Goal: Task Accomplishment & Management: Manage account settings

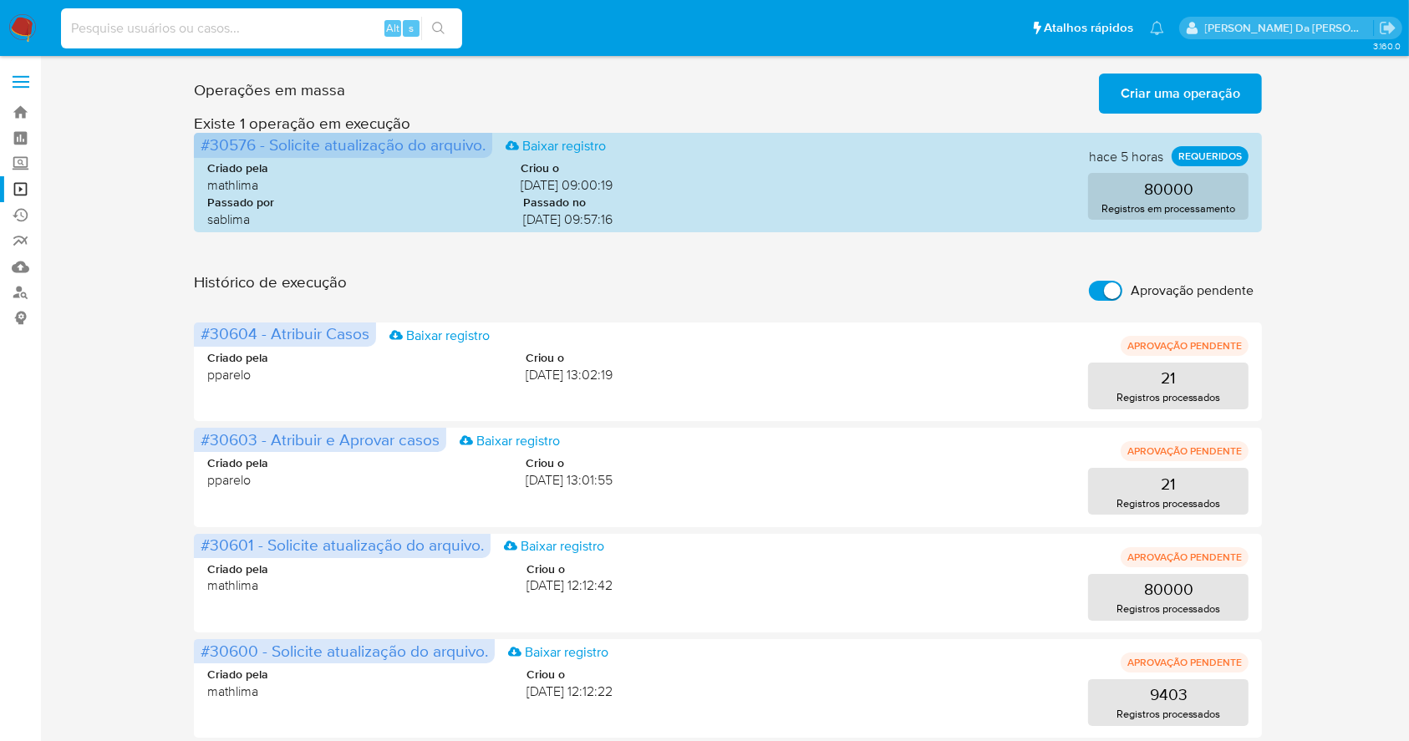
click at [321, 20] on input at bounding box center [261, 29] width 401 height 22
paste input "dpW9EoGTOA4Ldo5DcBsLoBhH"
type input "dpW9EoGTOA4Ldo5DcBsLoBhH"
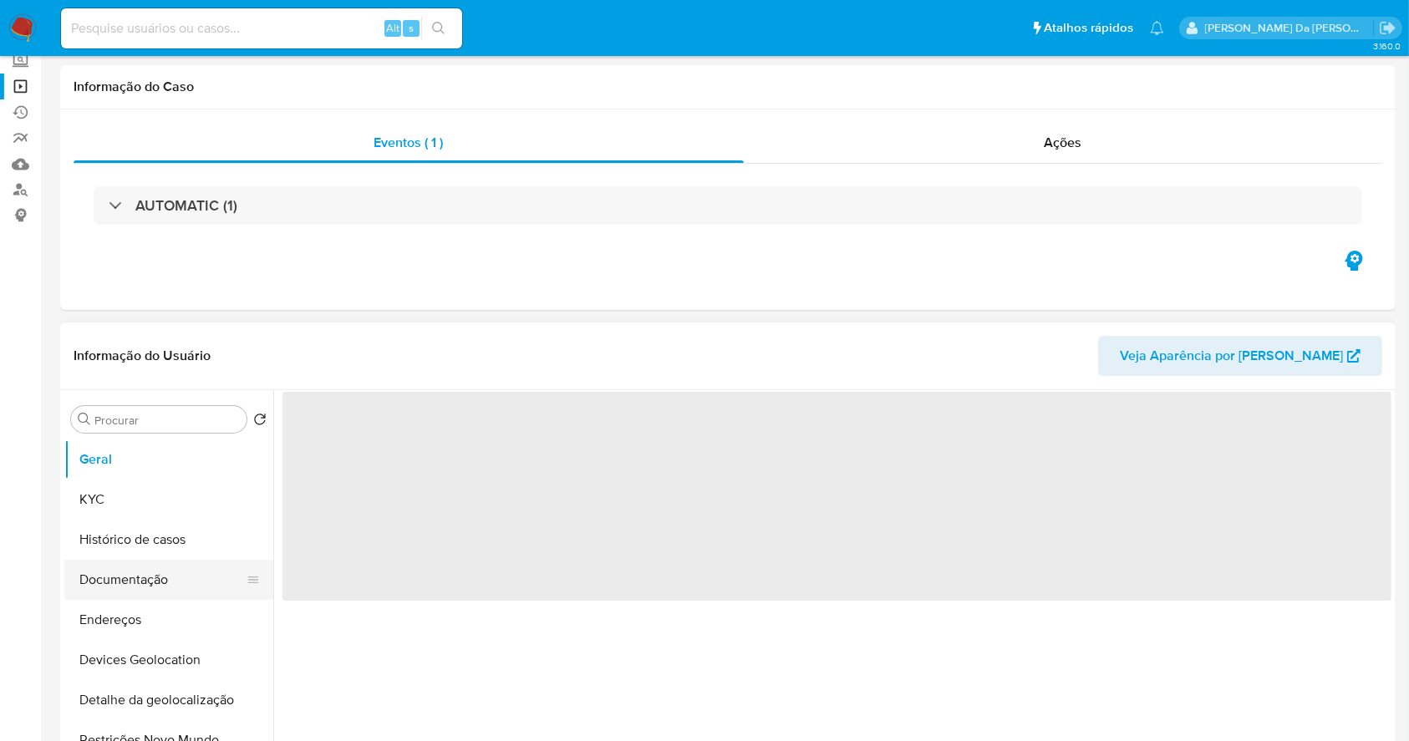
select select "10"
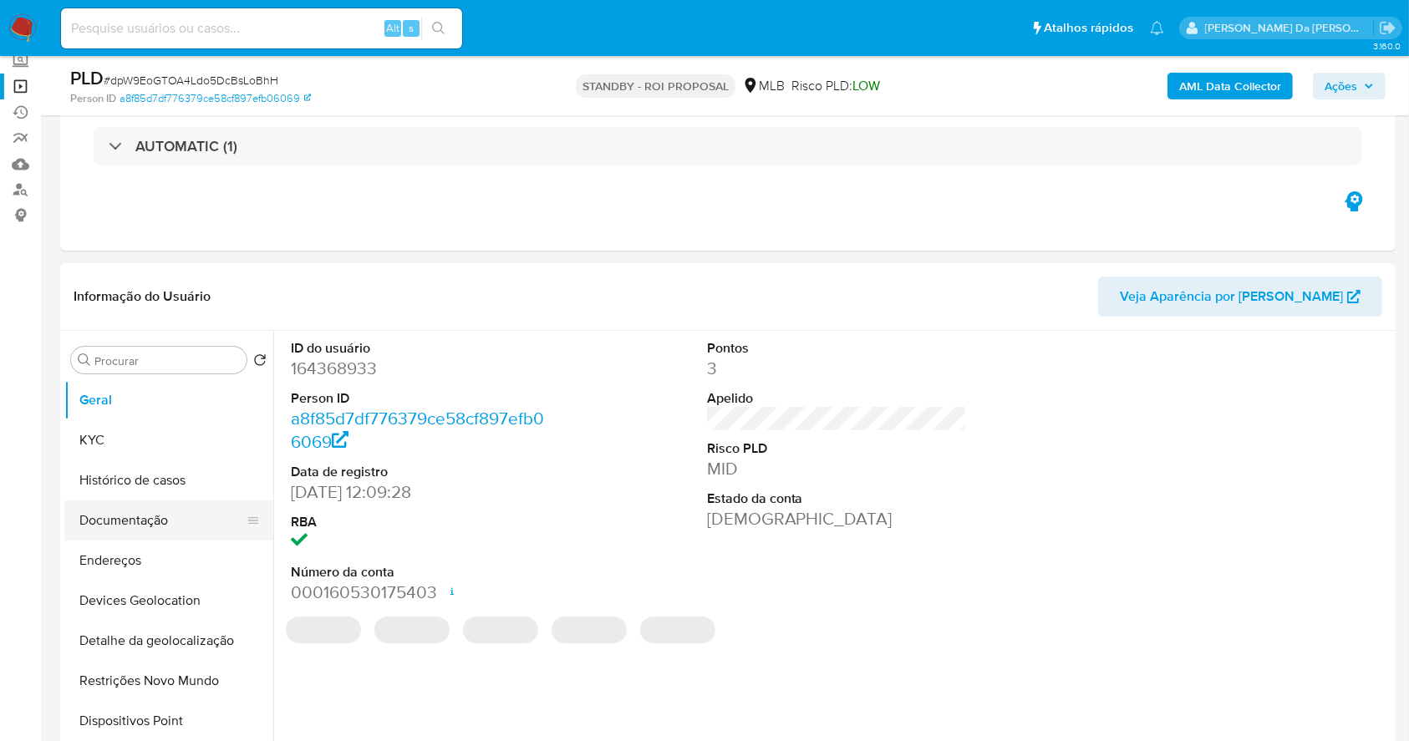
scroll to position [111, 0]
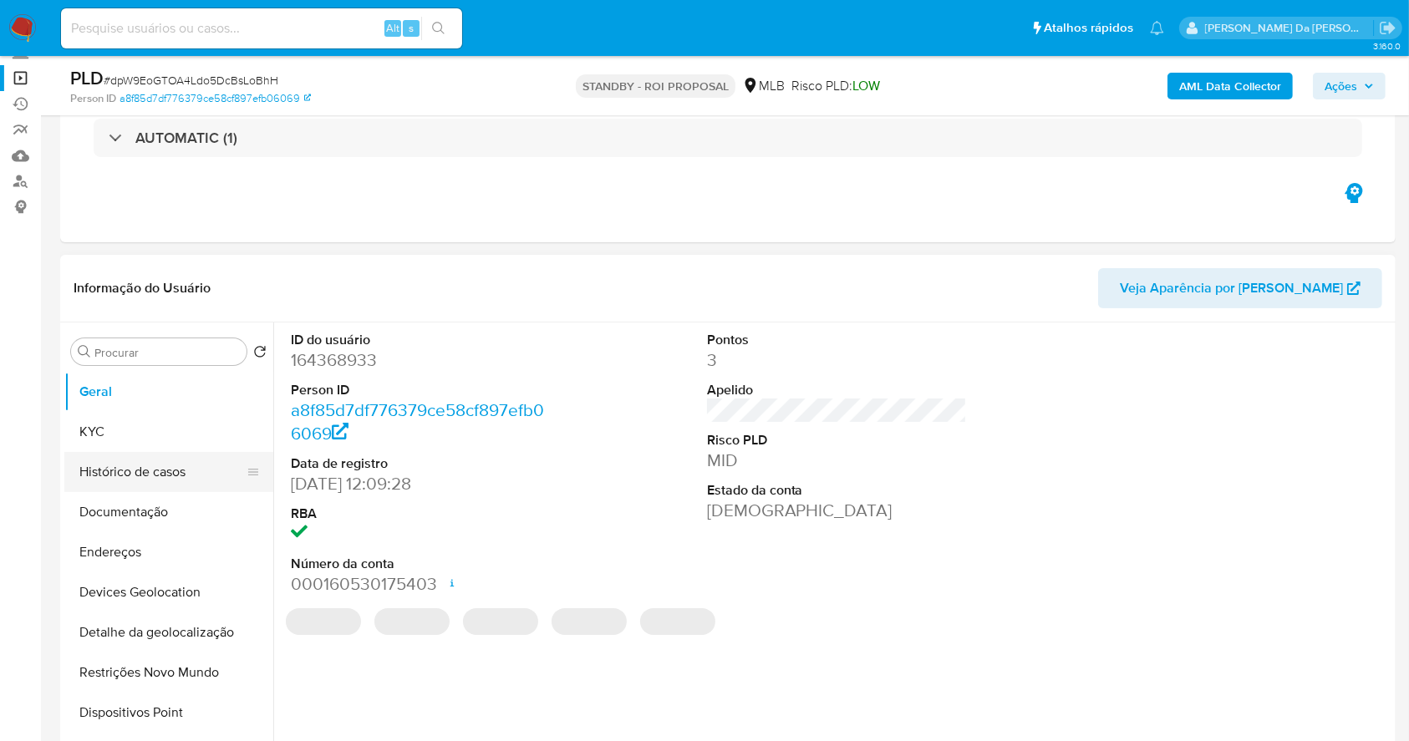
click at [153, 472] on button "Histórico de casos" at bounding box center [162, 472] width 196 height 40
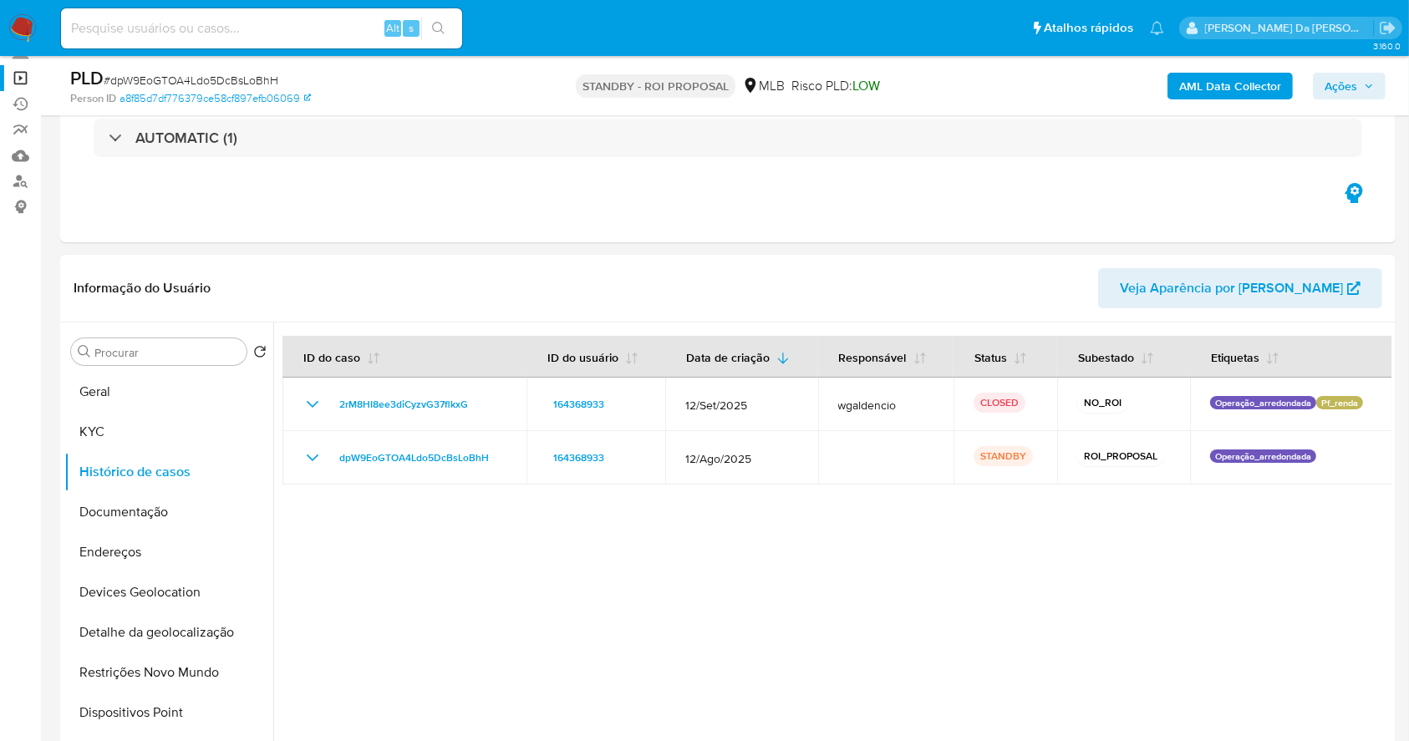
click at [22, 18] on img at bounding box center [22, 28] width 28 height 28
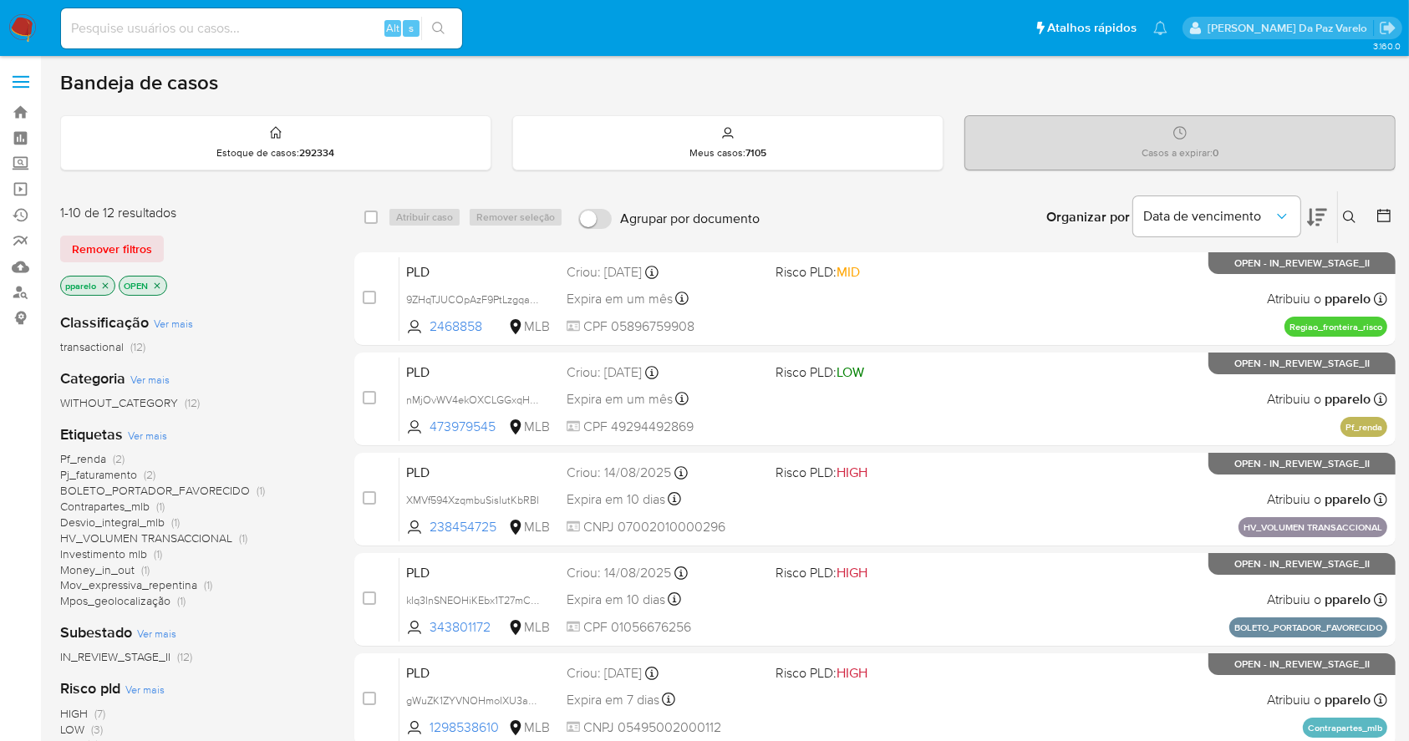
click at [260, 28] on input at bounding box center [261, 29] width 401 height 22
paste input "0ojEbTT5rDCBcP5MlNkFq05M"
type input "0ojEbTT5rDCBcP5MlNkFq05M"
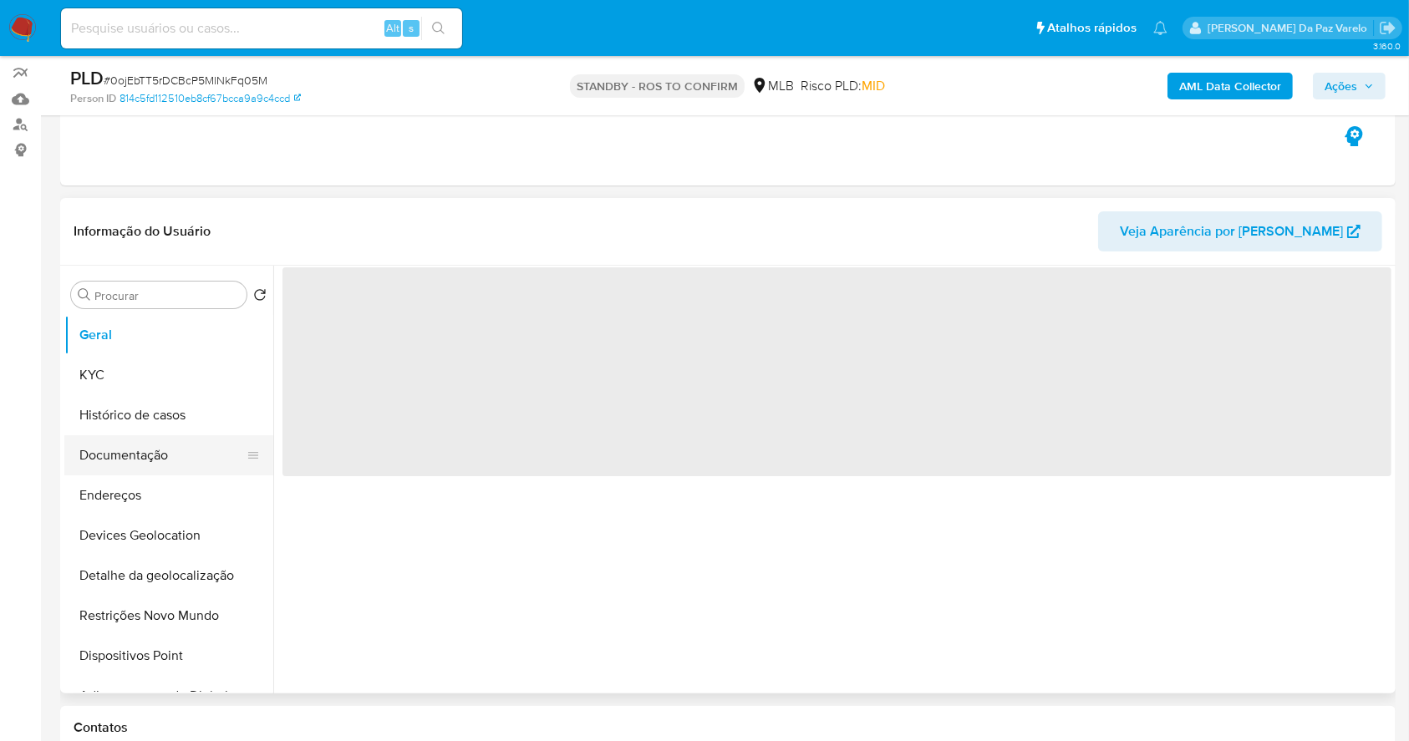
scroll to position [222, 0]
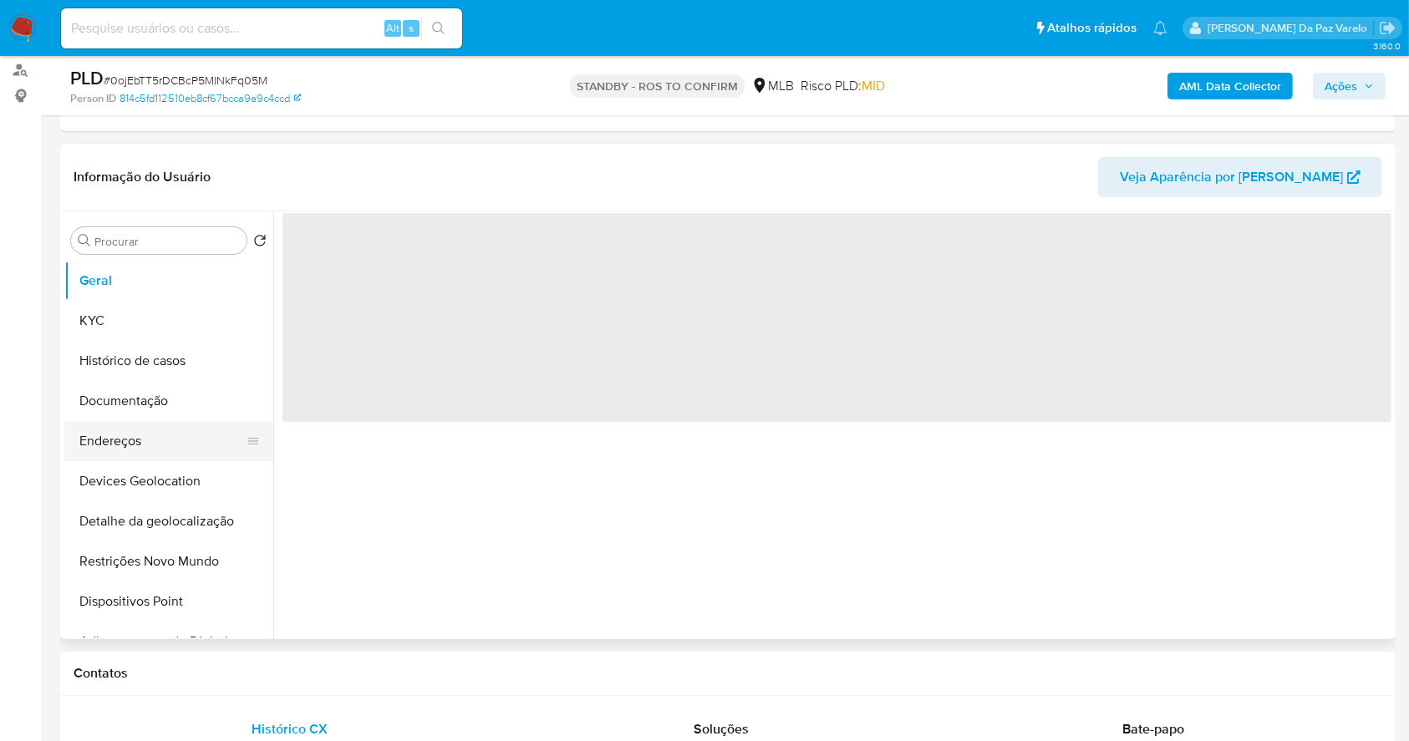
click at [137, 445] on button "Endereços" at bounding box center [162, 441] width 196 height 40
select select "10"
click at [163, 398] on button "Documentação" at bounding box center [162, 401] width 196 height 40
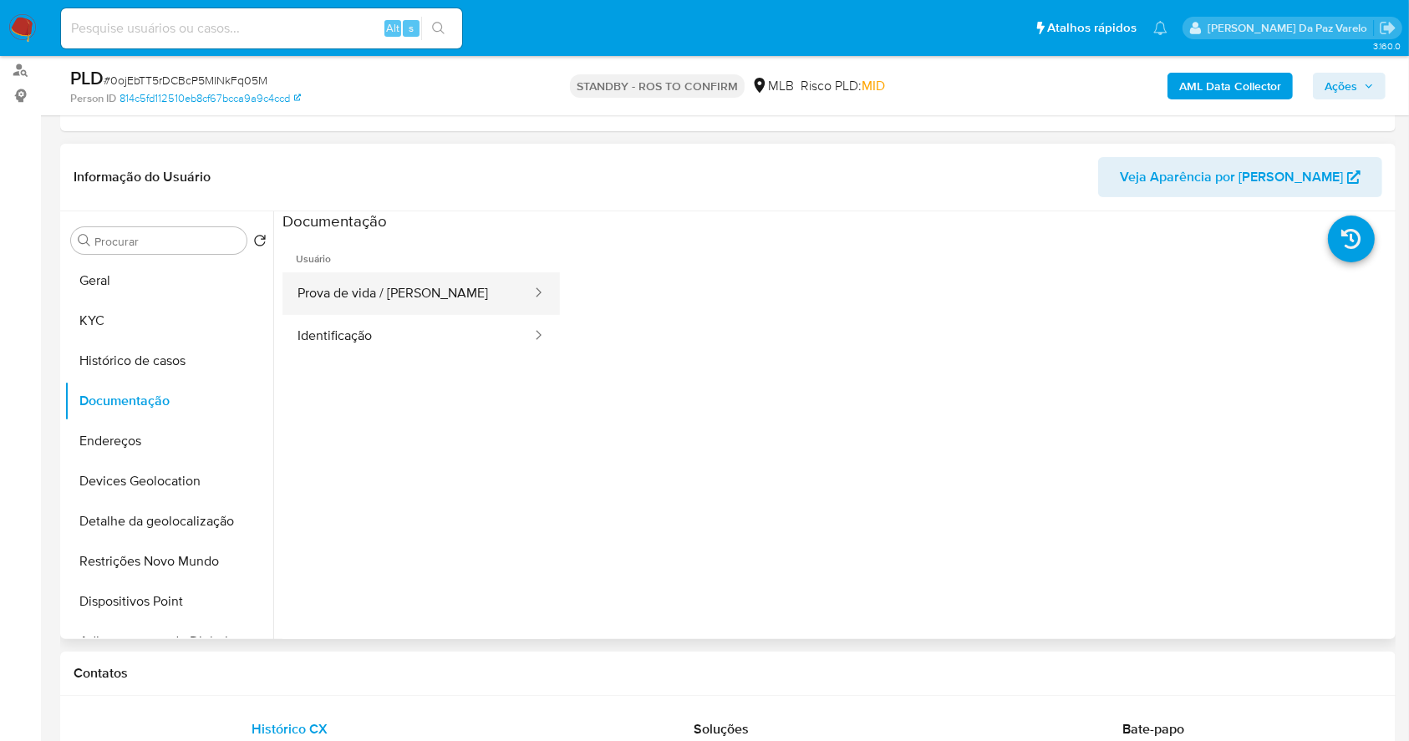
click at [409, 300] on button "Prova de vida / [PERSON_NAME]" at bounding box center [407, 293] width 251 height 43
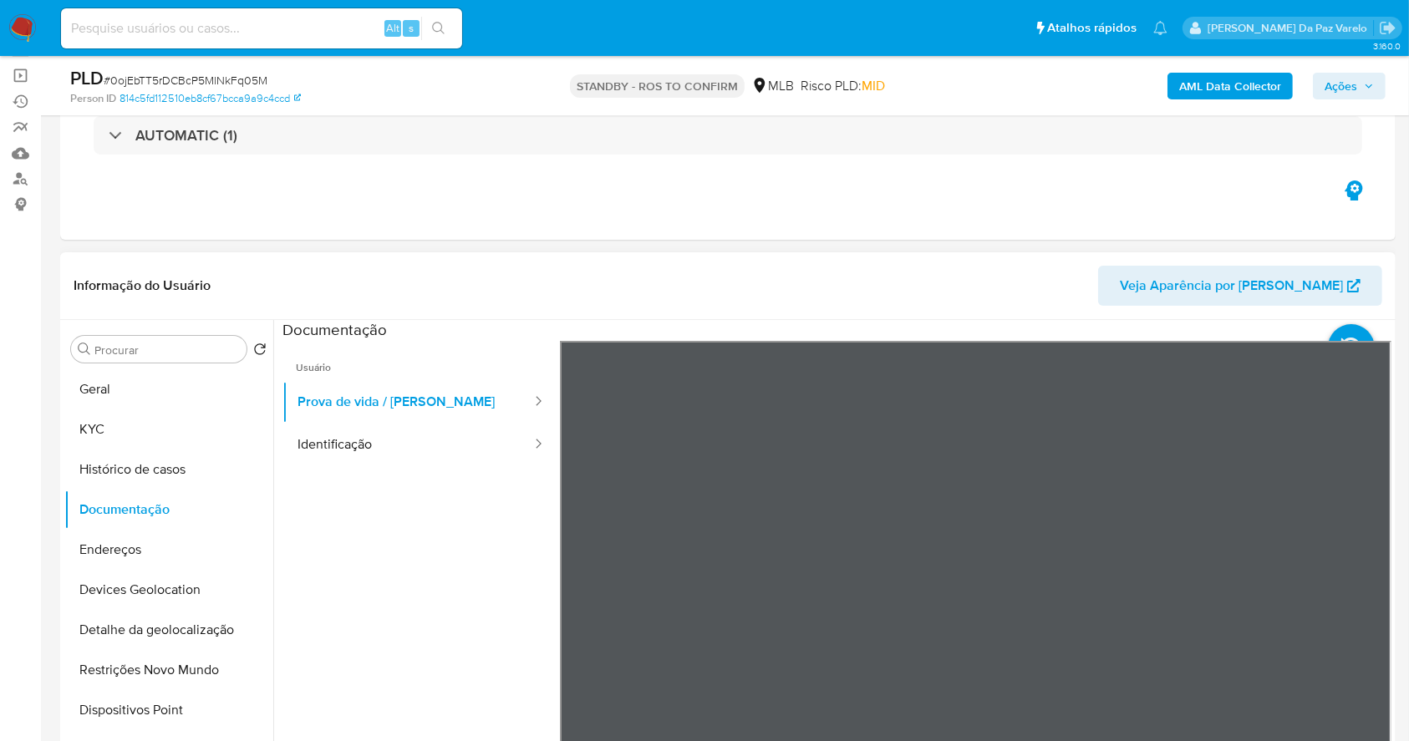
scroll to position [111, 0]
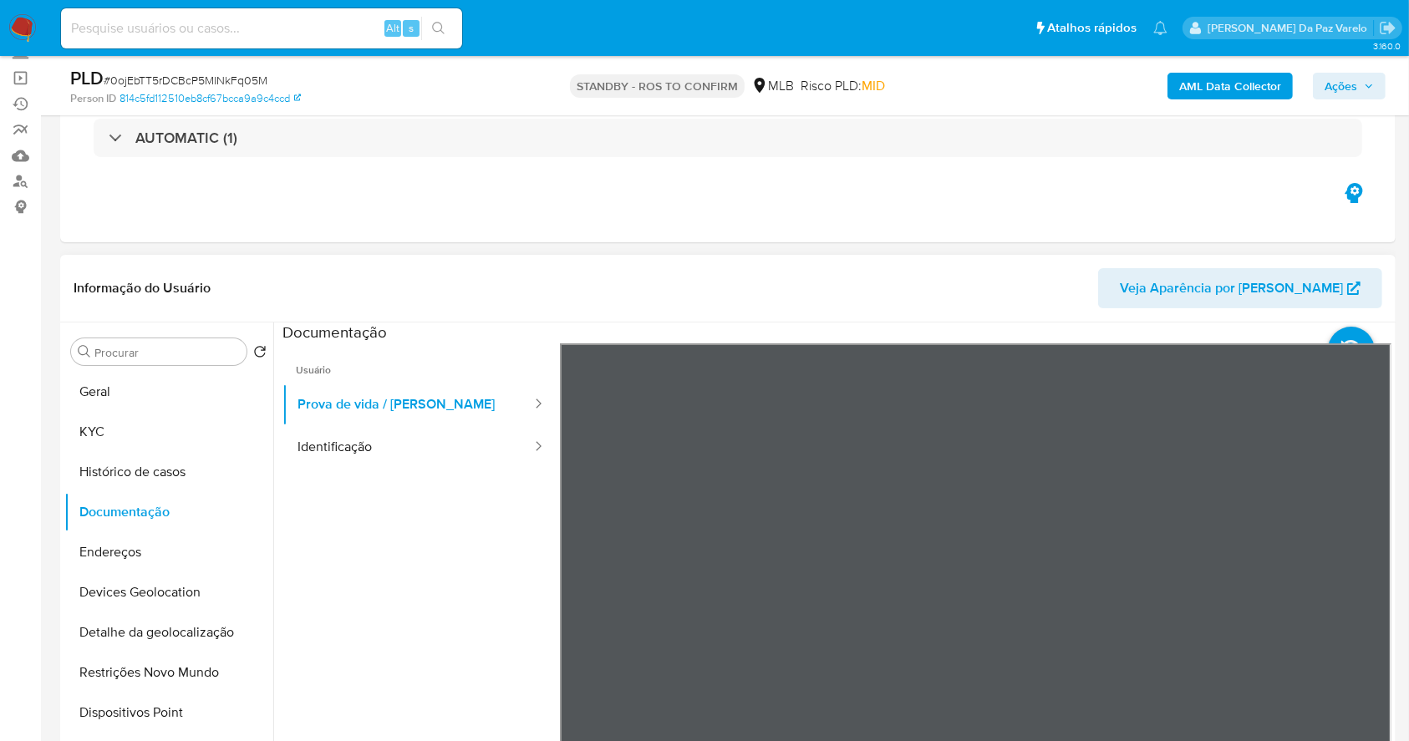
click at [1144, 442] on div at bounding box center [976, 618] width 832 height 548
click at [345, 441] on button "Identificação" at bounding box center [407, 447] width 251 height 43
click at [363, 397] on button "Prova de vida / Selfie" at bounding box center [407, 405] width 251 height 43
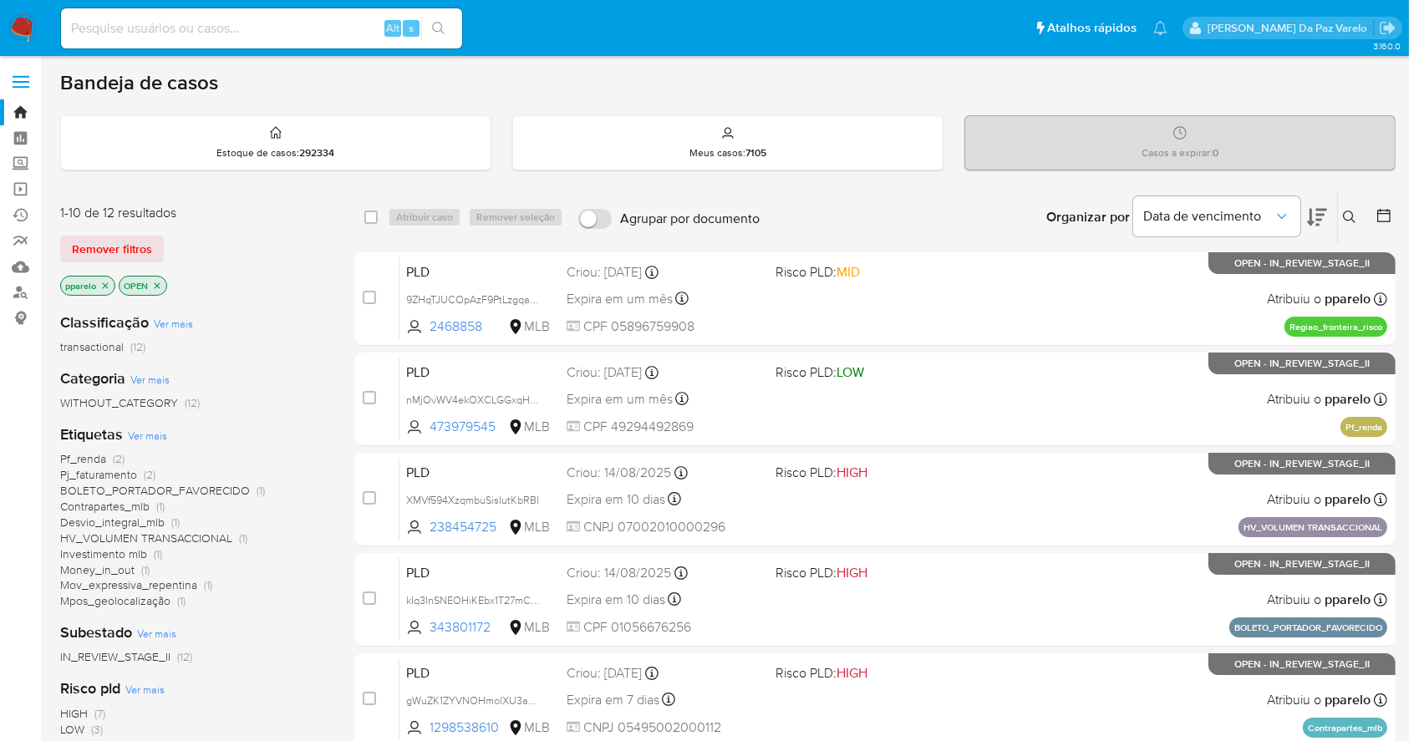
click at [1351, 211] on icon at bounding box center [1349, 217] width 13 height 13
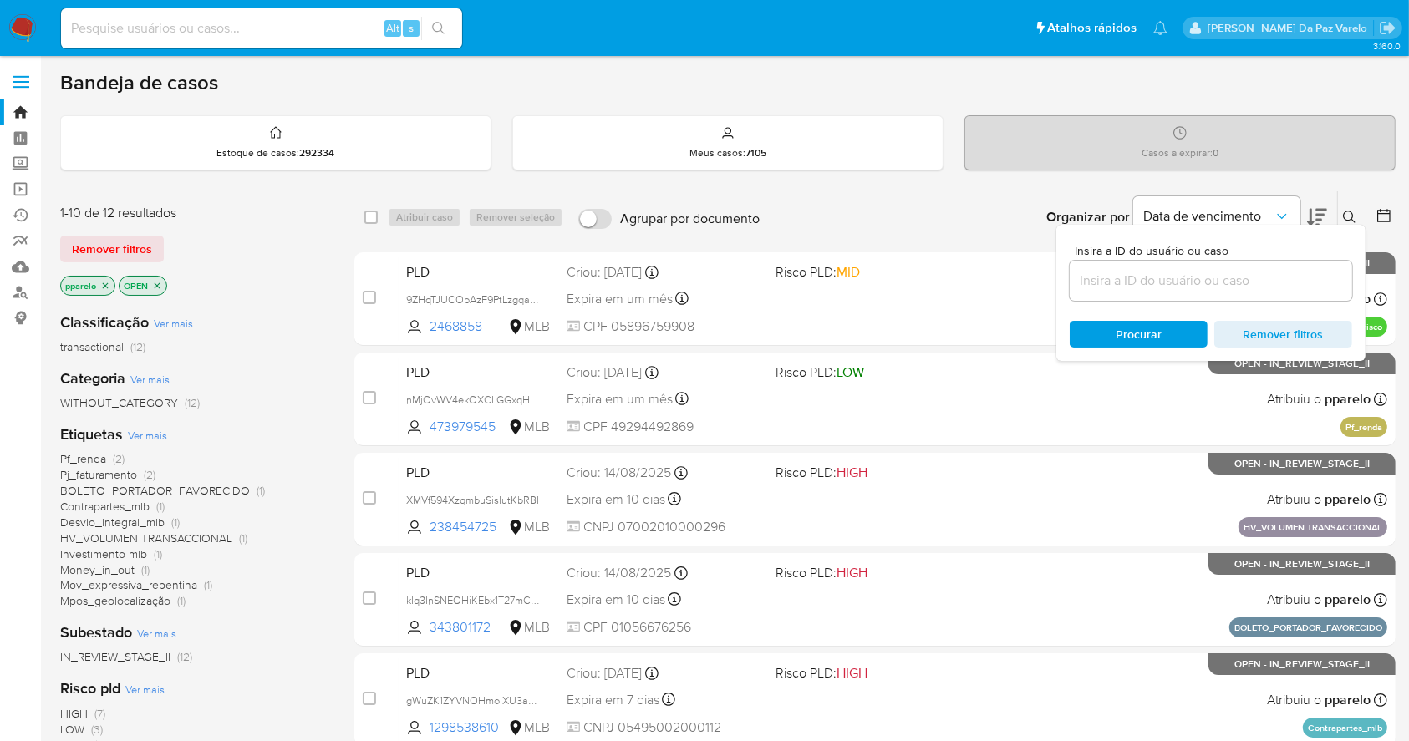
click at [1188, 285] on input at bounding box center [1211, 281] width 282 height 22
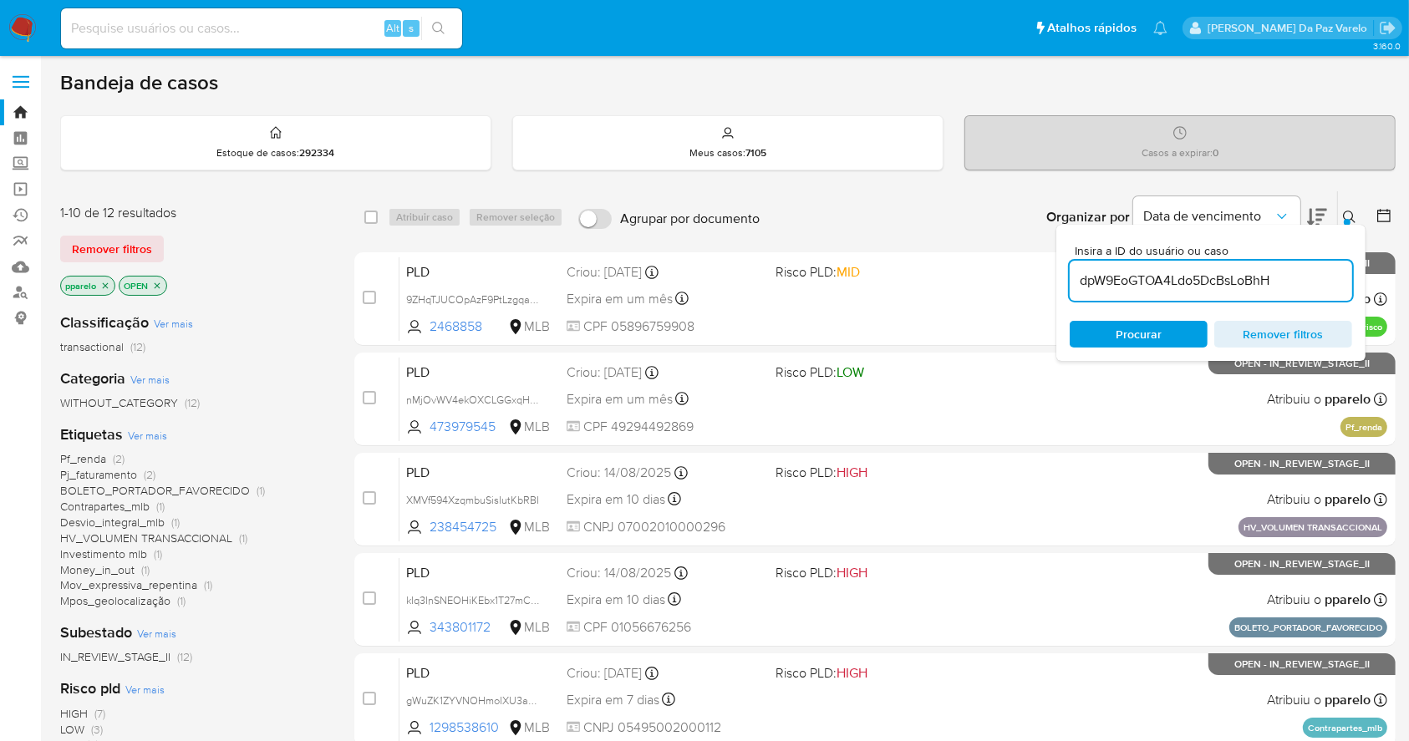
type input "dpW9EoGTOA4Ldo5DcBsLoBhH"
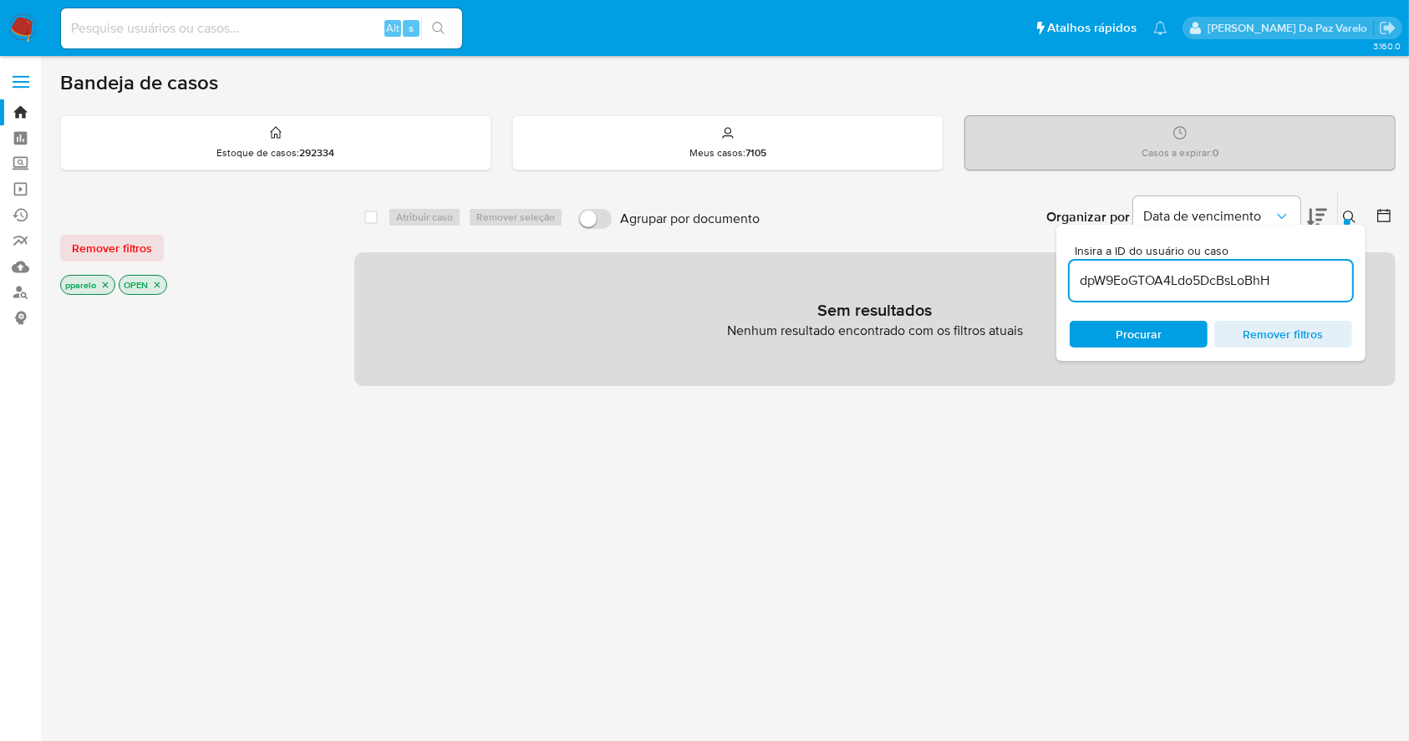
click at [103, 287] on icon "close-filter" at bounding box center [105, 285] width 10 height 10
click at [103, 287] on icon "close-filter" at bounding box center [99, 285] width 10 height 10
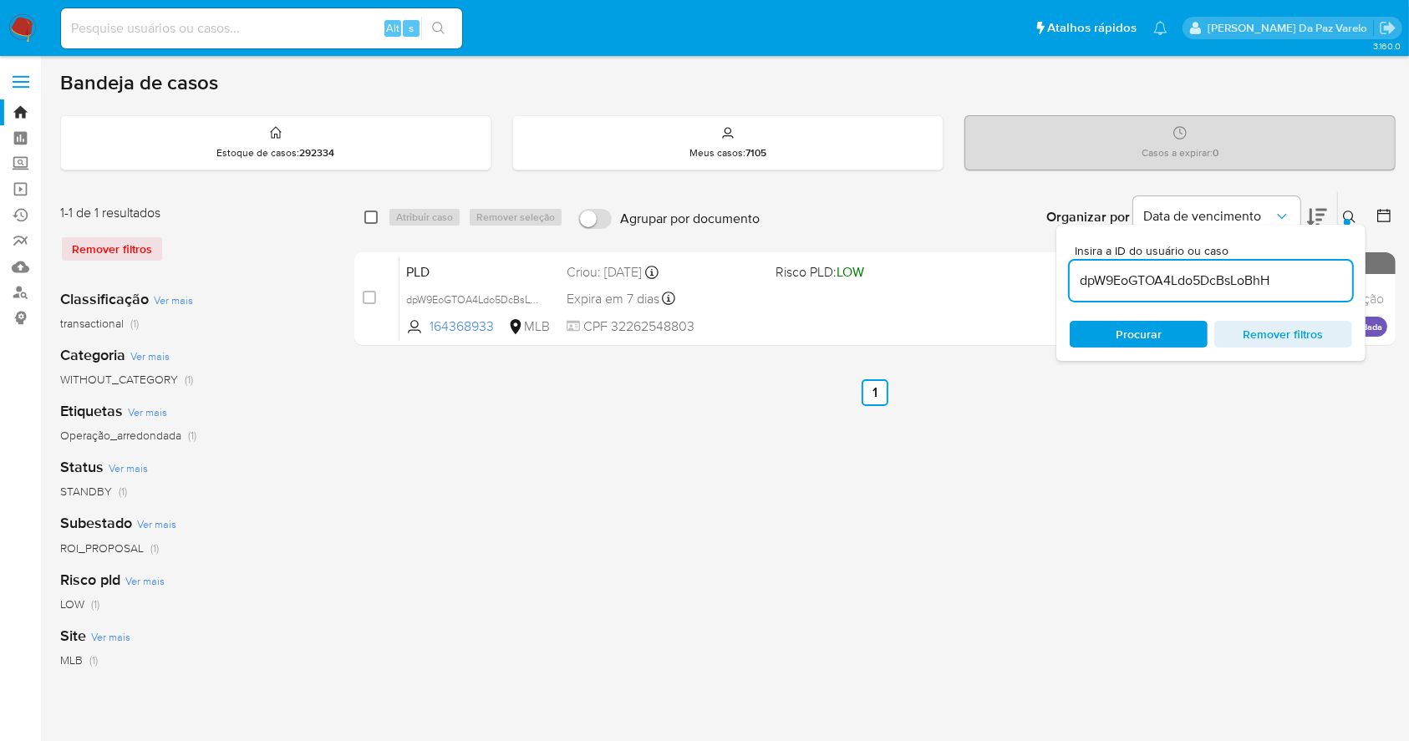
click at [374, 218] on input "checkbox" at bounding box center [370, 217] width 13 height 13
checkbox input "true"
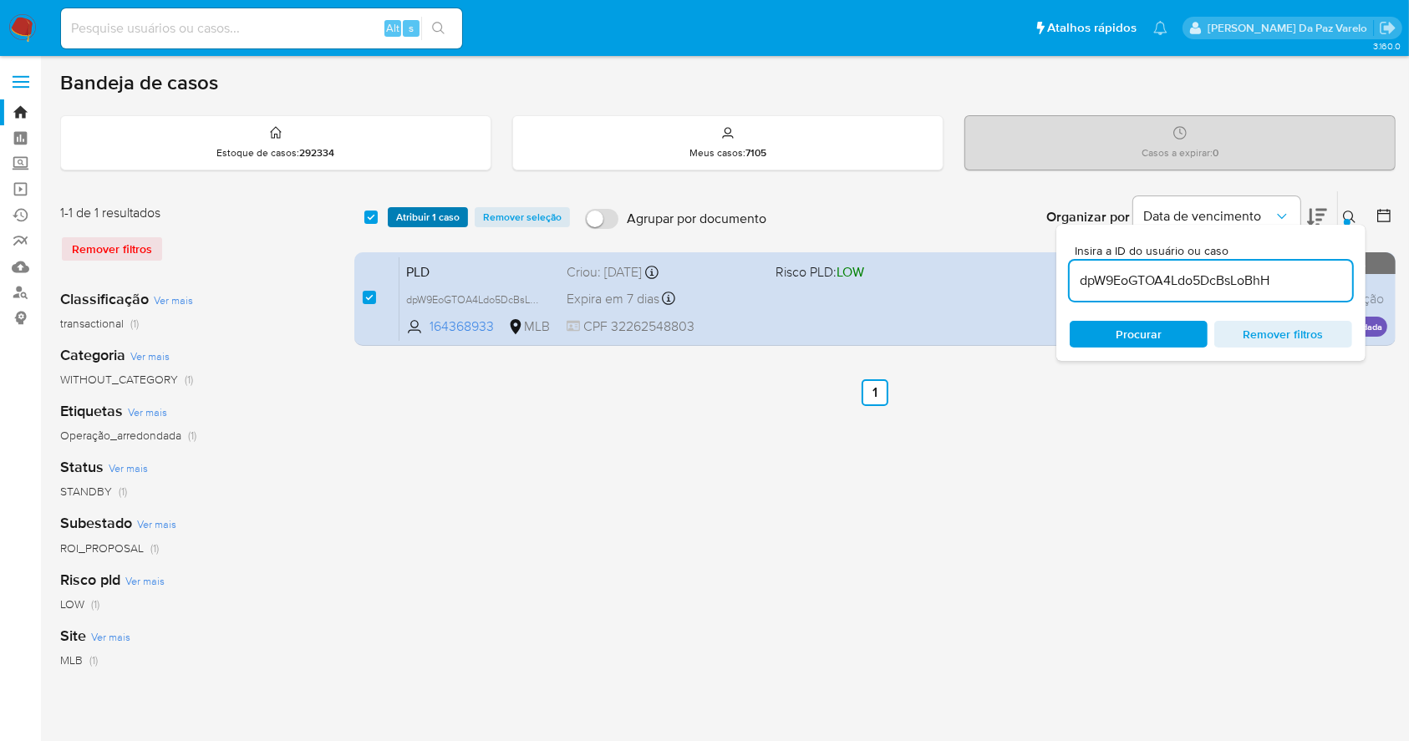
click at [420, 216] on span "Atribuir 1 caso" at bounding box center [428, 217] width 64 height 17
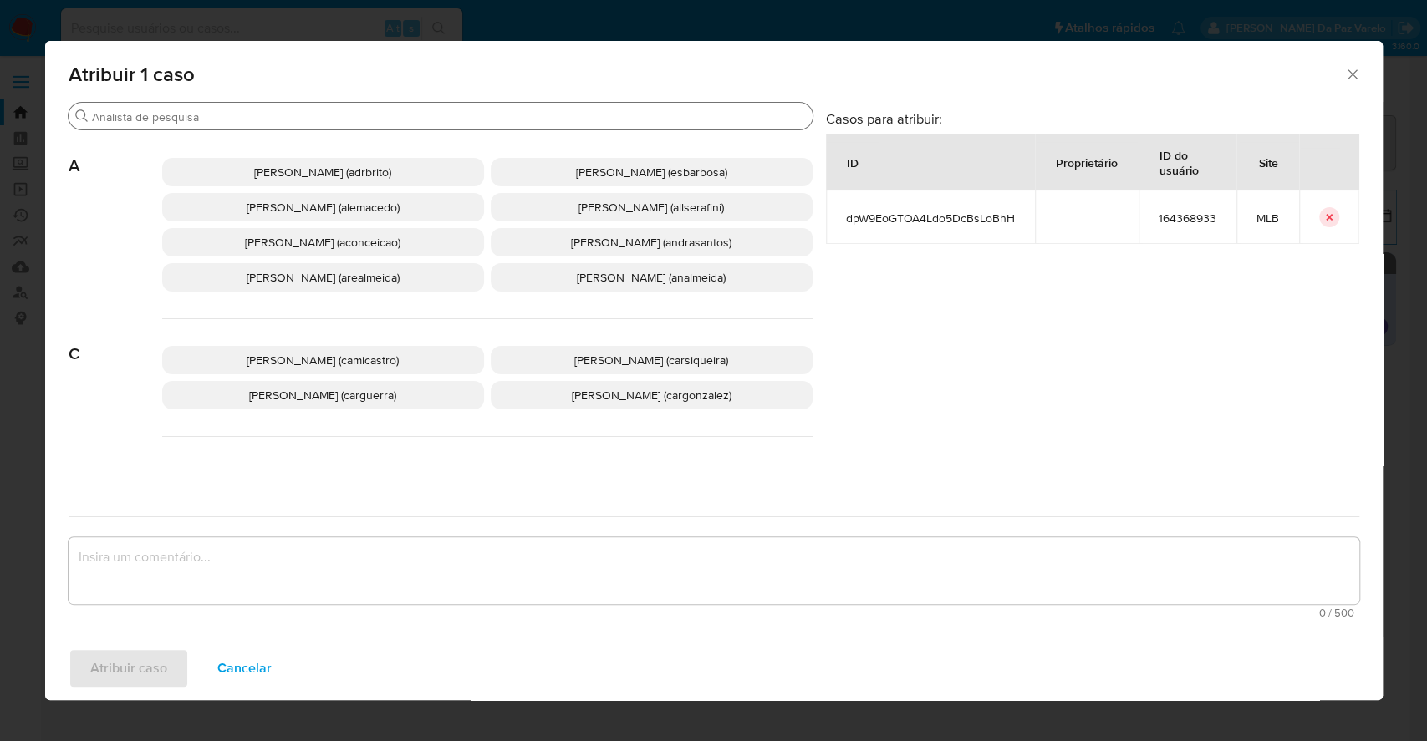
click at [497, 119] on input "Buscar" at bounding box center [449, 116] width 714 height 15
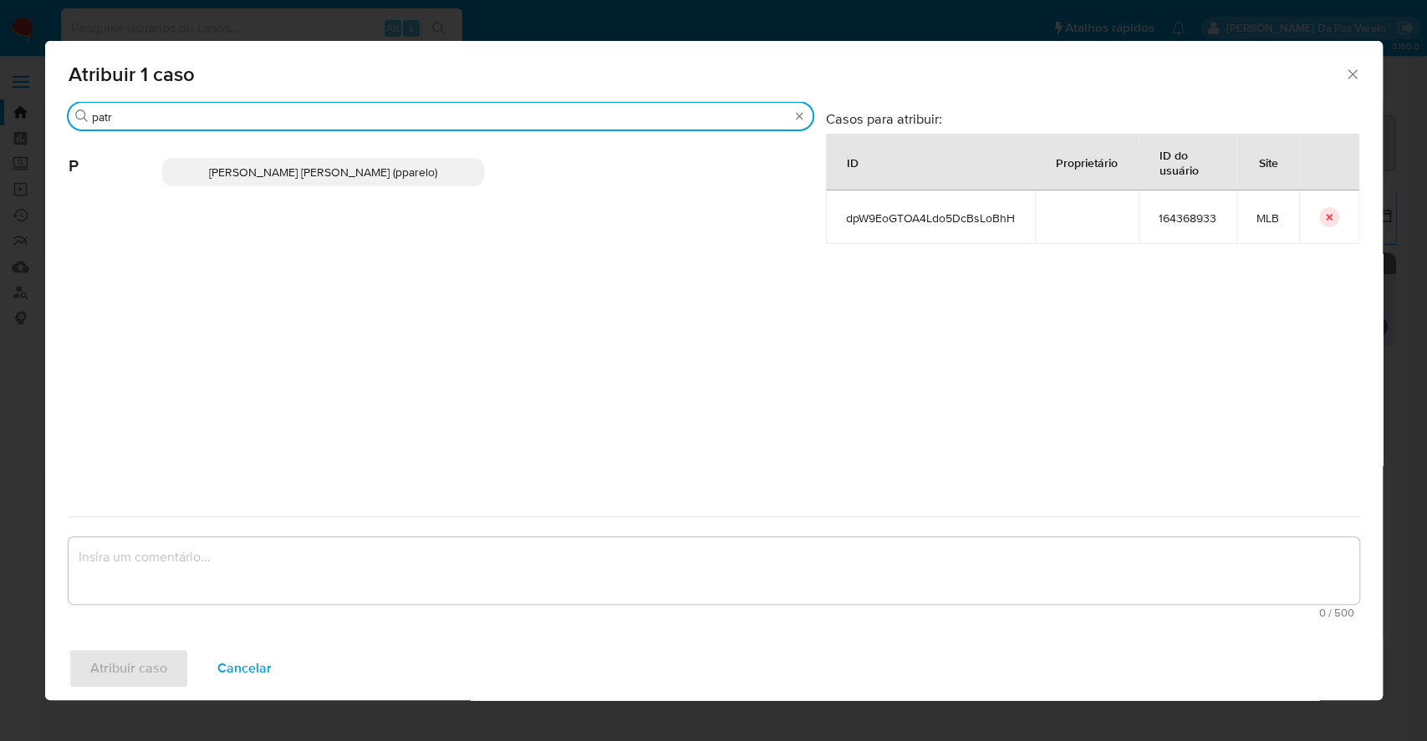
type input "patr"
click at [440, 185] on p "Patricia Aparecida Da Paz Varelo (pparelo)" at bounding box center [323, 172] width 322 height 28
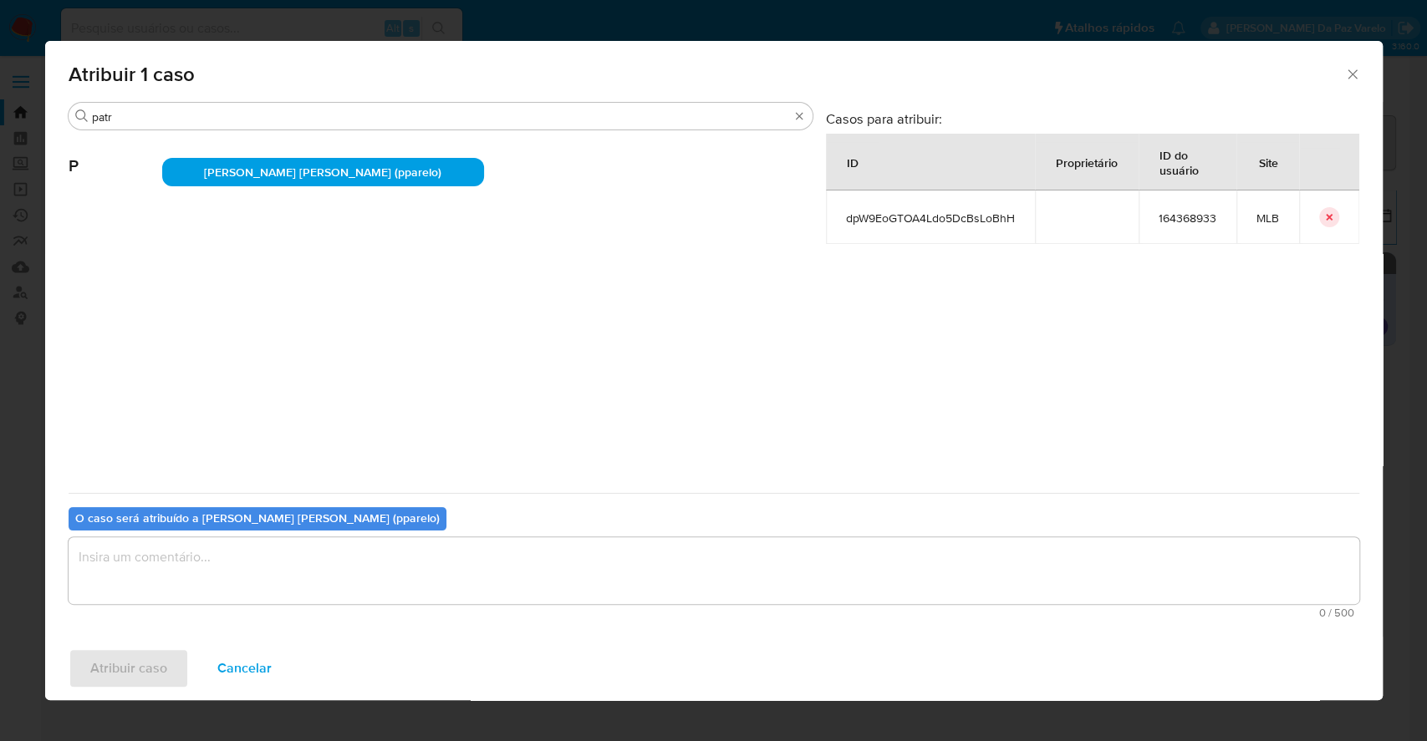
click at [394, 547] on textarea "assign-modal" at bounding box center [714, 570] width 1290 height 67
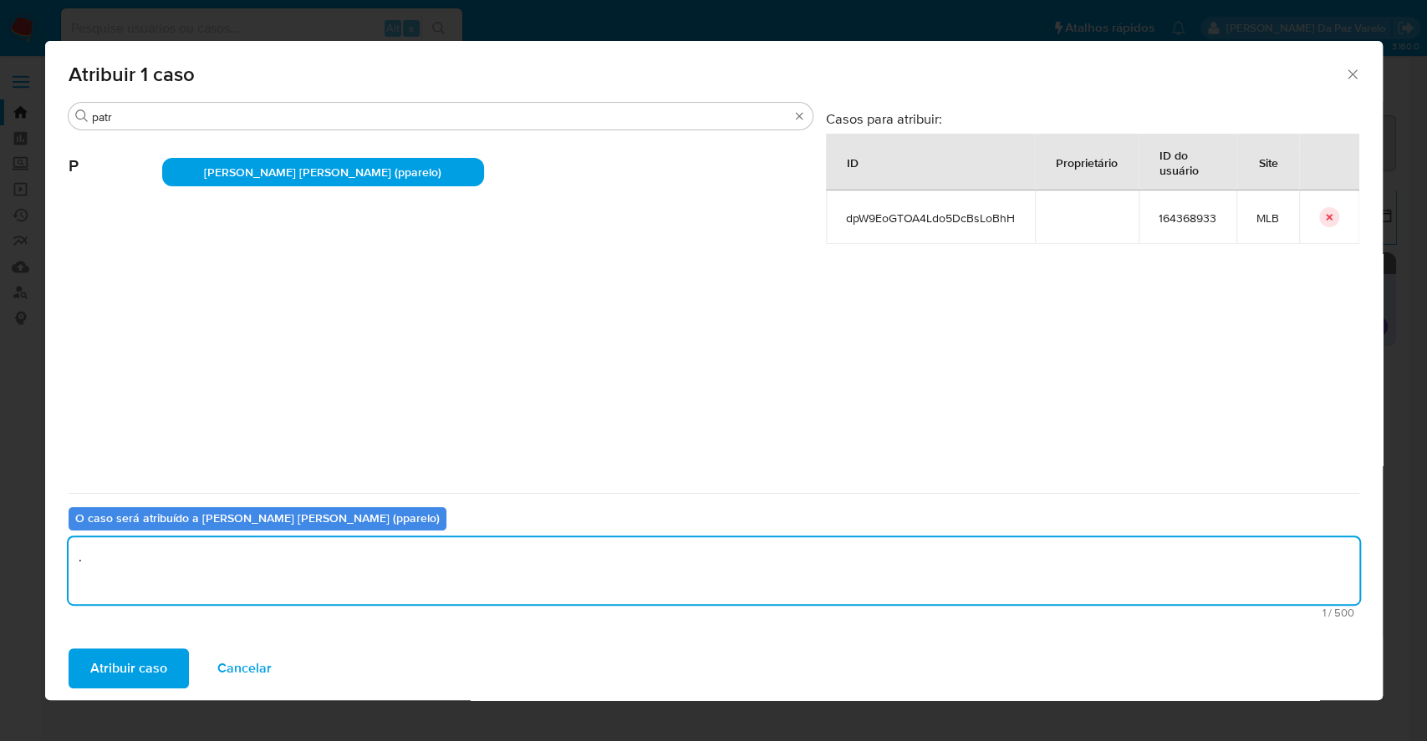
type textarea "."
click at [154, 640] on div "Atribuir caso Cancelar" at bounding box center [713, 669] width 1337 height 64
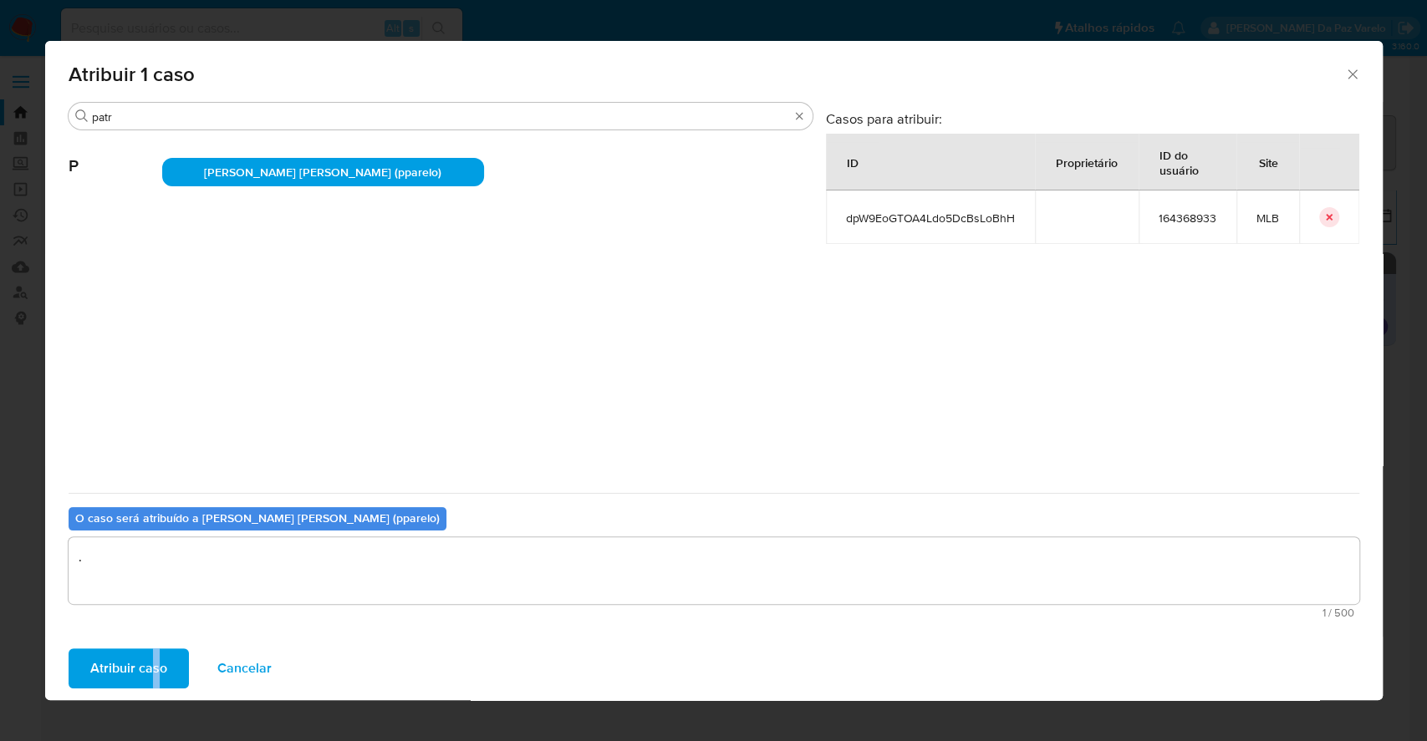
click at [147, 651] on span "Atribuir caso" at bounding box center [128, 668] width 77 height 37
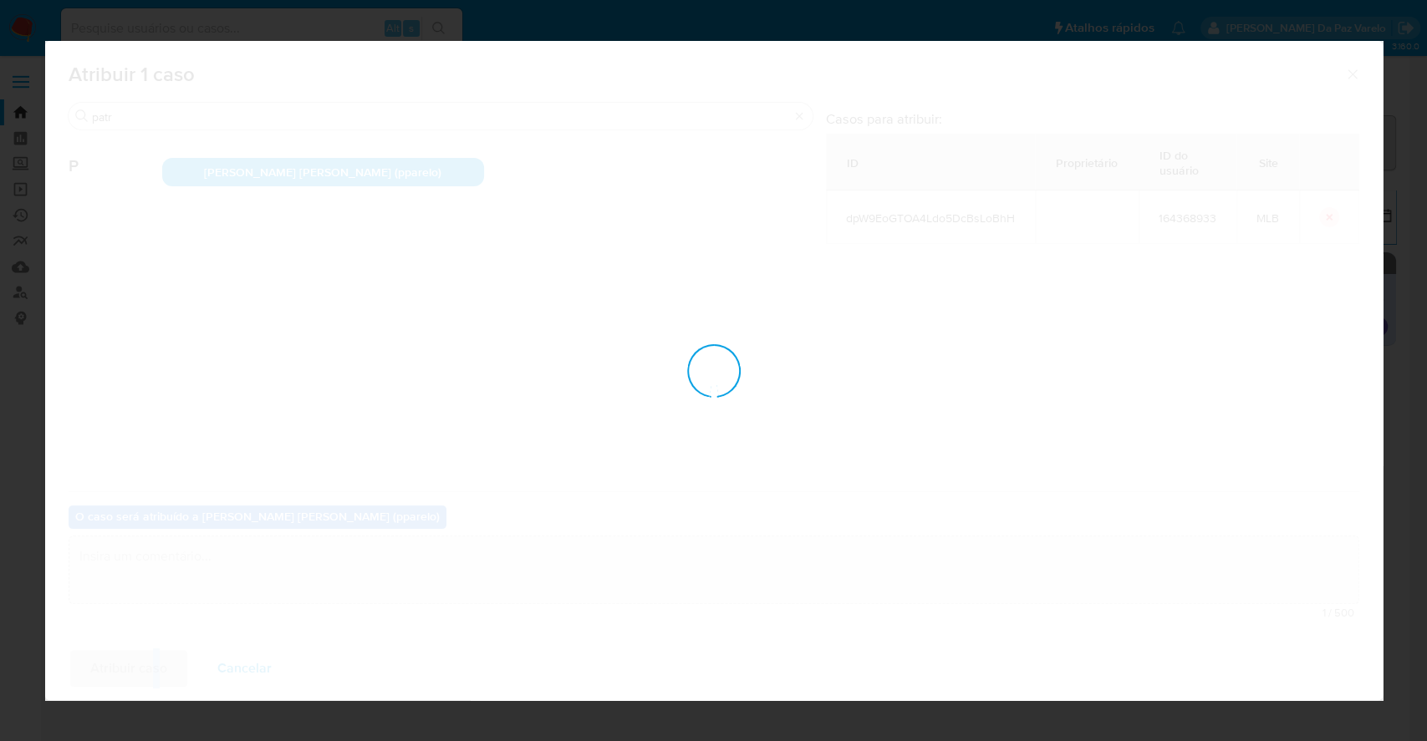
checkbox input "false"
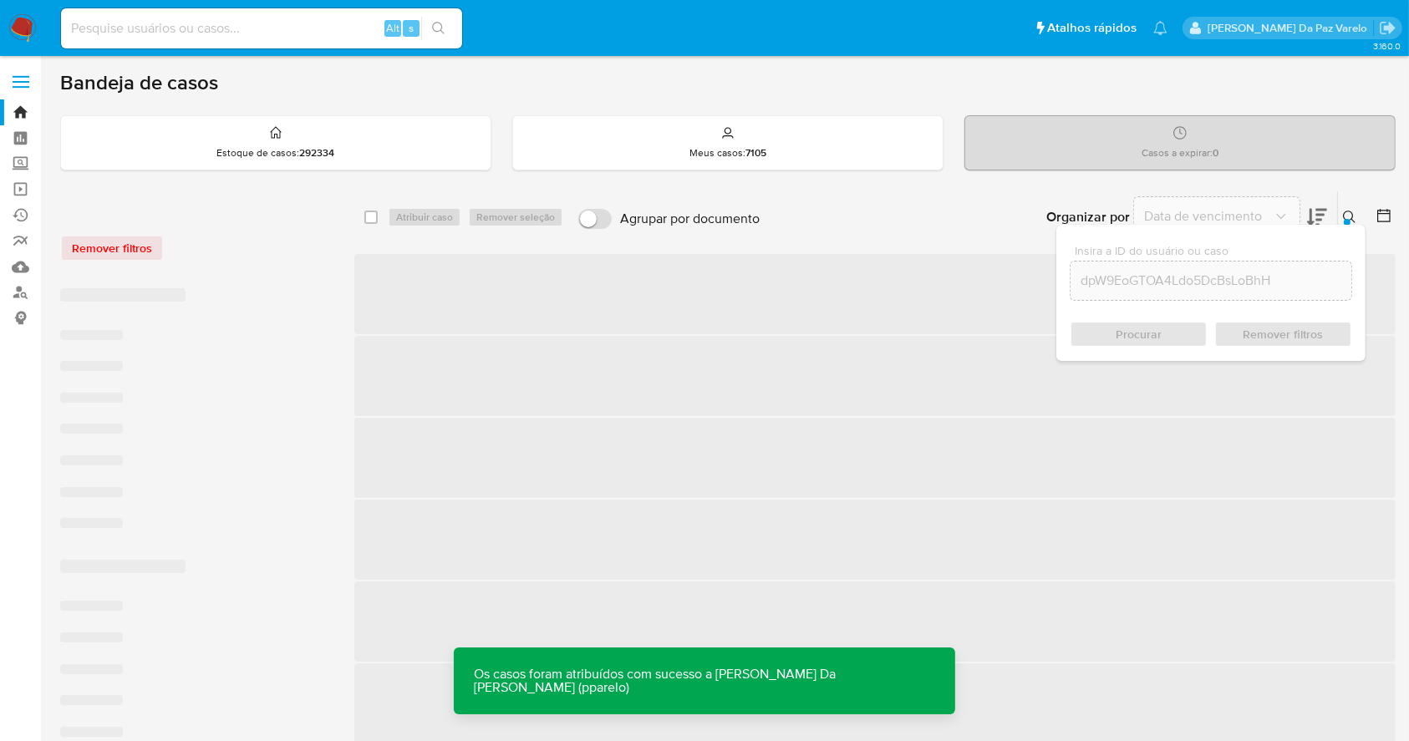
click at [1351, 214] on icon at bounding box center [1349, 217] width 13 height 13
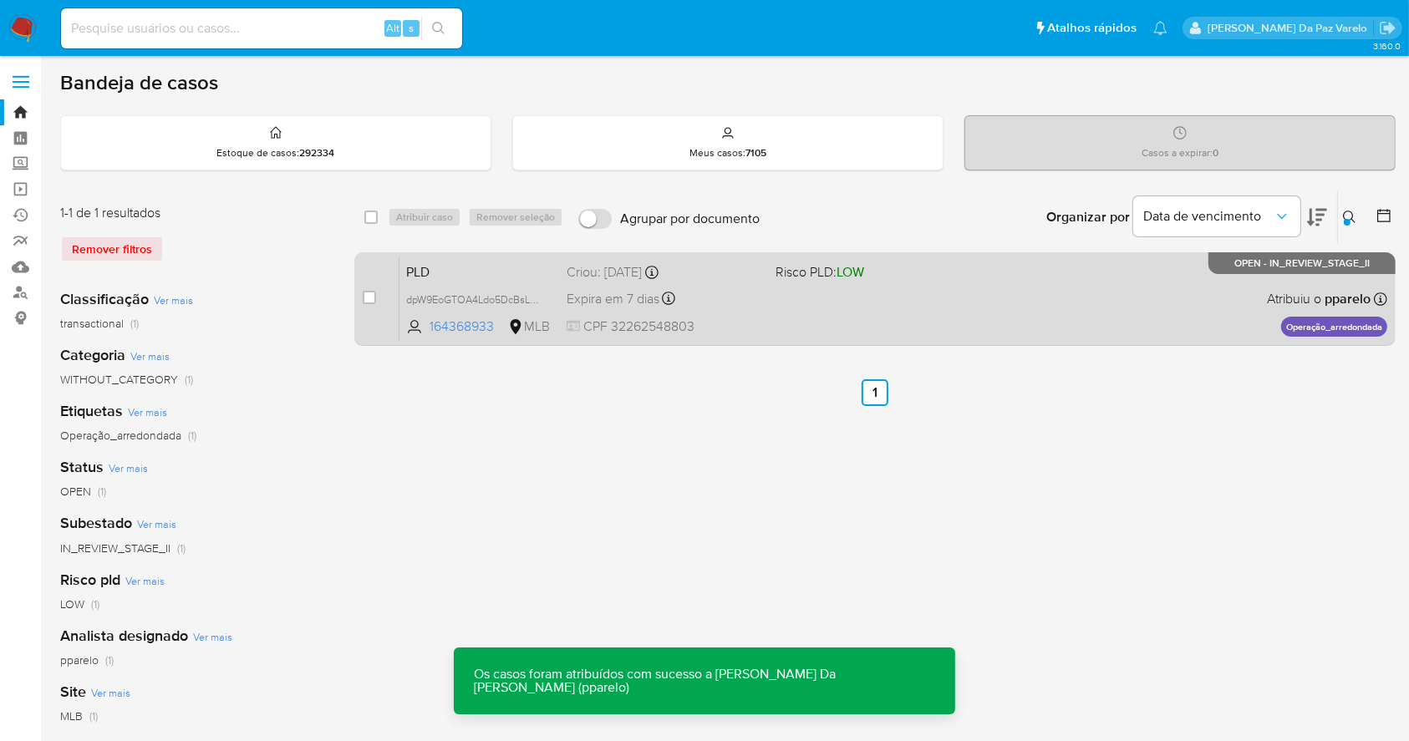
click at [752, 292] on div "Expira em 7 dias Expira em 26/09/2025 00:22:40" at bounding box center [664, 299] width 195 height 23
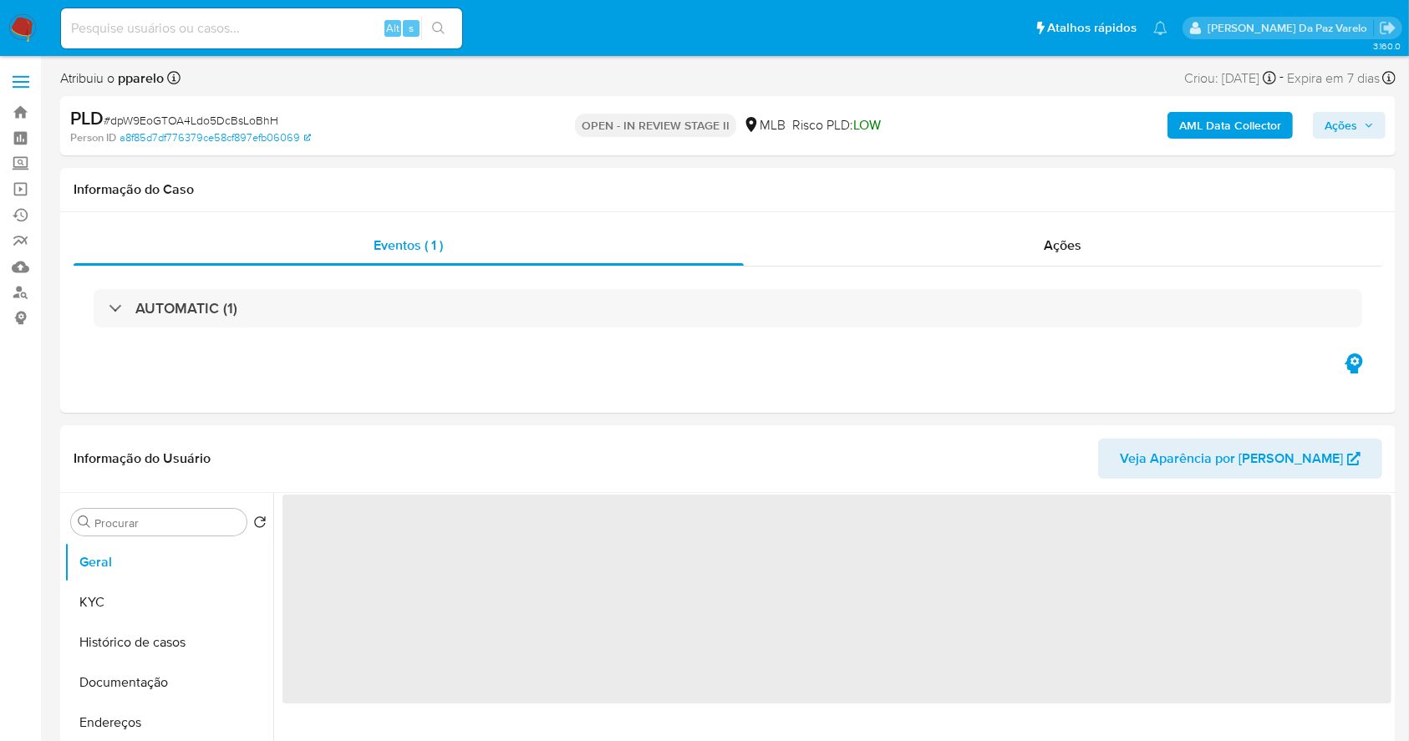
select select "10"
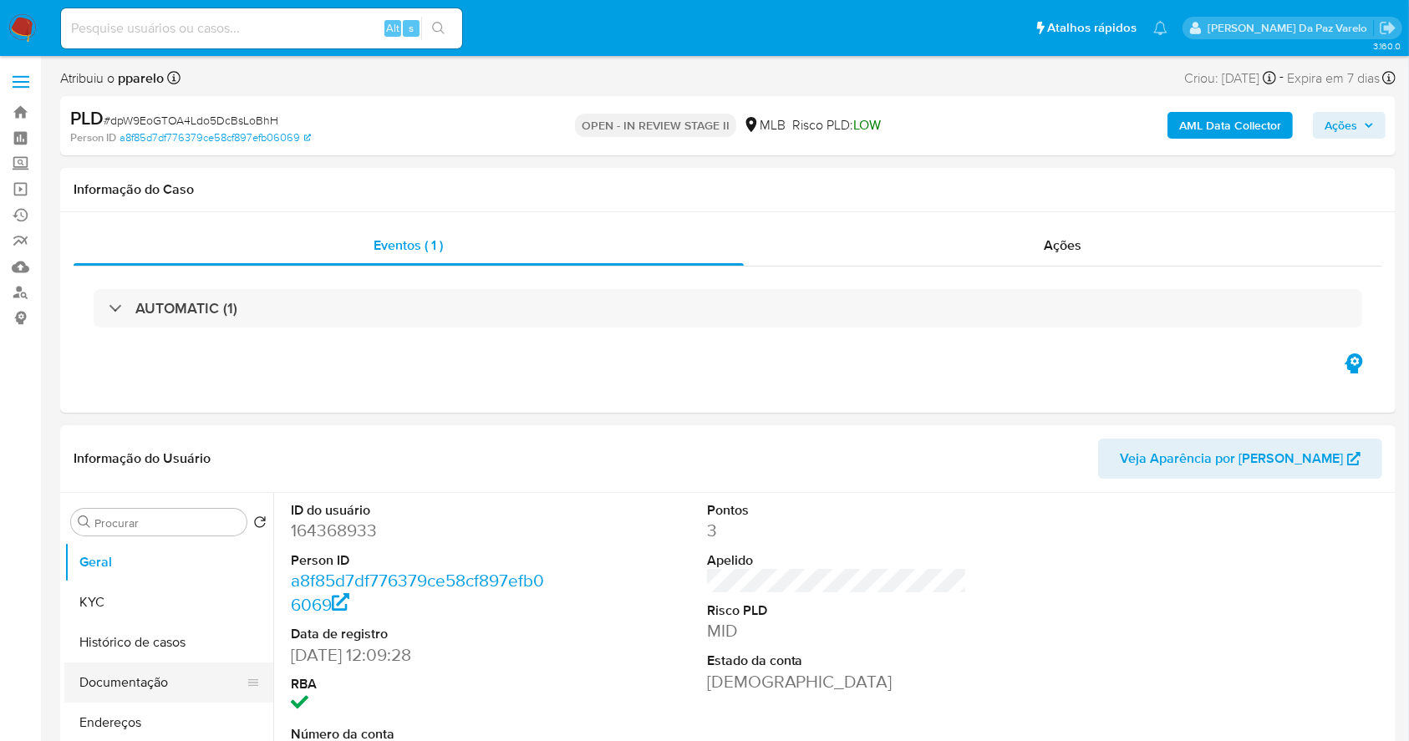
click at [142, 693] on button "Documentação" at bounding box center [162, 683] width 196 height 40
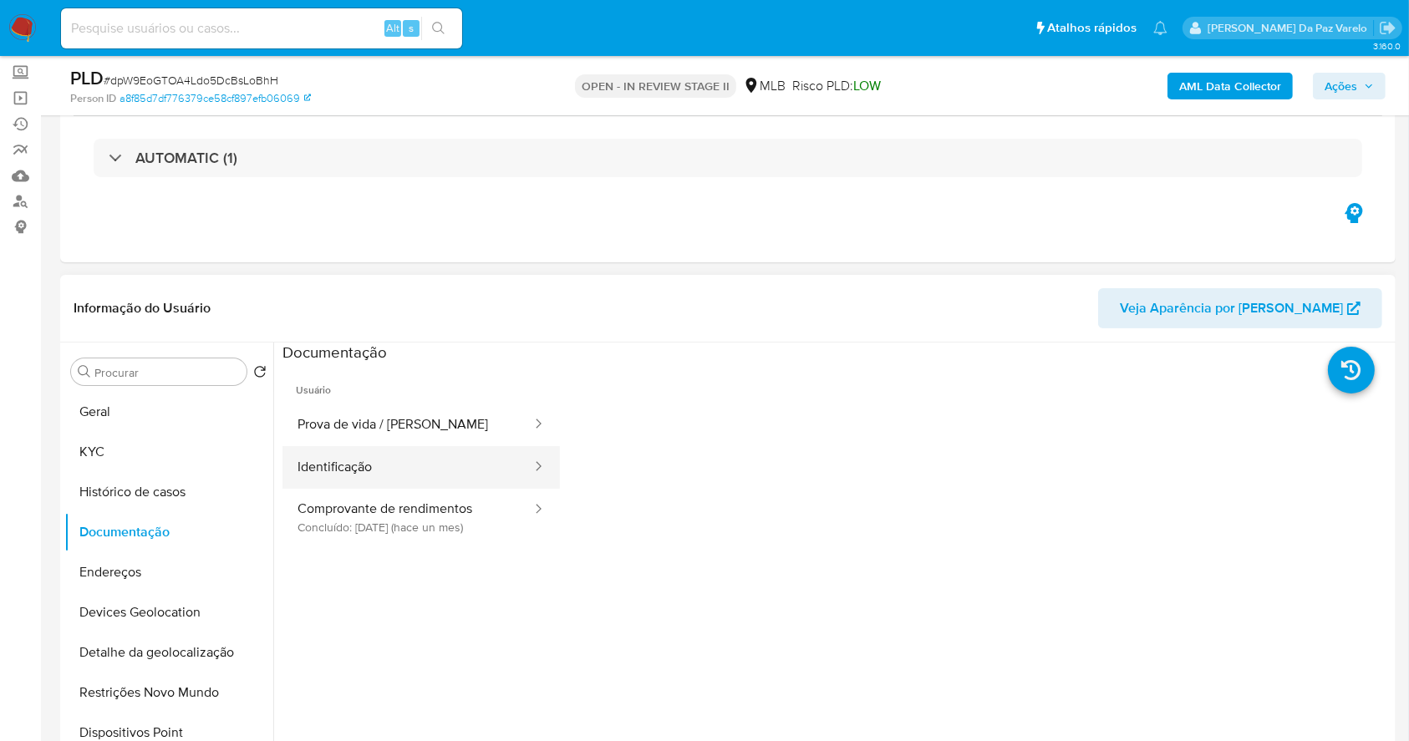
scroll to position [111, 0]
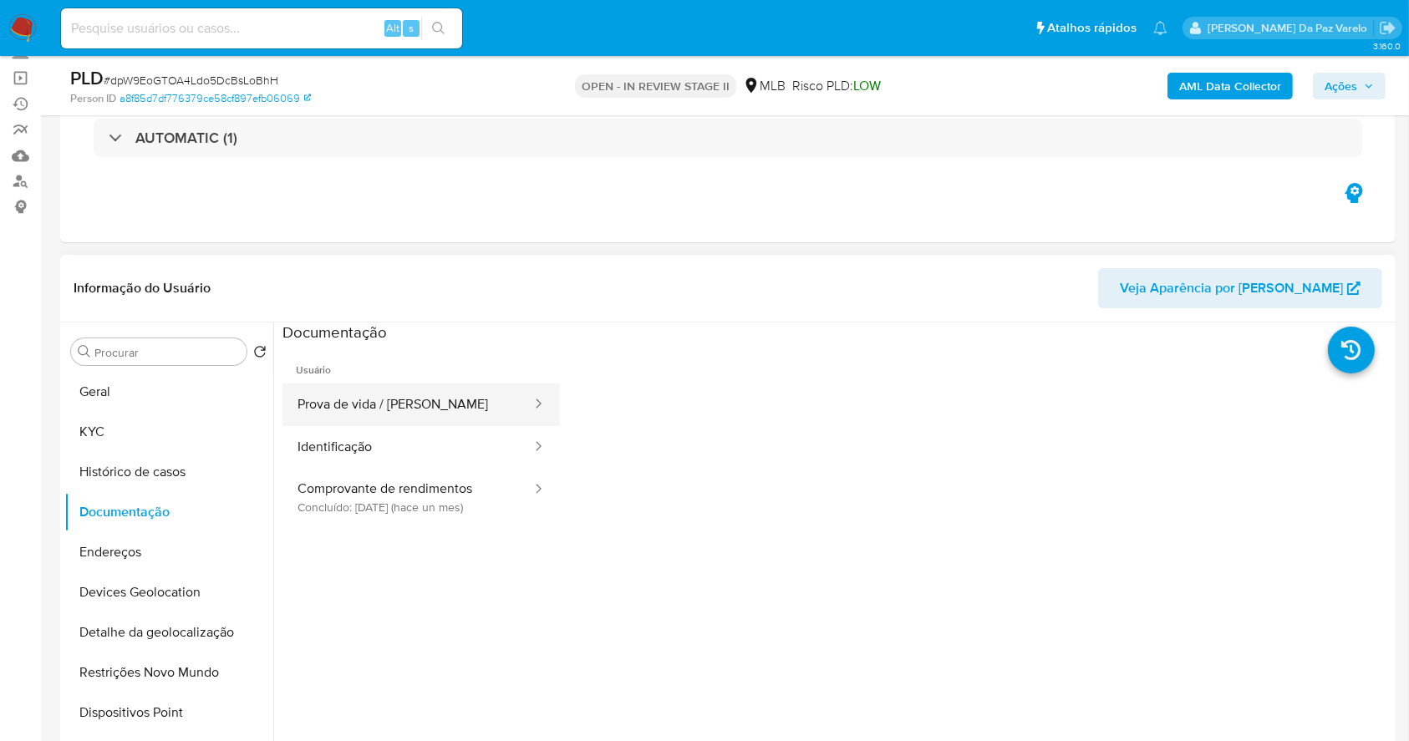
click at [455, 384] on button "Prova de vida / Selfie" at bounding box center [407, 405] width 251 height 43
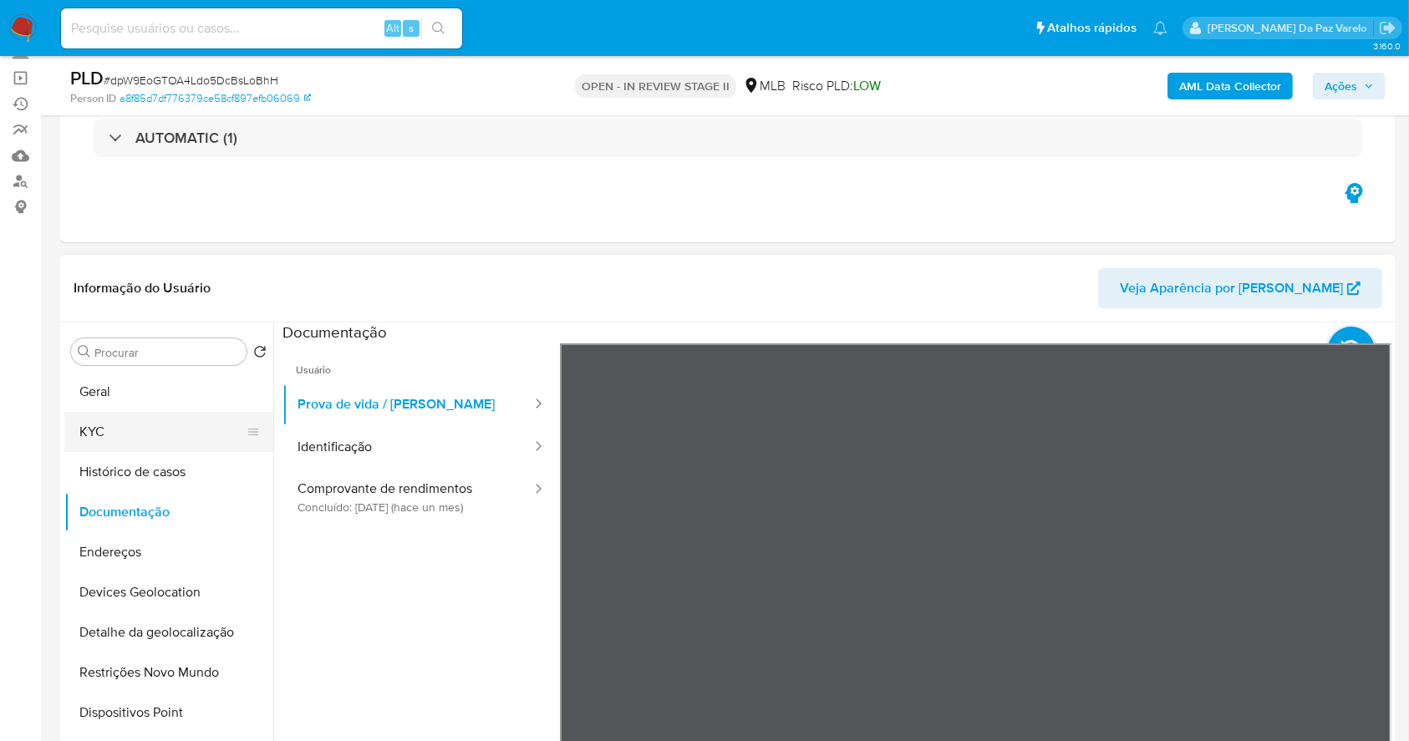
click at [134, 418] on ul "Geral KYC Histórico de casos Documentação Endereços Devices Geolocation Detalhe…" at bounding box center [168, 560] width 209 height 377
click at [170, 398] on button "Geral" at bounding box center [162, 392] width 196 height 40
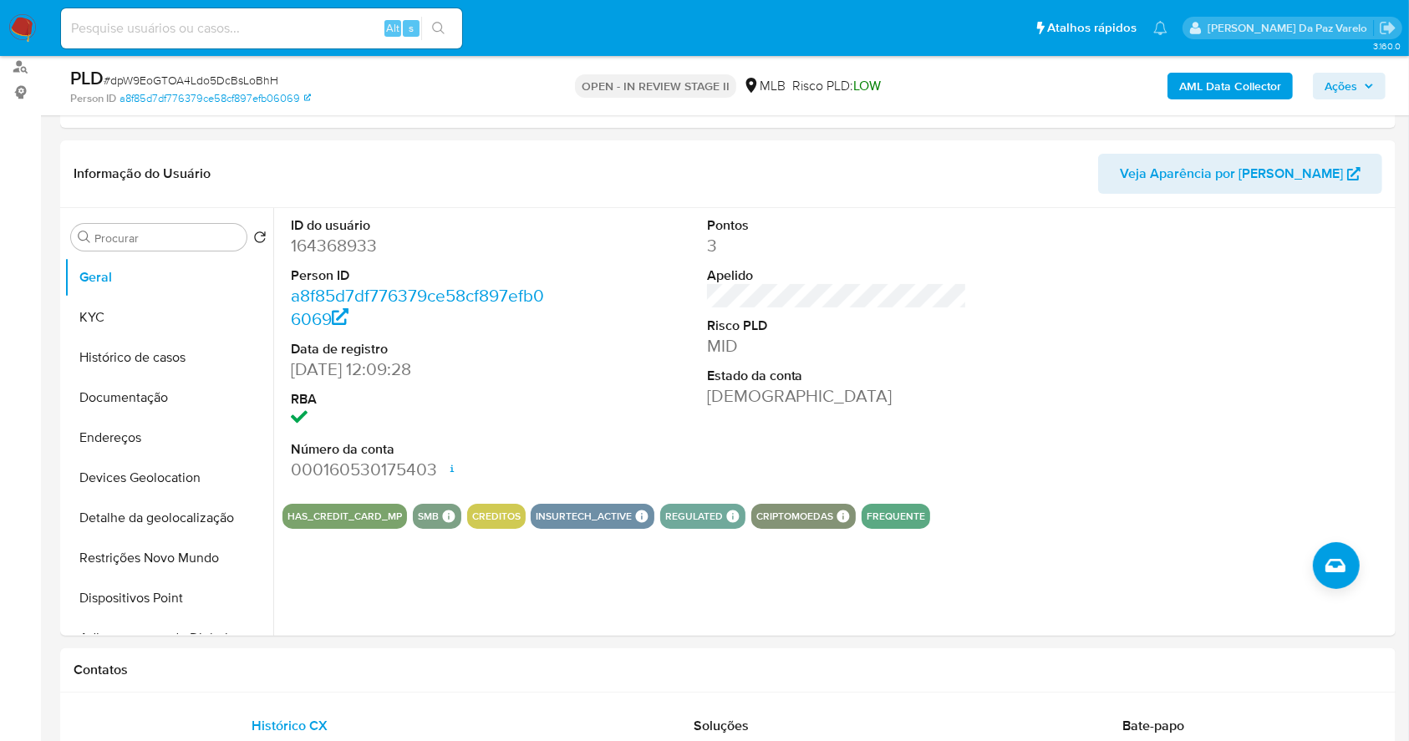
scroll to position [0, 0]
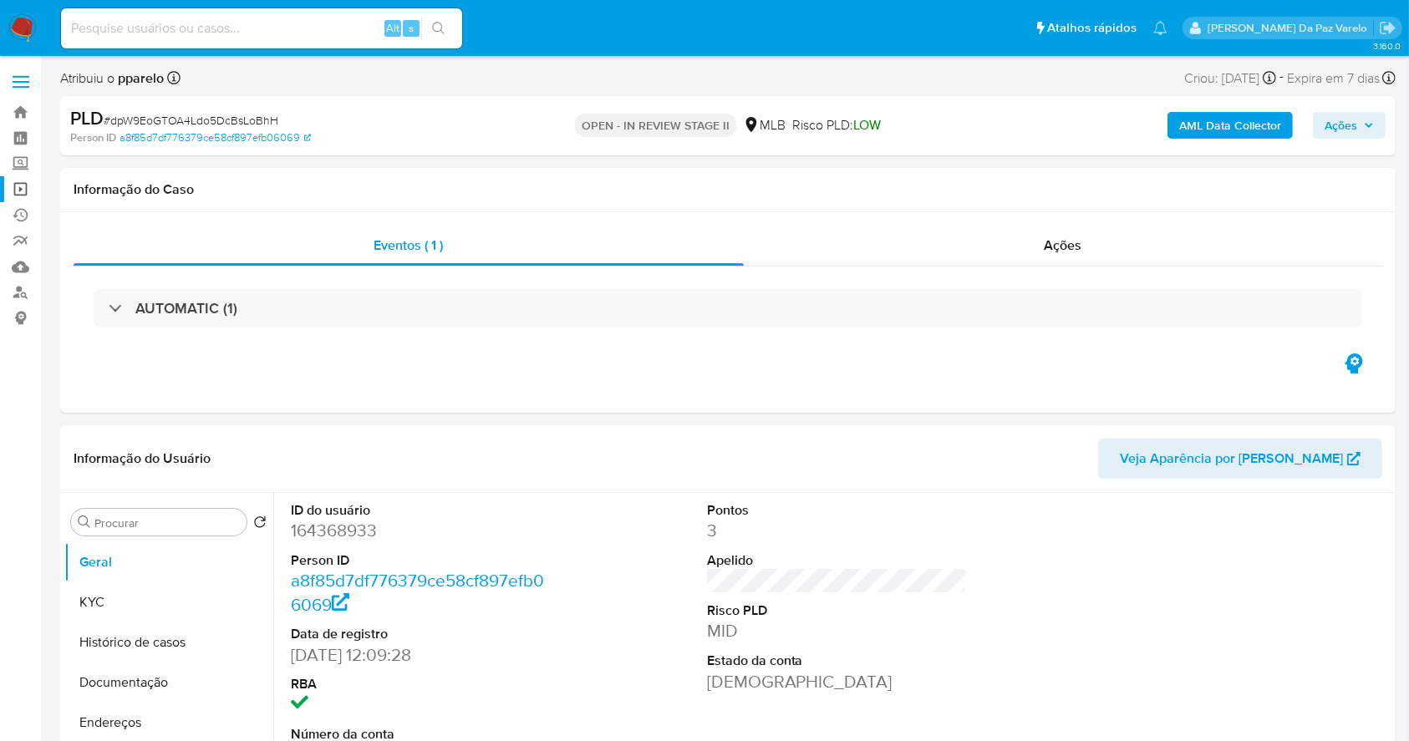
click at [19, 186] on link "Operações em massa" at bounding box center [99, 189] width 199 height 26
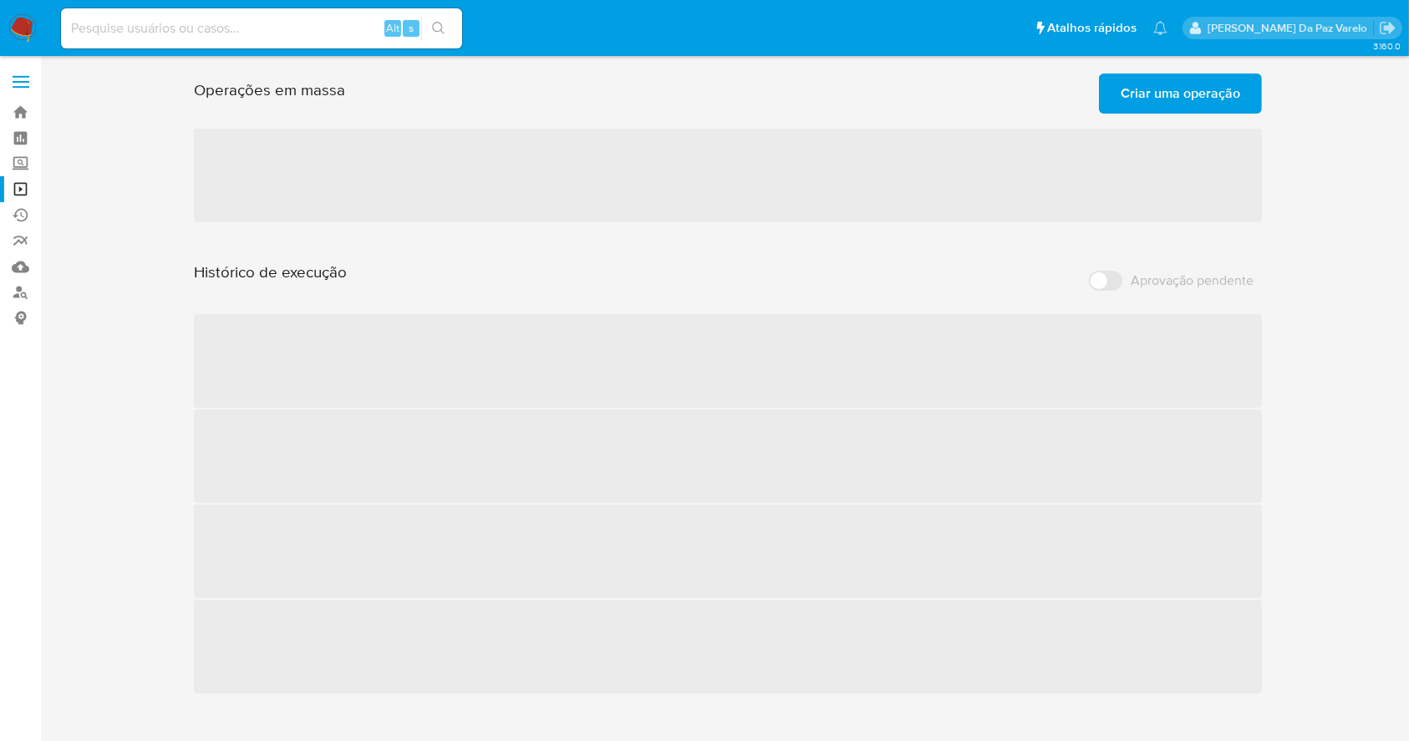
click at [1122, 278] on label "Aprovação pendente" at bounding box center [1171, 280] width 181 height 37
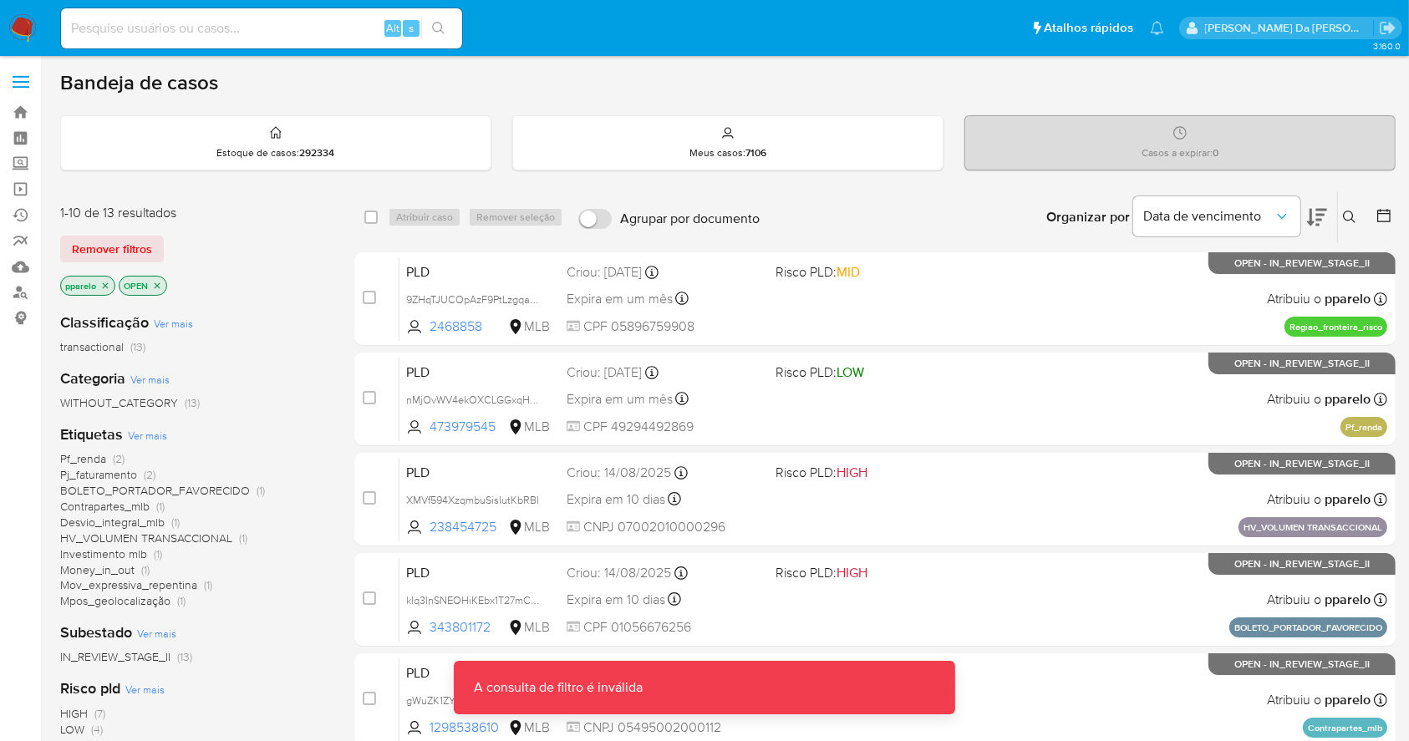
click at [298, 44] on div "Alt s" at bounding box center [261, 28] width 401 height 40
click at [303, 33] on input at bounding box center [261, 29] width 401 height 22
paste input "jmlBwFYH17mO8pXP48eYKd30"
type input "jmlBwFYH17mO8pXP48eYKd30"
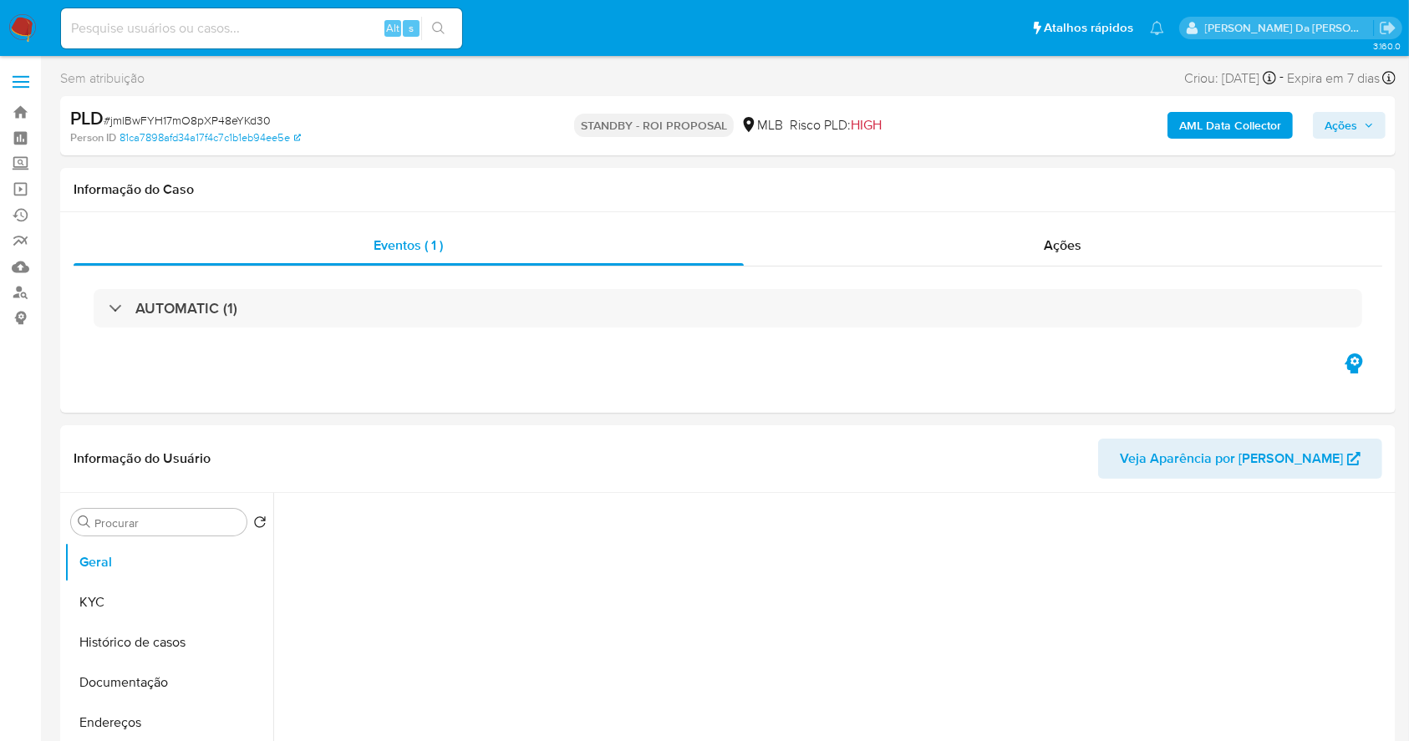
select select "10"
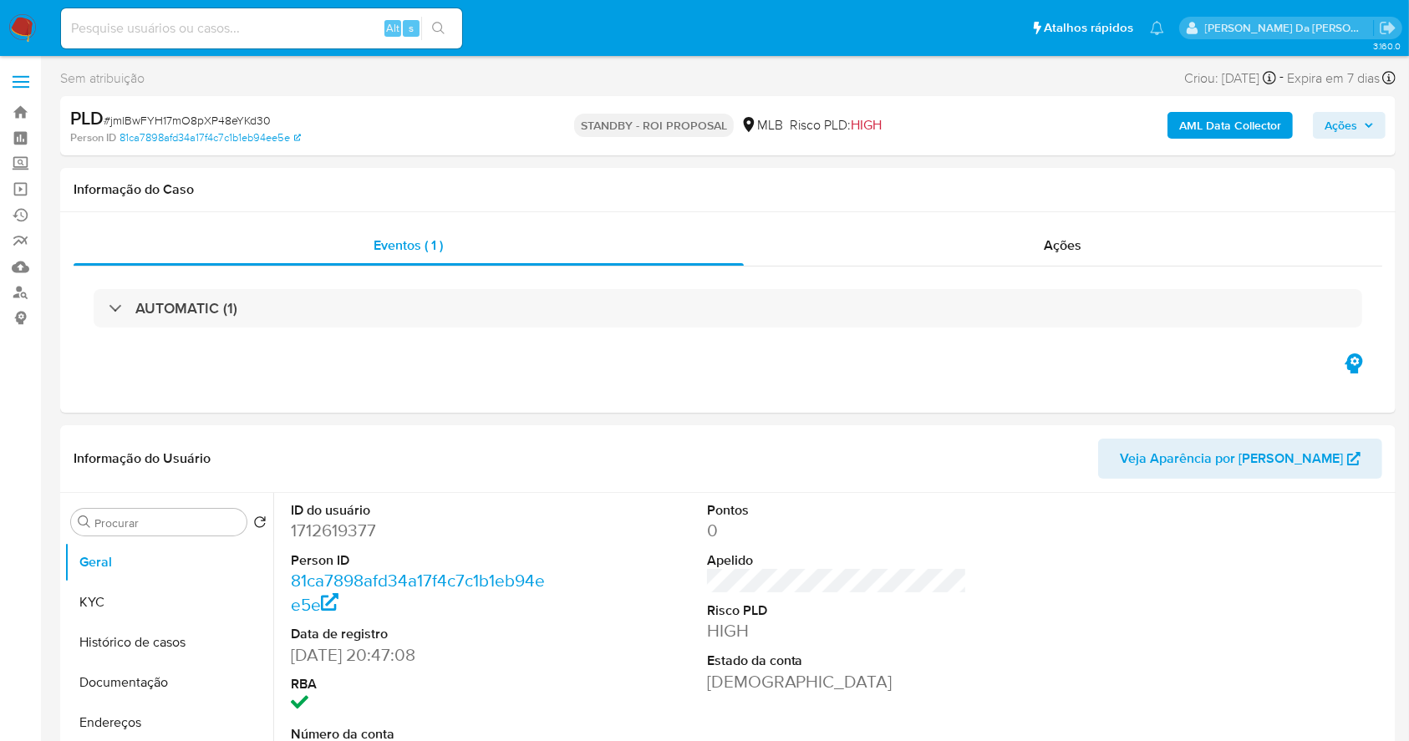
click at [14, 21] on img at bounding box center [22, 28] width 28 height 28
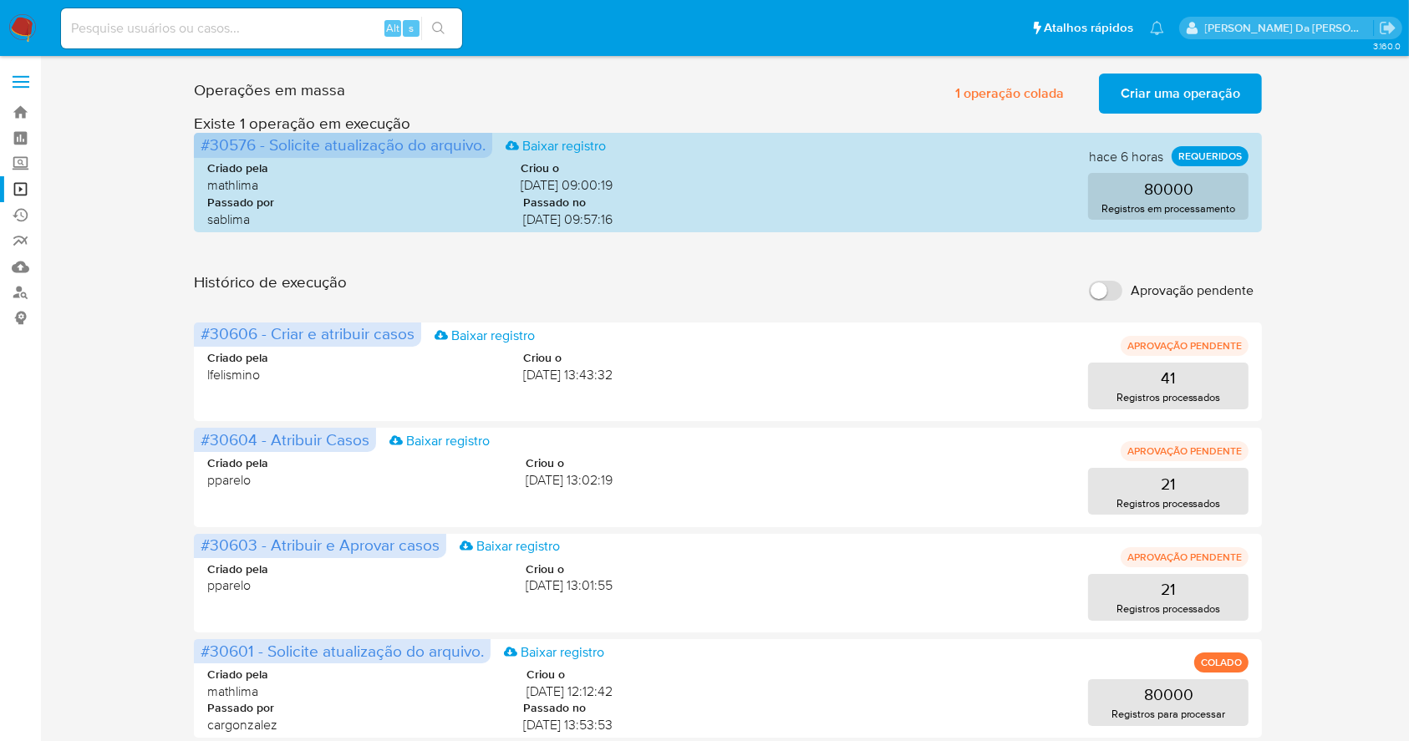
click at [328, 18] on input at bounding box center [261, 29] width 401 height 22
paste input "0ojEbTT5rDCBcP5MlNkFq05M"
type input "0ojEbTT5rDCBcP5MlNkFq05M"
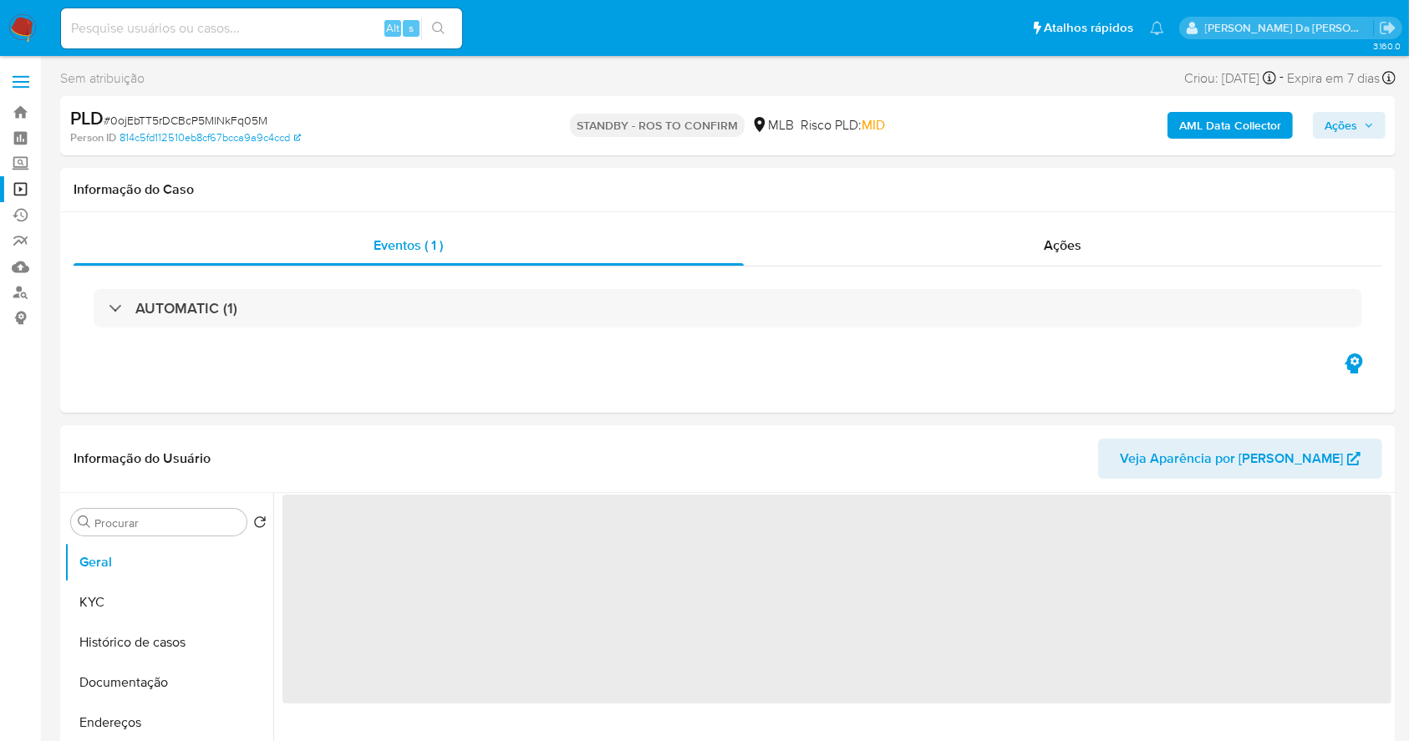
select select "10"
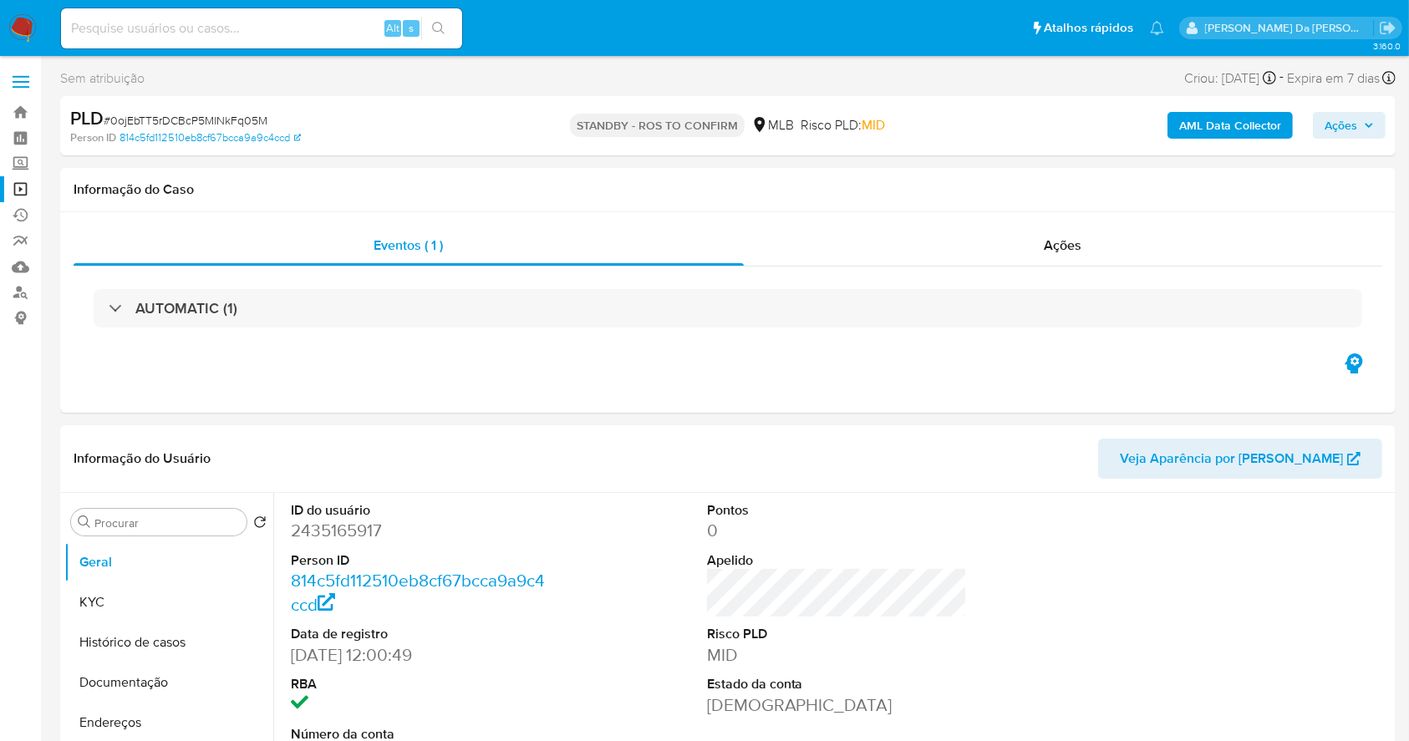
click at [255, 42] on div "Alt s" at bounding box center [261, 28] width 401 height 40
click at [255, 24] on input at bounding box center [261, 29] width 401 height 22
paste input "0ojEbTT5rDCBcP5MlNkFq05M"
type input "0ojEbTT5rDCBcP5MlNkFq05M"
click at [20, 30] on img at bounding box center [22, 28] width 28 height 28
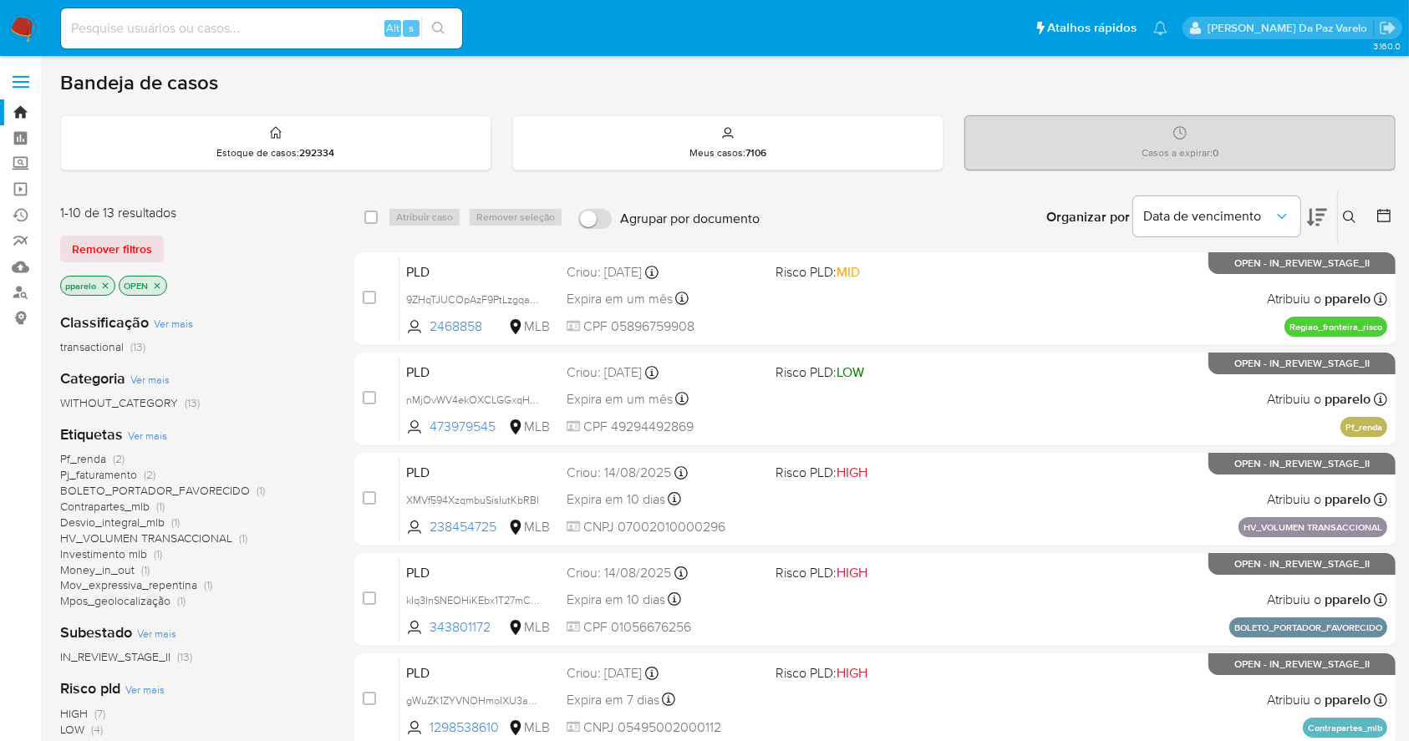
click at [1351, 213] on icon at bounding box center [1349, 217] width 13 height 13
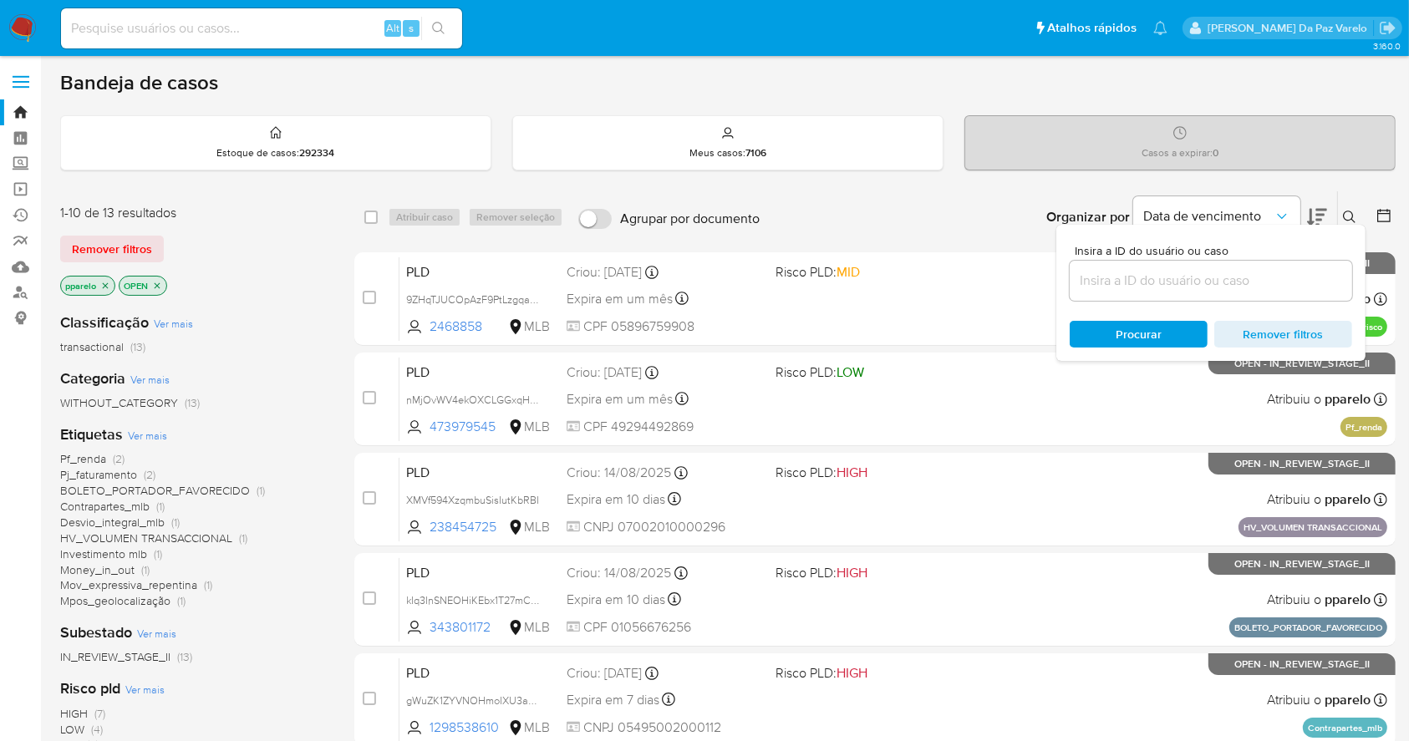
click at [1238, 279] on input at bounding box center [1211, 281] width 282 height 22
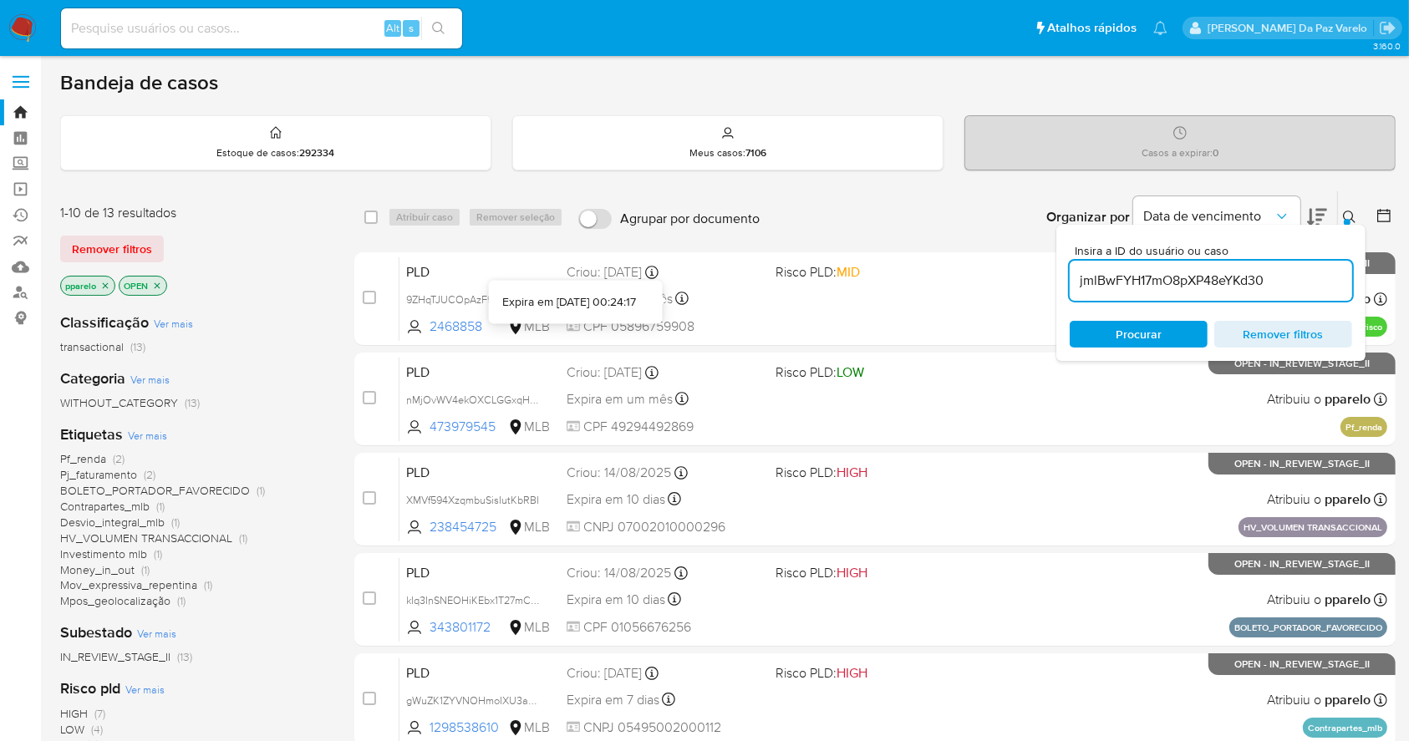
type input "jmlBwFYH17mO8pXP48eYKd30"
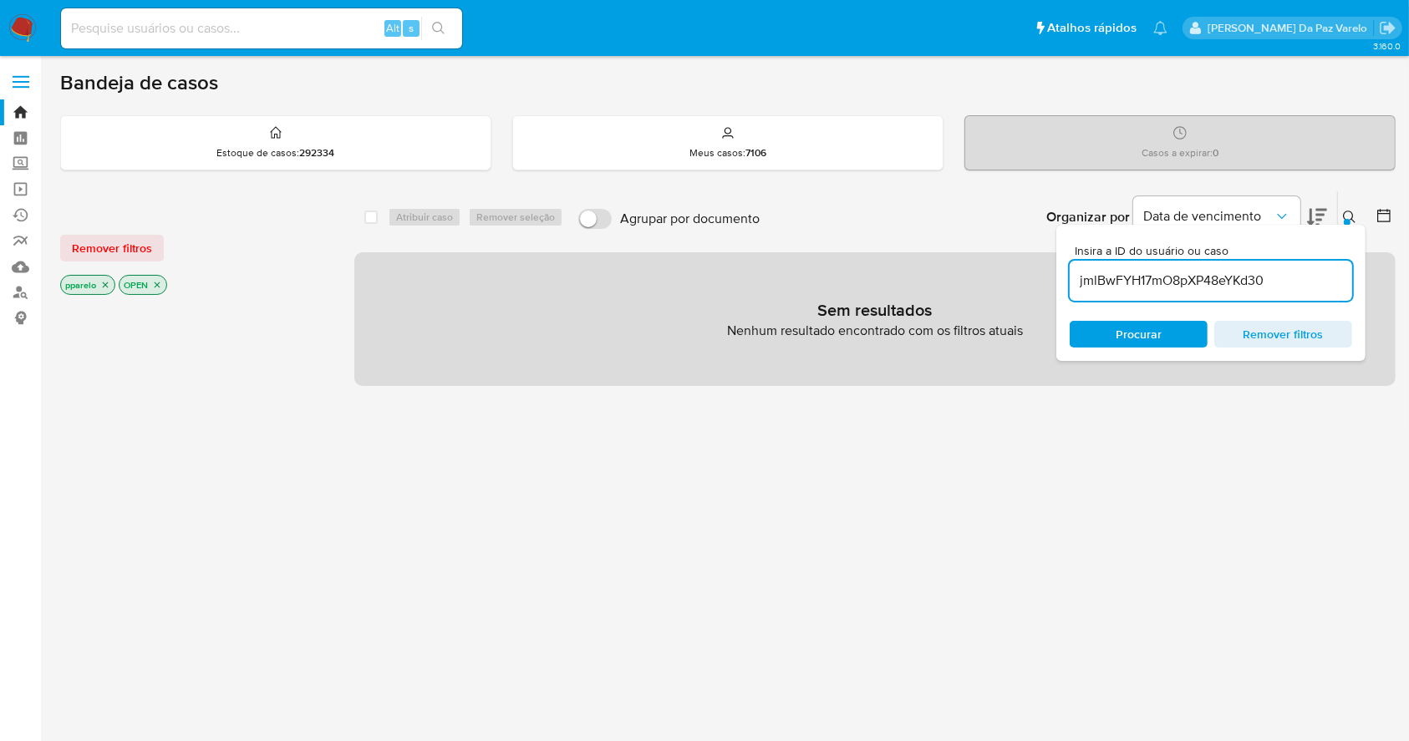
click at [104, 282] on icon "close-filter" at bounding box center [106, 285] width 6 height 6
click at [102, 282] on icon "close-filter" at bounding box center [99, 285] width 10 height 10
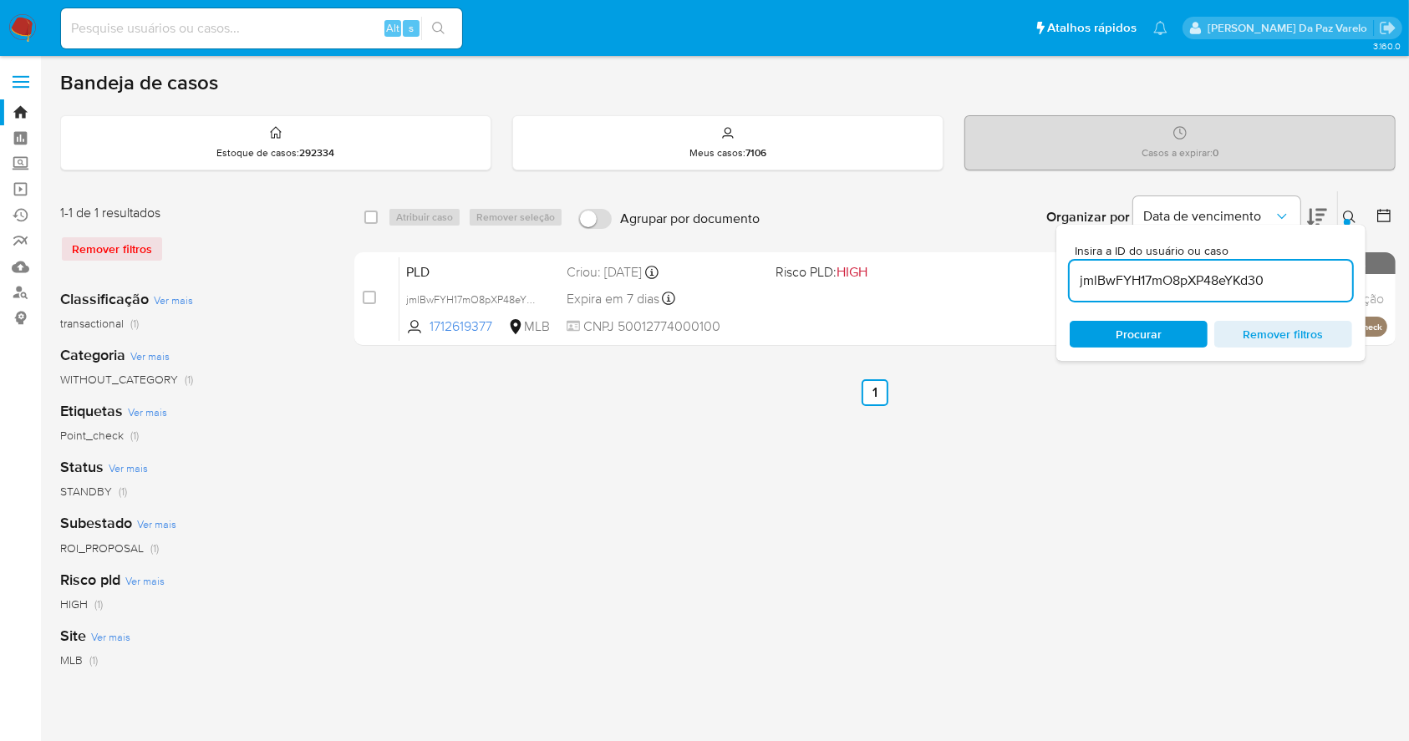
click at [378, 222] on div "select-all-cases-checkbox" at bounding box center [374, 217] width 20 height 20
click at [369, 218] on input "checkbox" at bounding box center [370, 217] width 13 height 13
checkbox input "true"
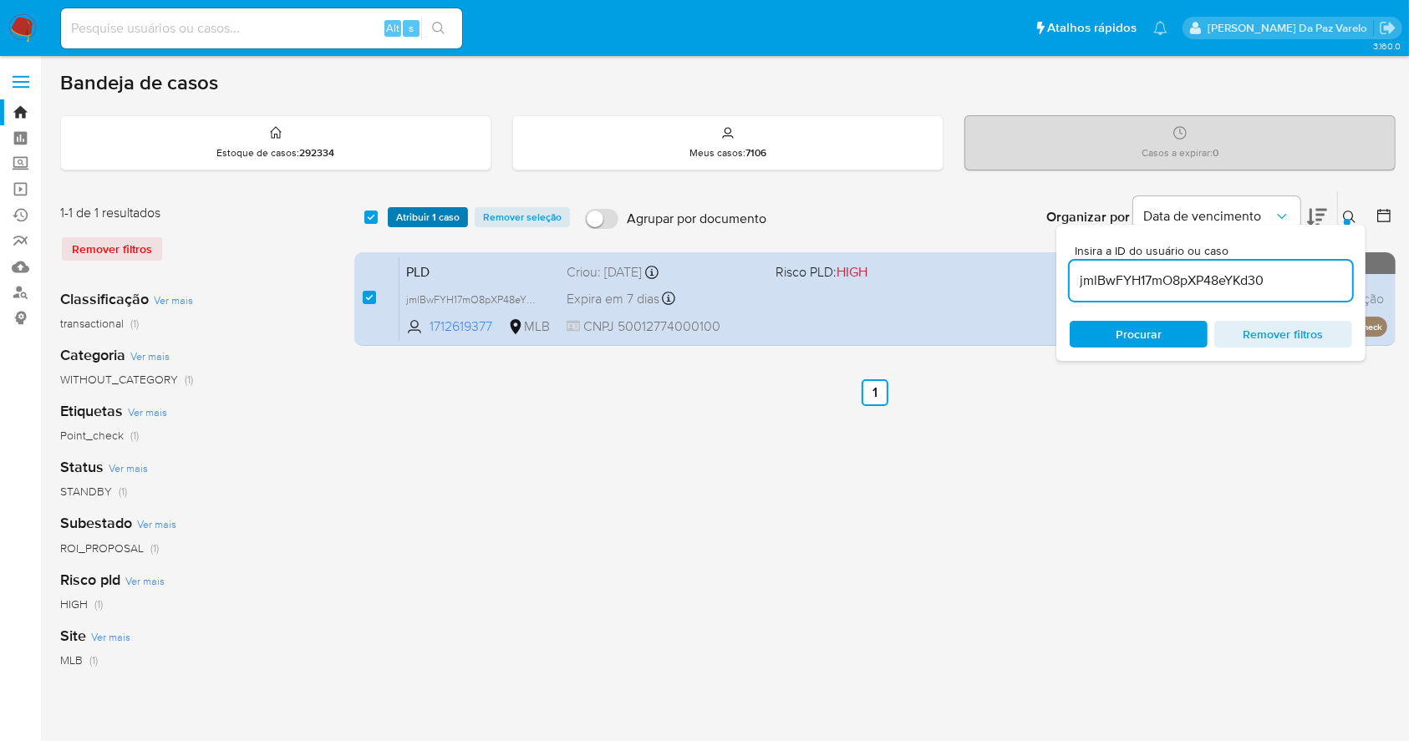
click at [413, 216] on span "Atribuir 1 caso" at bounding box center [428, 217] width 64 height 17
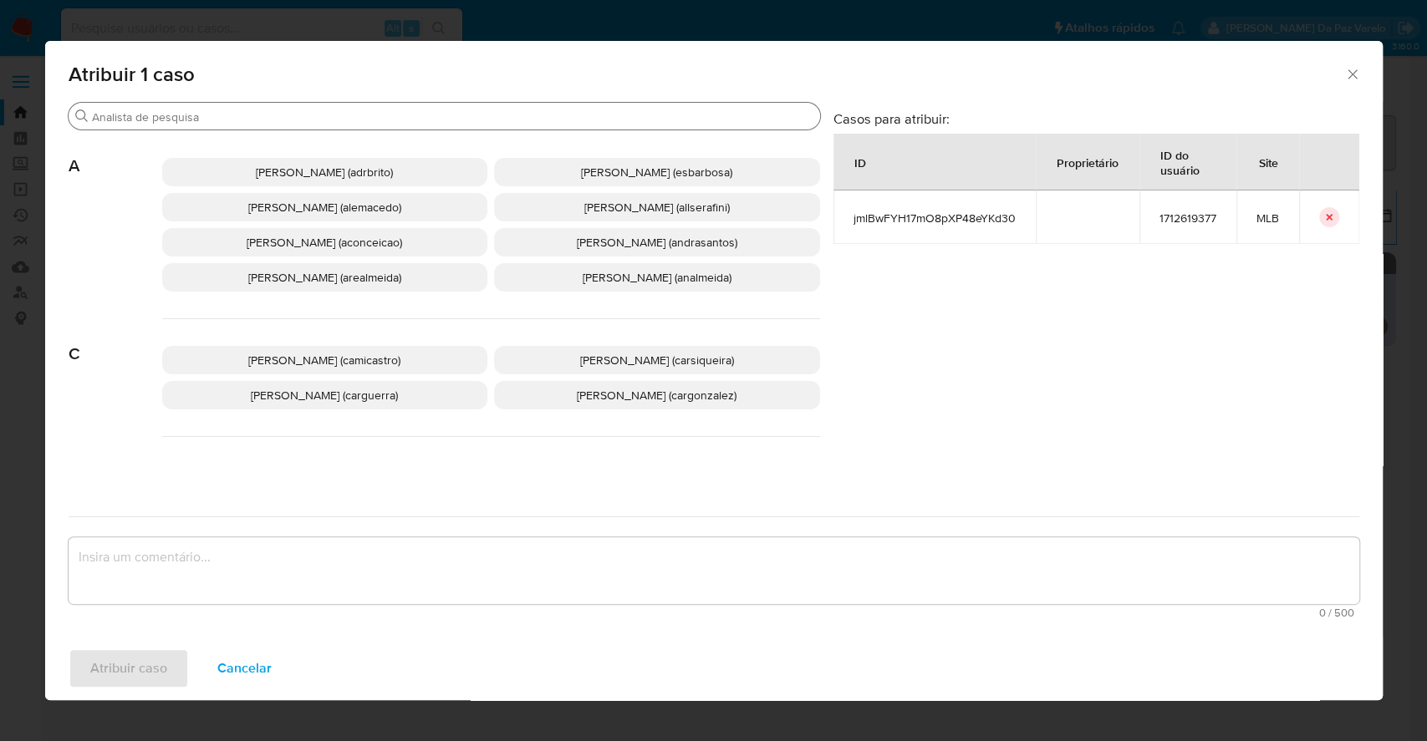
click at [420, 115] on input "Buscar" at bounding box center [452, 116] width 721 height 15
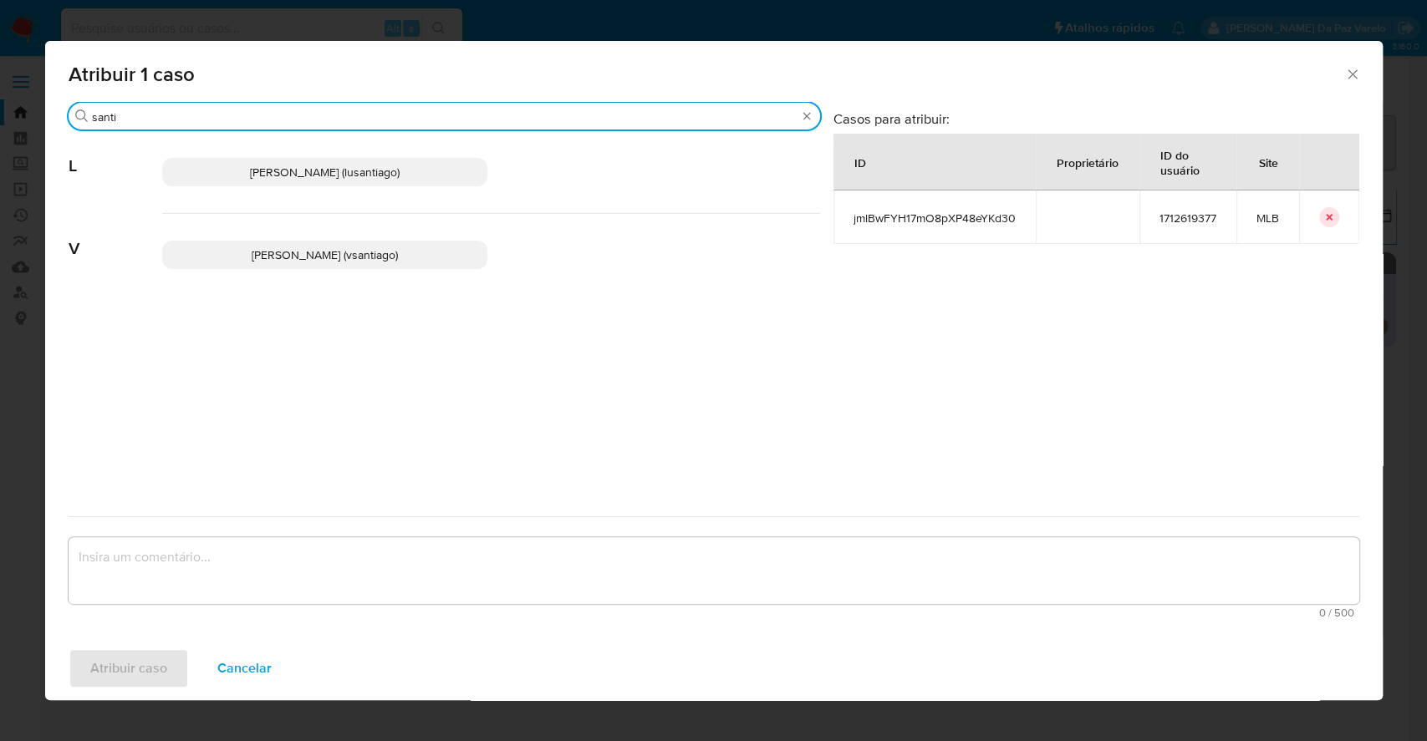
type input "santi"
click at [385, 170] on span "[PERSON_NAME] (lusantiago)" at bounding box center [325, 172] width 150 height 17
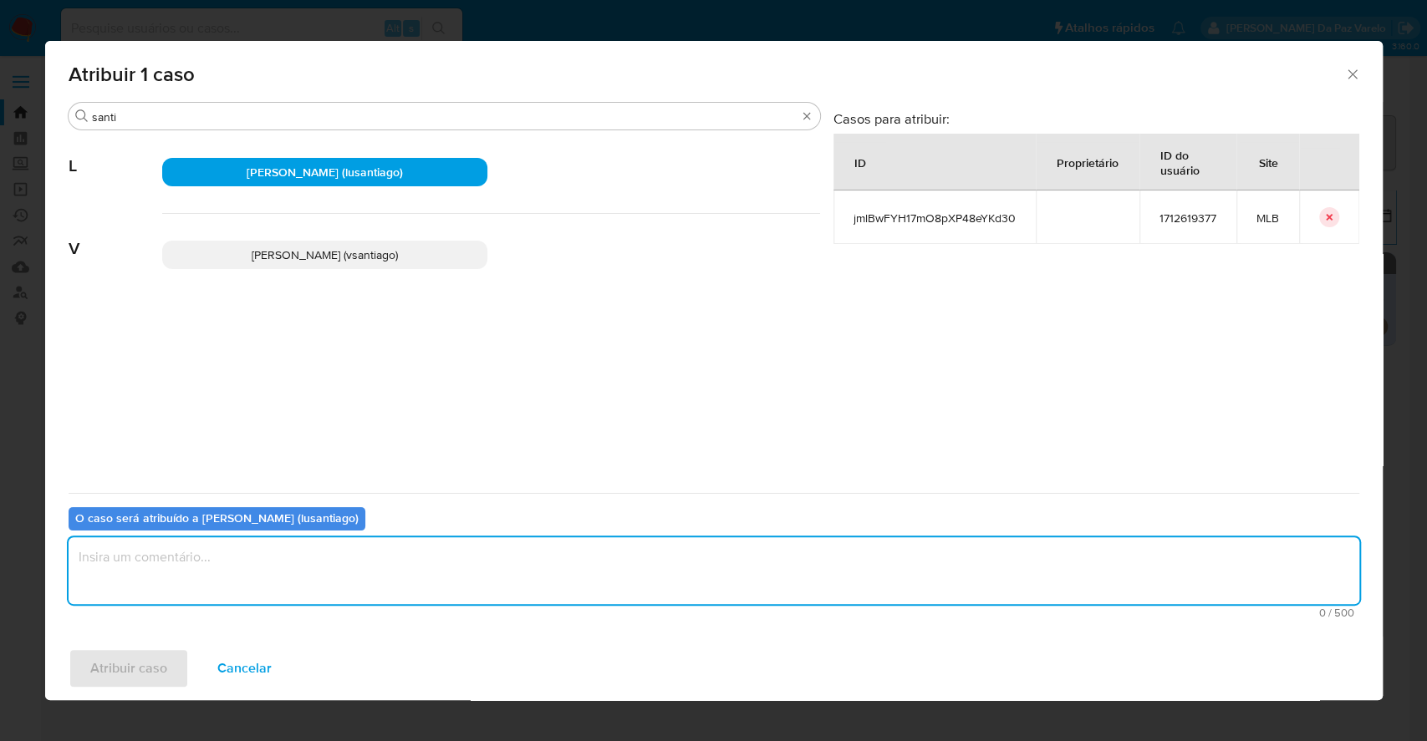
click at [350, 587] on textarea "assign-modal" at bounding box center [714, 570] width 1290 height 67
type textarea "."
click at [129, 670] on span "Atribuir caso" at bounding box center [128, 668] width 77 height 37
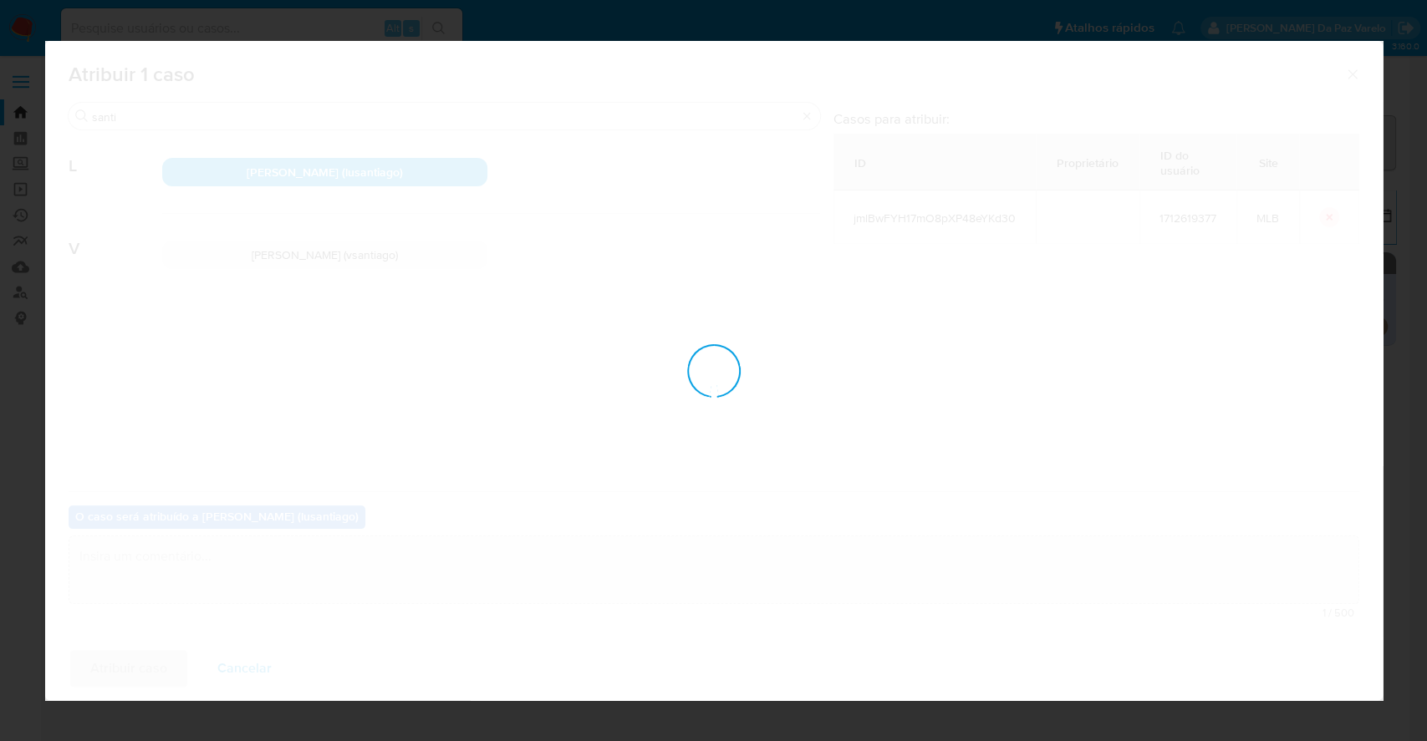
checkbox input "false"
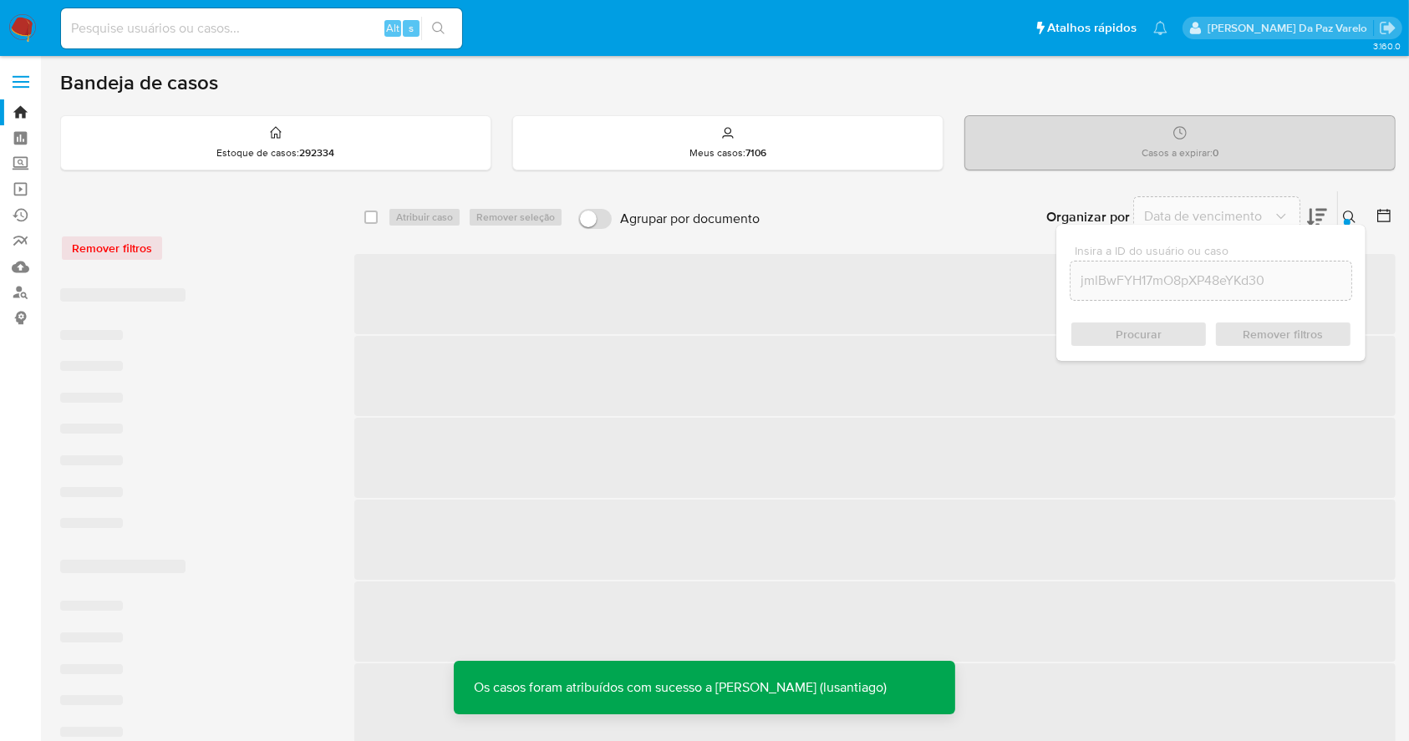
click at [1352, 214] on icon at bounding box center [1349, 217] width 13 height 13
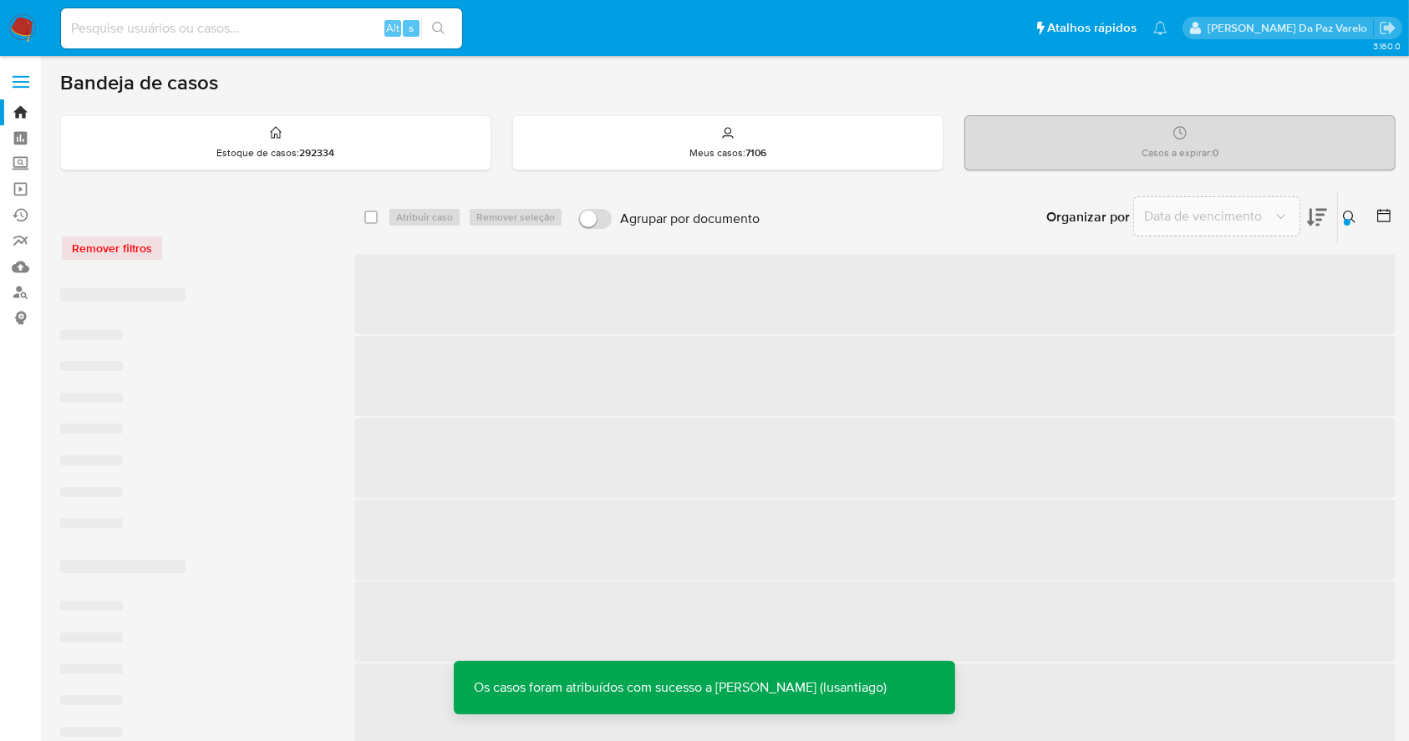
click at [1352, 215] on icon at bounding box center [1349, 217] width 13 height 13
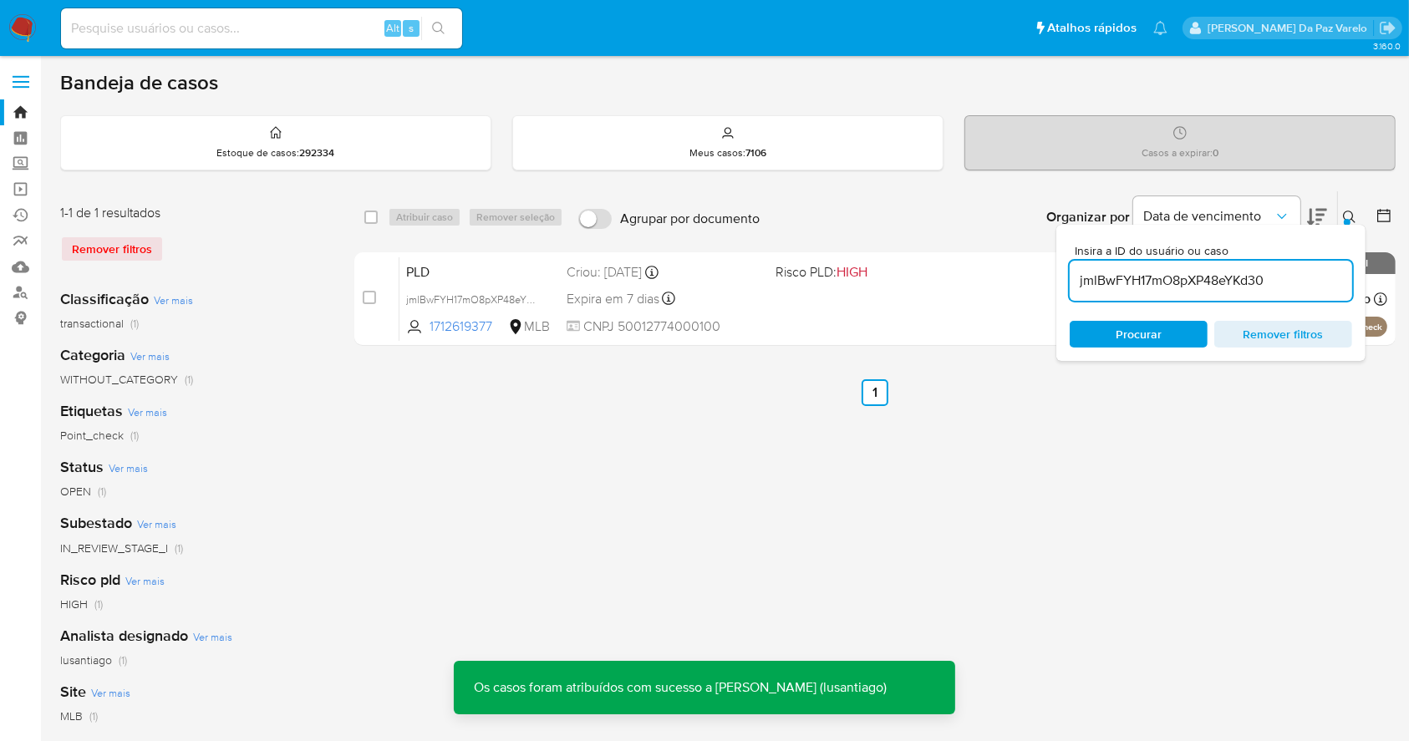
click at [1352, 215] on icon at bounding box center [1349, 217] width 13 height 13
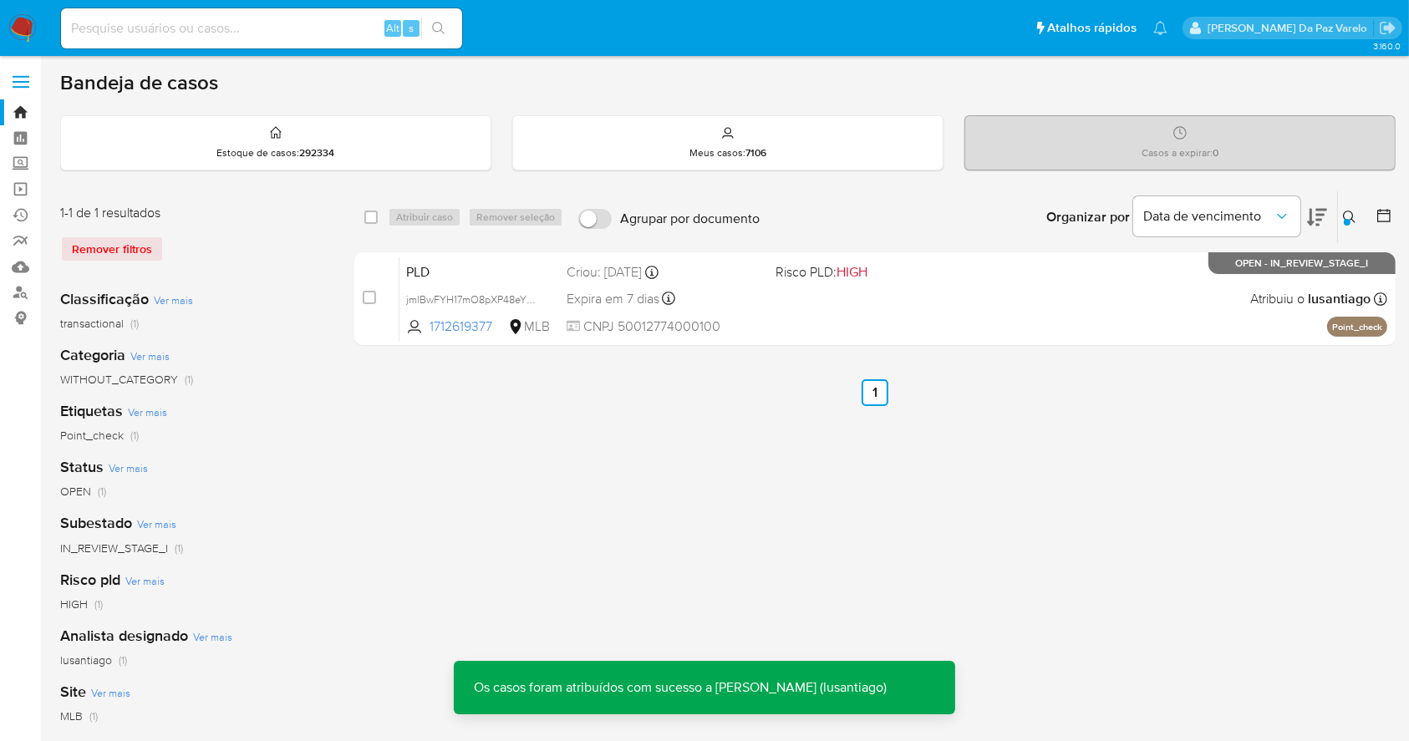
click at [1036, 426] on div "select-all-cases-checkbox Atribuir caso Remover seleção Agrupar por documento O…" at bounding box center [874, 558] width 1041 height 734
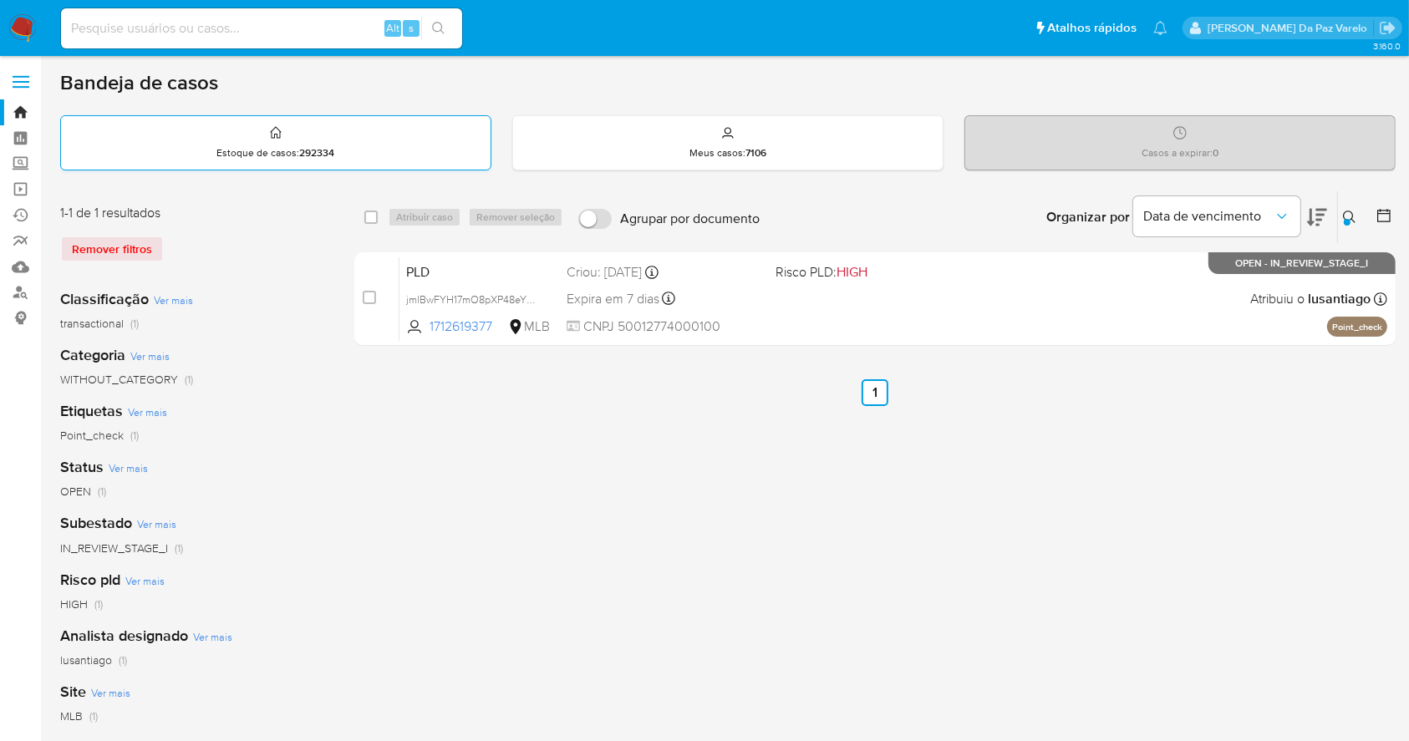
click at [127, 167] on div "Estoque de casos : 292334" at bounding box center [276, 142] width 430 height 53
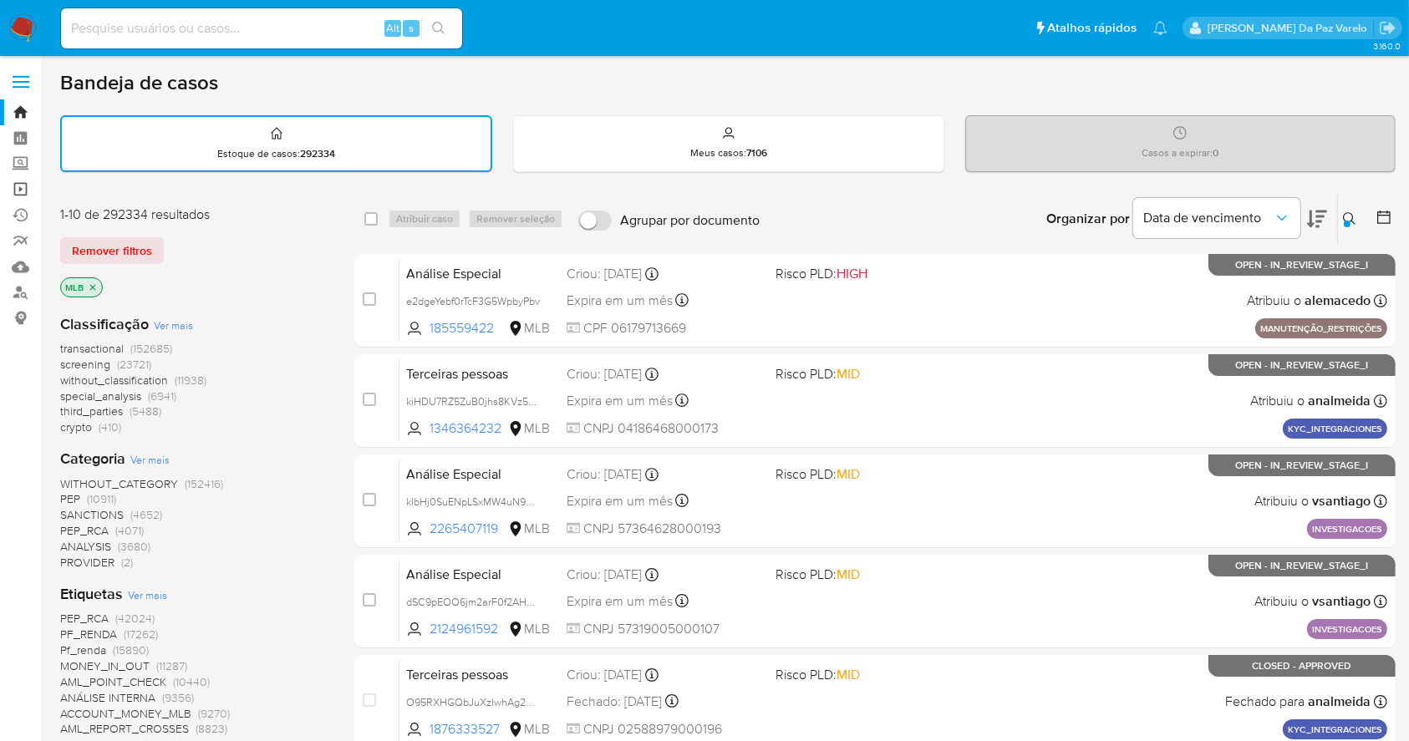
click at [22, 181] on link "Operações em massa" at bounding box center [99, 189] width 199 height 26
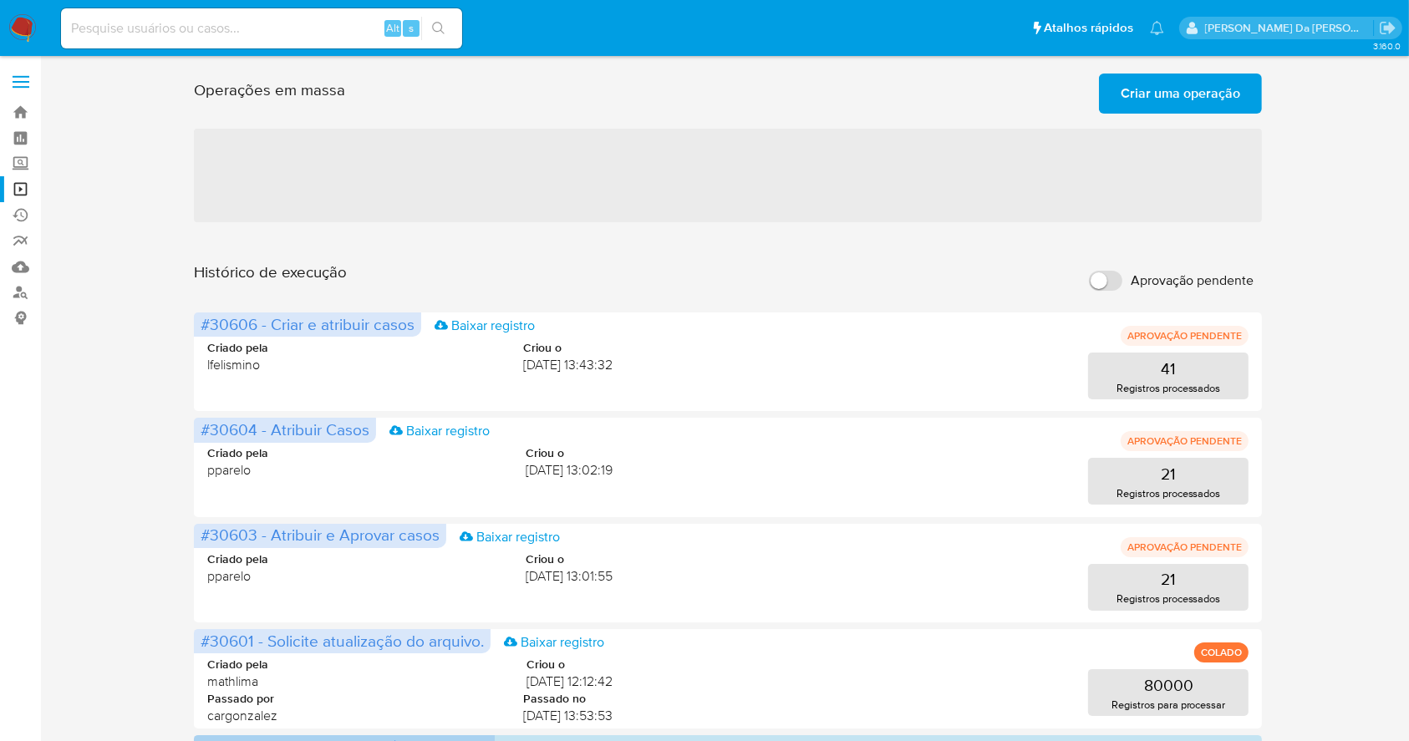
click at [1110, 283] on input "Aprovação pendente" at bounding box center [1105, 281] width 33 height 20
checkbox input "true"
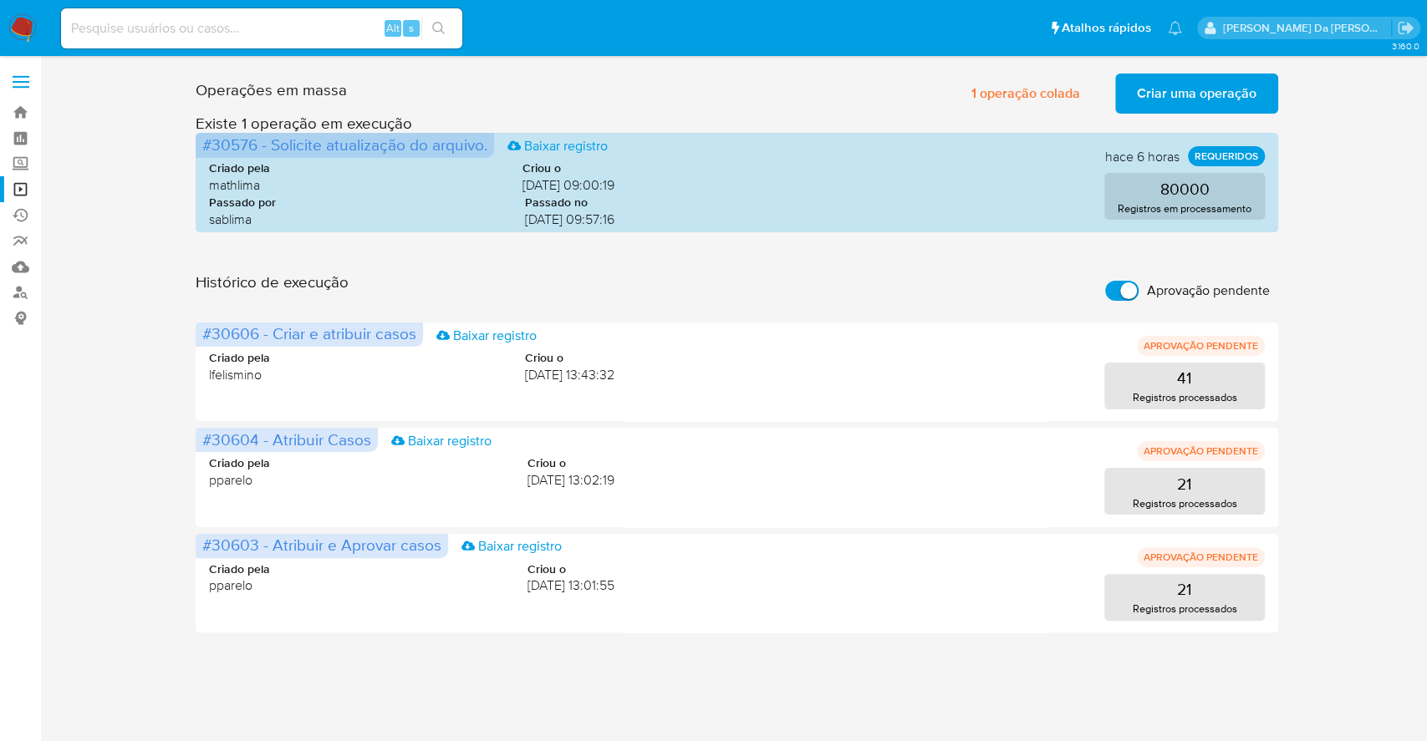
click at [338, 37] on input at bounding box center [261, 29] width 401 height 22
paste input "0ojEbTT5rDCBcP5MlNkFq05M"
type input "0ojEbTT5rDCBcP5MlNkFq05M"
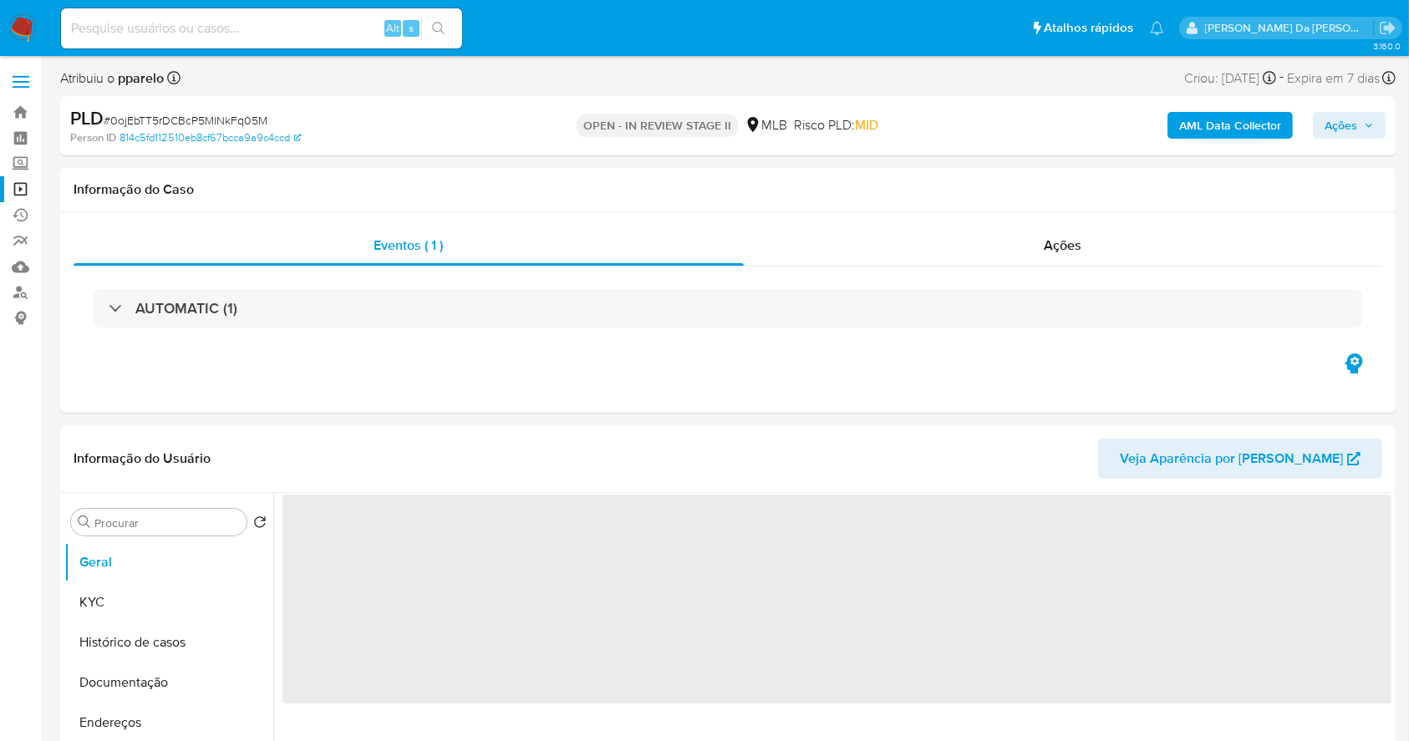
select select "10"
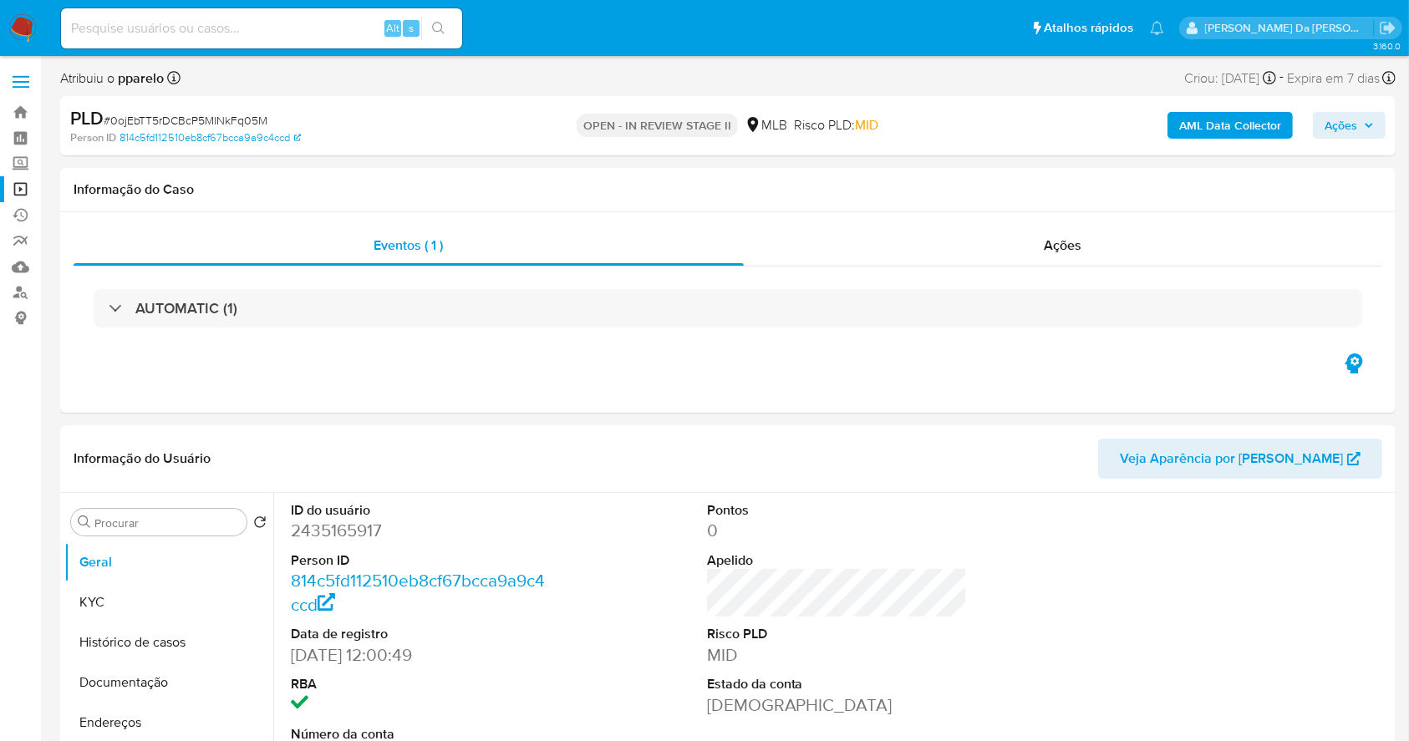
click at [254, 31] on input at bounding box center [261, 29] width 401 height 22
paste input "aU4X8WjMY49yC4xPx1JUFsHd"
type input "aU4X8WjMY49yC4xPx1JUFsHd"
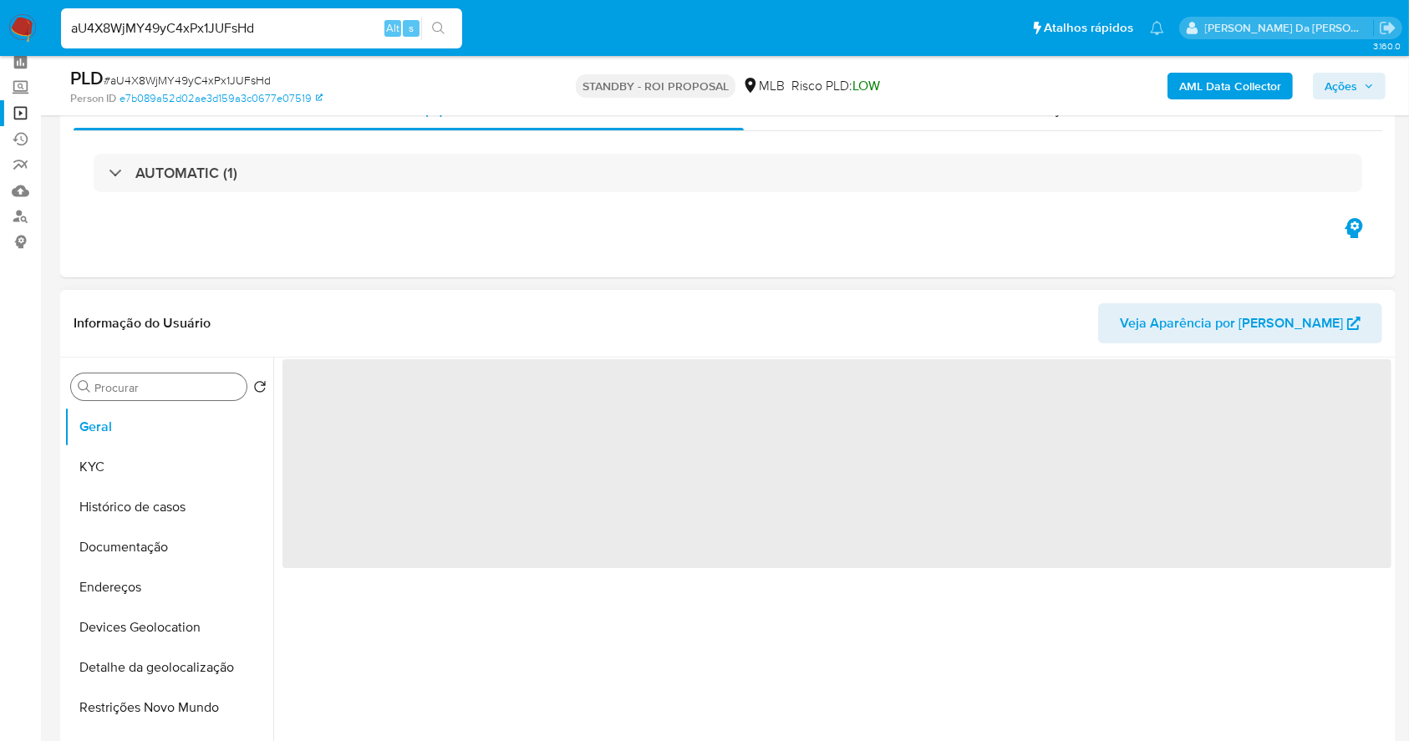
scroll to position [111, 0]
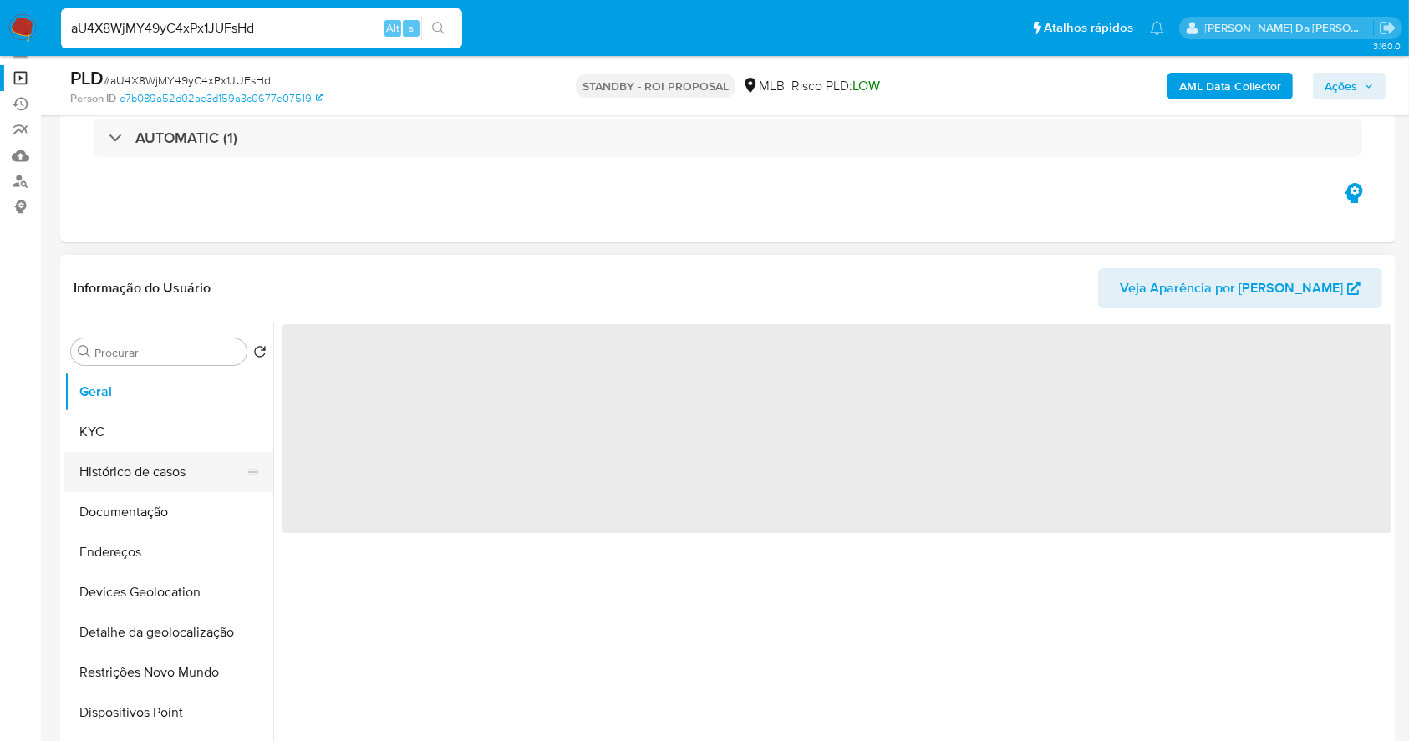
select select "10"
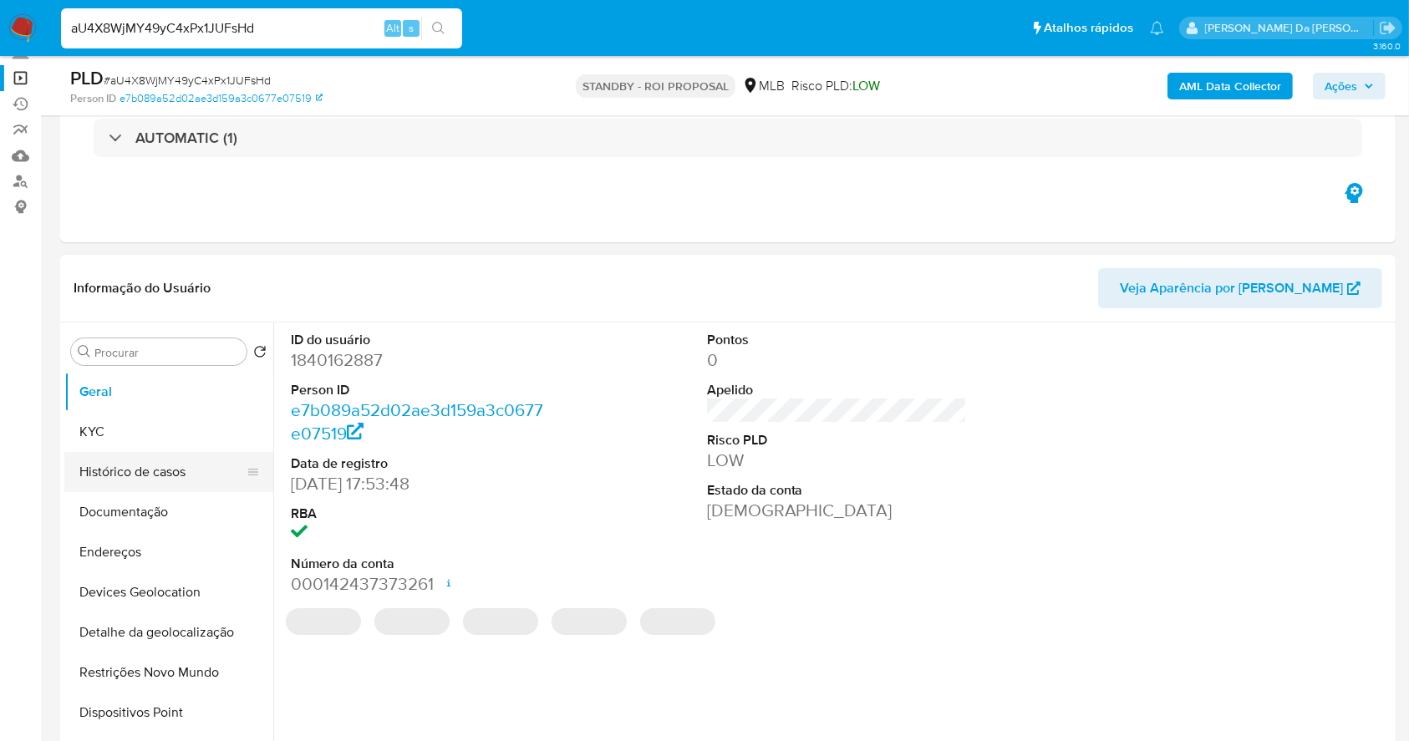
click at [169, 478] on button "Histórico de casos" at bounding box center [162, 472] width 196 height 40
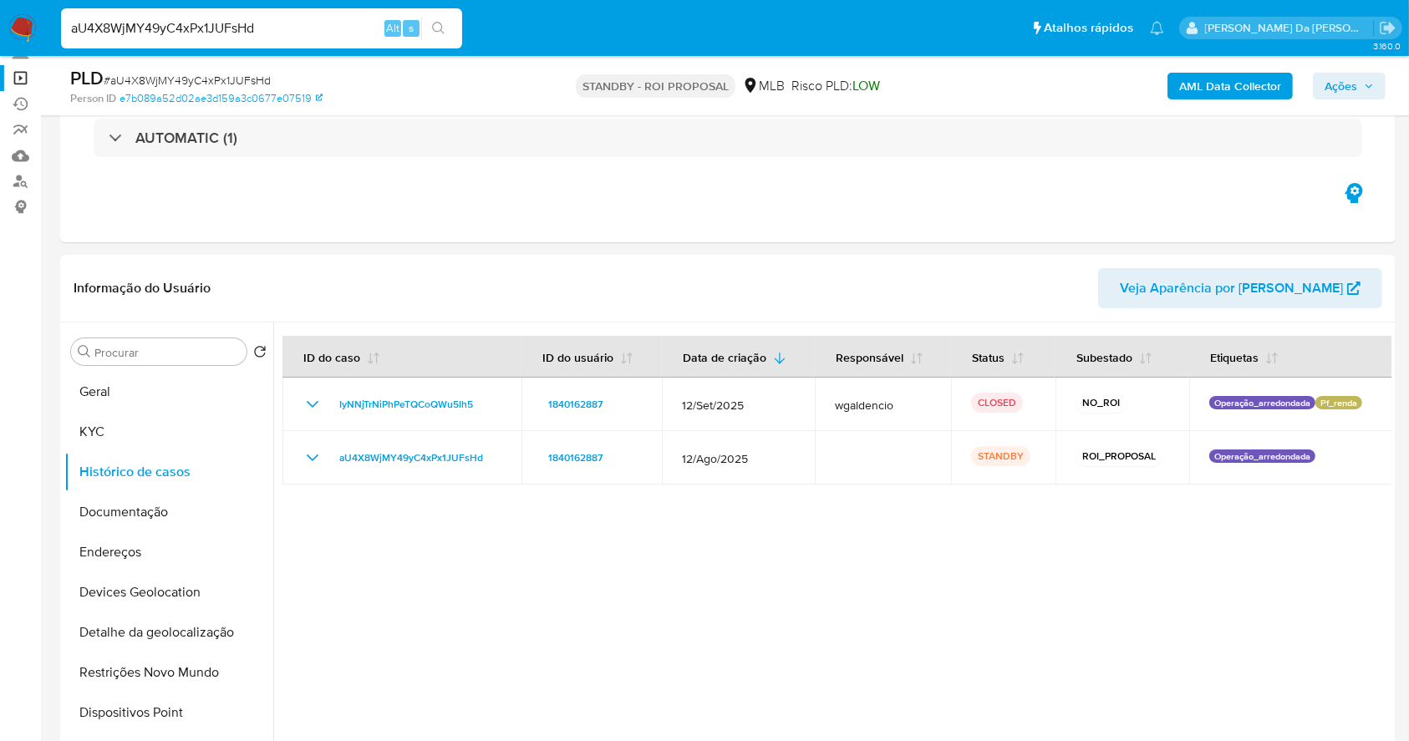
click at [18, 23] on img at bounding box center [22, 28] width 28 height 28
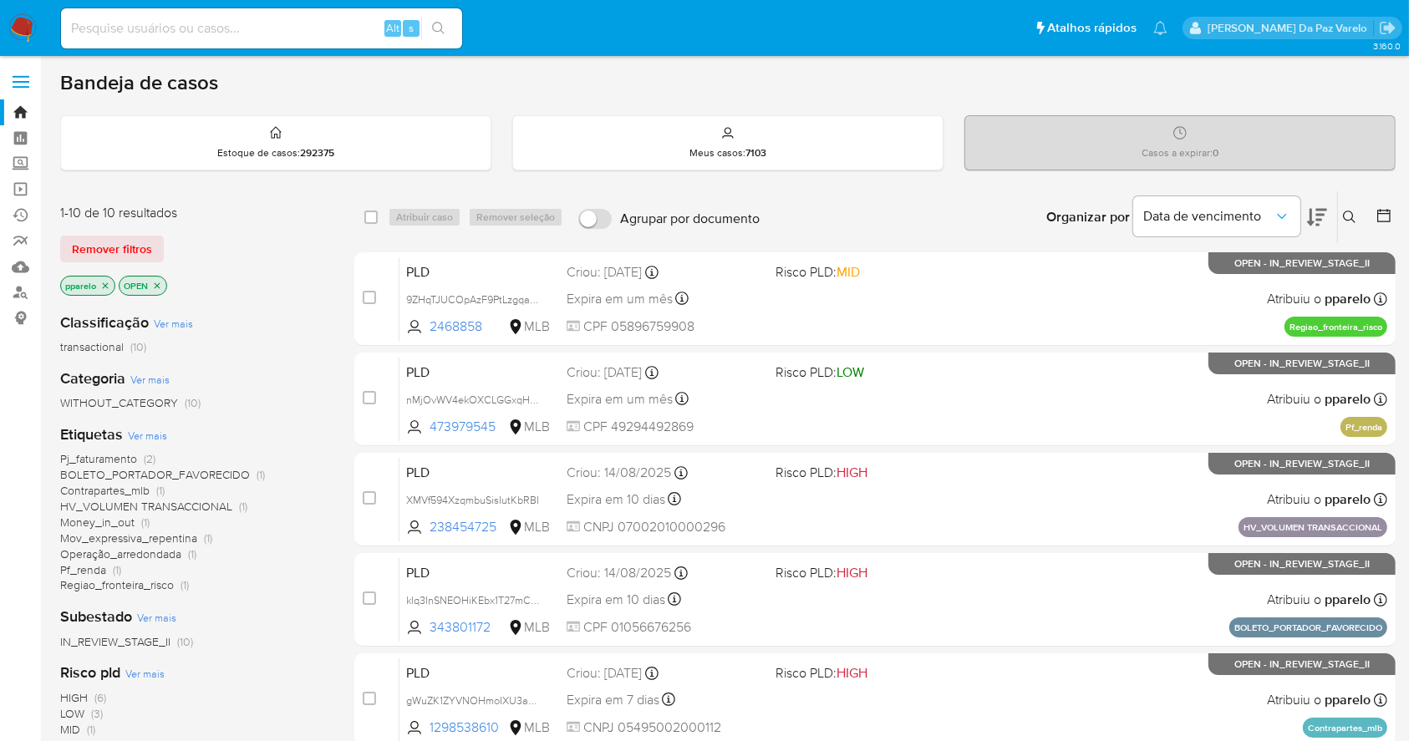
click at [1354, 220] on icon at bounding box center [1349, 217] width 13 height 13
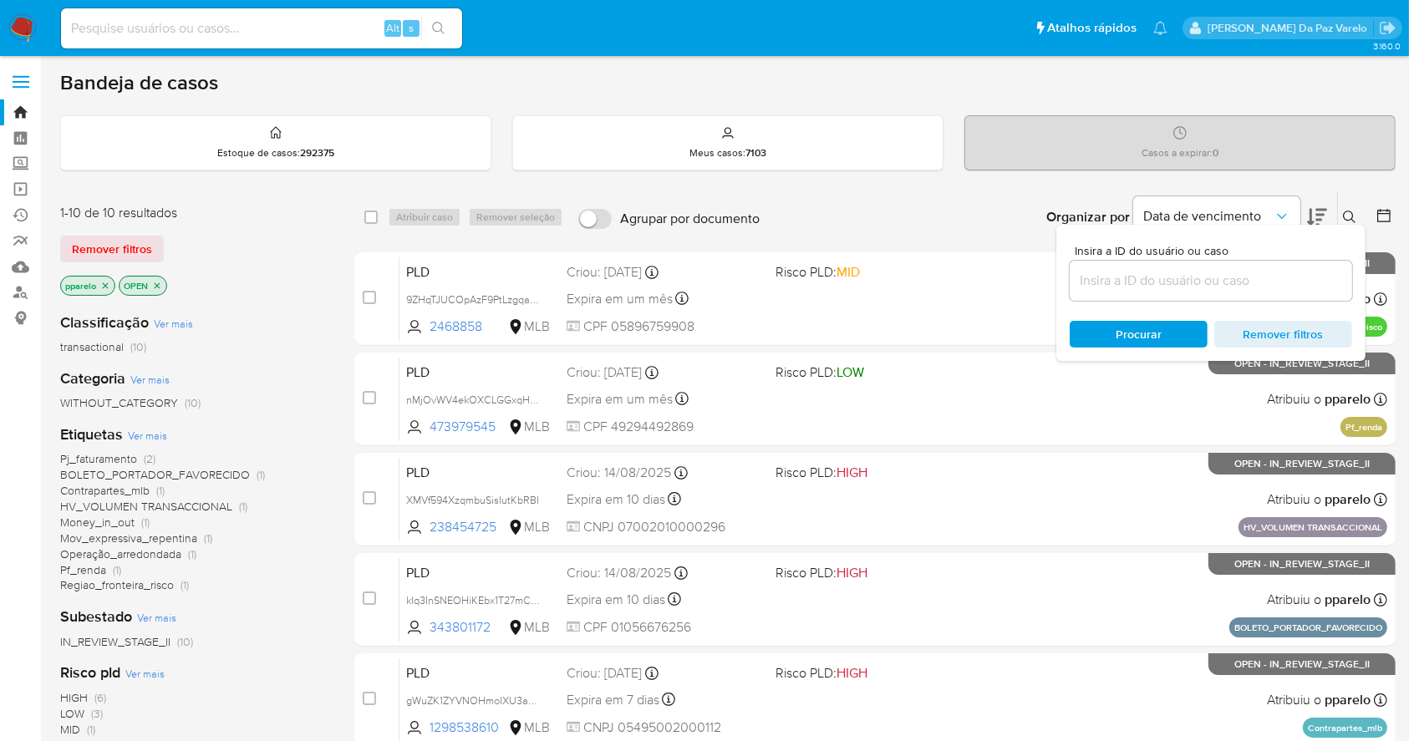
click at [1224, 291] on div at bounding box center [1211, 281] width 282 height 40
click at [1234, 264] on div at bounding box center [1211, 281] width 282 height 40
click at [1226, 279] on input at bounding box center [1211, 281] width 282 height 22
paste input "0ojEbTT5rDCBcP5MlNkFq05M"
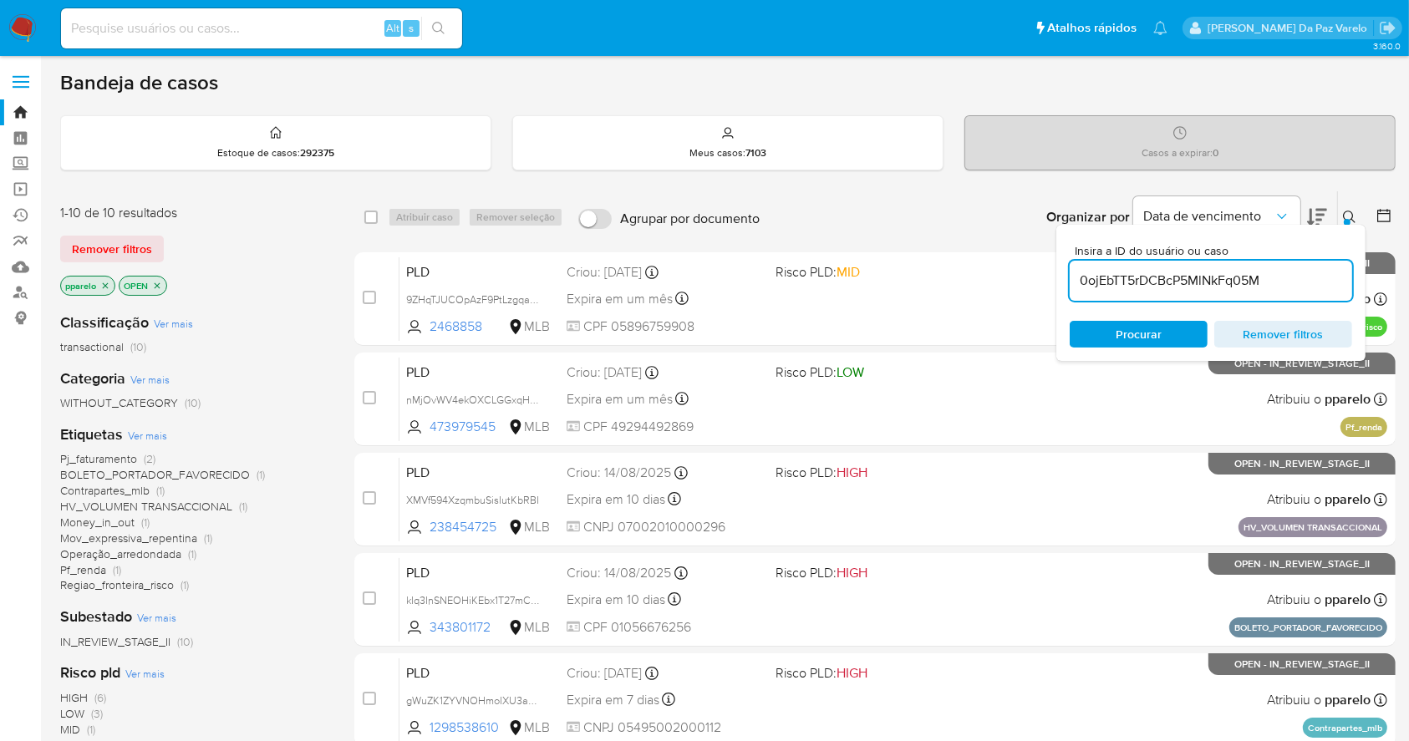
type input "0ojEbTT5rDCBcP5MlNkFq05M"
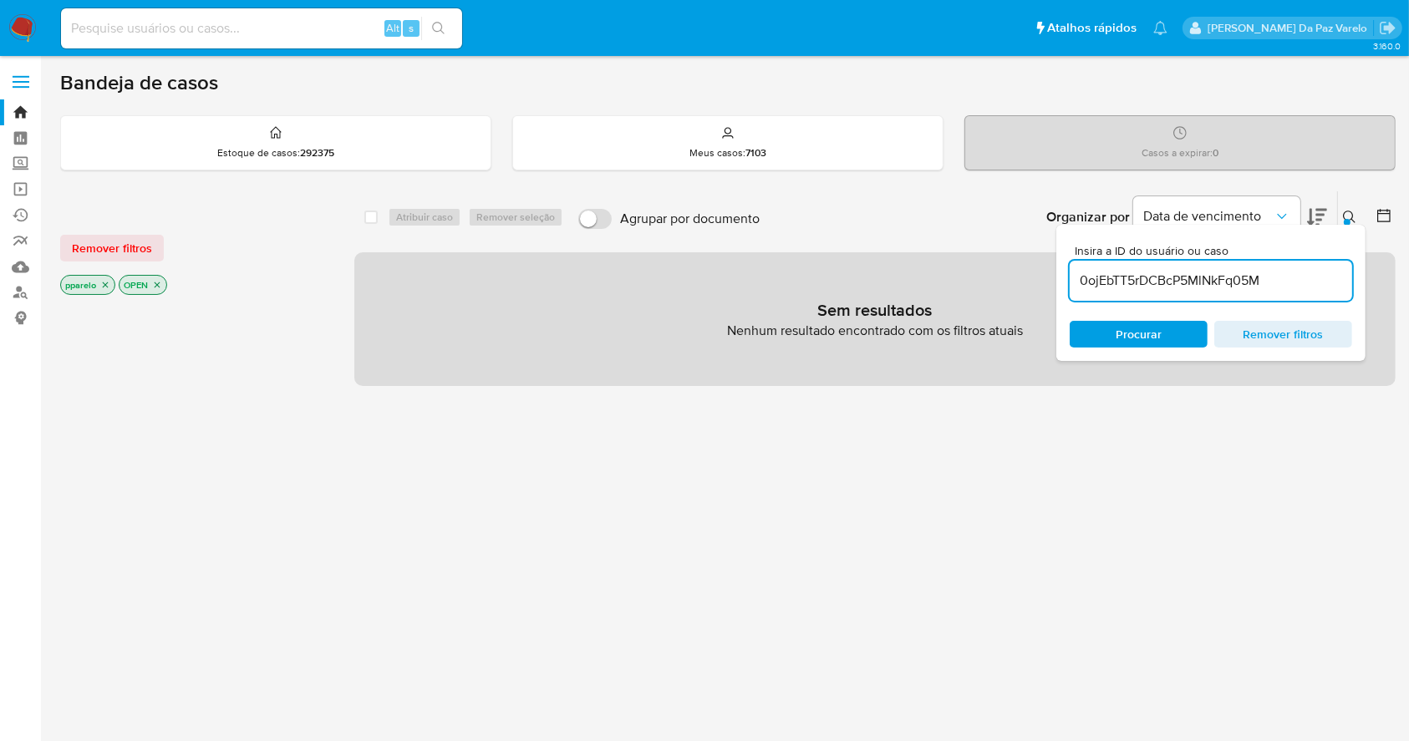
click at [104, 284] on icon "close-filter" at bounding box center [105, 285] width 10 height 10
click at [93, 284] on p "OPEN" at bounding box center [84, 285] width 47 height 18
click at [99, 282] on icon "close-filter" at bounding box center [99, 285] width 6 height 6
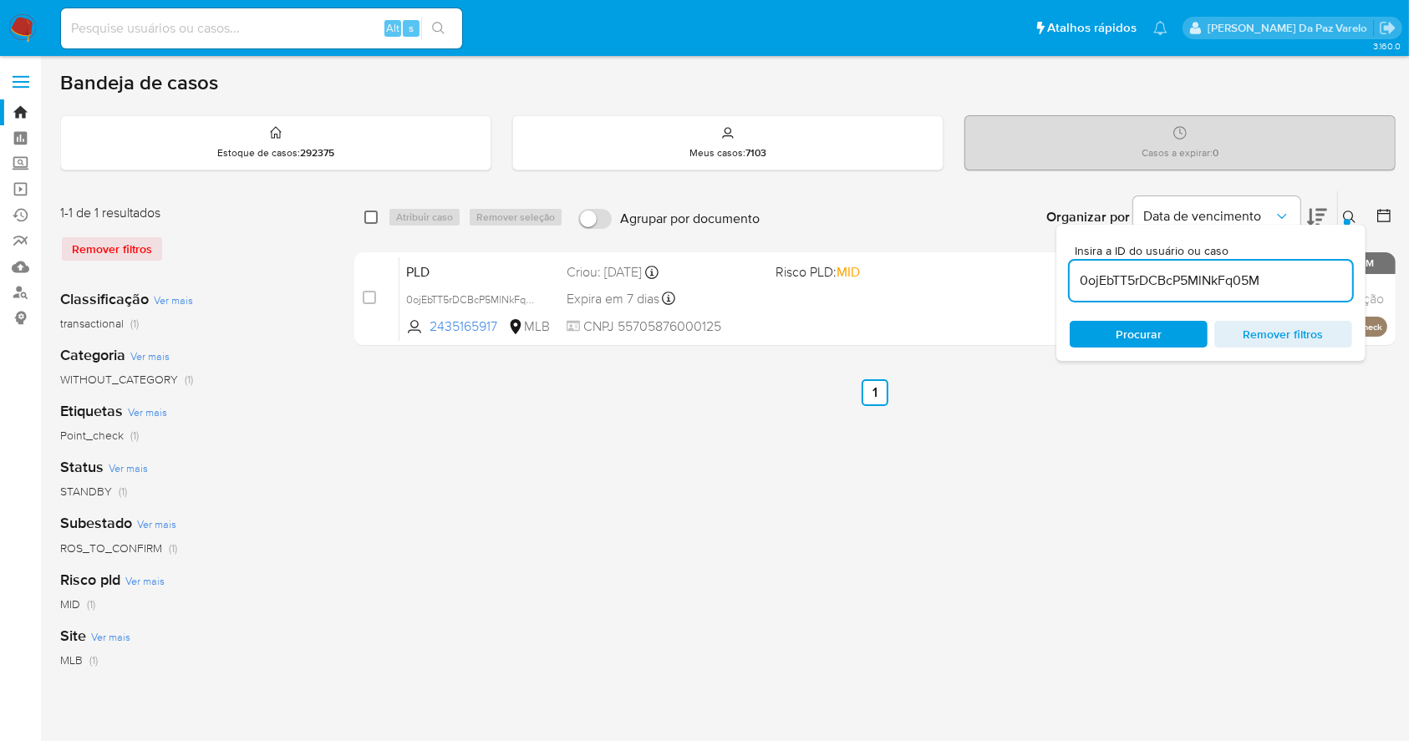
click at [368, 218] on input "checkbox" at bounding box center [370, 217] width 13 height 13
checkbox input "true"
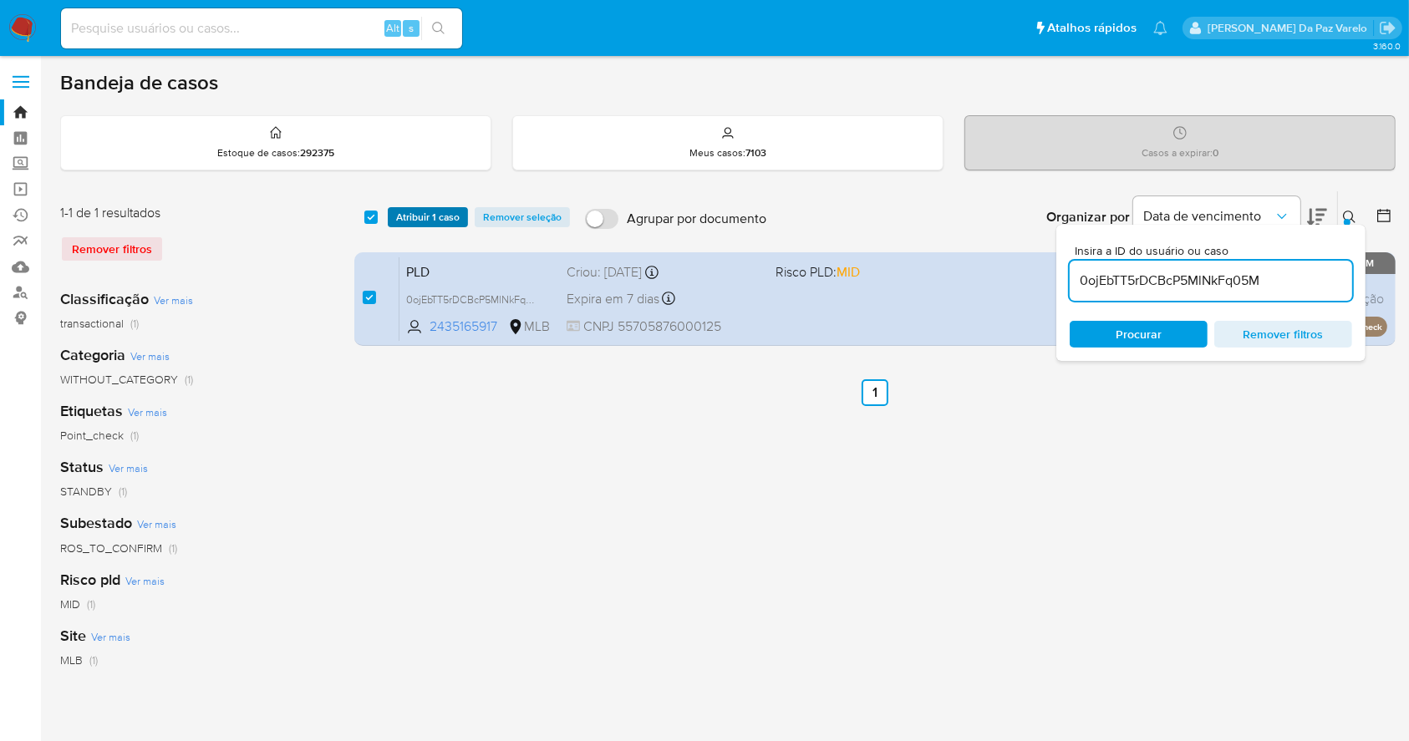
click at [421, 217] on span "Atribuir 1 caso" at bounding box center [428, 217] width 64 height 17
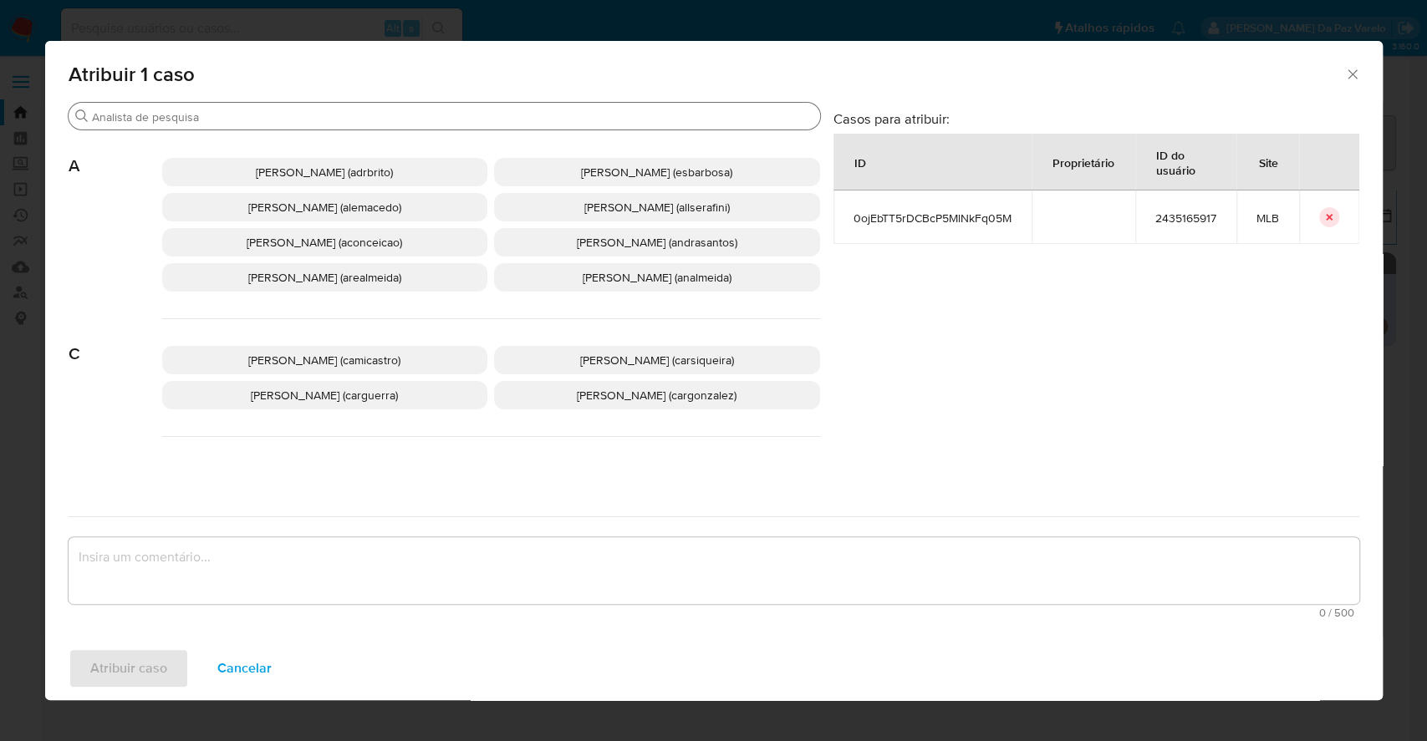
click at [466, 124] on input "Buscar" at bounding box center [452, 116] width 721 height 15
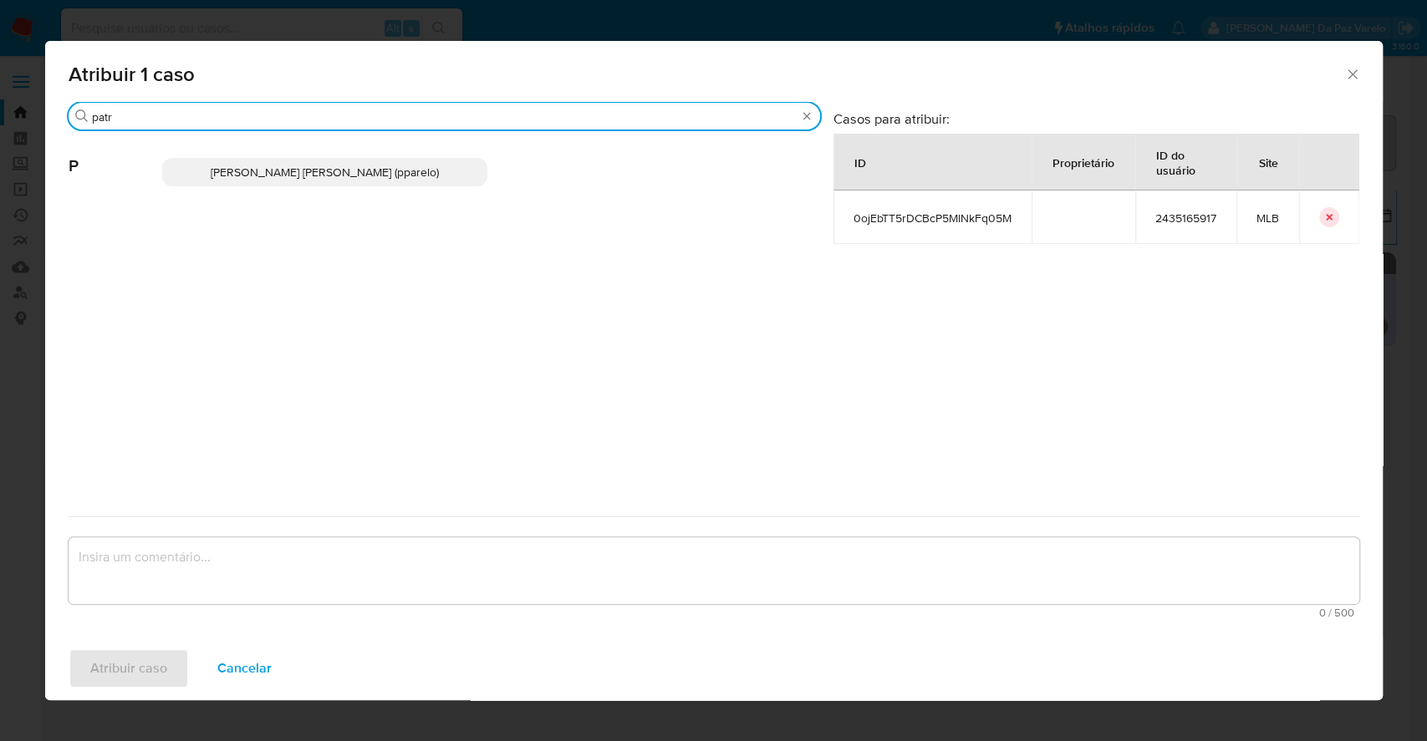
type input "patr"
click at [1351, 73] on icon "Fechar a janela" at bounding box center [1351, 73] width 9 height 9
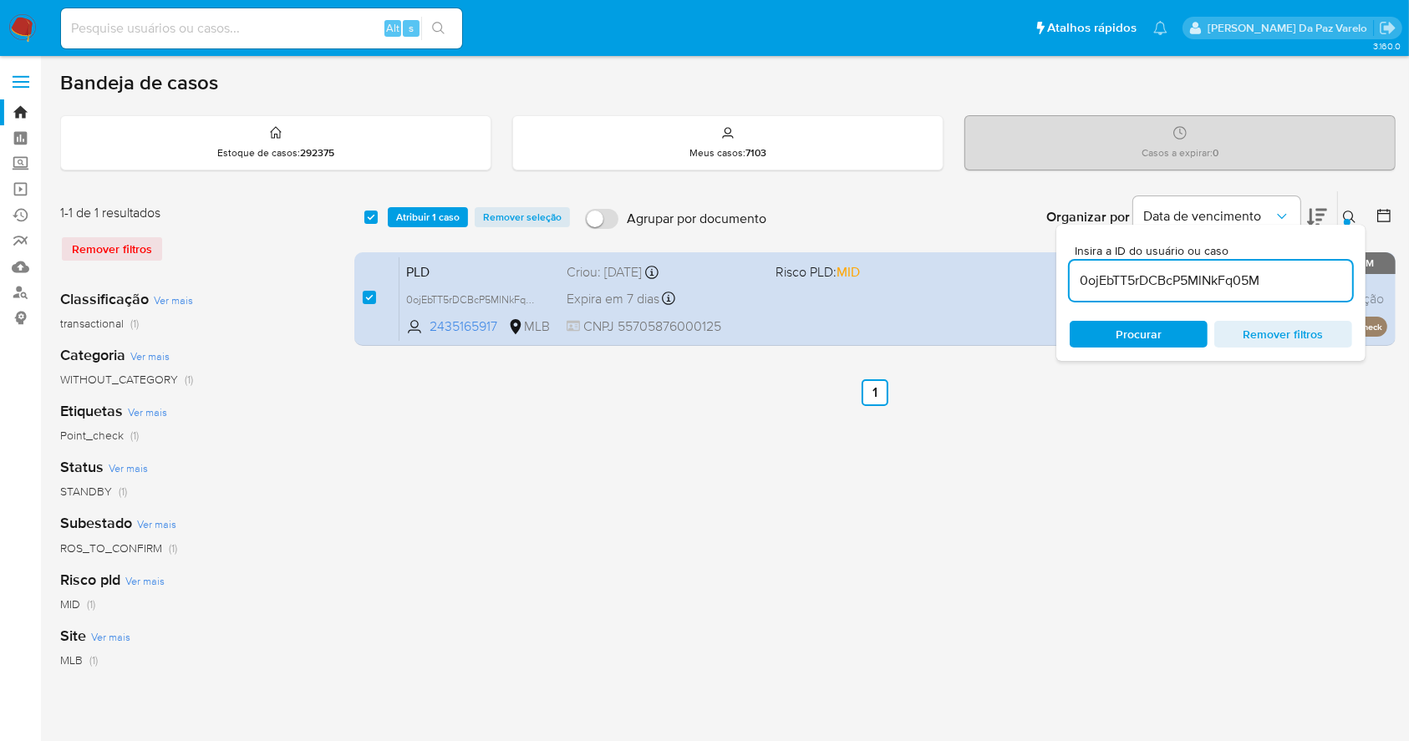
click at [1345, 204] on div "Insira a ID do usuário ou caso 0ojEbTT5rDCBcP5MlNkFq05M Procurar Remover filtros" at bounding box center [1351, 217] width 28 height 52
click at [1344, 215] on icon at bounding box center [1349, 217] width 13 height 13
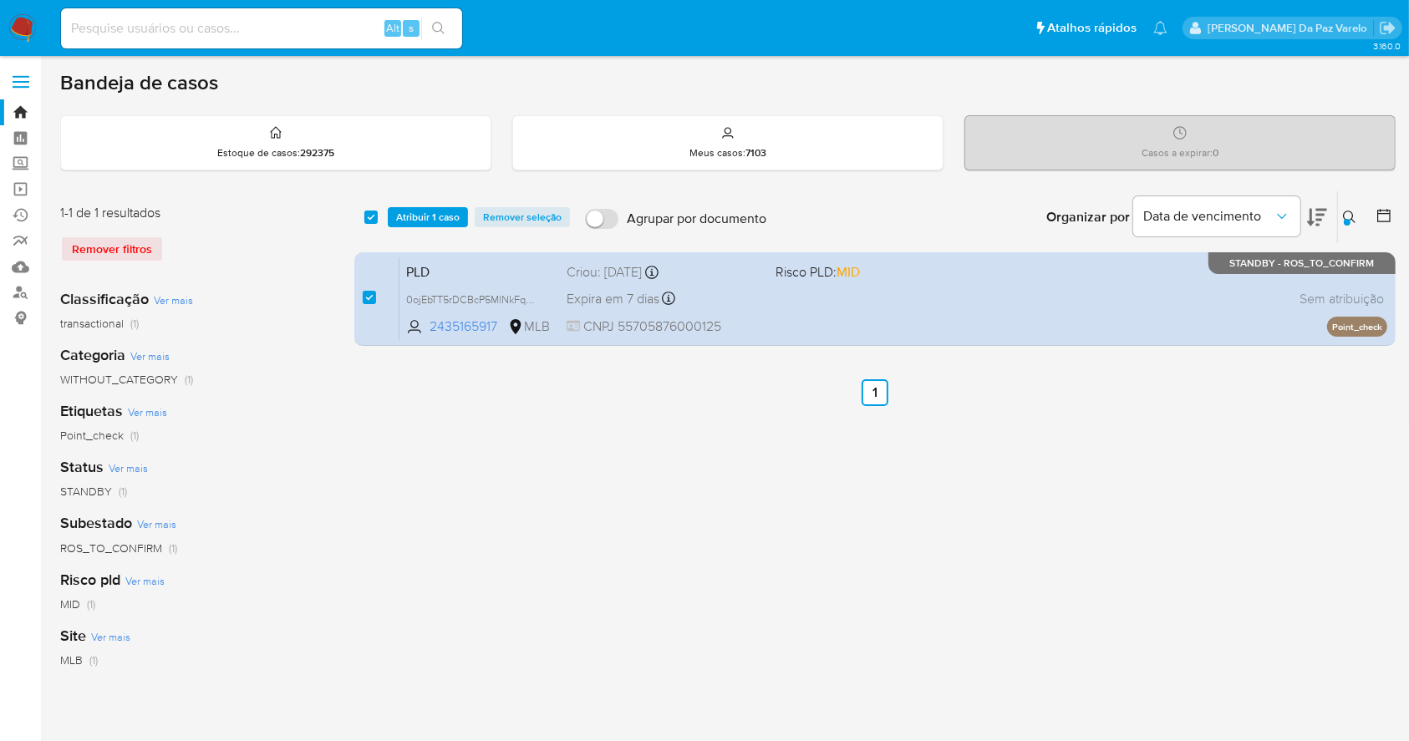
click at [1344, 215] on icon at bounding box center [1349, 217] width 13 height 13
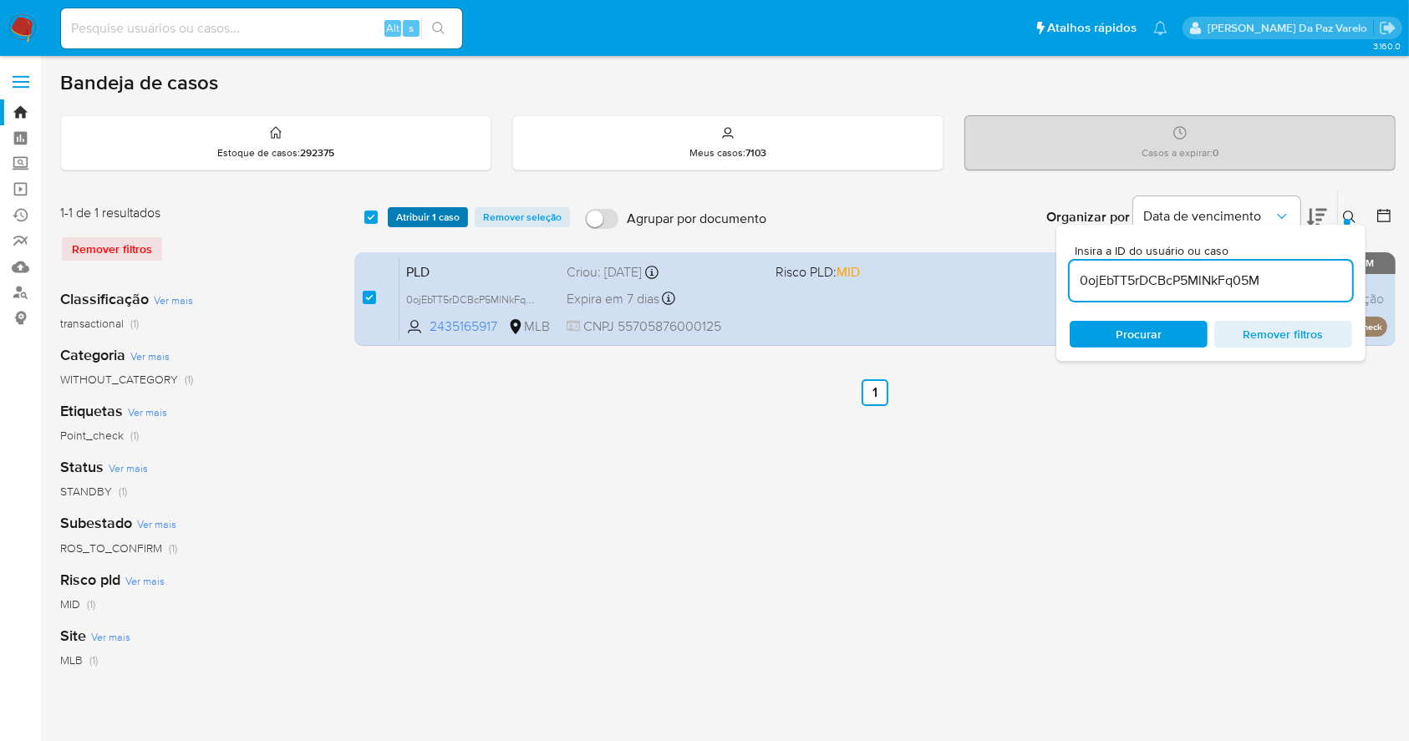
click at [415, 209] on span "Atribuir 1 caso" at bounding box center [428, 217] width 64 height 17
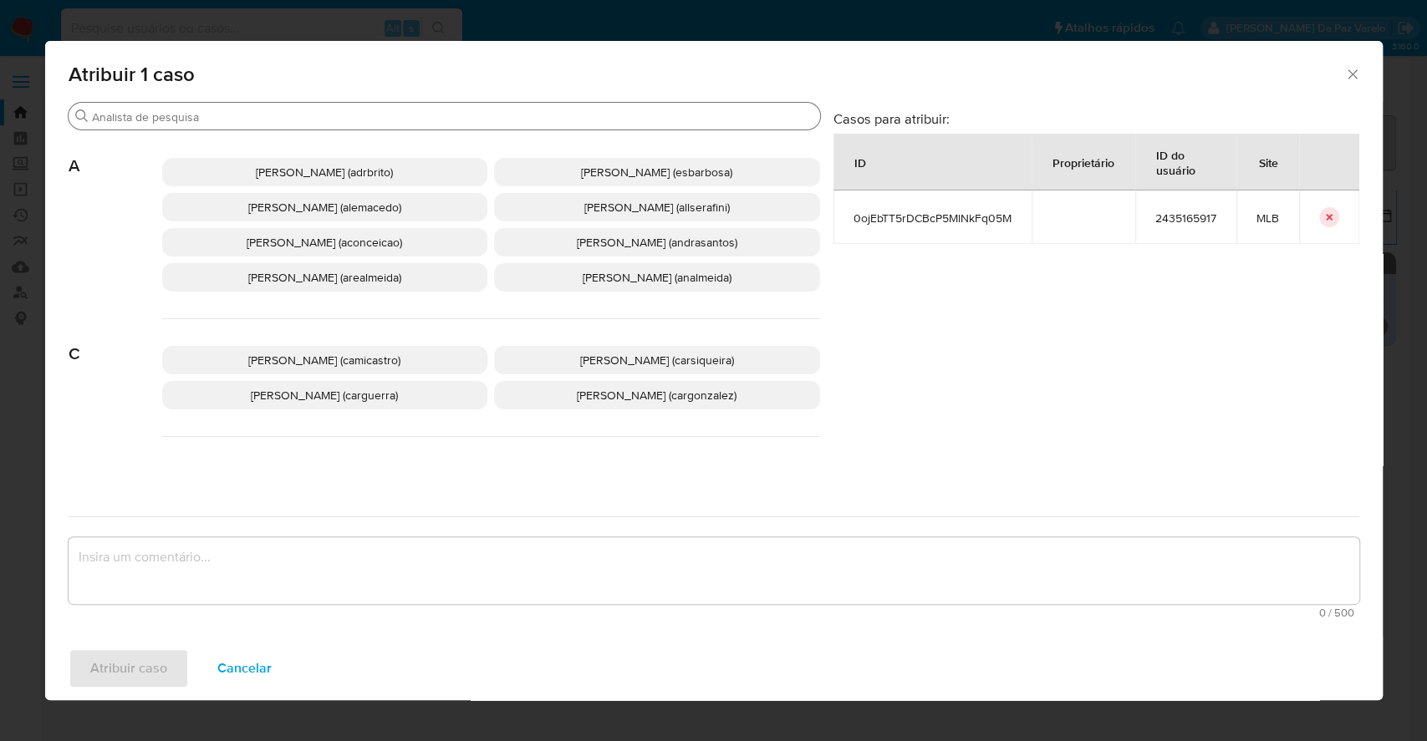
click at [414, 115] on input "Buscar" at bounding box center [452, 116] width 721 height 15
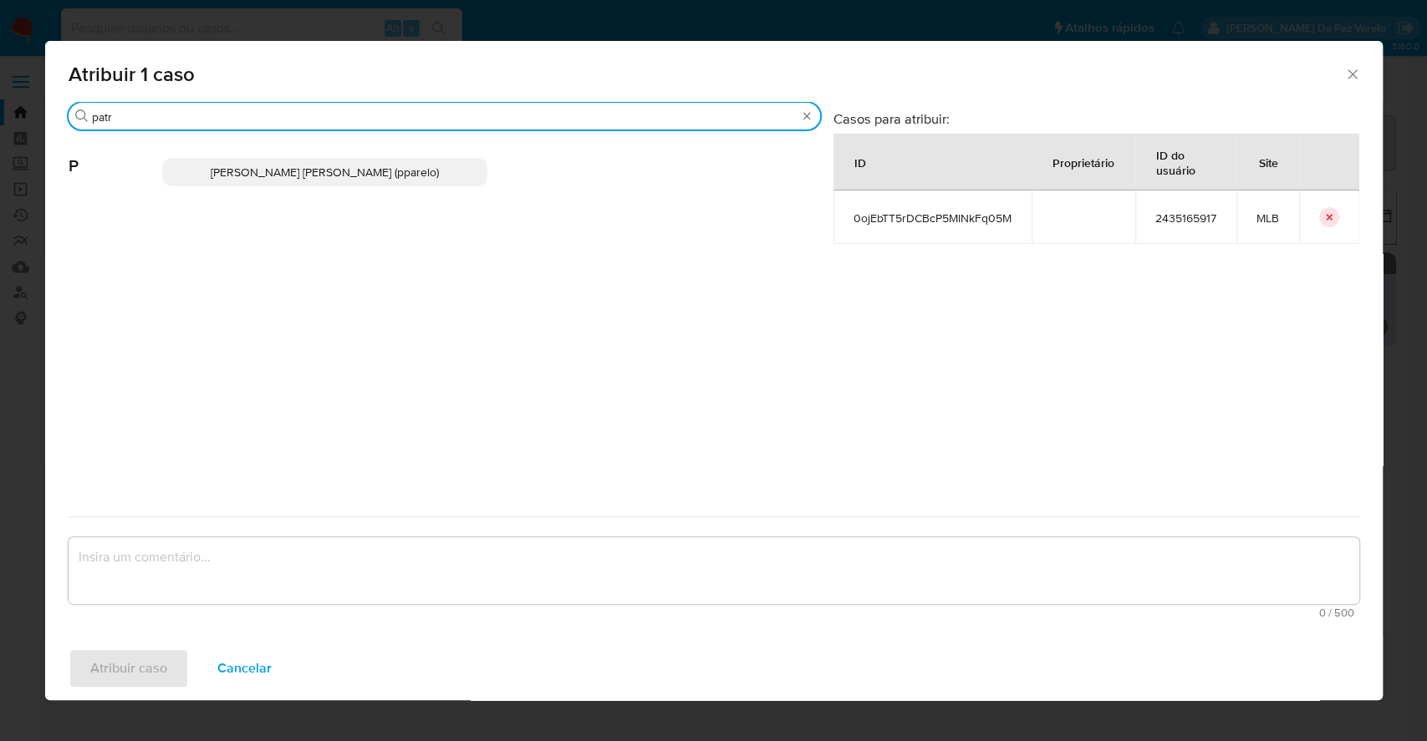
type input "patr"
click at [374, 177] on span "Patricia Aparecida Da Paz Varelo (pparelo)" at bounding box center [325, 172] width 228 height 17
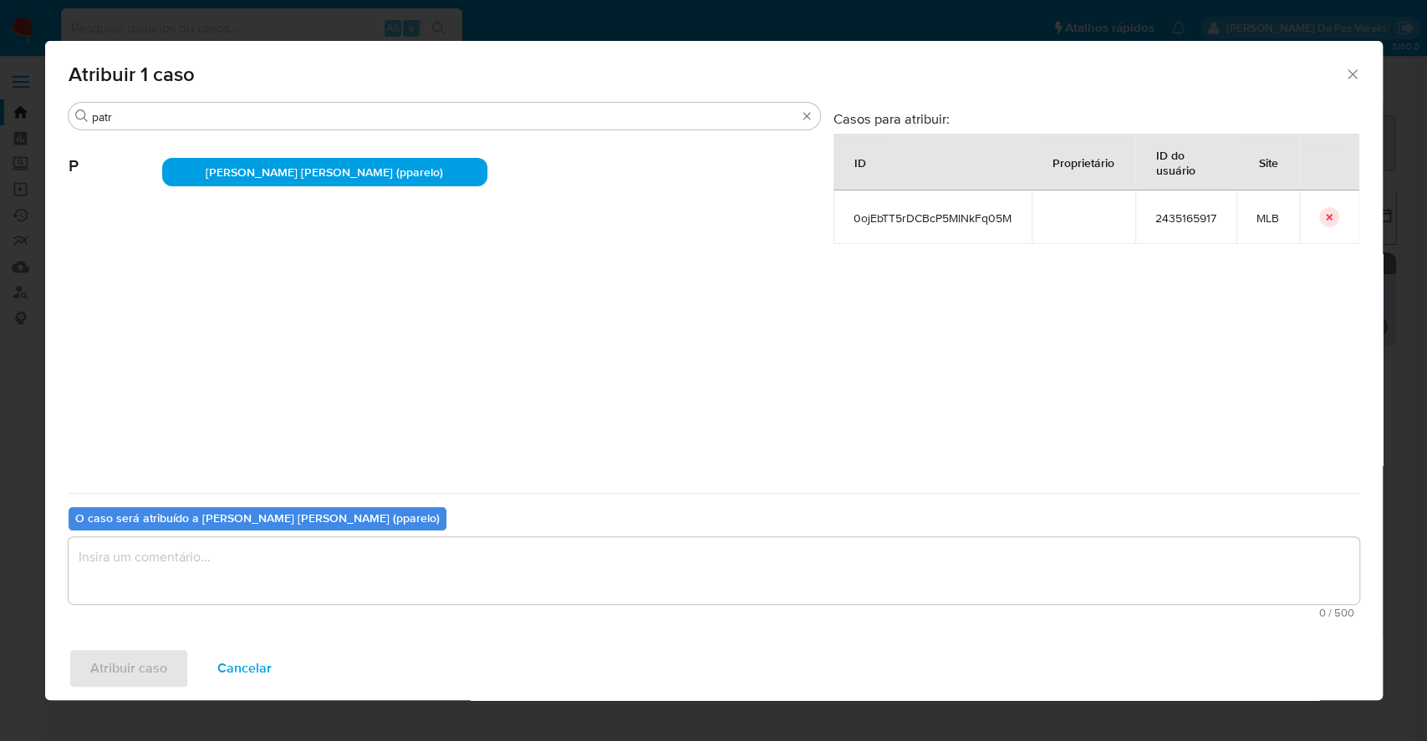
click at [333, 573] on textarea "assign-modal" at bounding box center [714, 570] width 1290 height 67
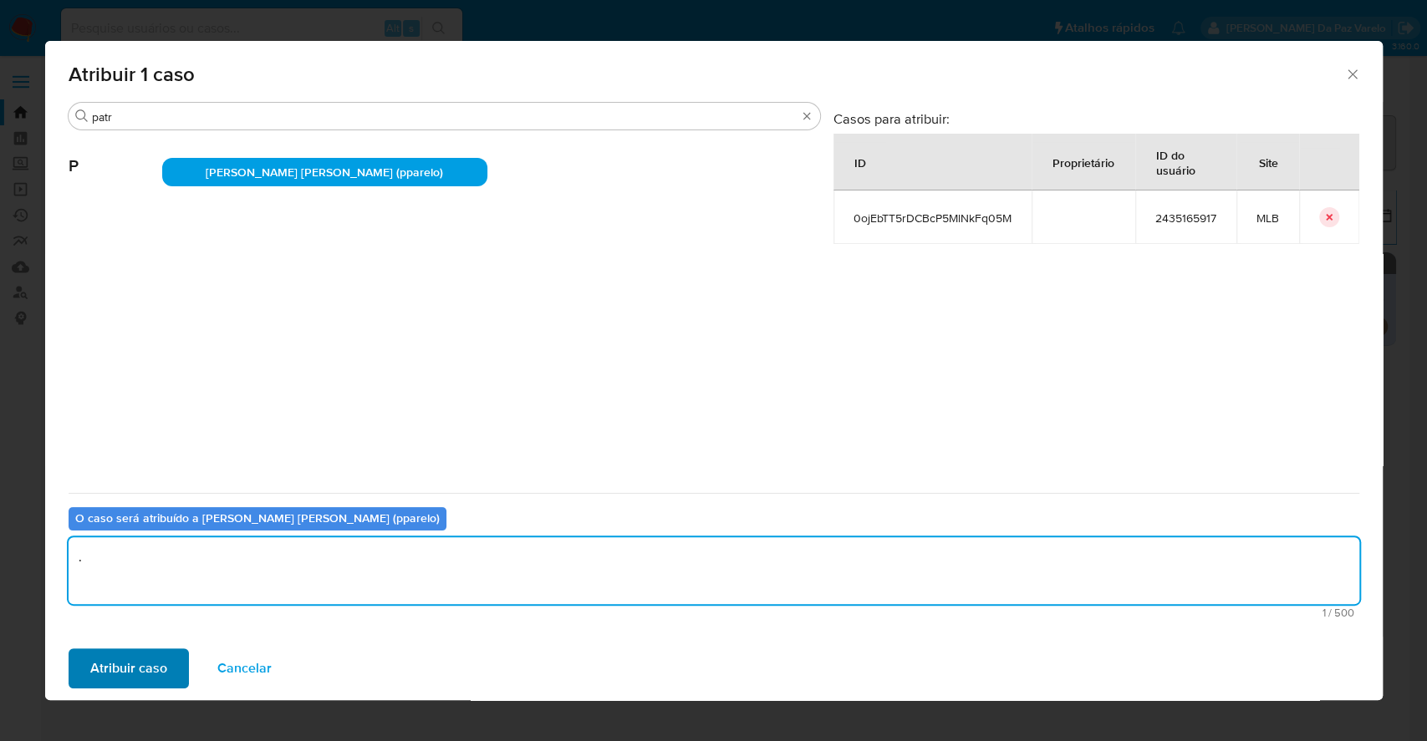
type textarea "."
click at [108, 663] on span "Atribuir caso" at bounding box center [128, 668] width 77 height 37
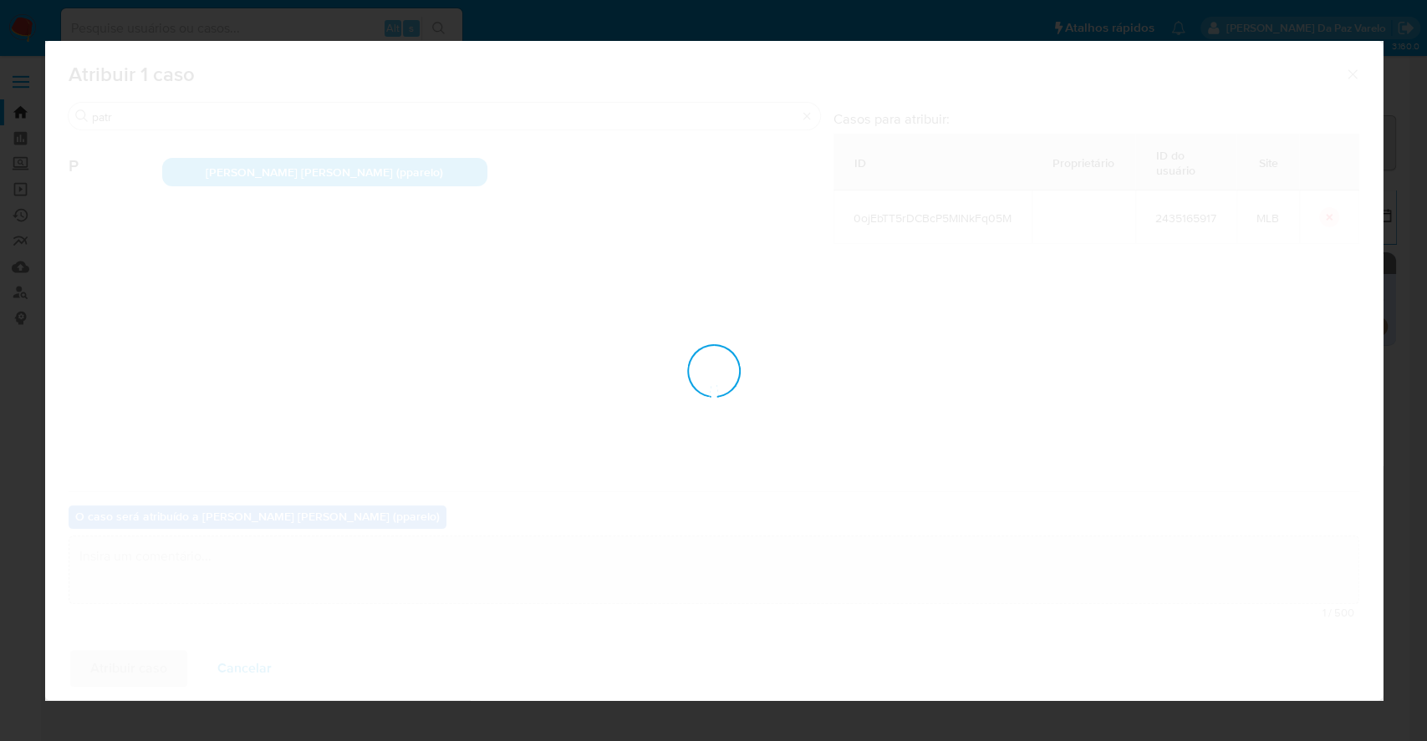
checkbox input "false"
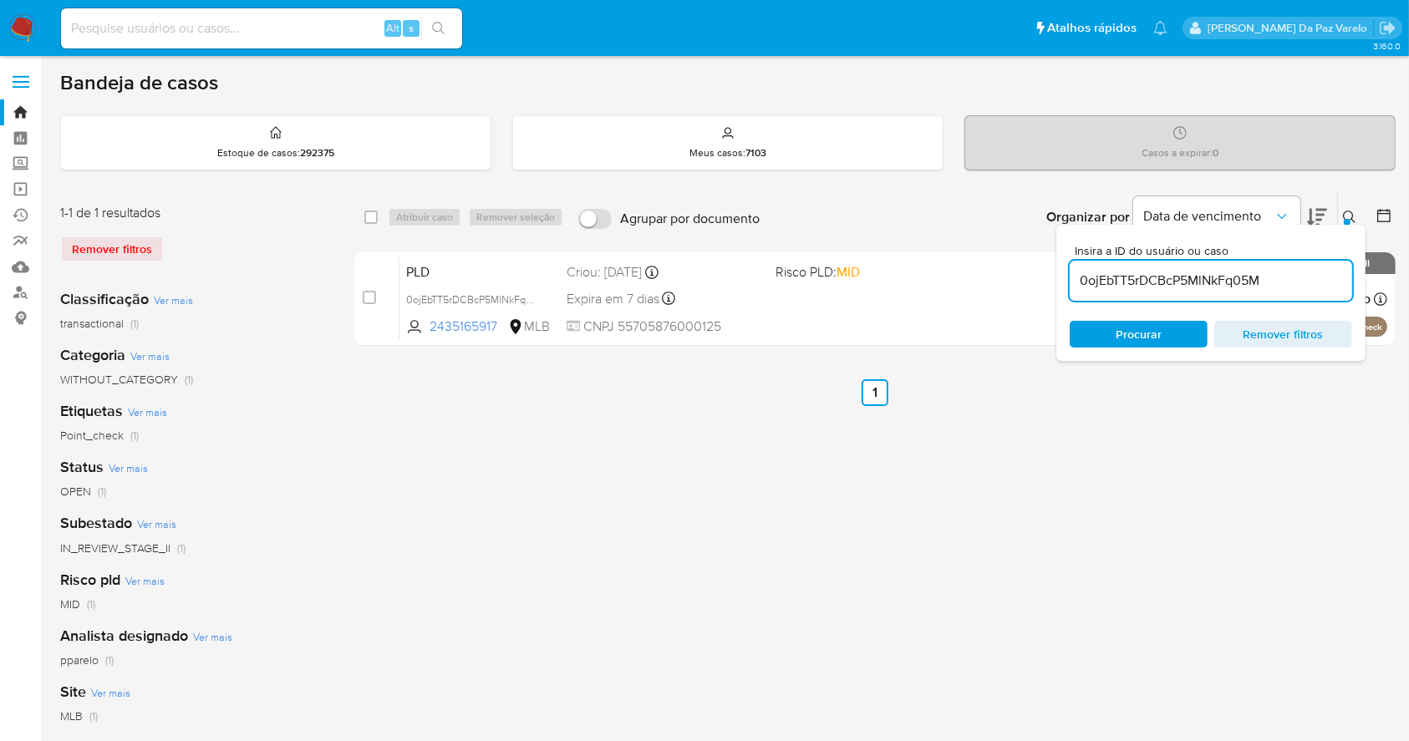
click at [1344, 212] on icon at bounding box center [1349, 217] width 13 height 13
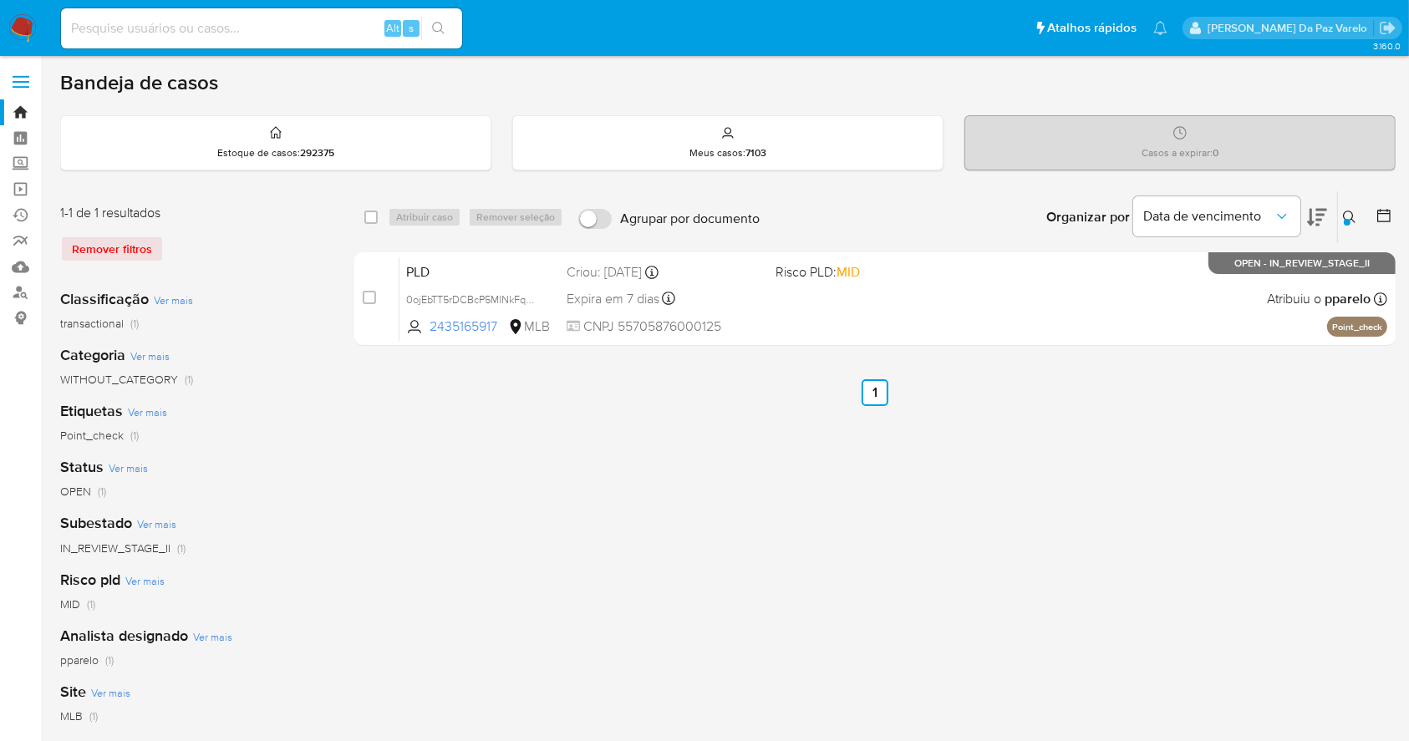
click at [1347, 216] on icon at bounding box center [1349, 217] width 13 height 13
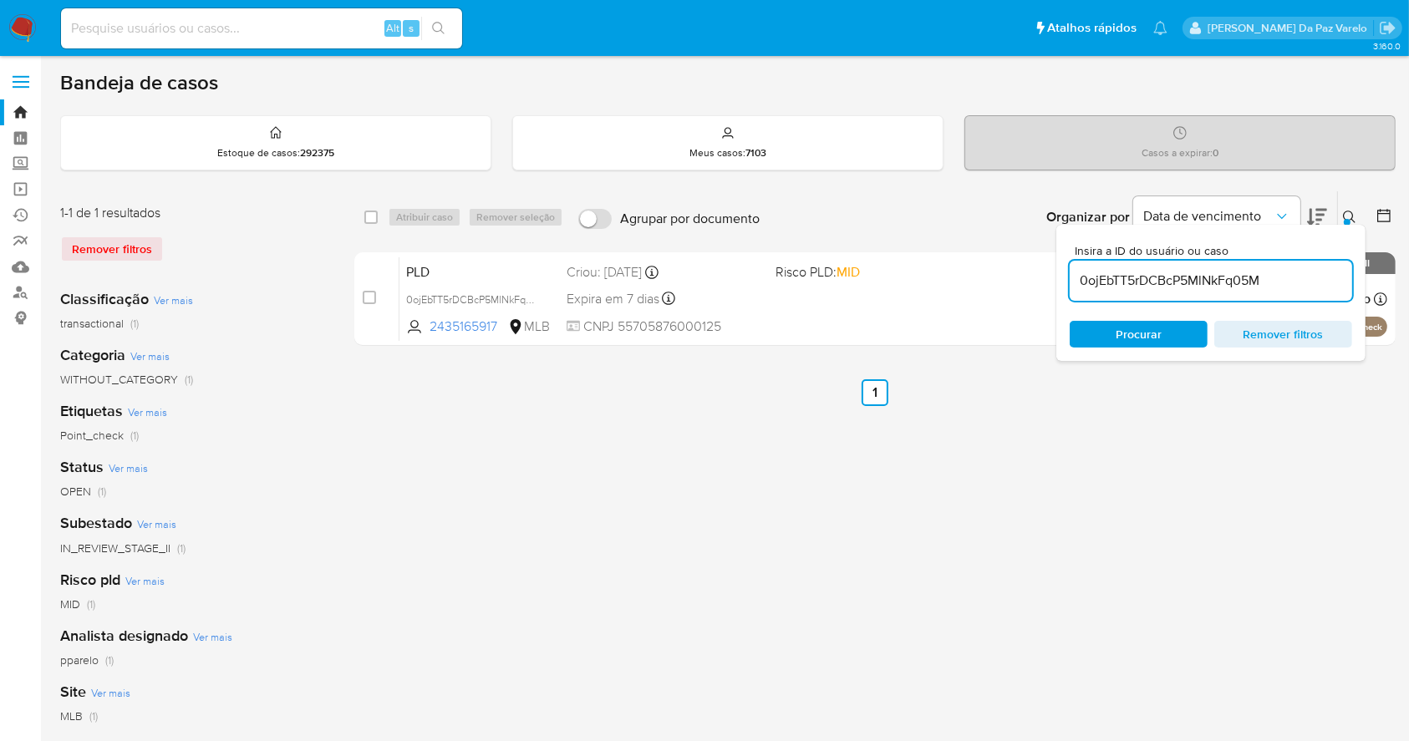
click at [1263, 284] on input "0ojEbTT5rDCBcP5MlNkFq05M" at bounding box center [1211, 281] width 282 height 22
click at [1264, 284] on input "0ojEbTT5rDCBcP5MlNkFq05M" at bounding box center [1211, 281] width 282 height 22
click at [1341, 217] on button at bounding box center [1352, 217] width 28 height 20
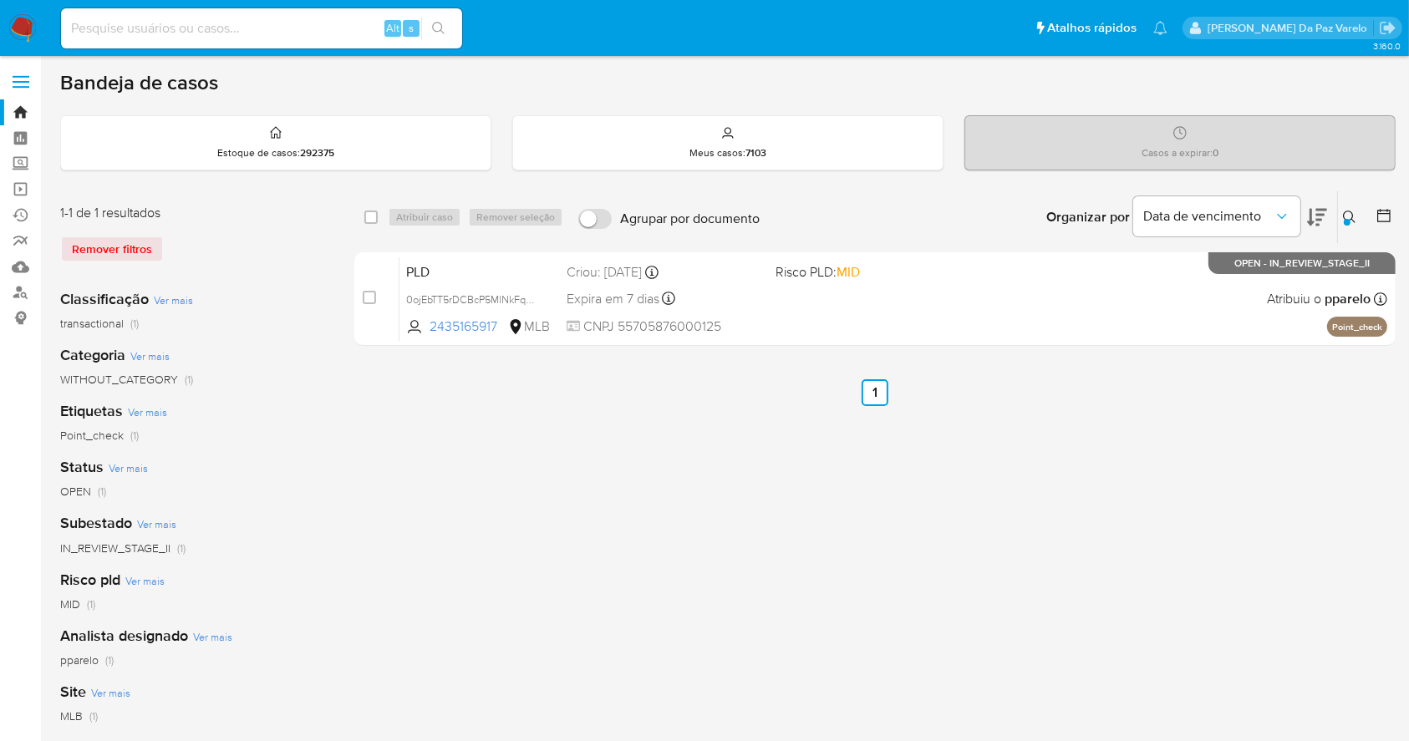
click at [1070, 522] on div "select-all-cases-checkbox Atribuir caso Remover seleção Agrupar por documento O…" at bounding box center [874, 558] width 1041 height 734
click at [1342, 215] on button at bounding box center [1352, 217] width 28 height 20
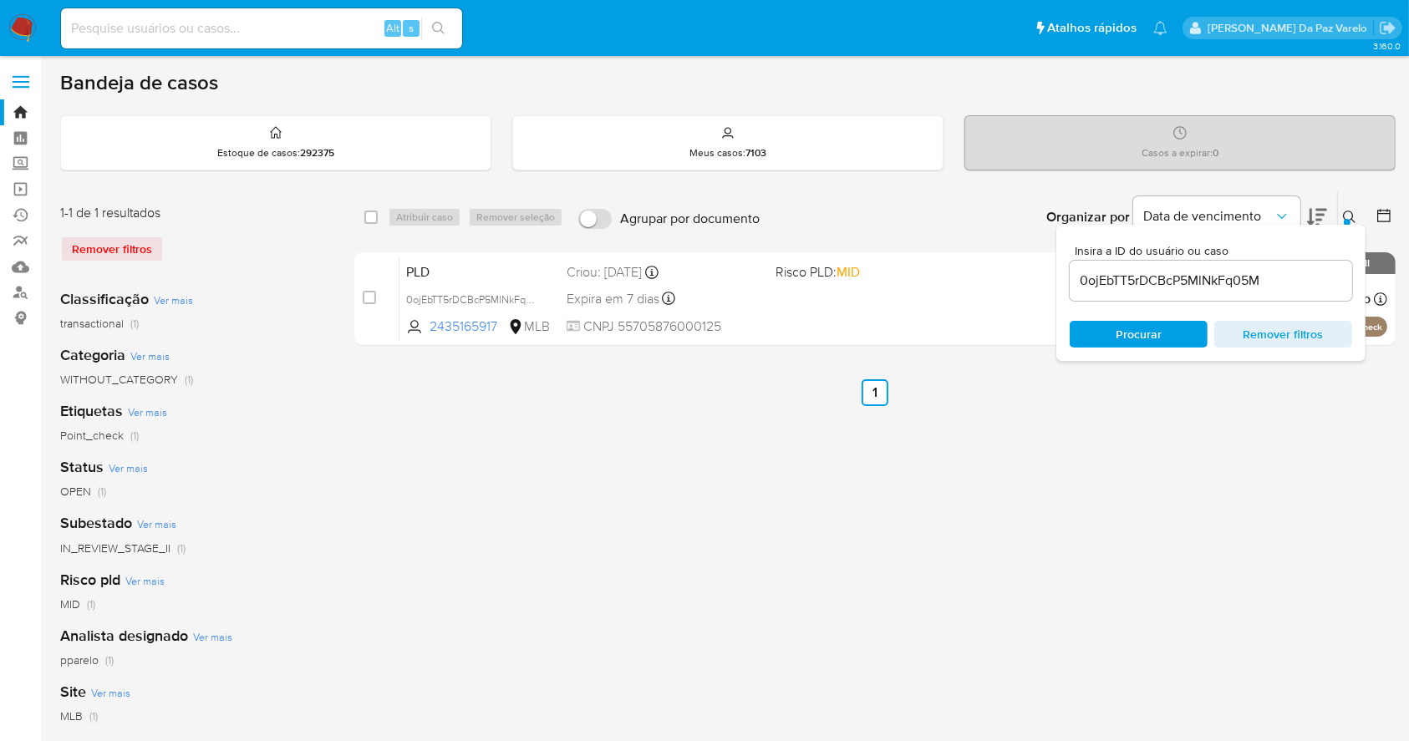
click at [1225, 282] on input "0ojEbTT5rDCBcP5MlNkFq05M" at bounding box center [1211, 281] width 282 height 22
click at [1226, 282] on input "0ojEbTT5rDCBcP5MlNkFq05M" at bounding box center [1211, 281] width 282 height 22
click at [1351, 220] on div at bounding box center [1347, 222] width 7 height 7
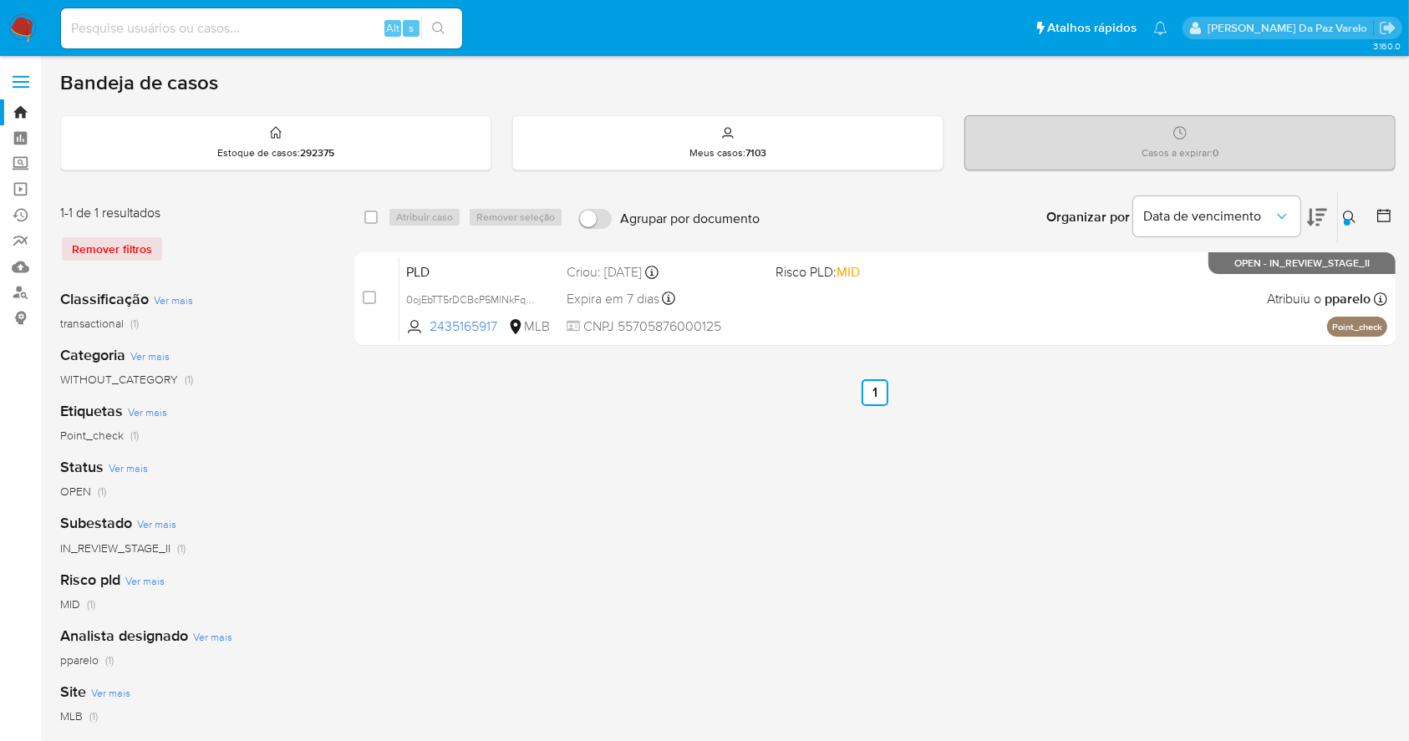
click at [560, 525] on div "select-all-cases-checkbox Atribuir caso Remover seleção Agrupar por documento O…" at bounding box center [874, 558] width 1041 height 734
click at [210, 28] on input at bounding box center [261, 29] width 401 height 22
paste input "0ojEbTT5rDCBcP5MlNkFq05M"
type input "0ojEbTT5rDCBcP5MlNkFq05M"
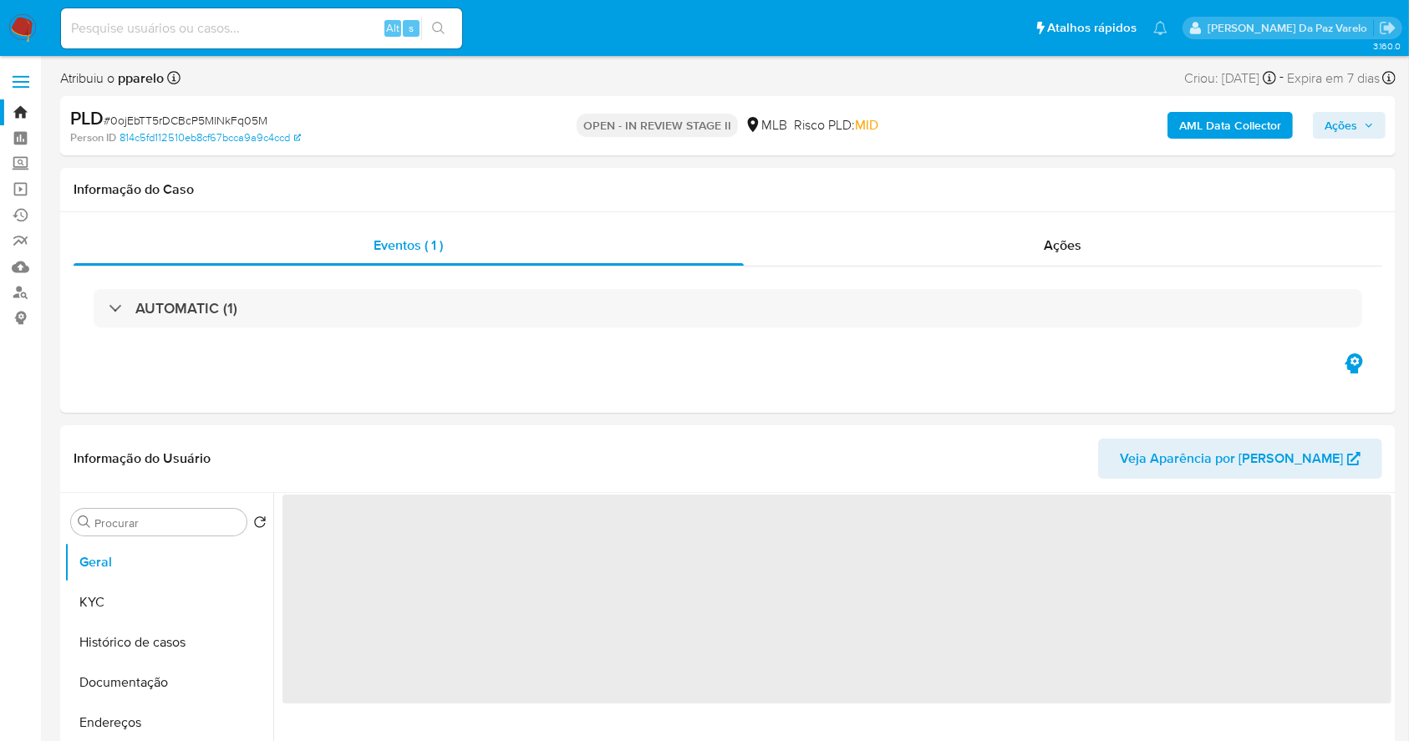
select select "10"
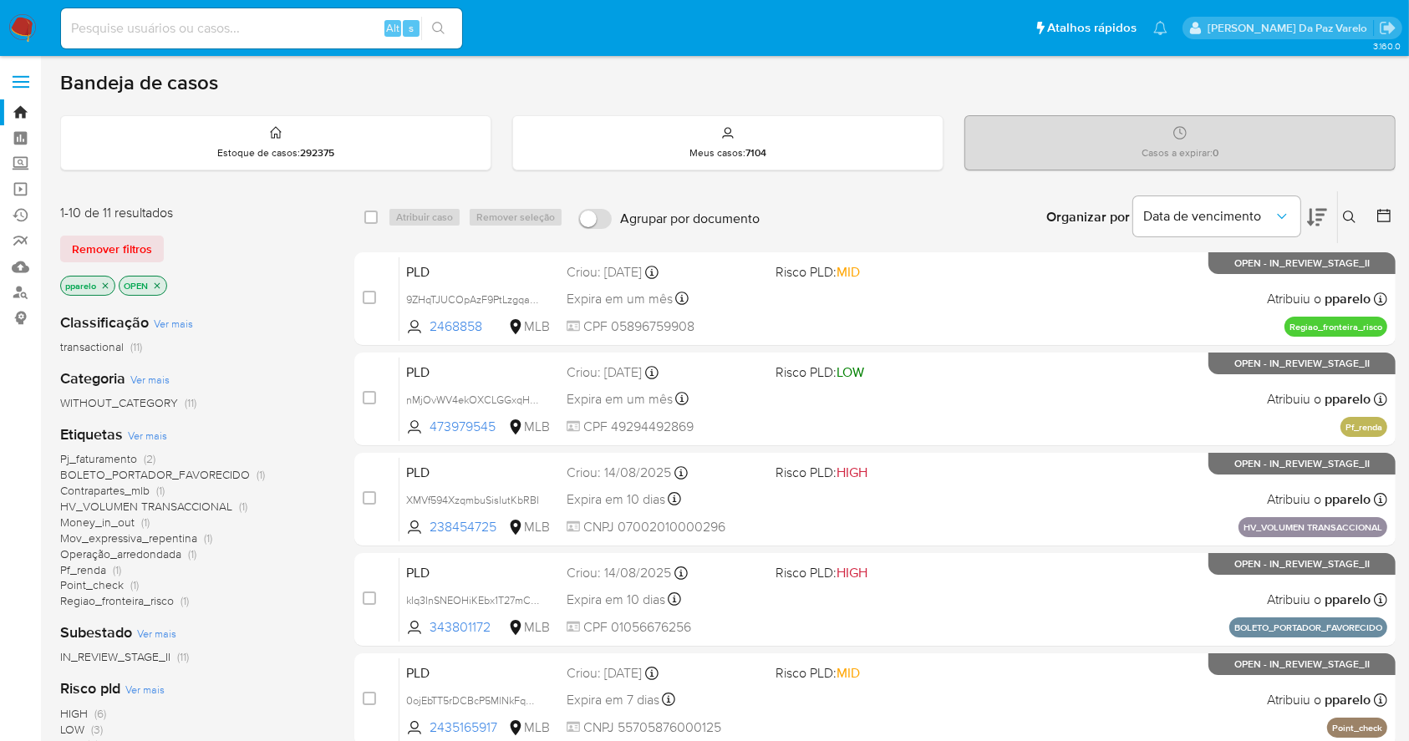
click at [1351, 217] on icon at bounding box center [1349, 217] width 13 height 13
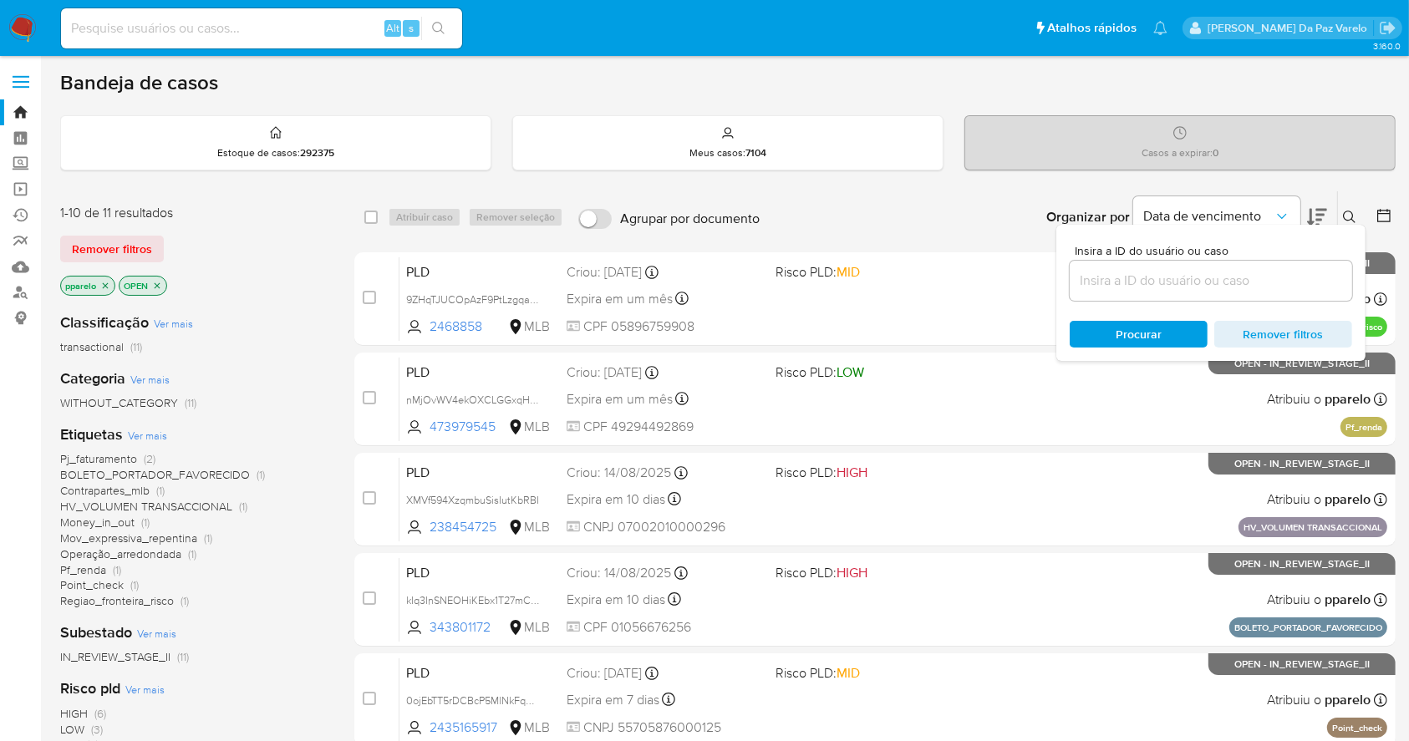
click at [1254, 285] on input at bounding box center [1211, 281] width 282 height 22
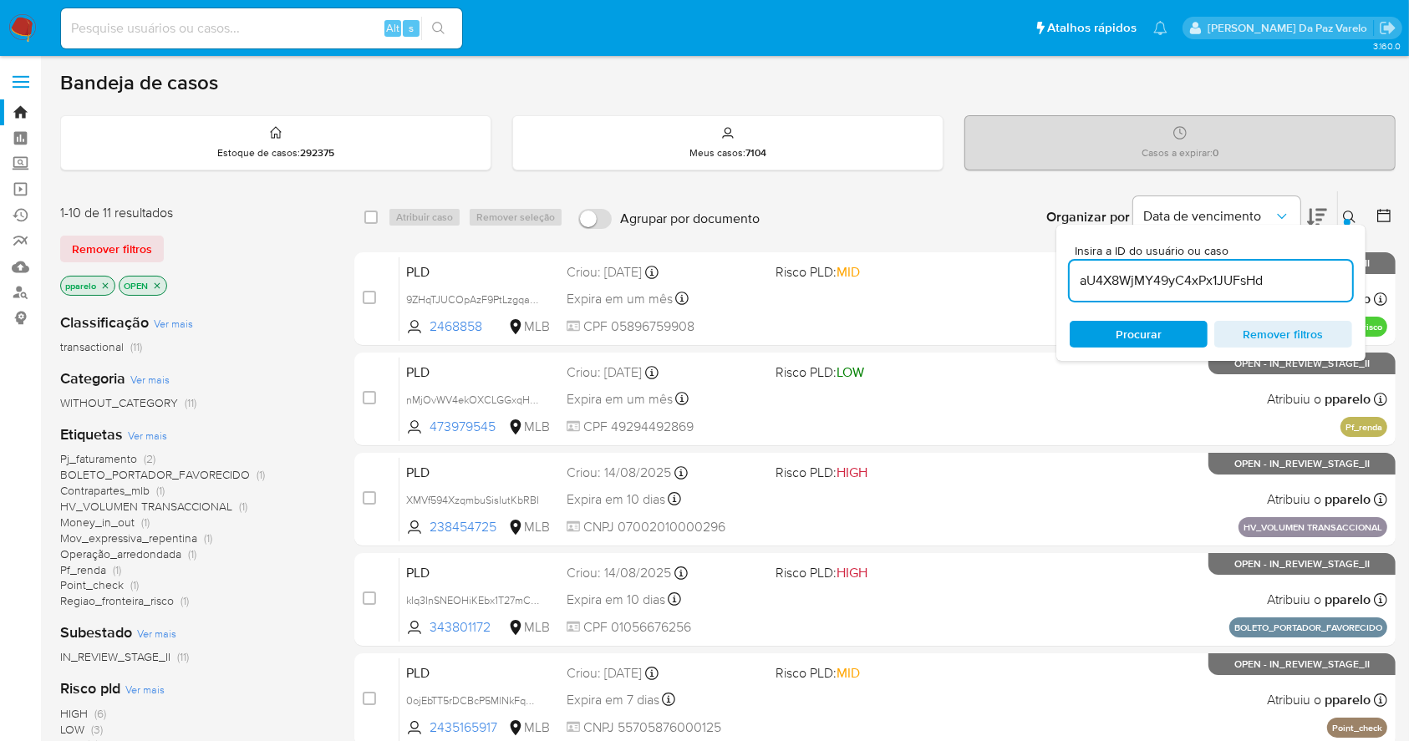
type input "aU4X8WjMY49yC4xPx1JUFsHd"
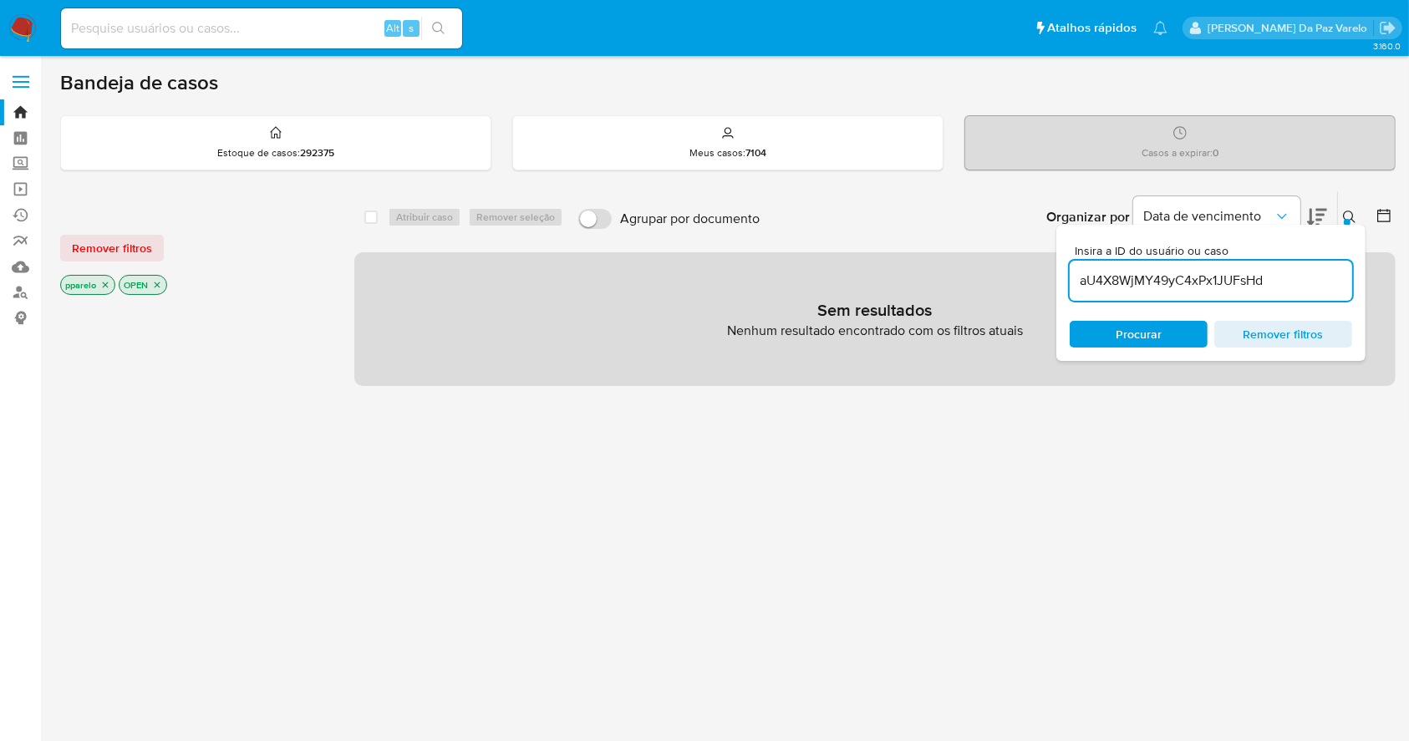
click at [108, 282] on icon "close-filter" at bounding box center [105, 285] width 10 height 10
click at [100, 284] on icon "close-filter" at bounding box center [99, 285] width 10 height 10
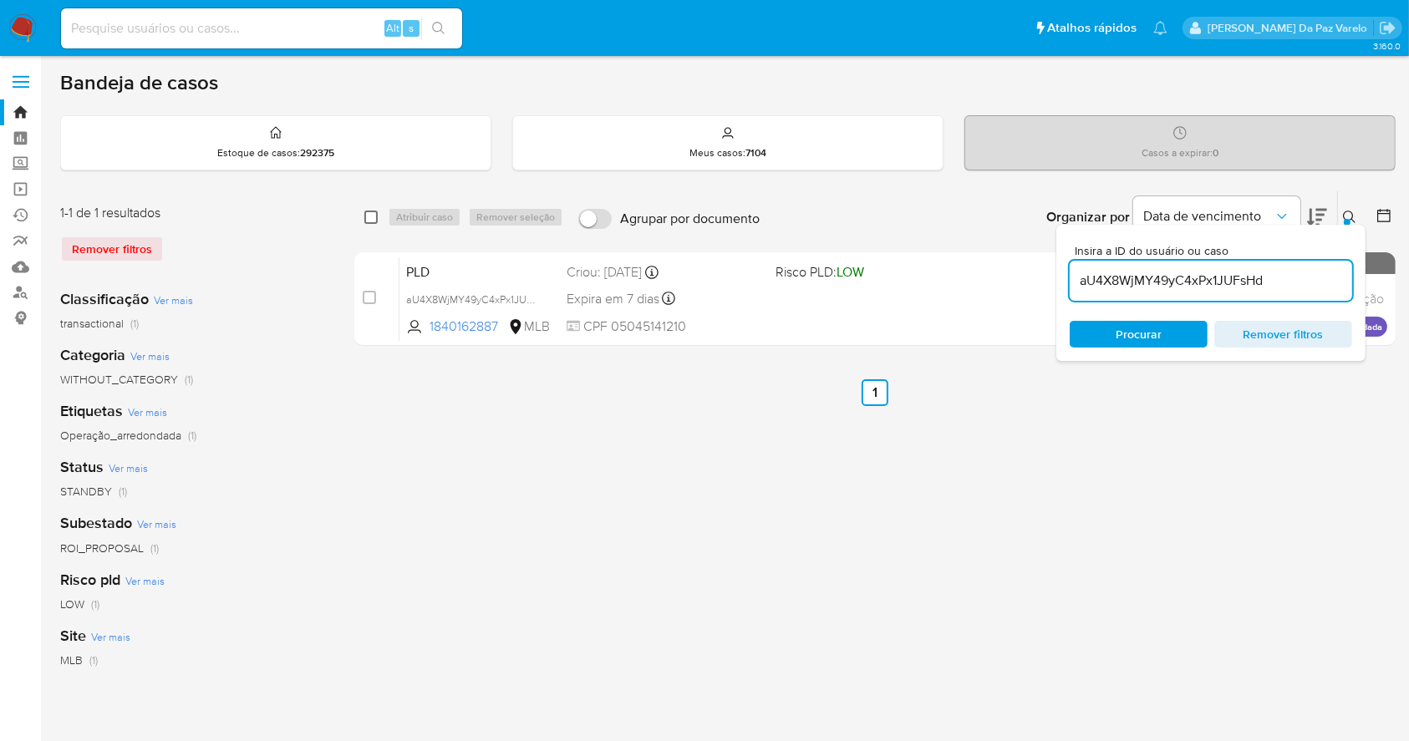
click at [371, 215] on input "checkbox" at bounding box center [370, 217] width 13 height 13
checkbox input "true"
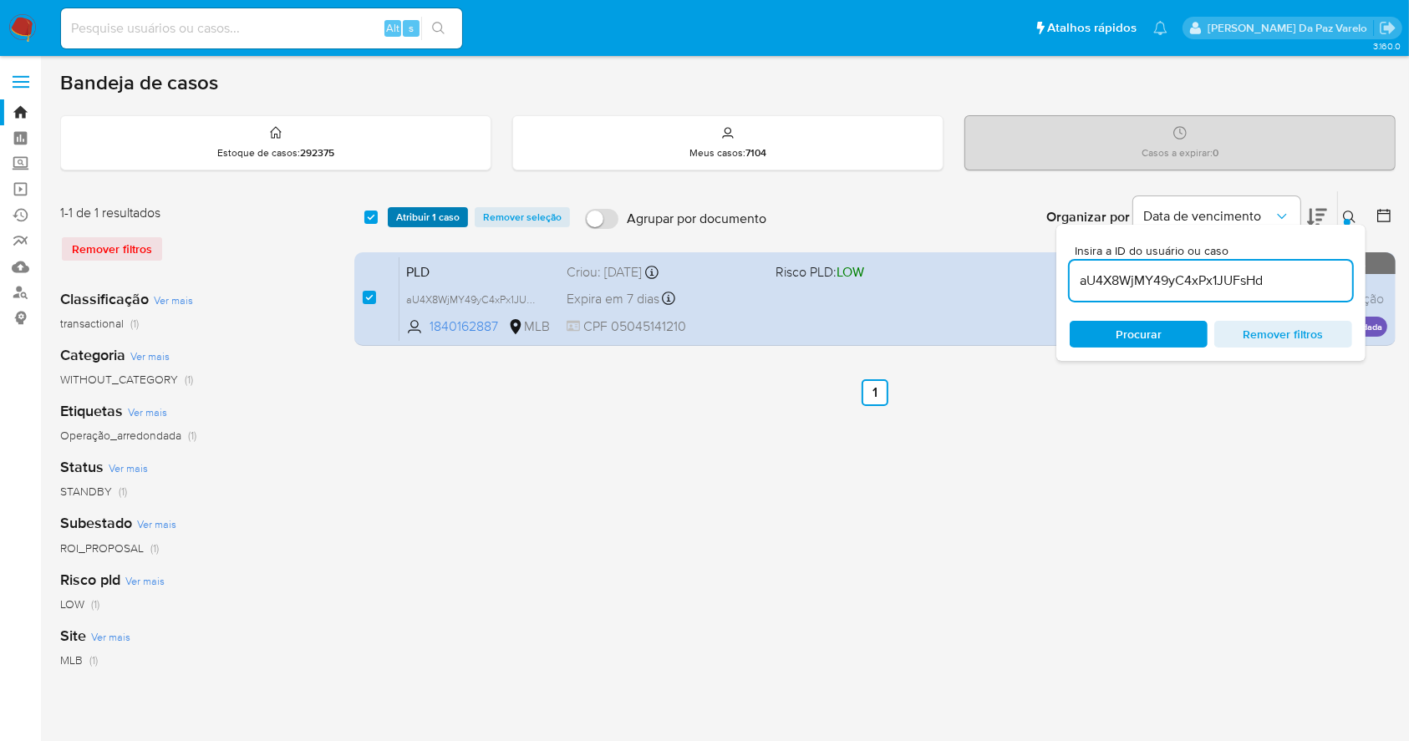
click at [413, 215] on span "Atribuir 1 caso" at bounding box center [428, 217] width 64 height 17
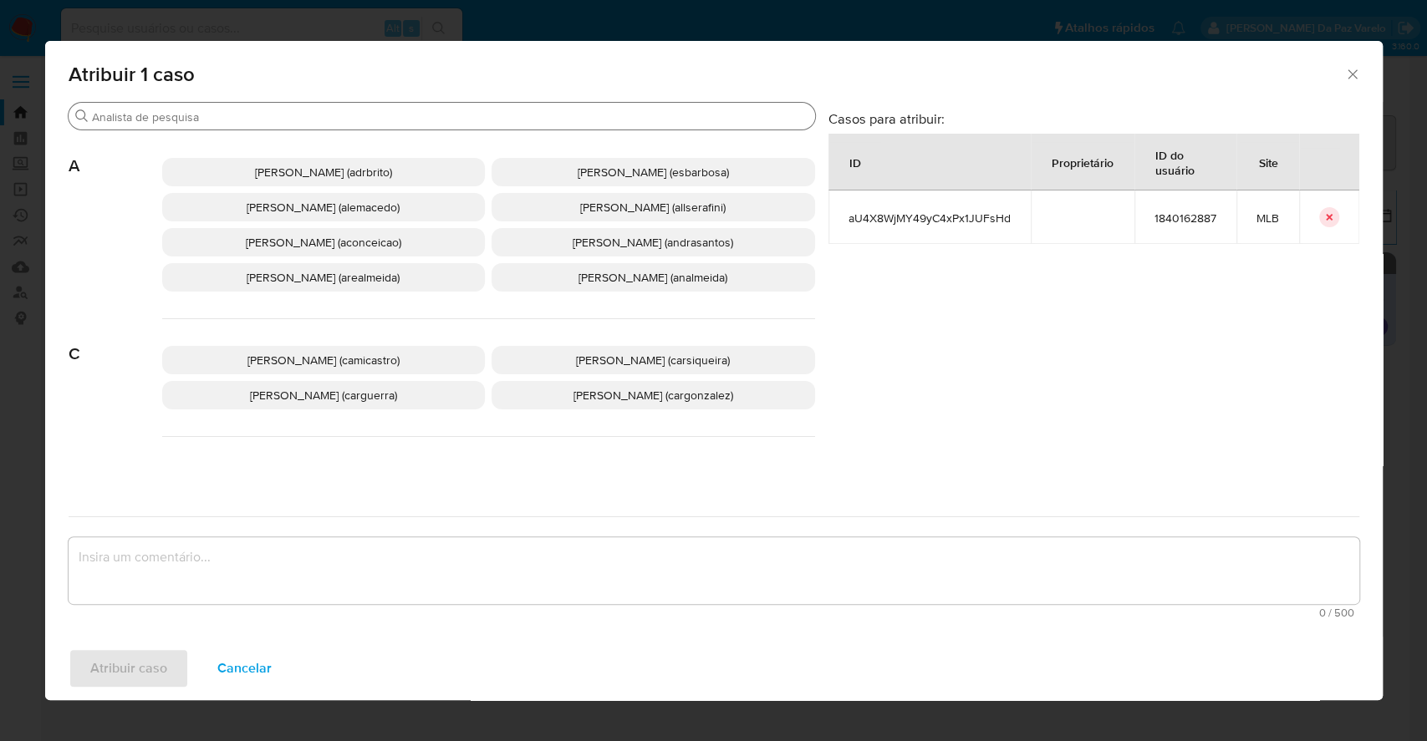
click at [449, 125] on div "Buscar" at bounding box center [442, 116] width 746 height 27
click at [454, 117] on input "Buscar" at bounding box center [450, 116] width 716 height 15
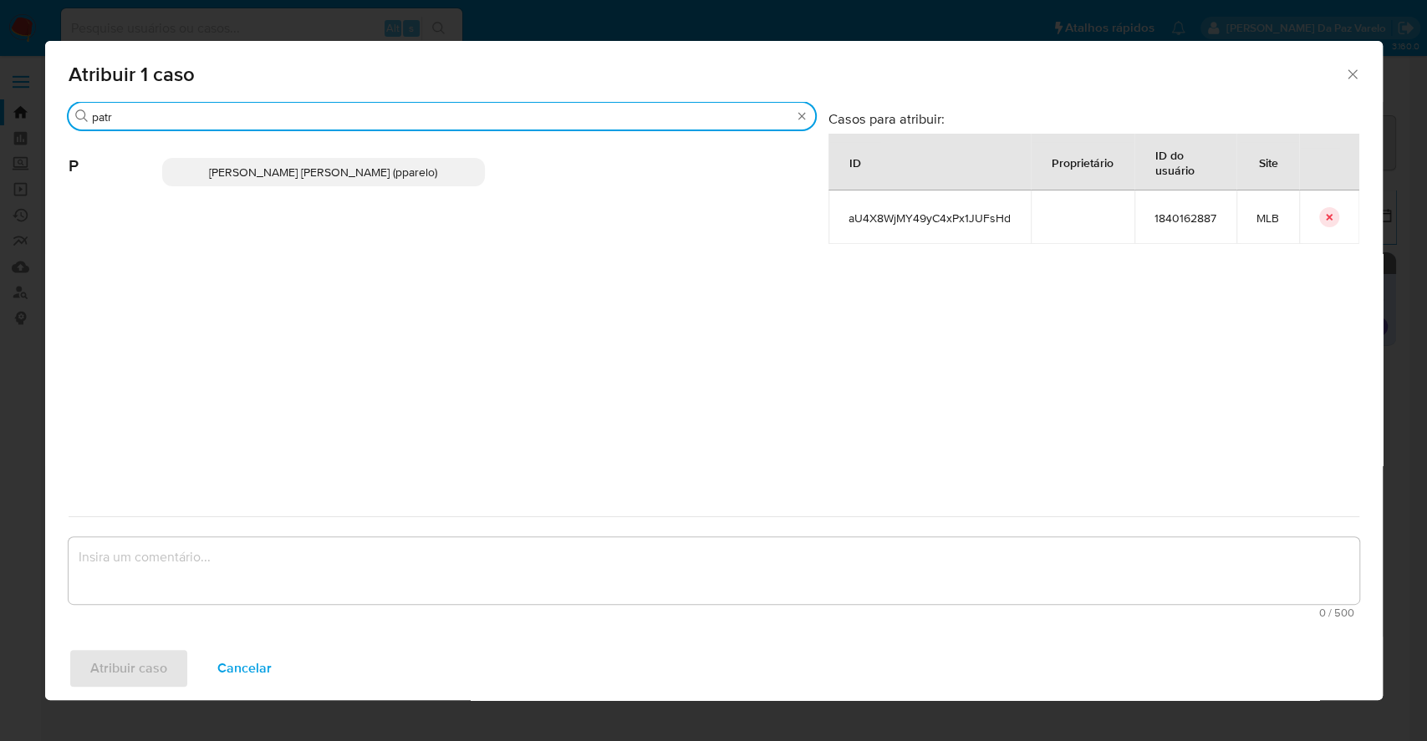
type input "patr"
drag, startPoint x: 381, startPoint y: 175, endPoint x: 389, endPoint y: 181, distance: 10.7
click at [383, 175] on span "Patricia Aparecida Da Paz Varelo (pparelo)" at bounding box center [323, 172] width 228 height 17
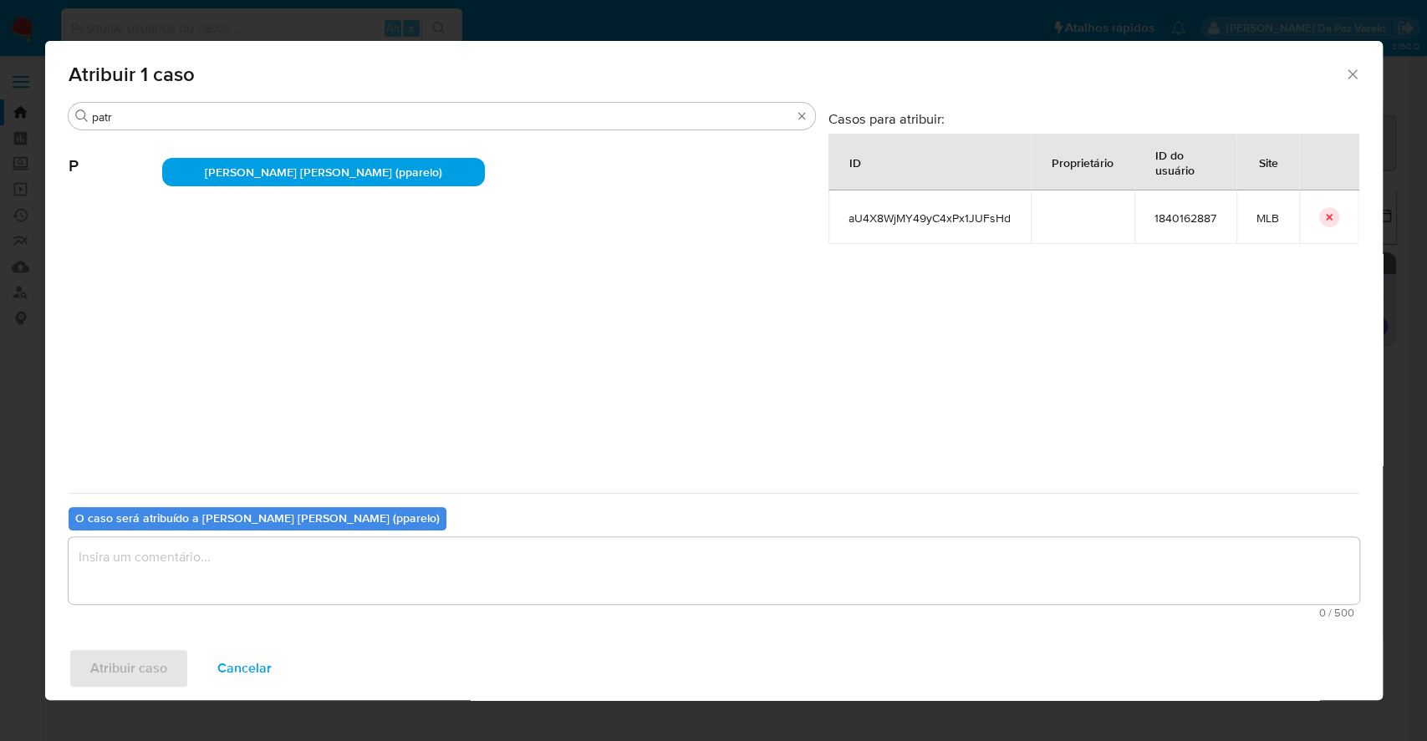
click at [428, 563] on textarea "assign-modal" at bounding box center [714, 570] width 1290 height 67
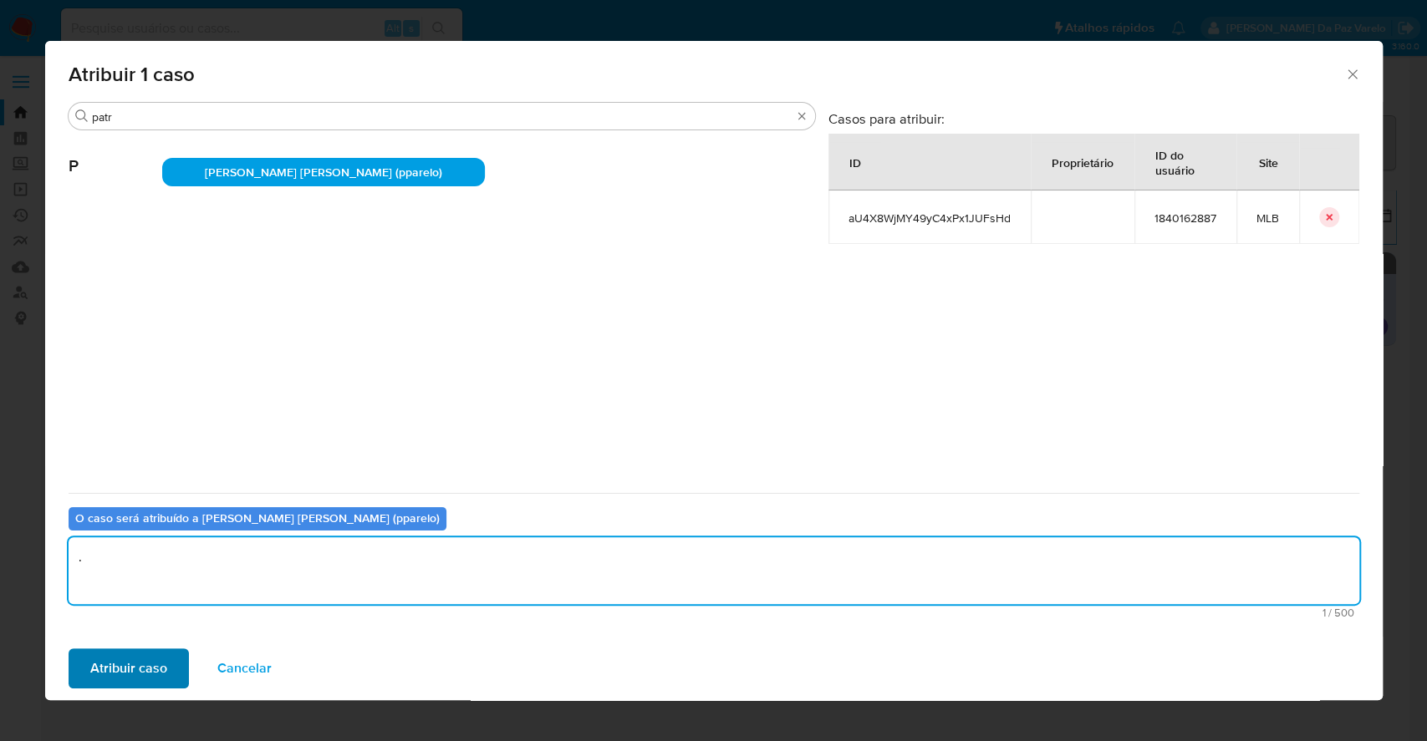
type textarea "."
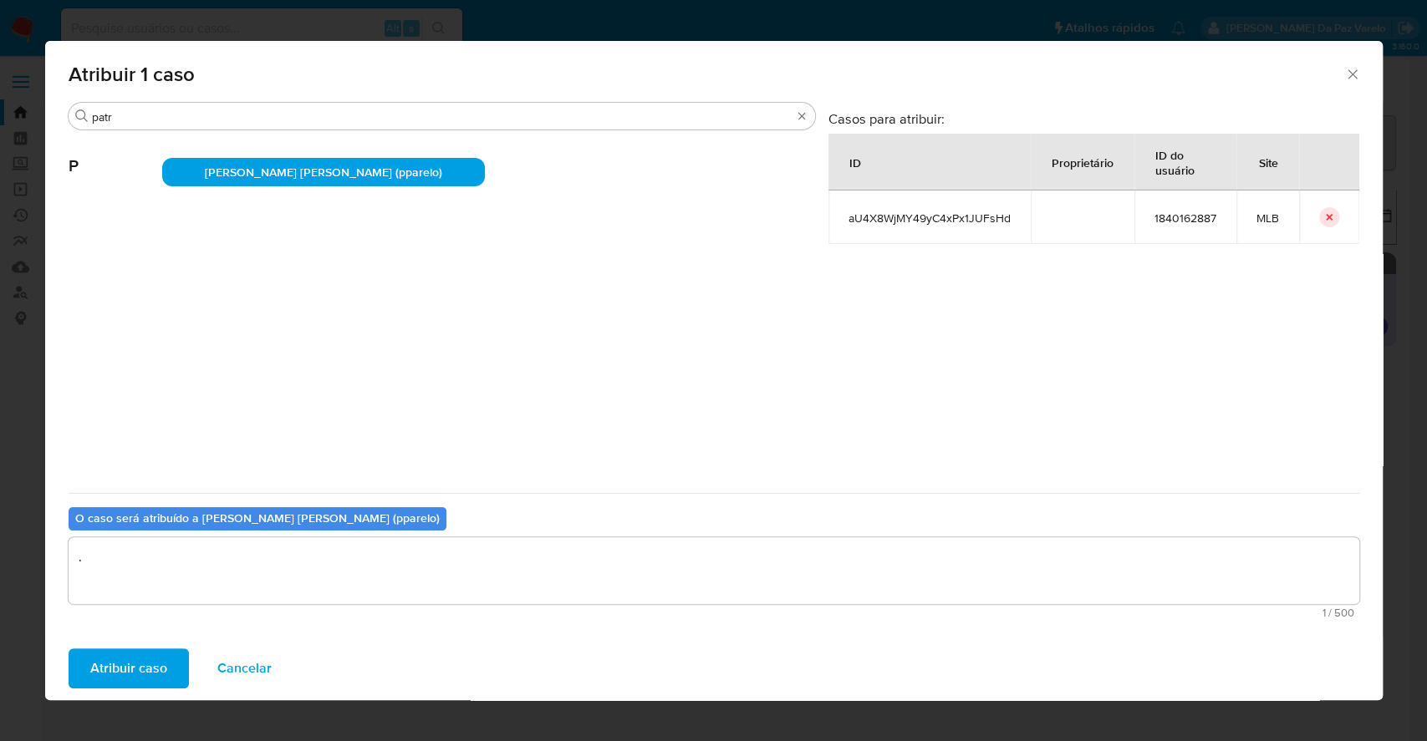
click at [96, 664] on span "Atribuir caso" at bounding box center [128, 668] width 77 height 37
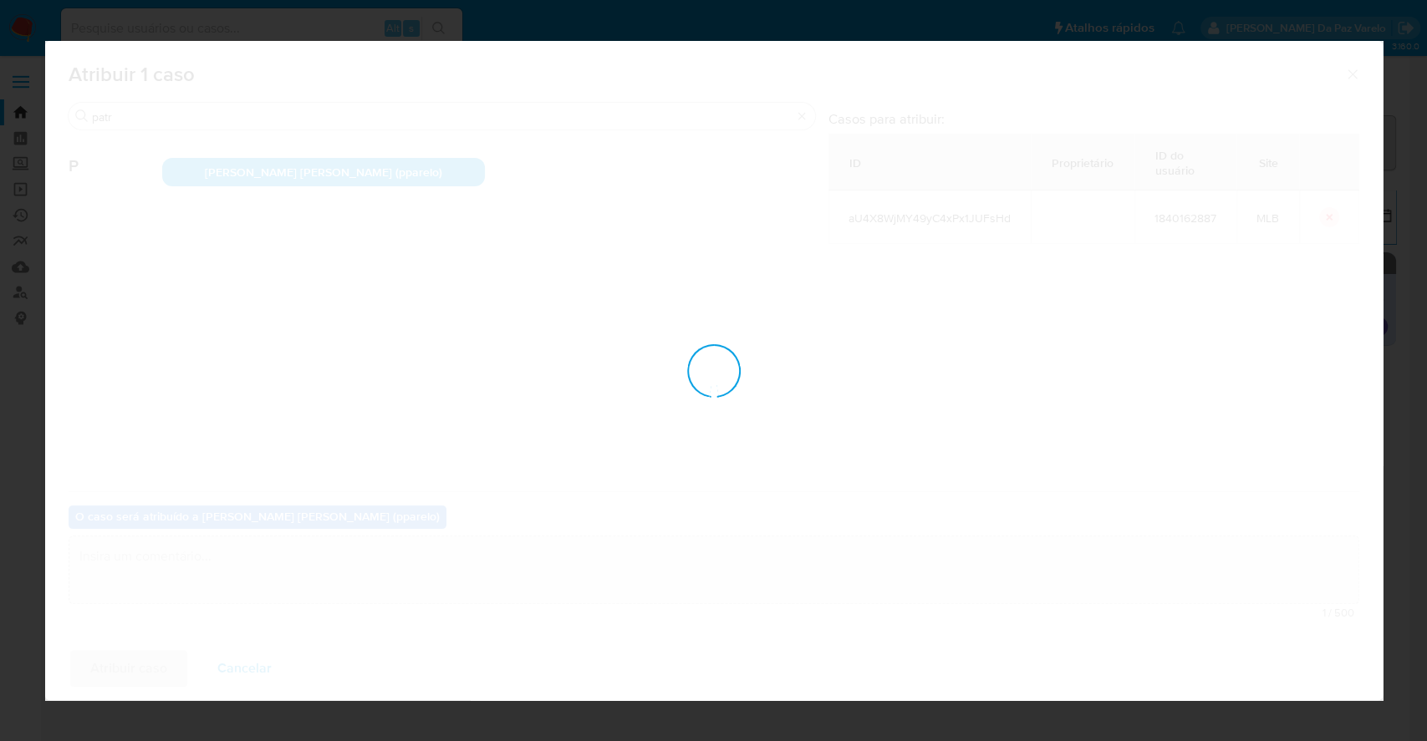
checkbox input "false"
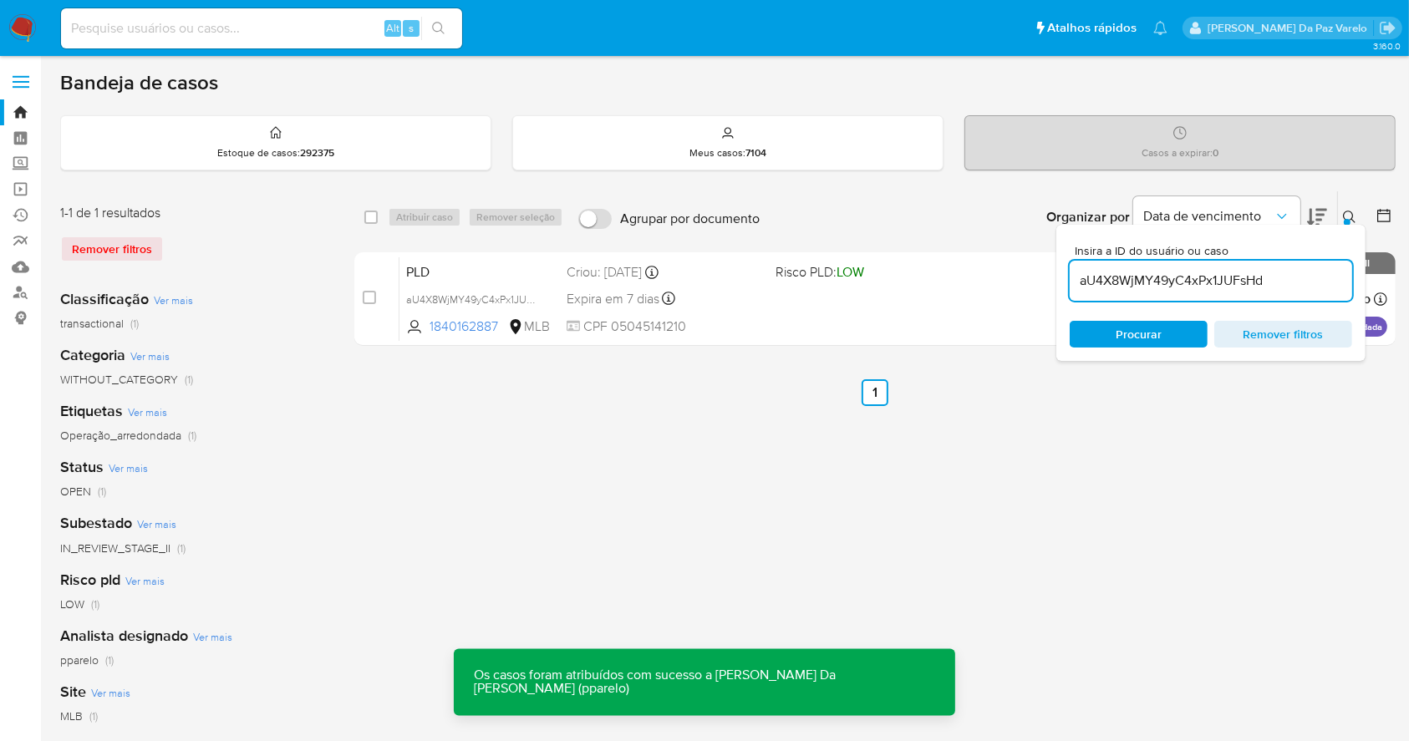
click at [13, 33] on img at bounding box center [22, 28] width 28 height 28
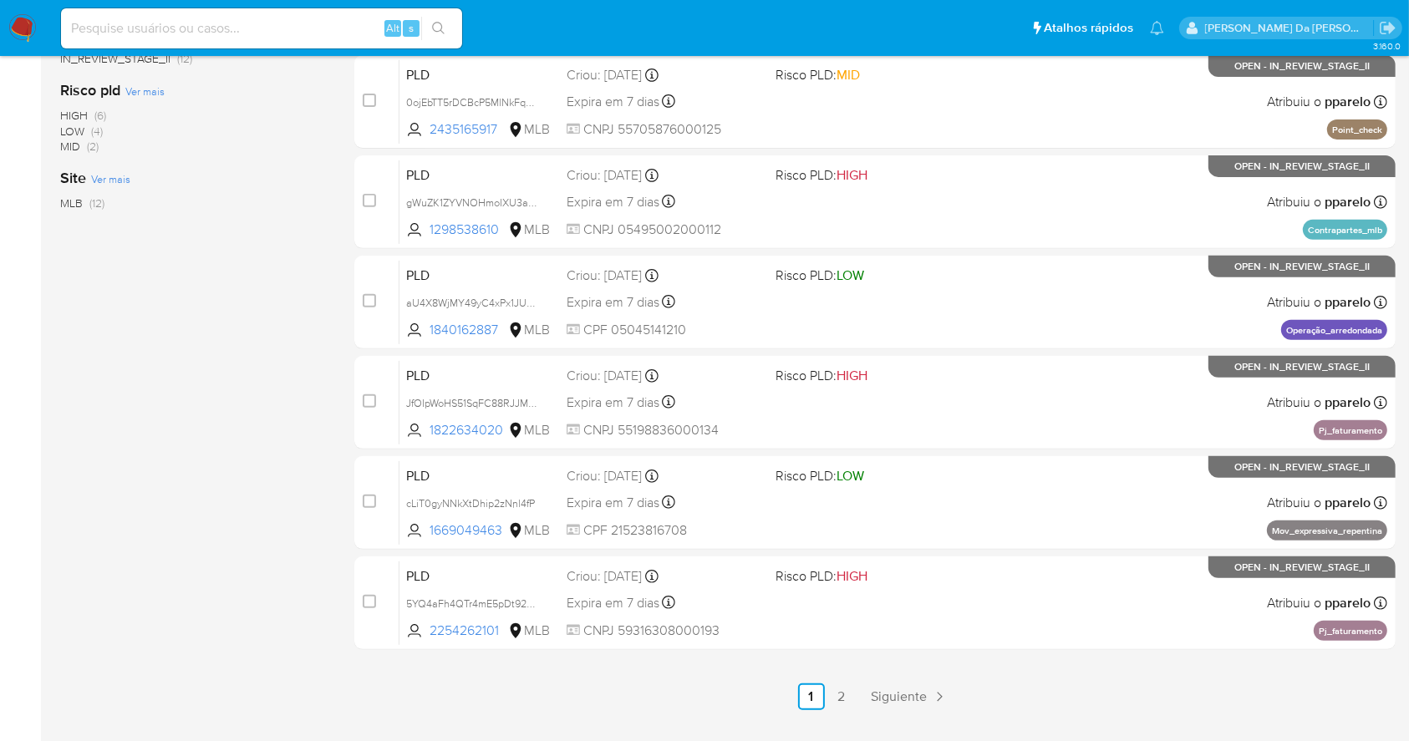
scroll to position [637, 0]
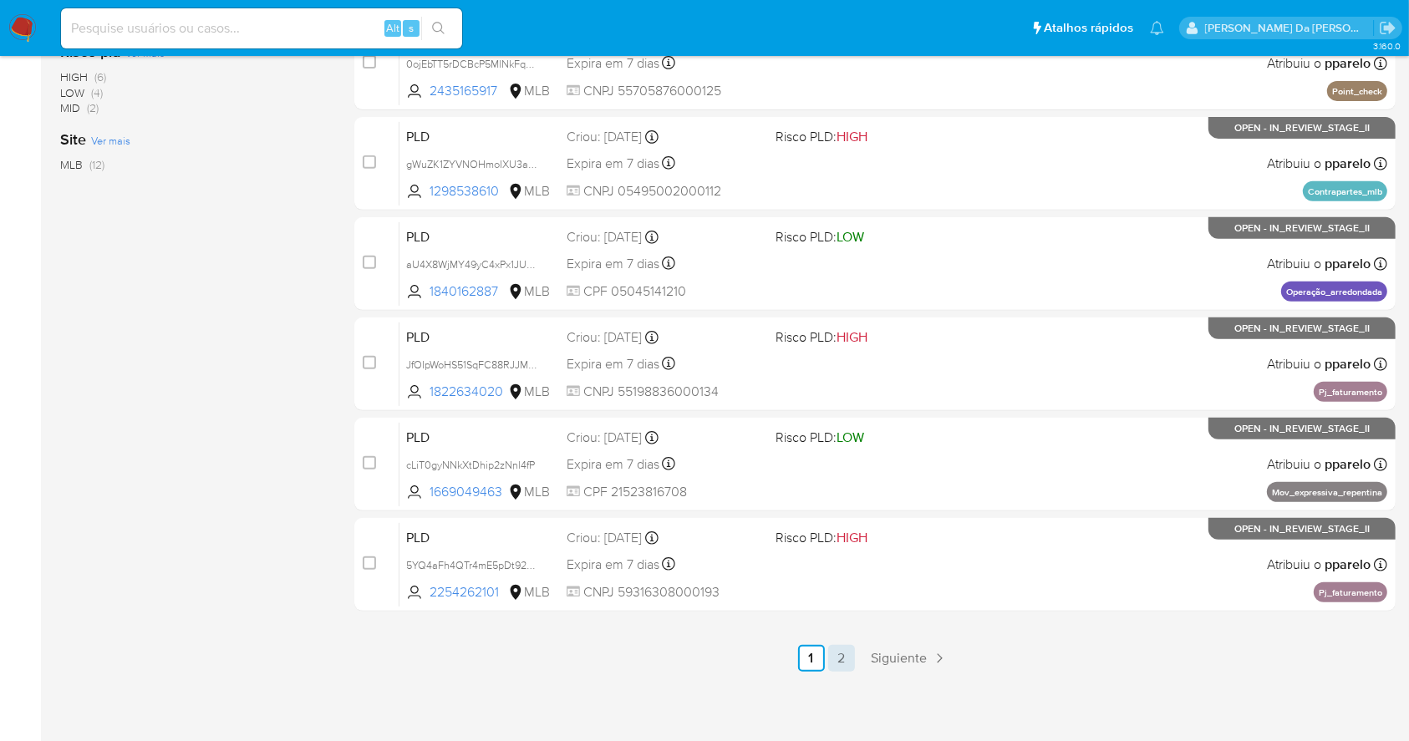
click at [838, 655] on link "2" at bounding box center [841, 658] width 27 height 27
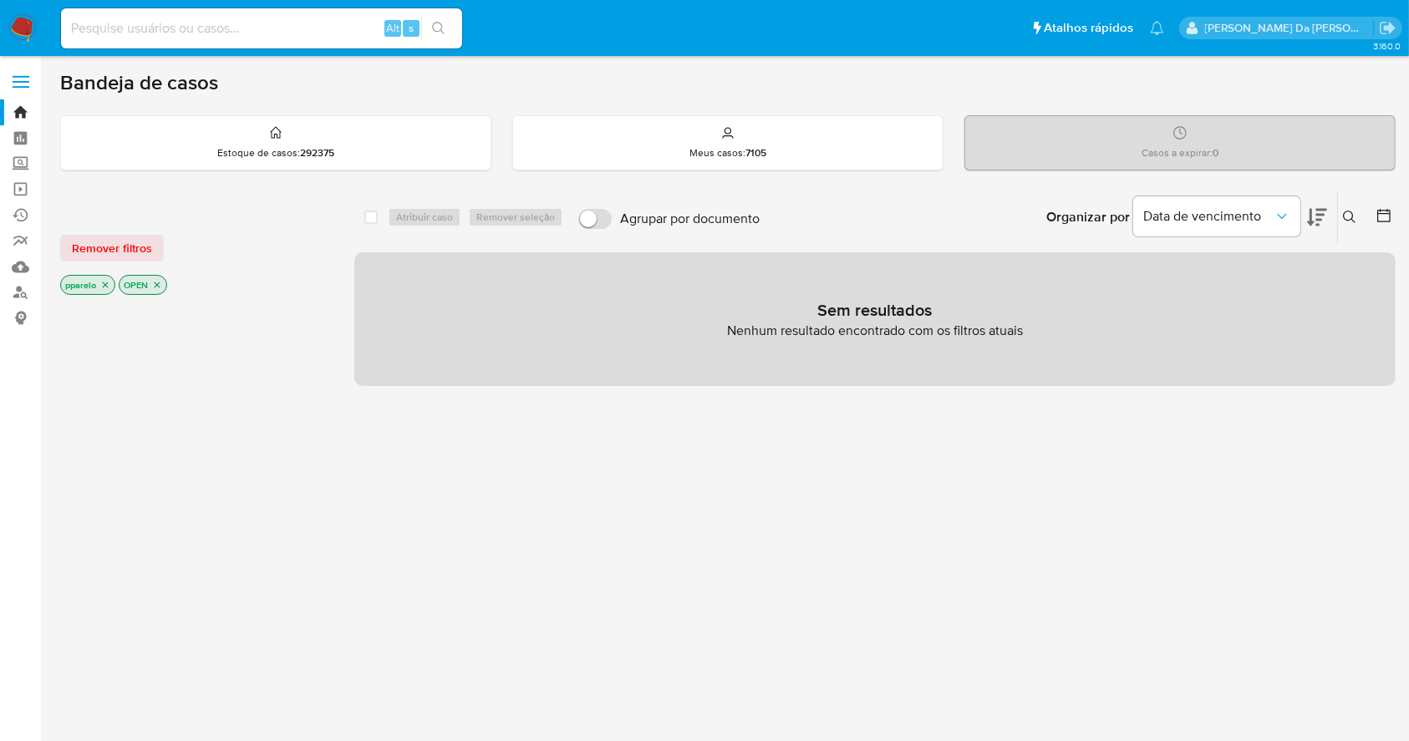
click at [103, 283] on icon "close-filter" at bounding box center [105, 285] width 10 height 10
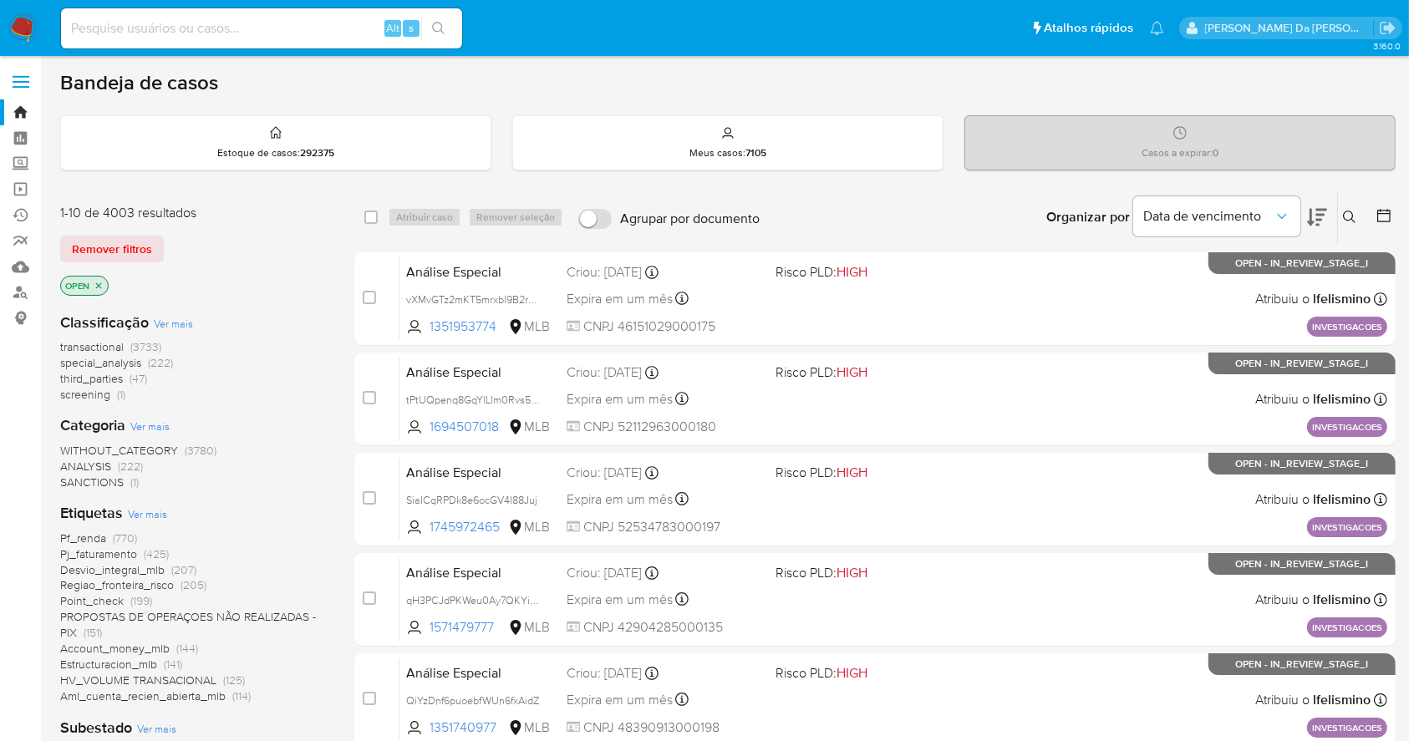
click at [101, 282] on icon "close-filter" at bounding box center [99, 286] width 10 height 10
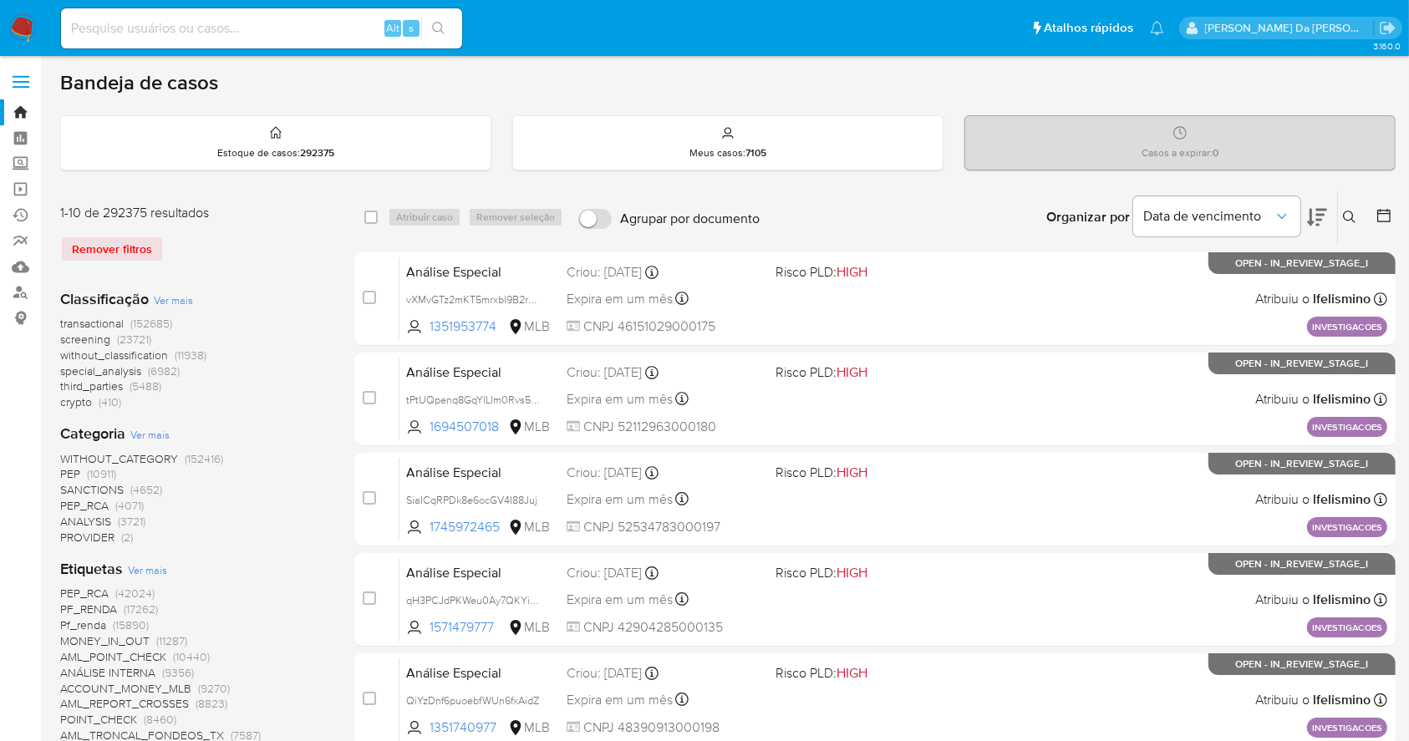
click at [21, 23] on img at bounding box center [22, 28] width 28 height 28
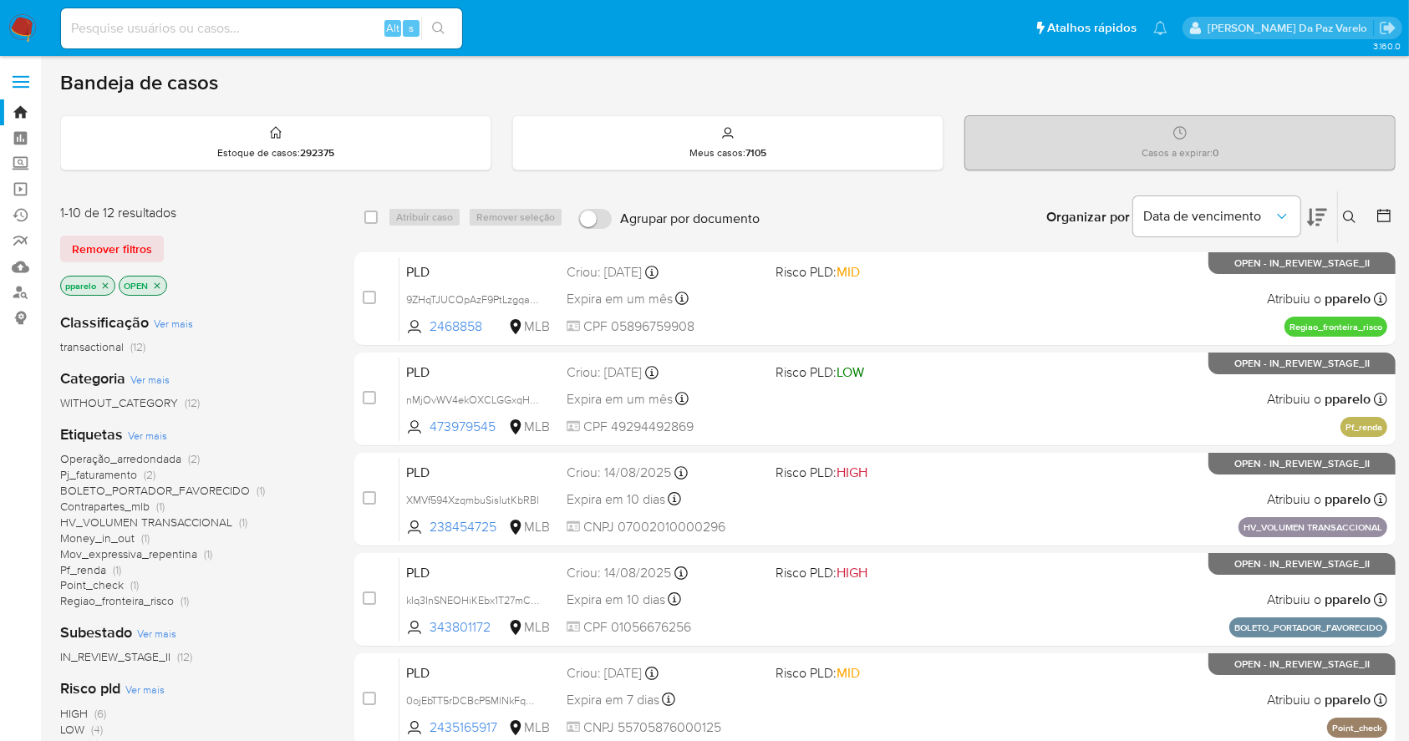
click at [326, 30] on input at bounding box center [261, 29] width 401 height 22
paste input "aU4X8WjMY49yC4xPx1JUFsHd"
type input "aU4X8WjMY49yC4xPx1JUFsHd"
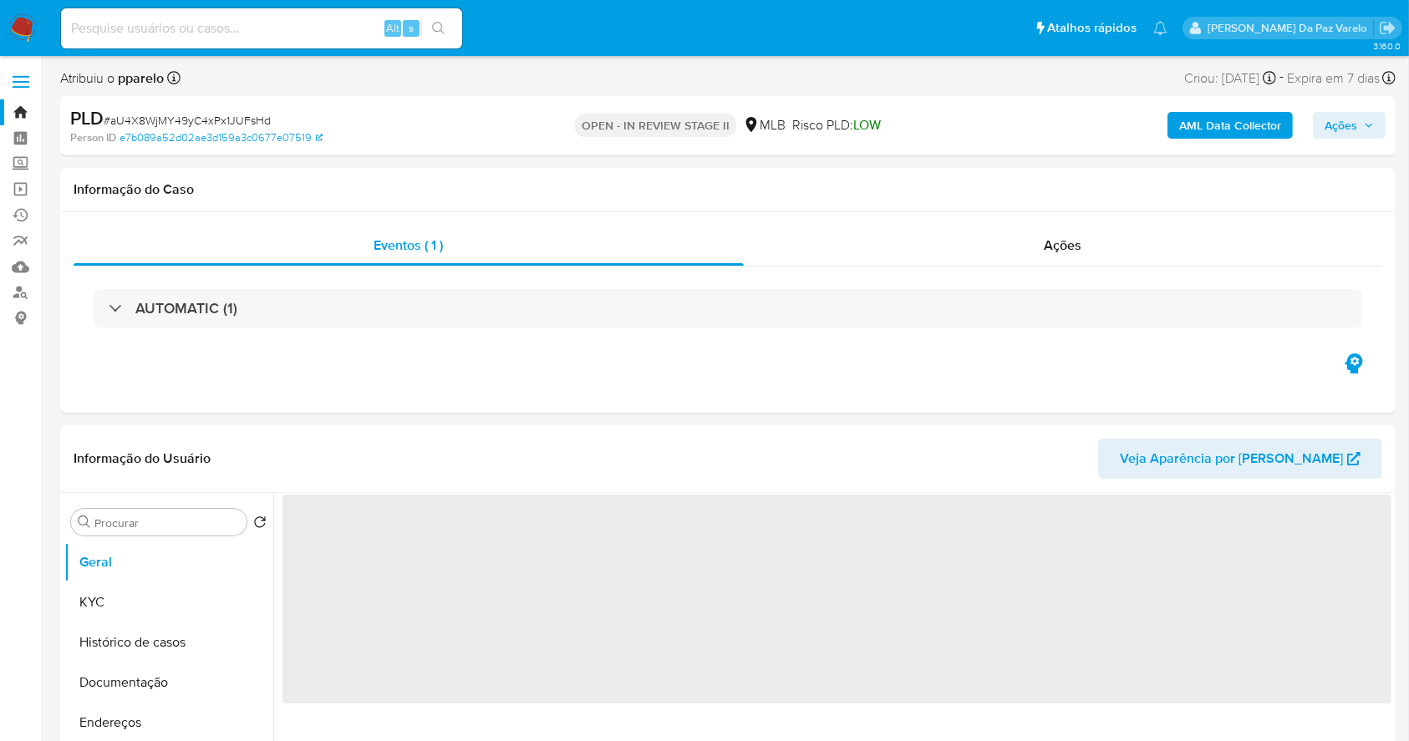
select select "10"
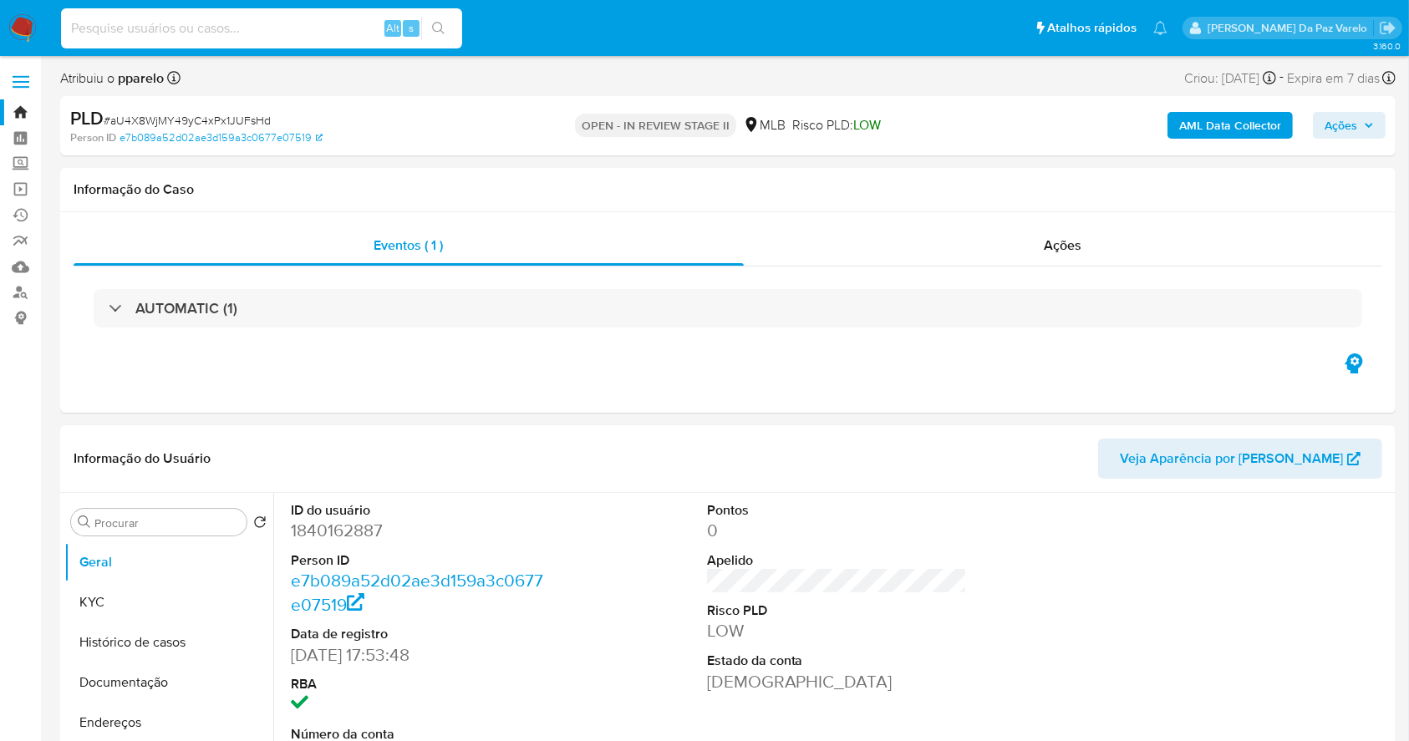
click at [269, 18] on input at bounding box center [261, 29] width 401 height 22
type input "re"
click at [137, 528] on input "Procurar" at bounding box center [166, 523] width 145 height 15
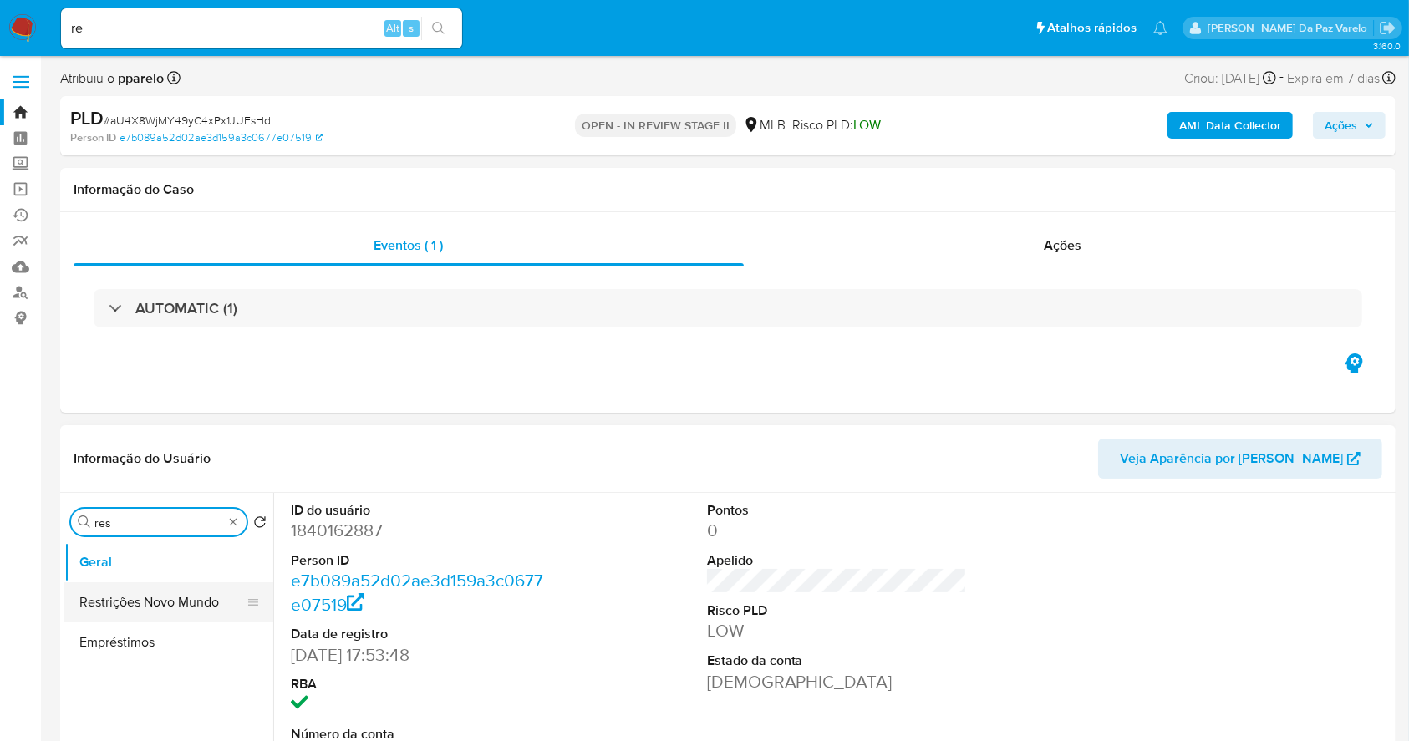
type input "res"
click at [148, 601] on button "Restrições Novo Mundo" at bounding box center [162, 603] width 196 height 40
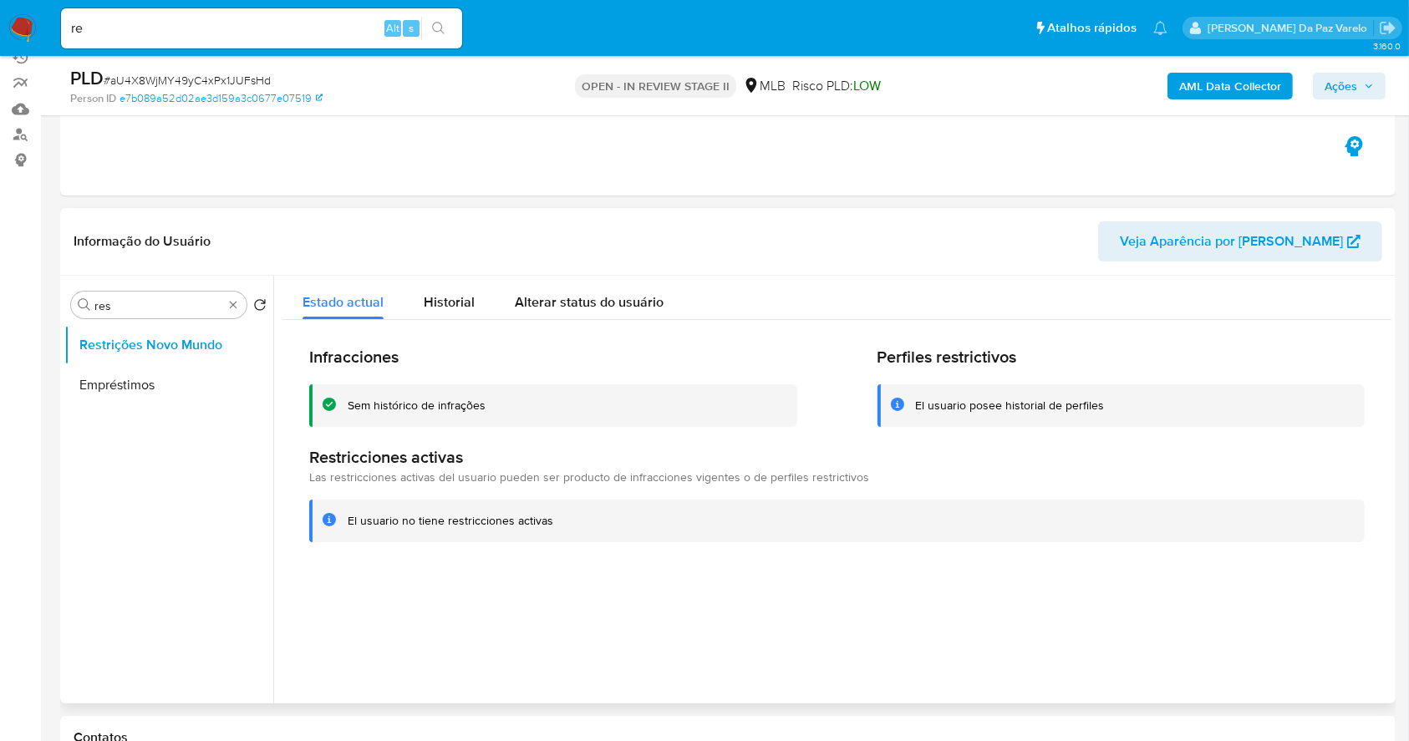
scroll to position [111, 0]
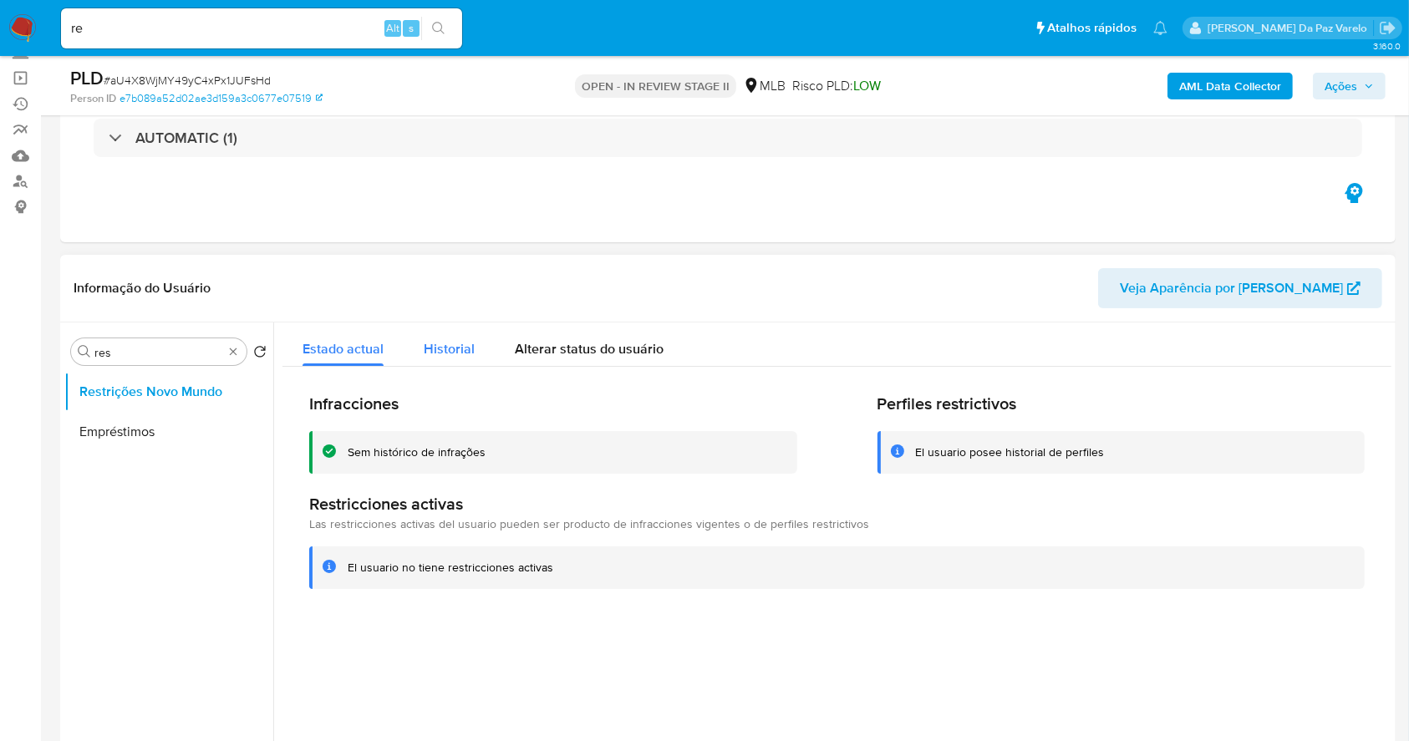
click at [441, 344] on span "Historial" at bounding box center [449, 348] width 51 height 19
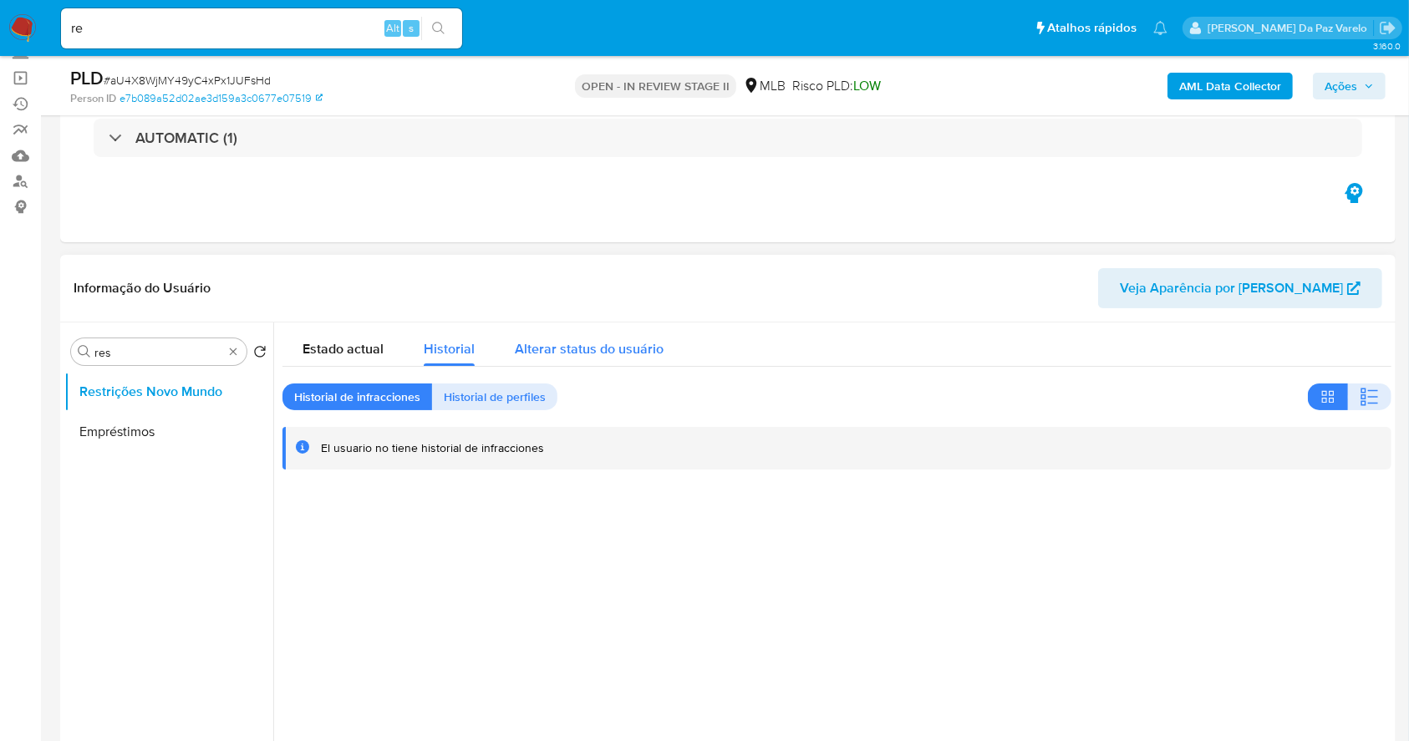
click at [558, 341] on span "Alterar status do usuário" at bounding box center [589, 348] width 149 height 19
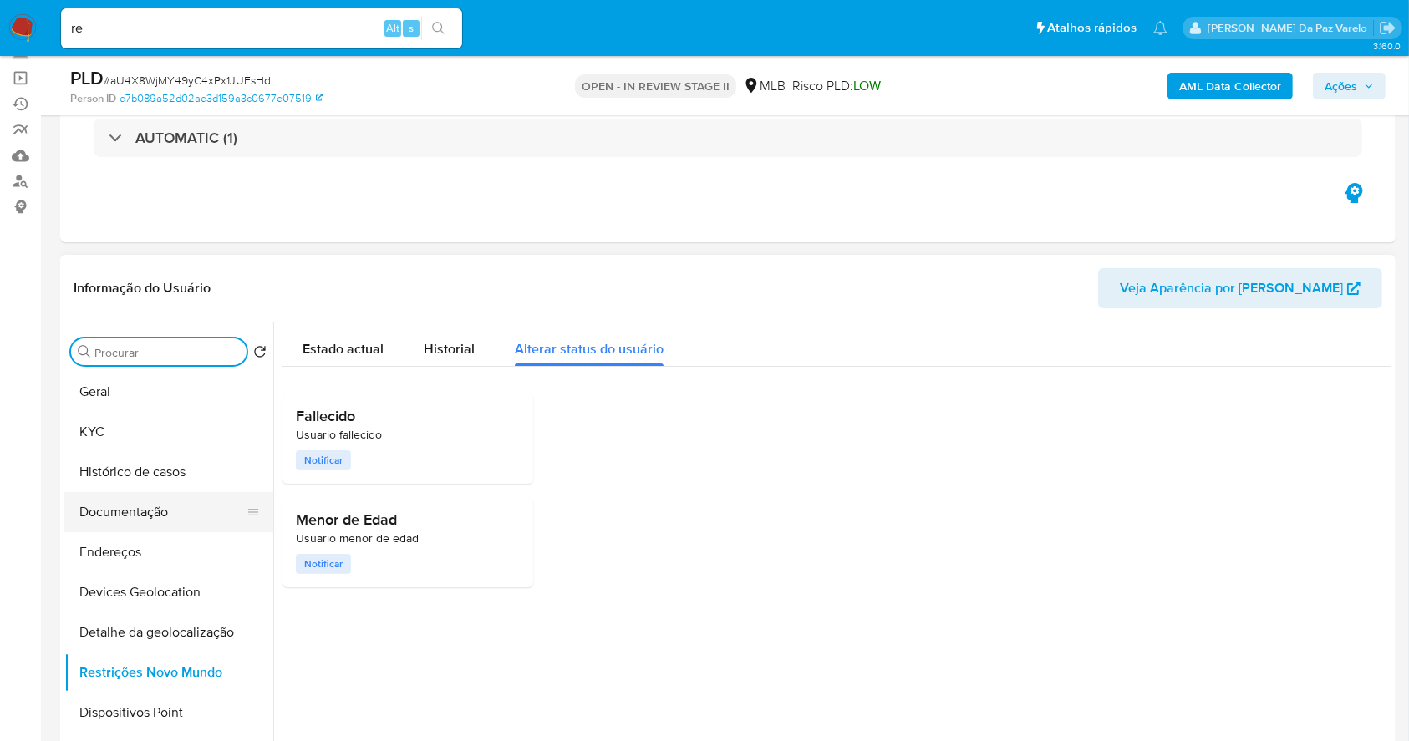
click at [122, 518] on button "Documentação" at bounding box center [162, 512] width 196 height 40
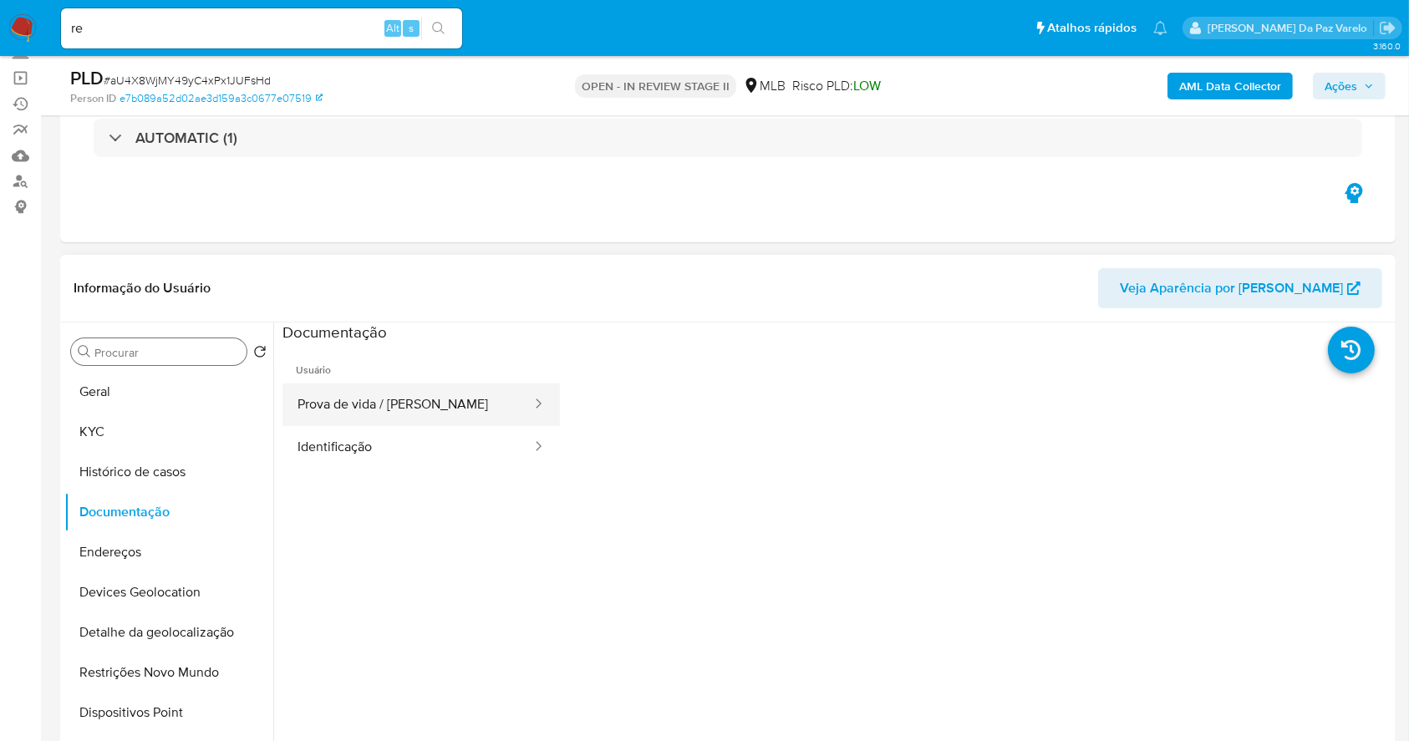
click at [354, 403] on button "Prova de vida / [PERSON_NAME]" at bounding box center [407, 405] width 251 height 43
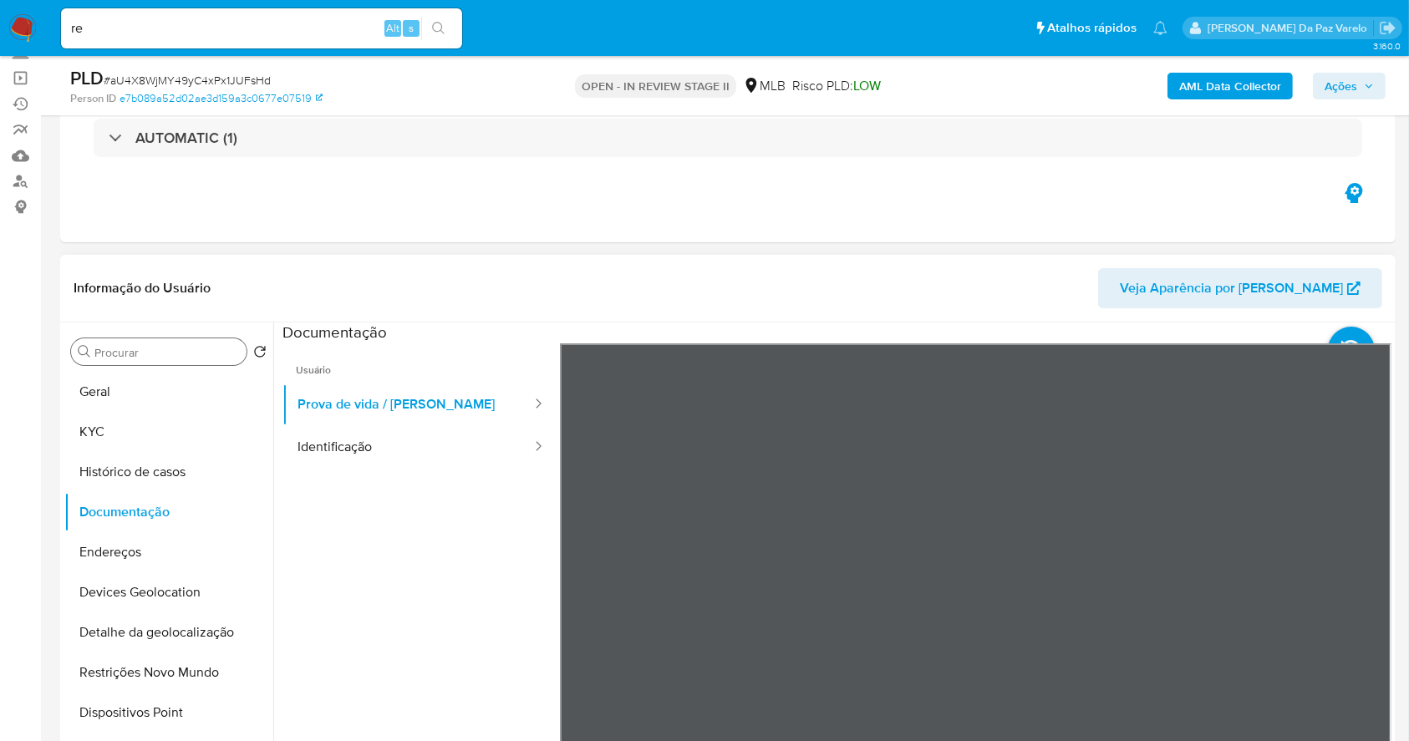
drag, startPoint x: 763, startPoint y: 278, endPoint x: 786, endPoint y: 264, distance: 26.7
click at [764, 278] on header "Informação do Usuário Veja Aparência por [PERSON_NAME]" at bounding box center [728, 288] width 1309 height 40
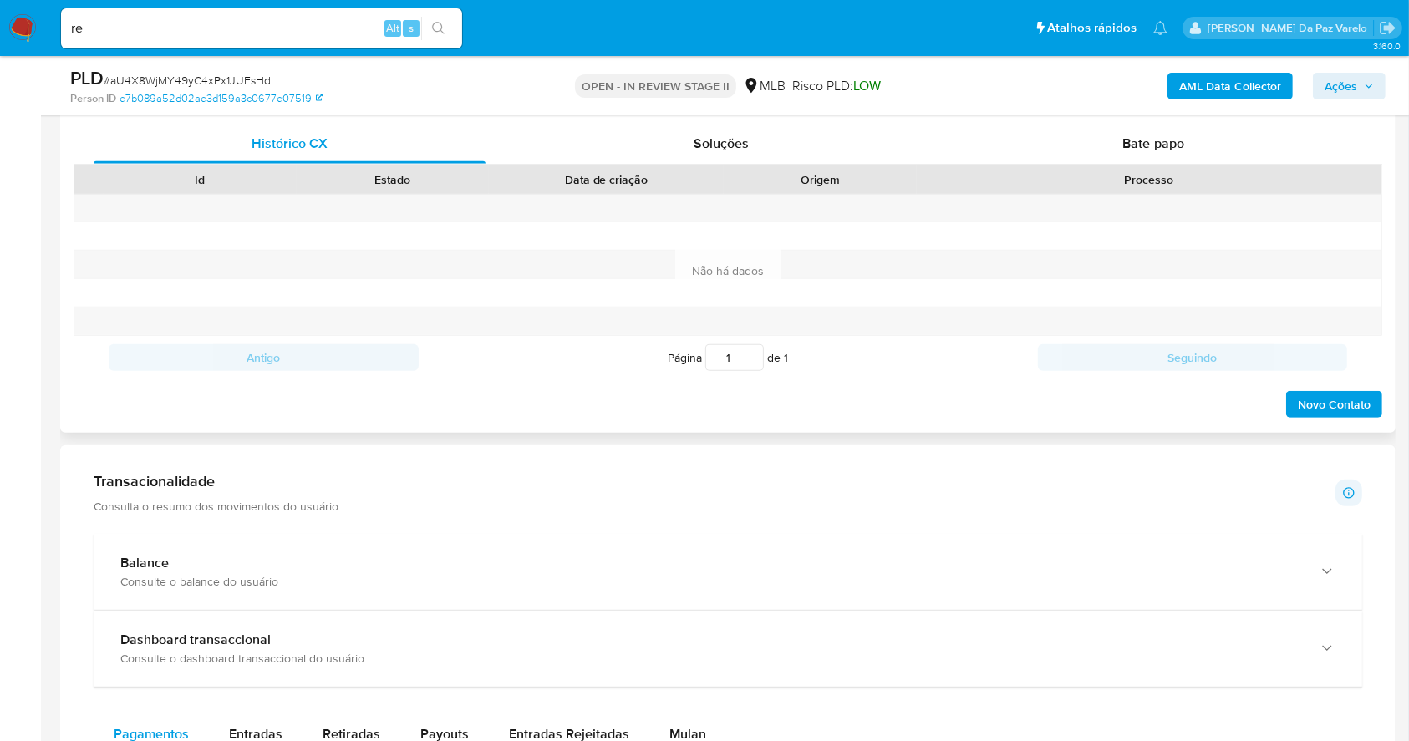
scroll to position [669, 0]
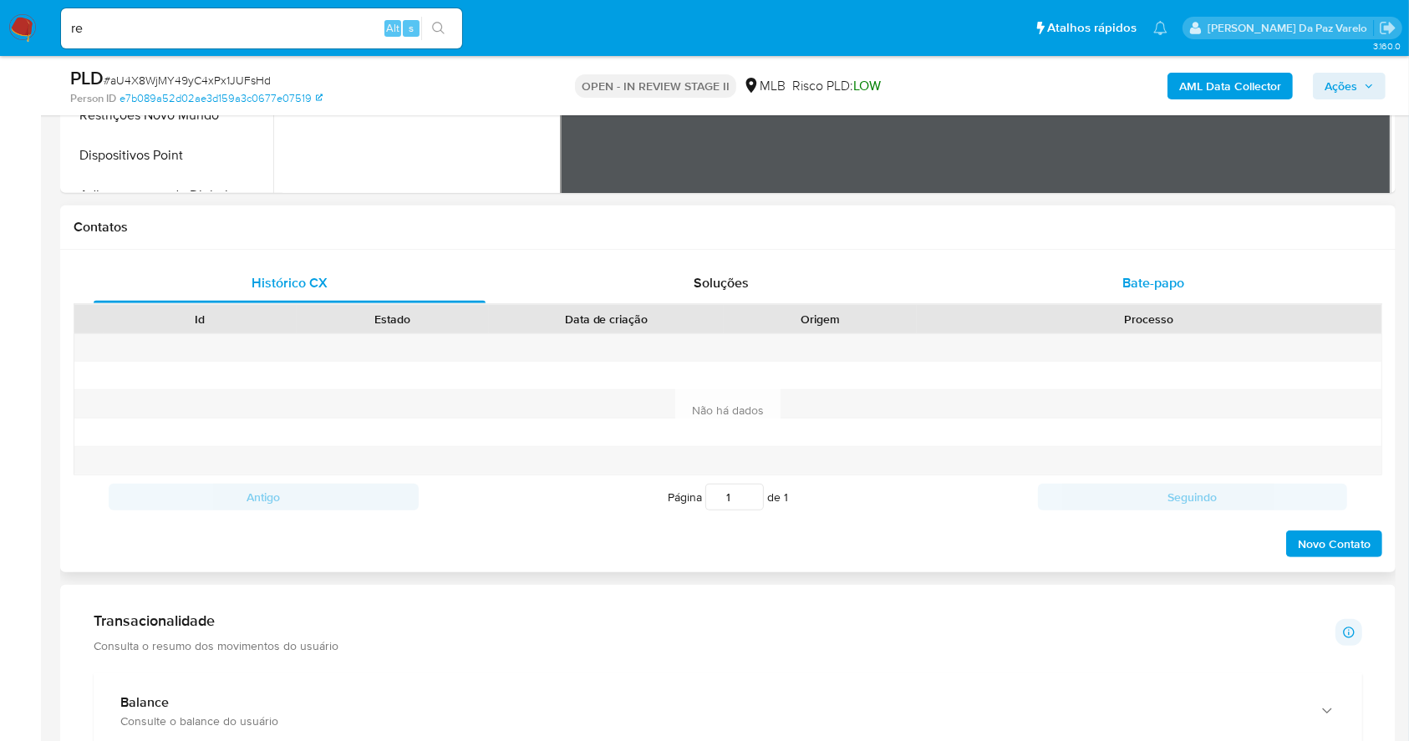
click at [1164, 288] on span "Bate-papo" at bounding box center [1153, 282] width 62 height 19
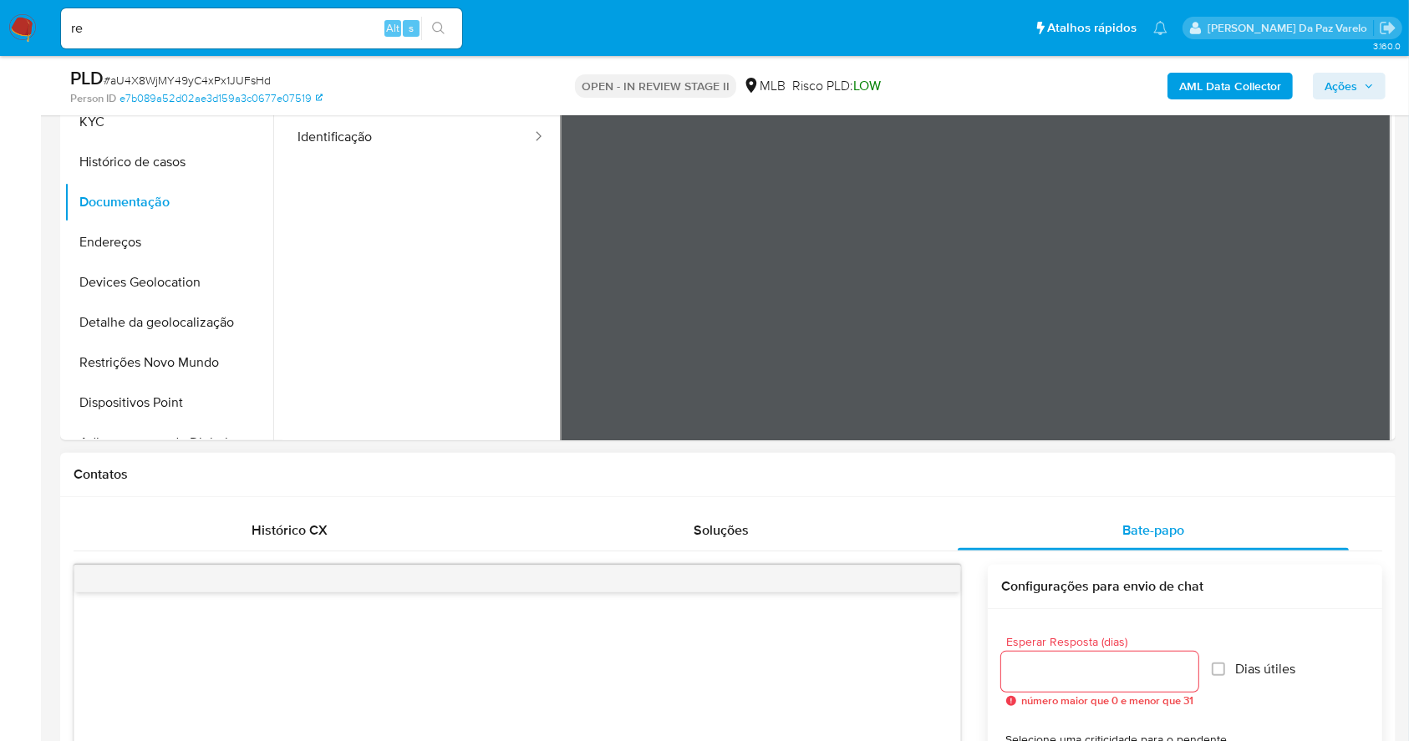
scroll to position [334, 0]
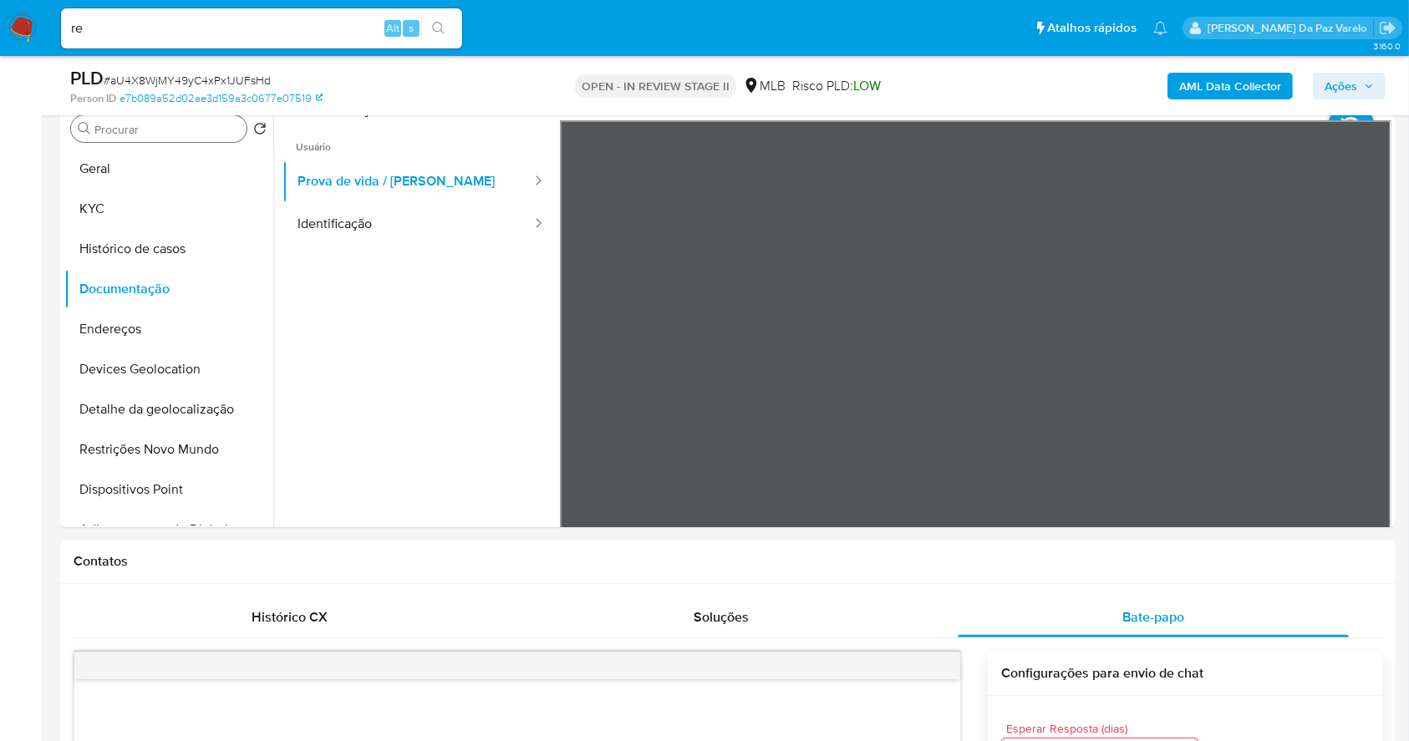
click at [15, 24] on img at bounding box center [22, 28] width 28 height 28
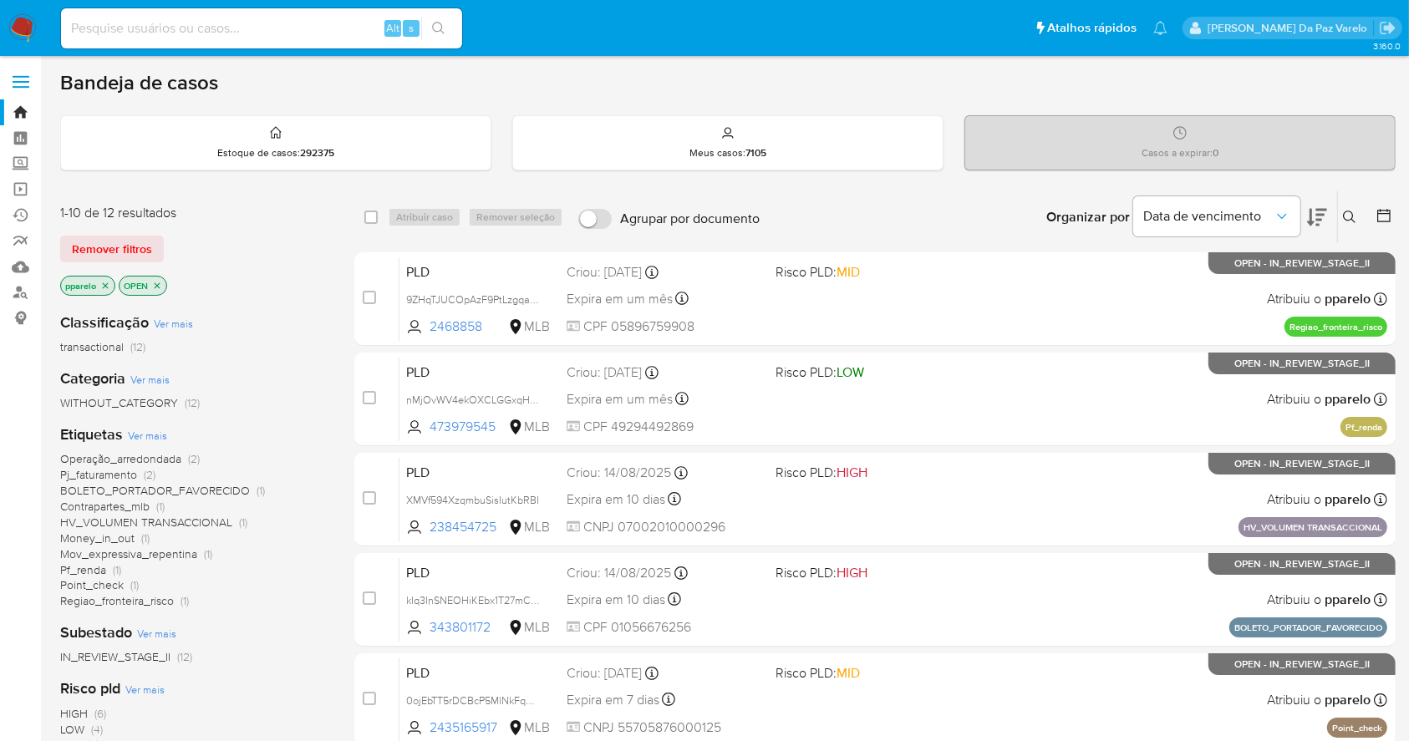
click at [1347, 216] on icon at bounding box center [1349, 217] width 13 height 13
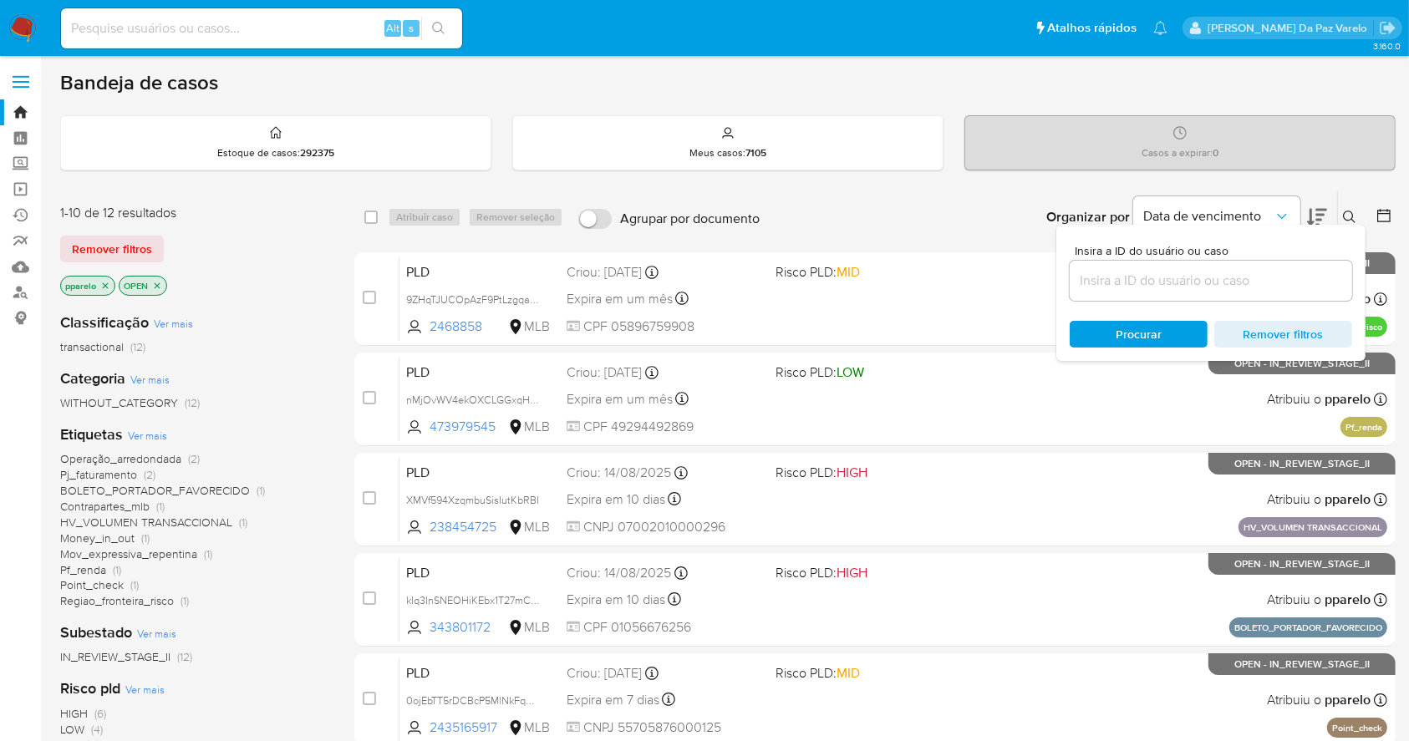
click at [1267, 291] on div at bounding box center [1211, 281] width 282 height 40
click at [1264, 280] on input at bounding box center [1211, 281] width 282 height 22
paste input "aU4X8WjMY49yC4xPx1JUFsHd"
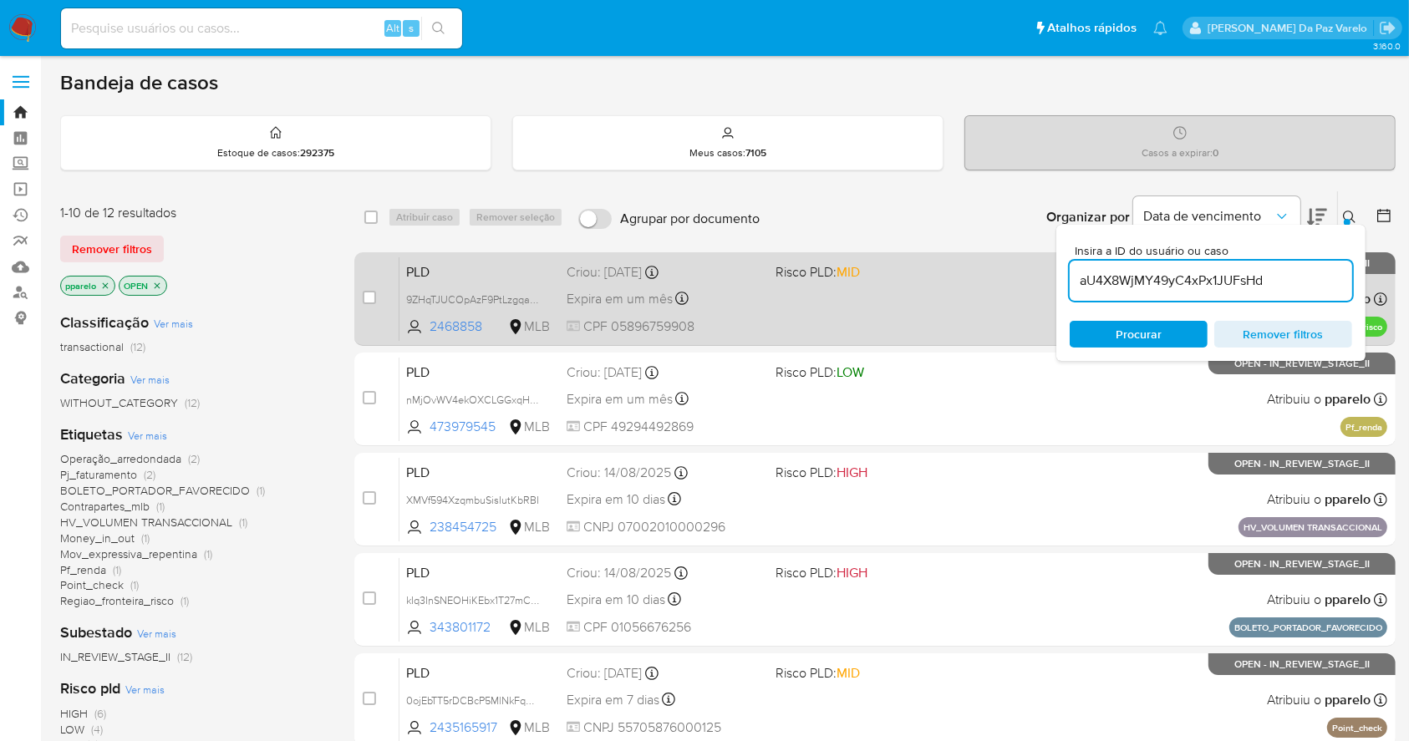
type input "aU4X8WjMY49yC4xPx1JUFsHd"
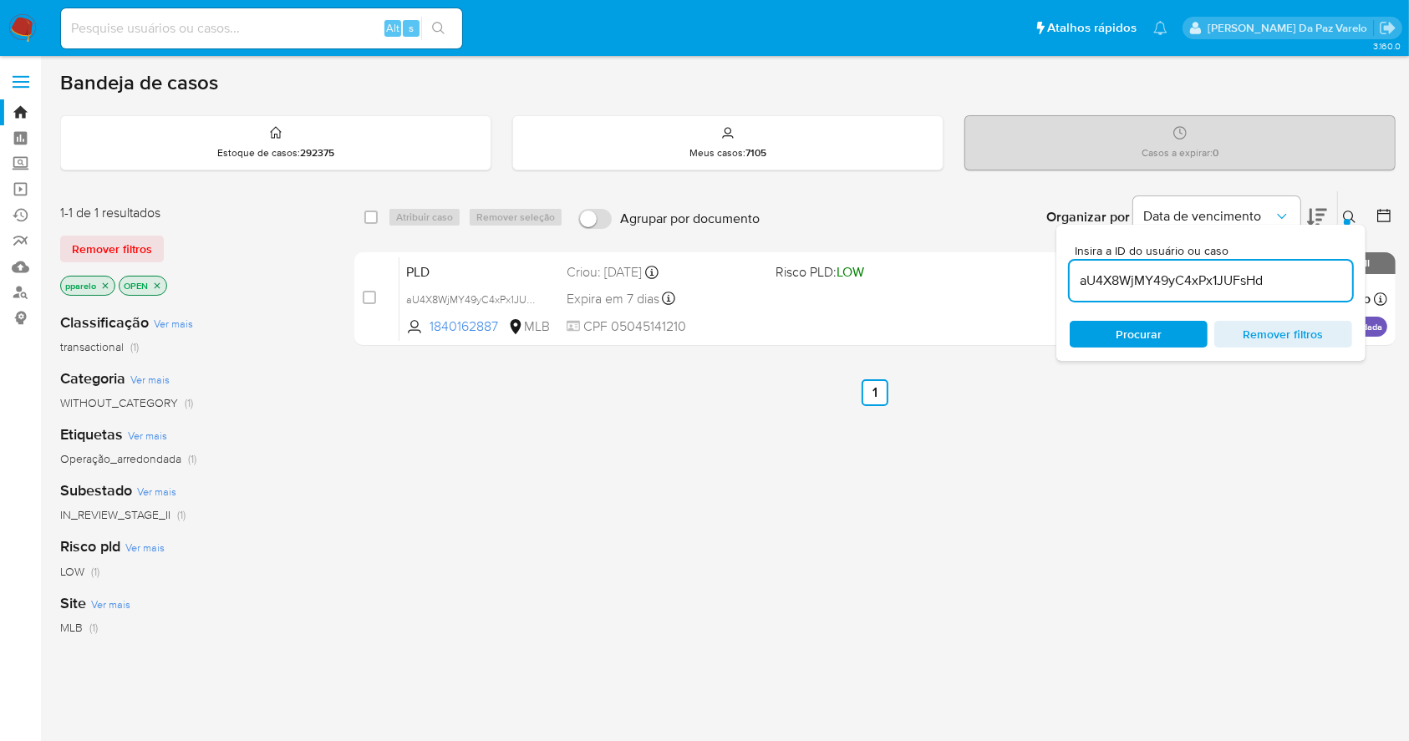
click at [109, 283] on icon "close-filter" at bounding box center [105, 286] width 10 height 10
click at [100, 283] on icon "close-filter" at bounding box center [99, 285] width 6 height 6
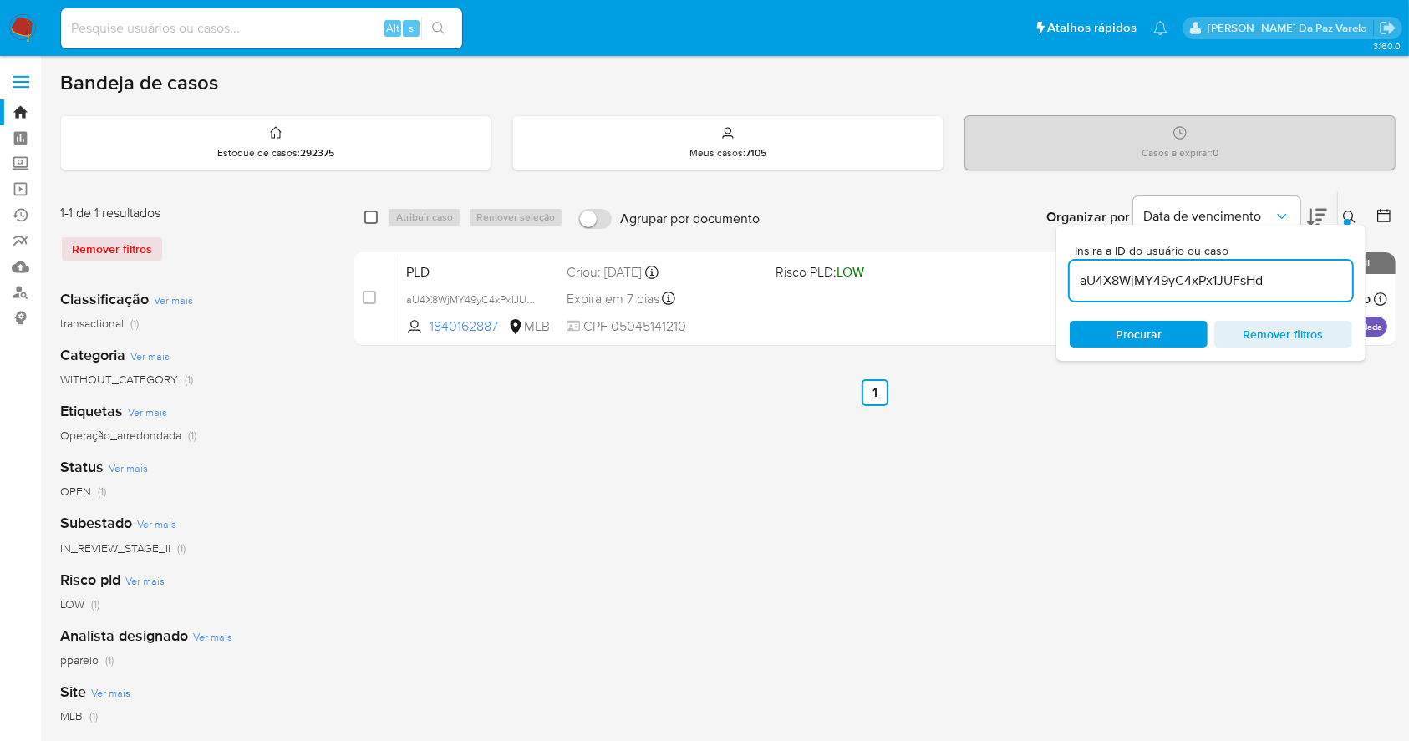
click at [373, 215] on input "checkbox" at bounding box center [370, 217] width 13 height 13
checkbox input "true"
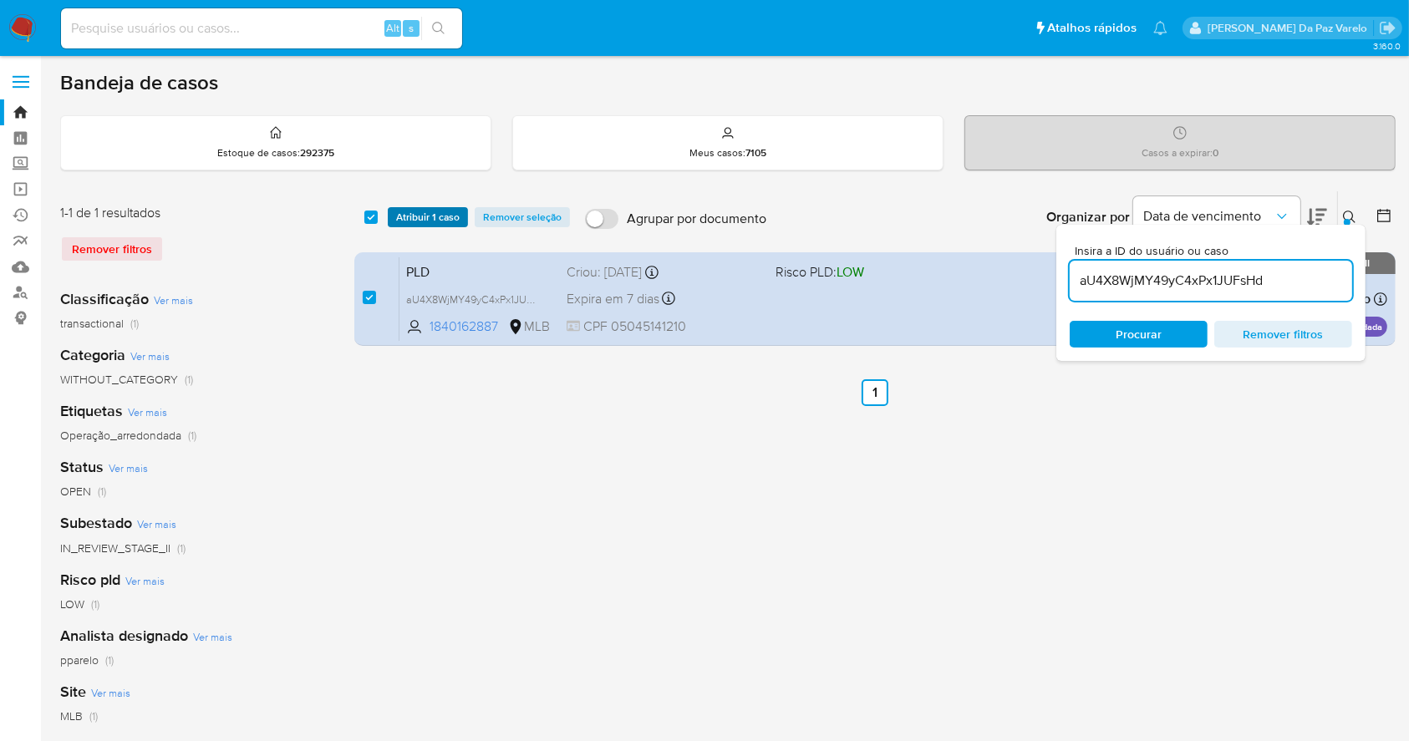
click at [401, 216] on span "Atribuir 1 caso" at bounding box center [428, 217] width 64 height 17
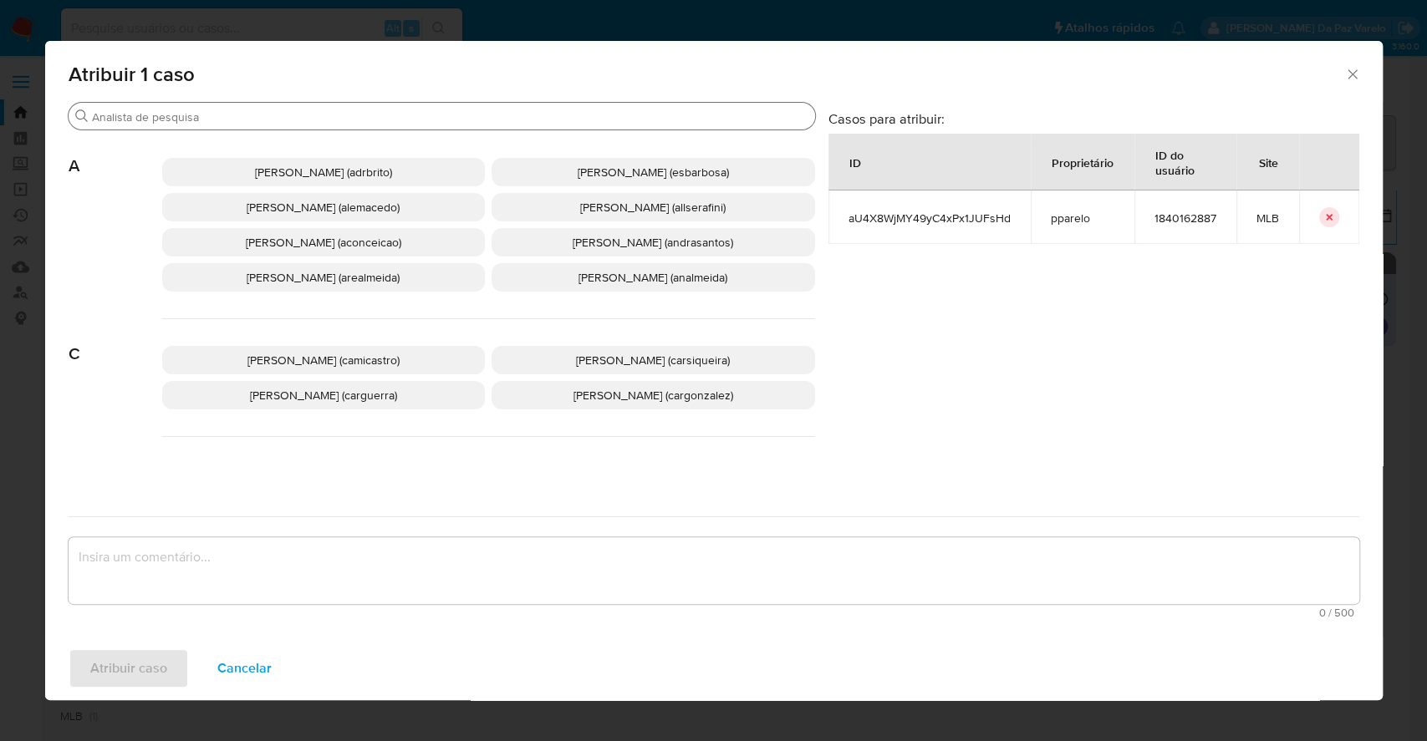
click at [423, 120] on input "Buscar" at bounding box center [450, 116] width 716 height 15
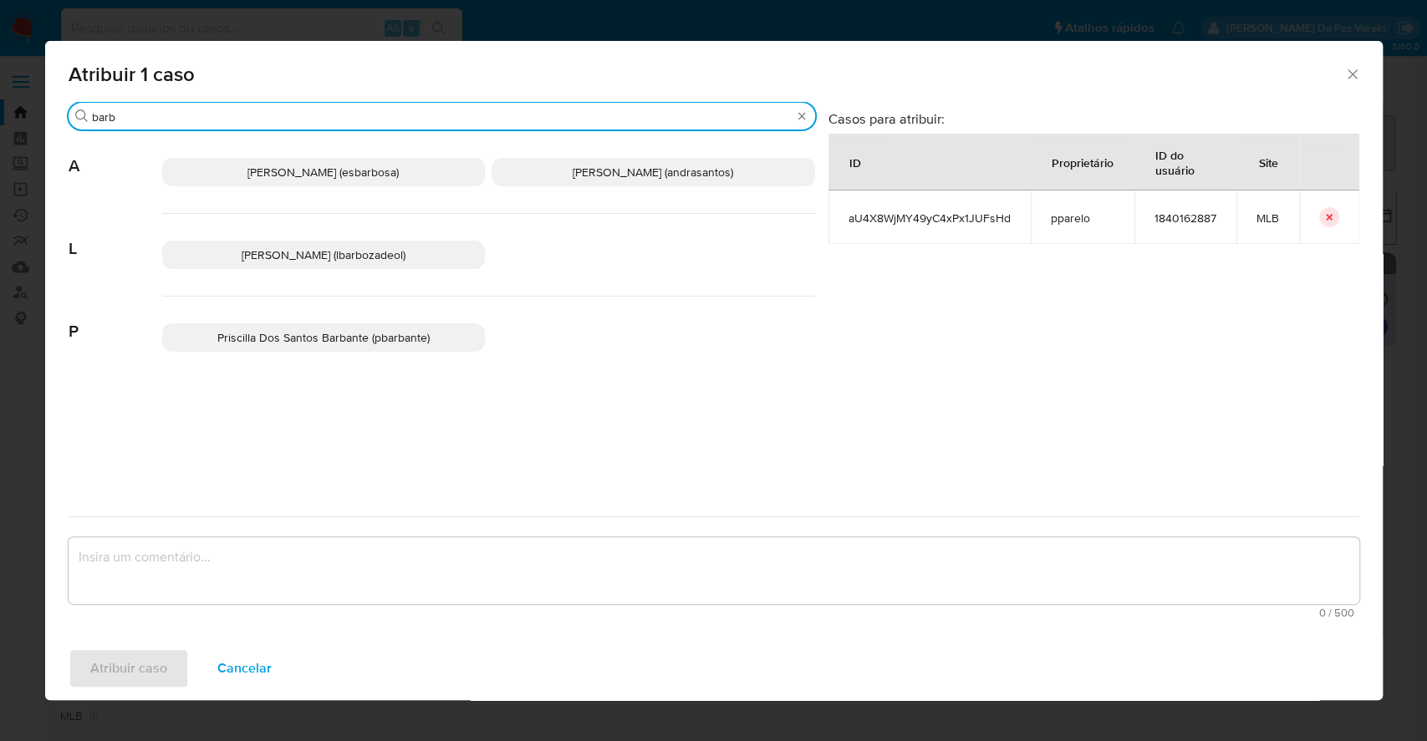
type input "barb"
click at [394, 263] on span "Lucas Barboza De Oliveira (lbarbozadeol)" at bounding box center [324, 255] width 164 height 17
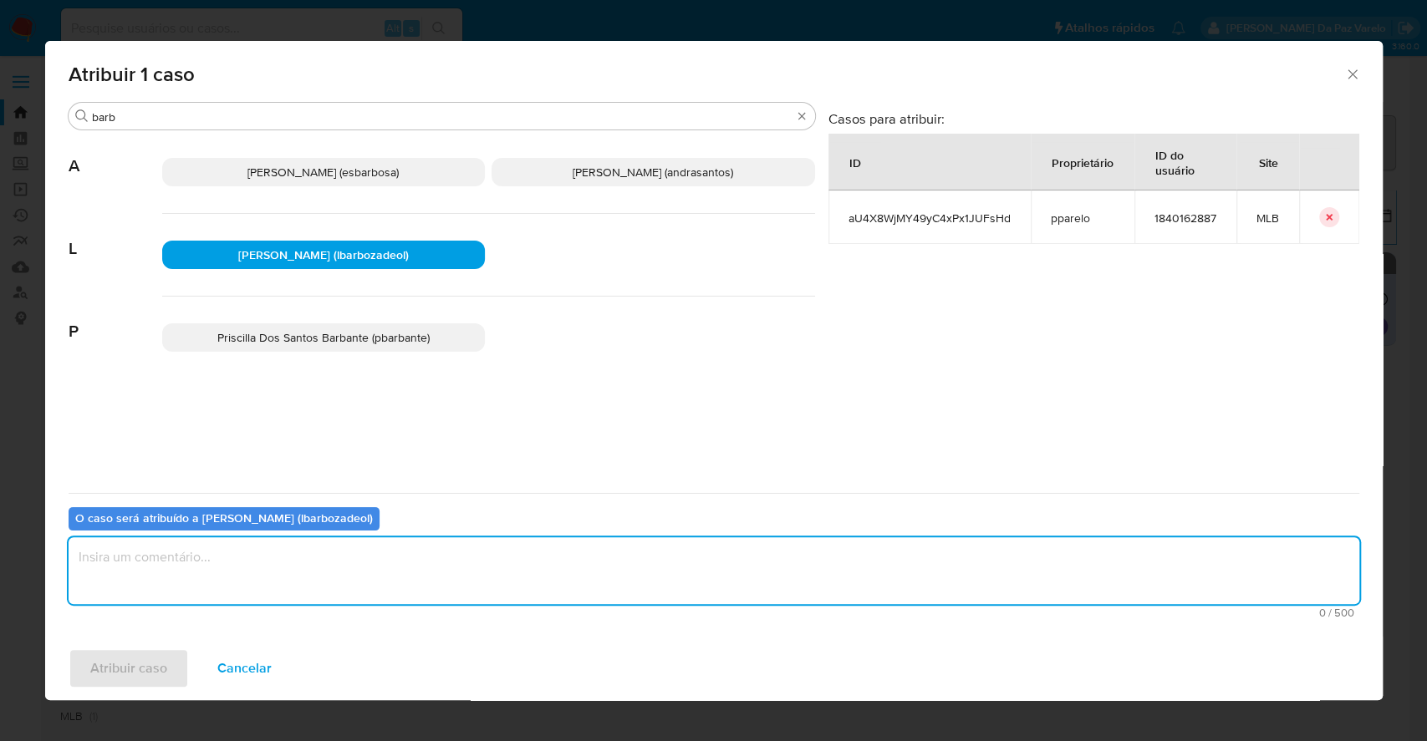
click at [390, 564] on textarea "assign-modal" at bounding box center [714, 570] width 1290 height 67
type textarea "."
click at [127, 673] on span "Atribuir caso" at bounding box center [128, 668] width 77 height 37
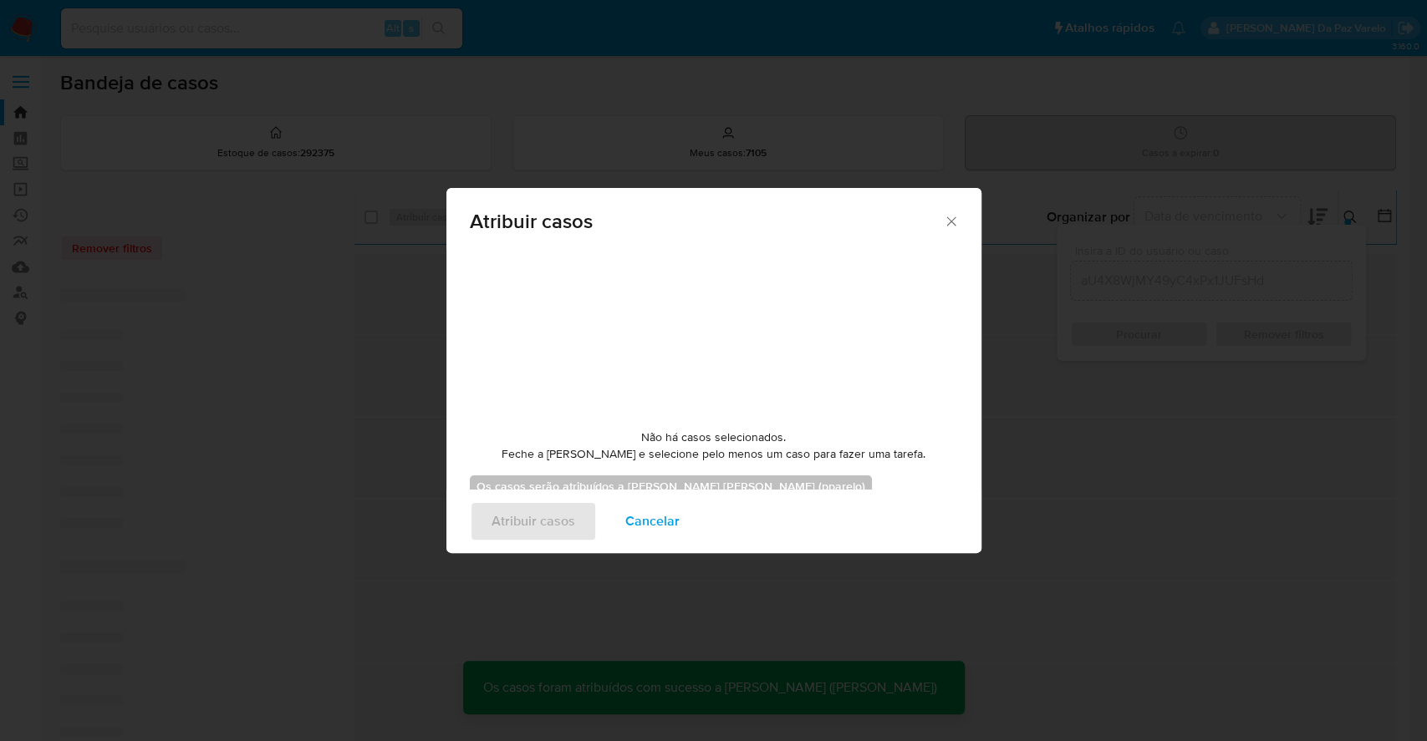
checkbox input "false"
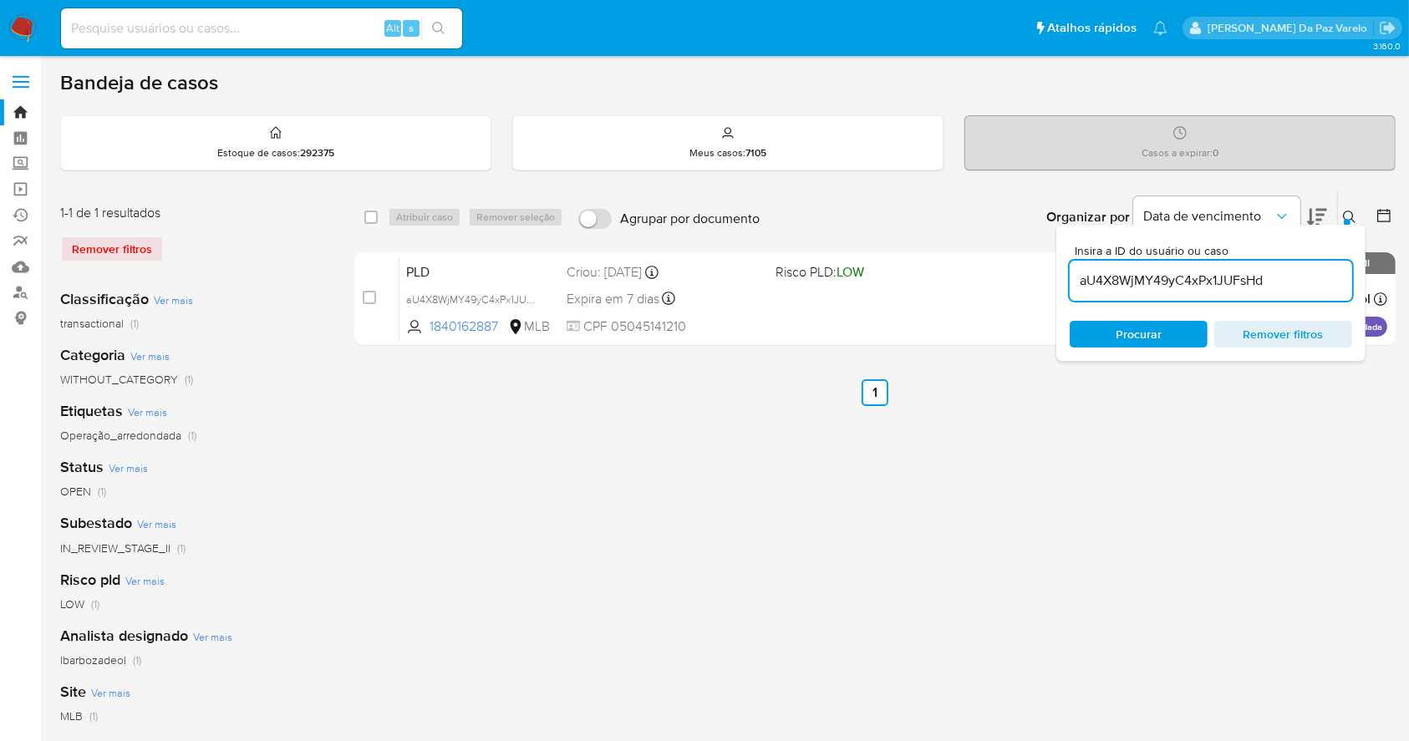
click at [1351, 212] on icon at bounding box center [1349, 217] width 13 height 13
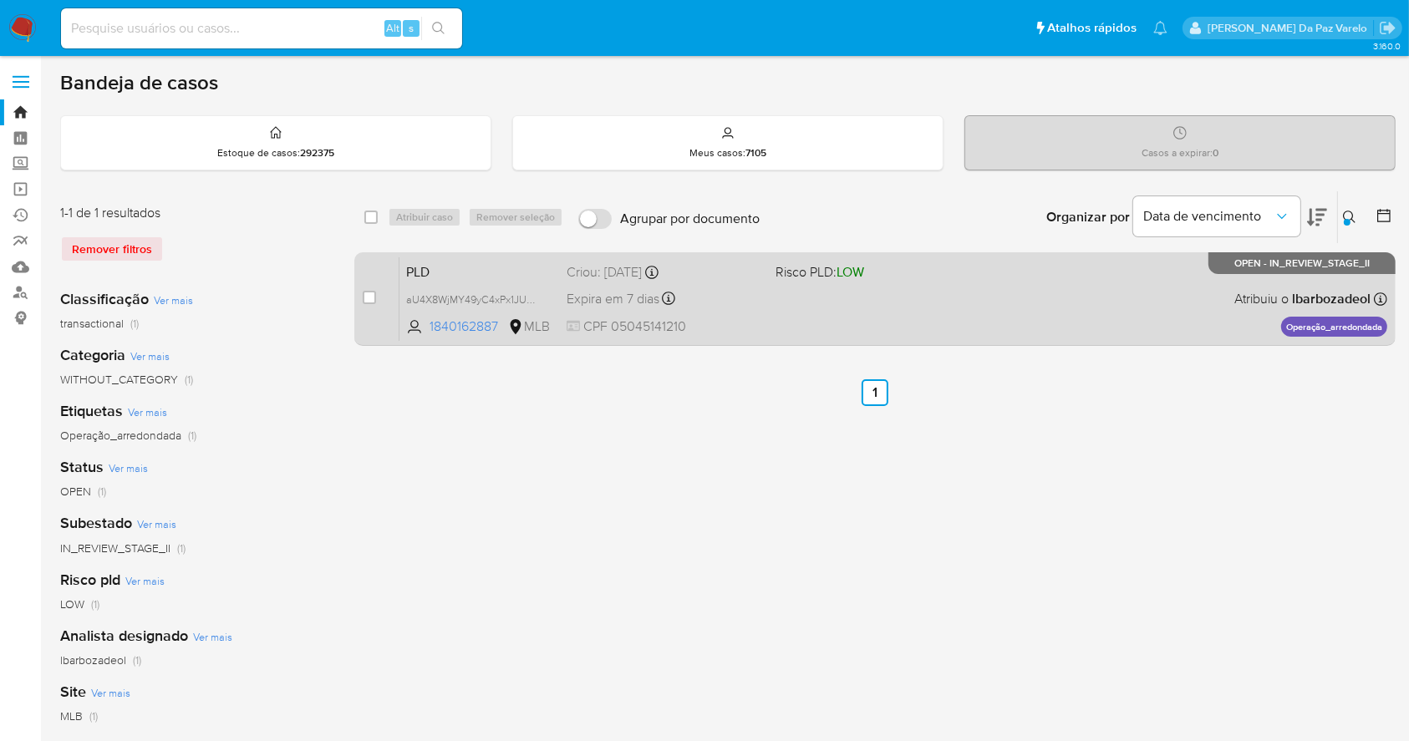
click at [1005, 293] on div "PLD aU4X8WjMY49yC4xPx1JUFsHd 1840162887 MLB Risco PLD: LOW Criou: 12/08/2025 Cr…" at bounding box center [893, 299] width 988 height 84
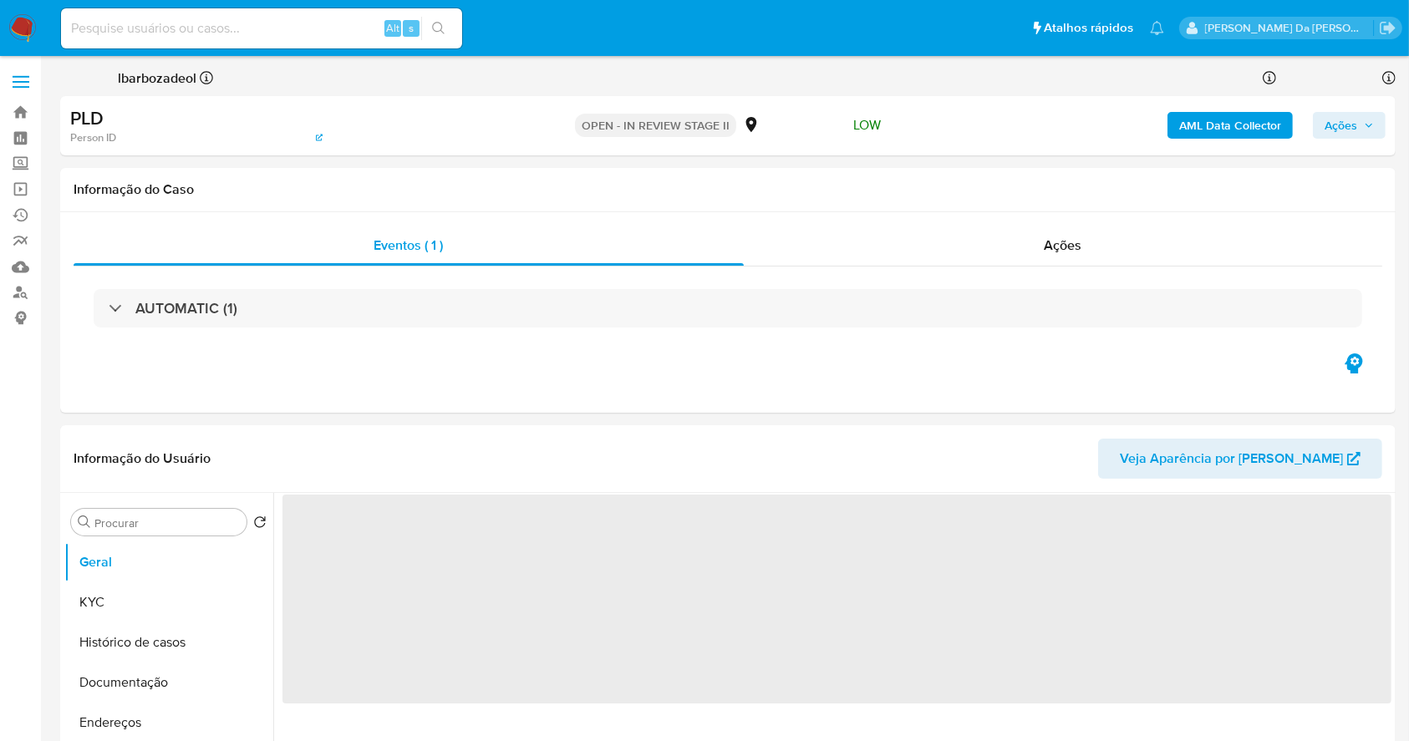
select select "10"
